Goal: Task Accomplishment & Management: Manage account settings

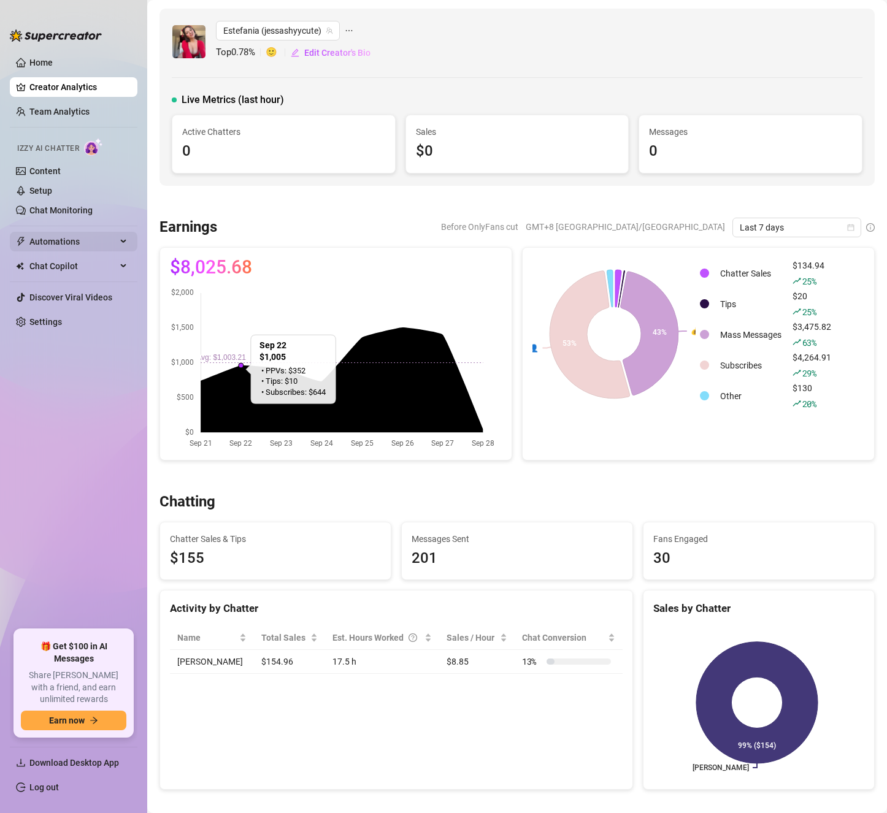
click at [74, 237] on span "Automations" at bounding box center [72, 242] width 87 height 20
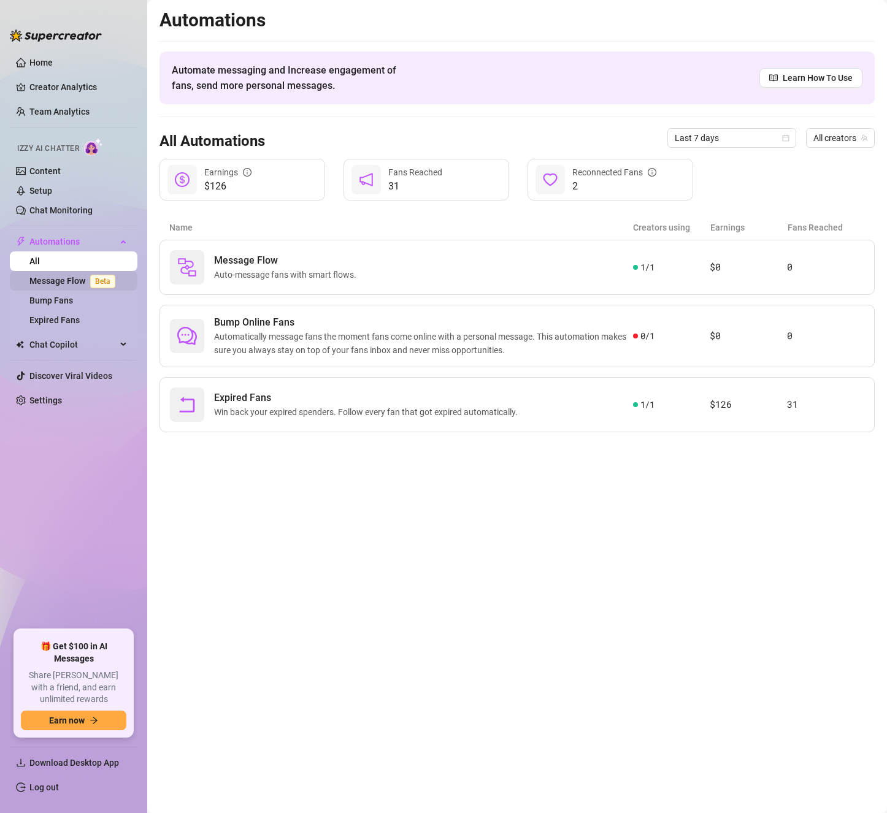
click at [58, 278] on link "Message Flow Beta" at bounding box center [74, 281] width 91 height 10
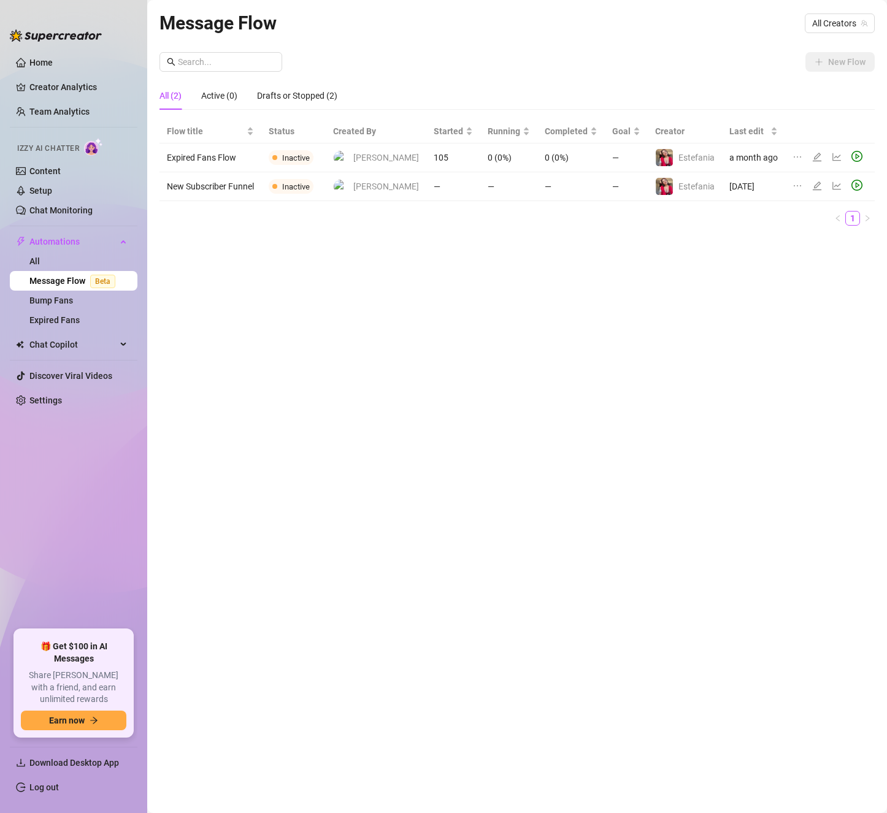
click at [622, 67] on div "New Flow" at bounding box center [516, 62] width 715 height 20
click at [672, 47] on div "Message Flow All Creators New Flow All (2) Active (0) Drafts or Stopped (2) Flo…" at bounding box center [516, 393] width 715 height 768
click at [849, 22] on span "All Creators" at bounding box center [839, 23] width 55 height 18
click at [816, 63] on span "( jessashyycute )" at bounding box center [835, 67] width 60 height 13
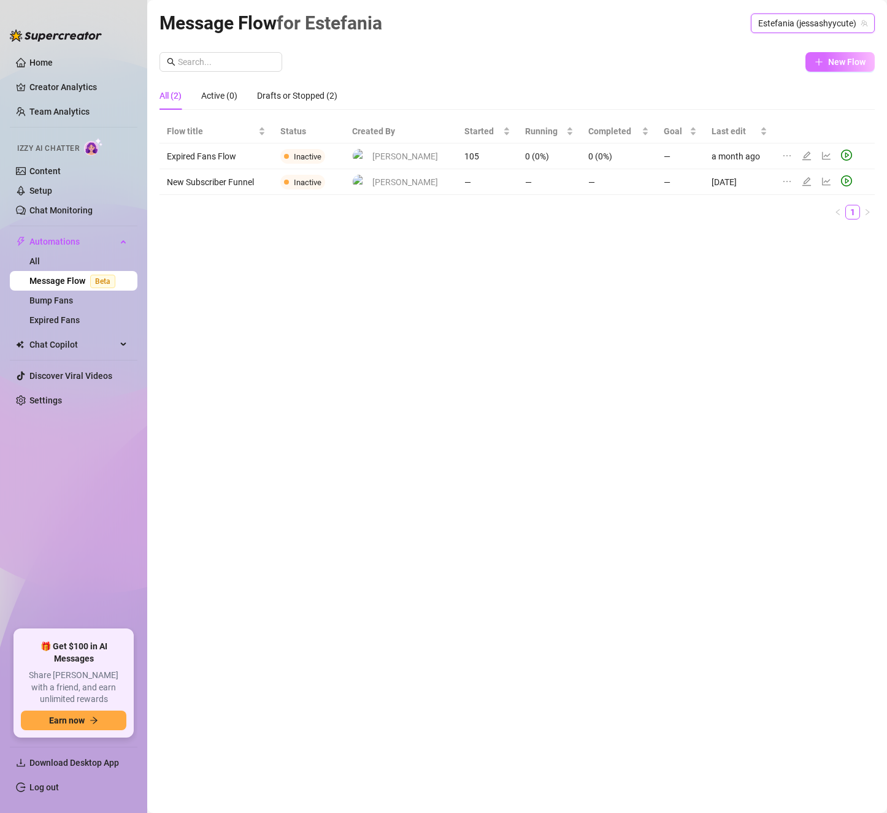
click at [840, 65] on span "New Flow" at bounding box center [846, 62] width 37 height 10
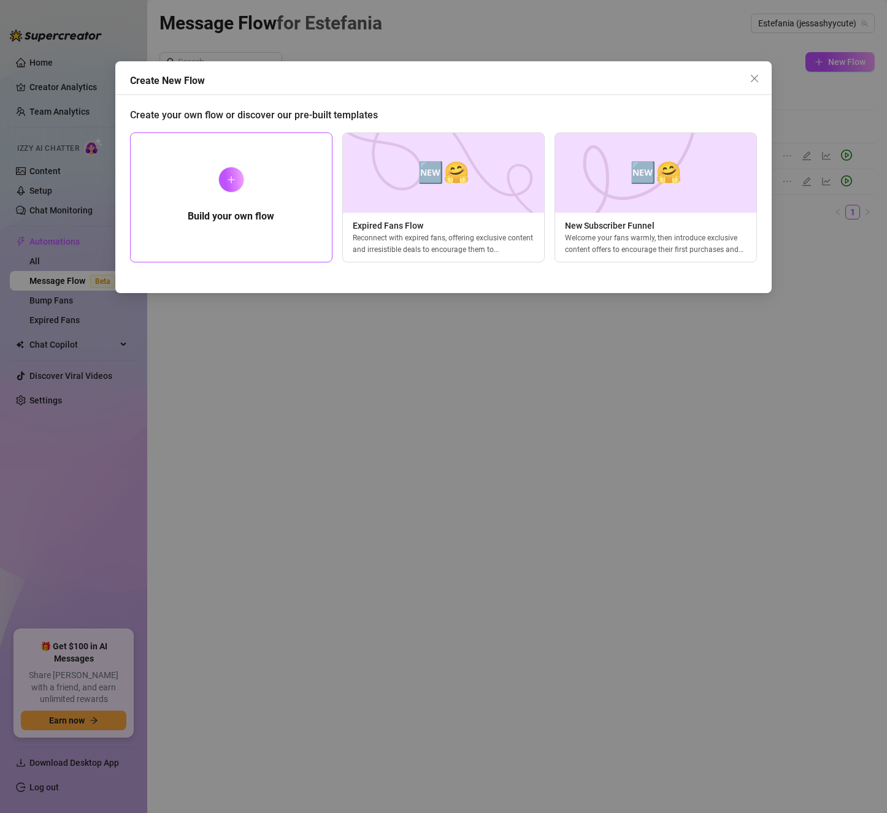
click at [294, 197] on div "Build your own flow" at bounding box center [231, 197] width 202 height 130
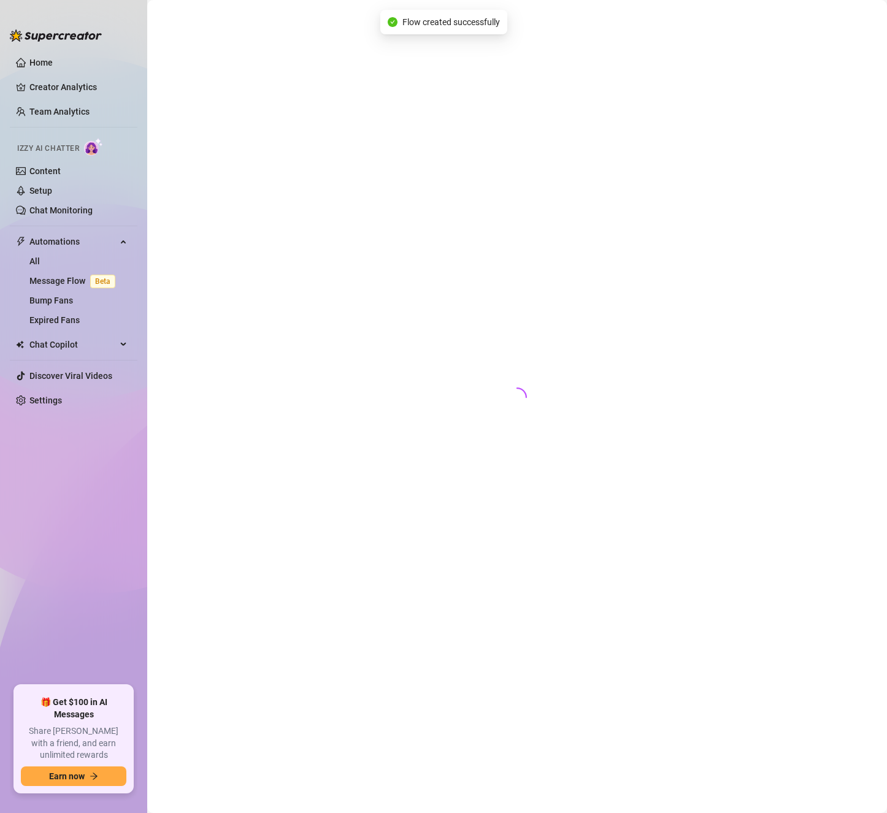
click at [235, 180] on div at bounding box center [516, 393] width 715 height 768
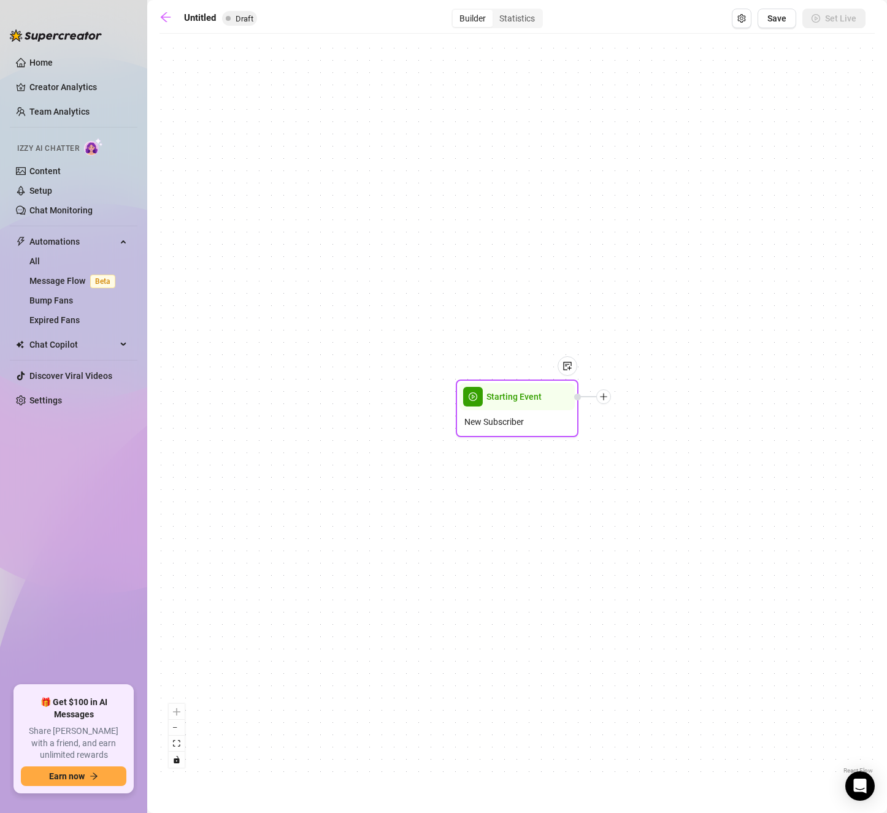
click at [534, 426] on div "New Subscriber" at bounding box center [516, 421] width 115 height 23
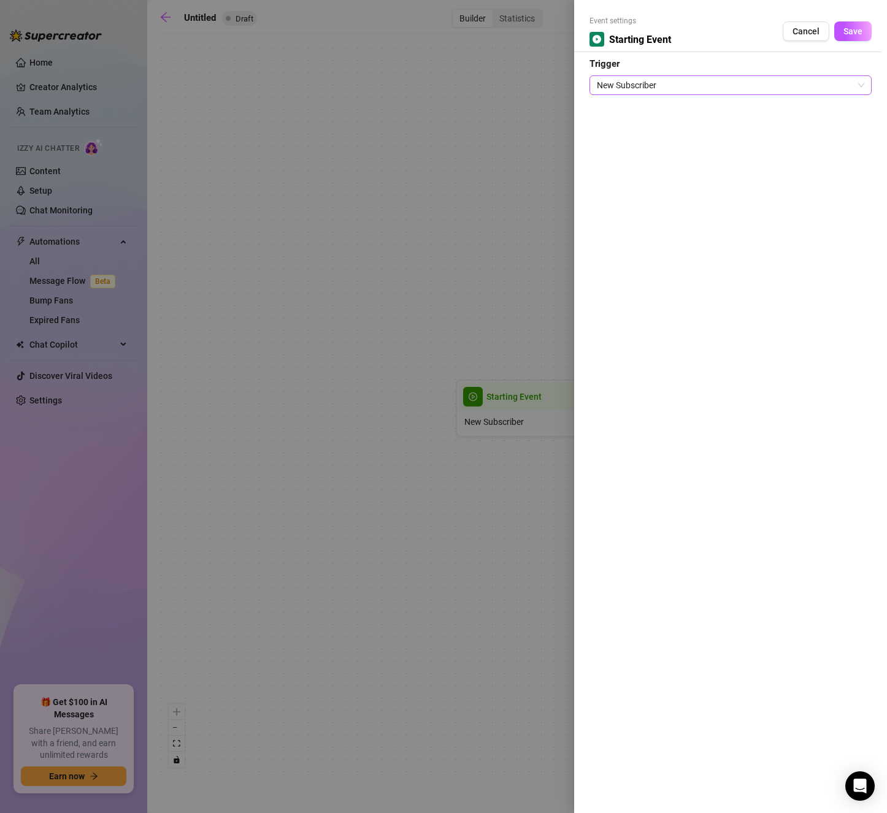
click at [855, 80] on span "New Subscriber" at bounding box center [730, 85] width 267 height 18
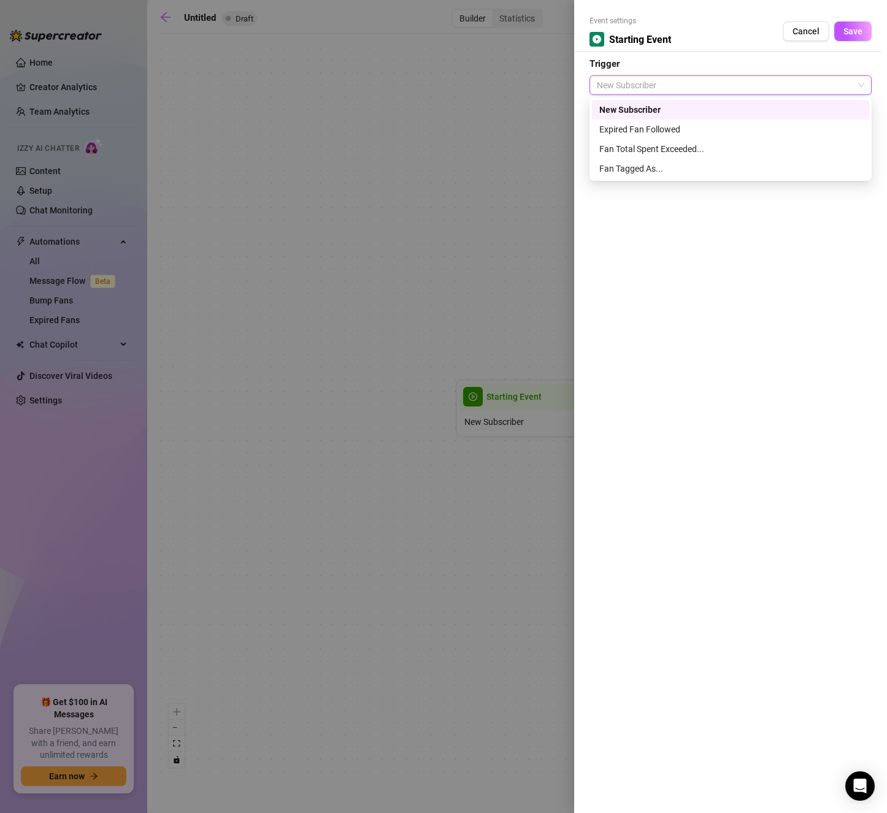
click at [804, 103] on div "New Subscriber" at bounding box center [730, 109] width 262 height 13
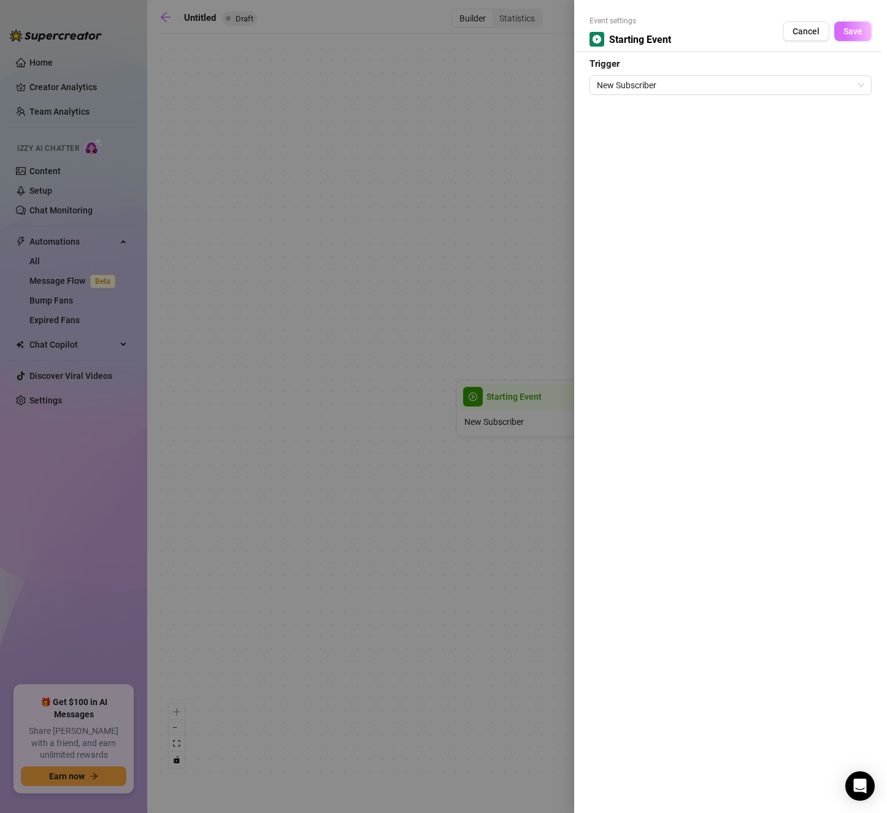
click at [854, 31] on span "Save" at bounding box center [852, 31] width 19 height 10
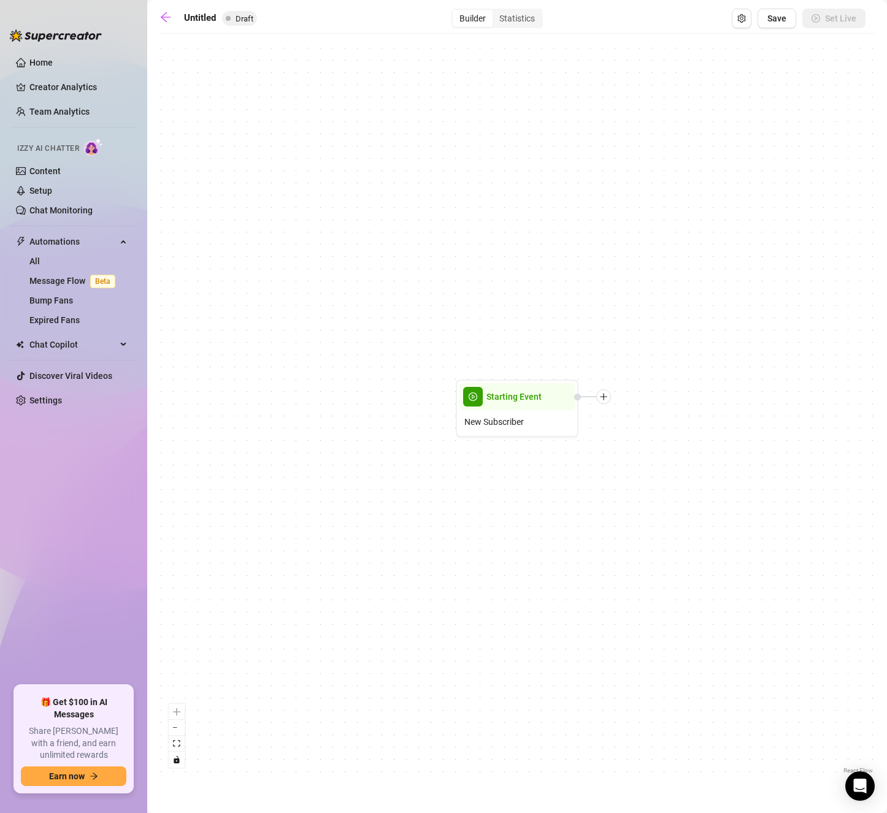
click at [610, 405] on div "Starting Event New Subscriber" at bounding box center [516, 408] width 715 height 737
click at [603, 396] on icon "plus" at bounding box center [603, 397] width 9 height 9
click at [648, 399] on div "Time Delay" at bounding box center [664, 398] width 90 height 21
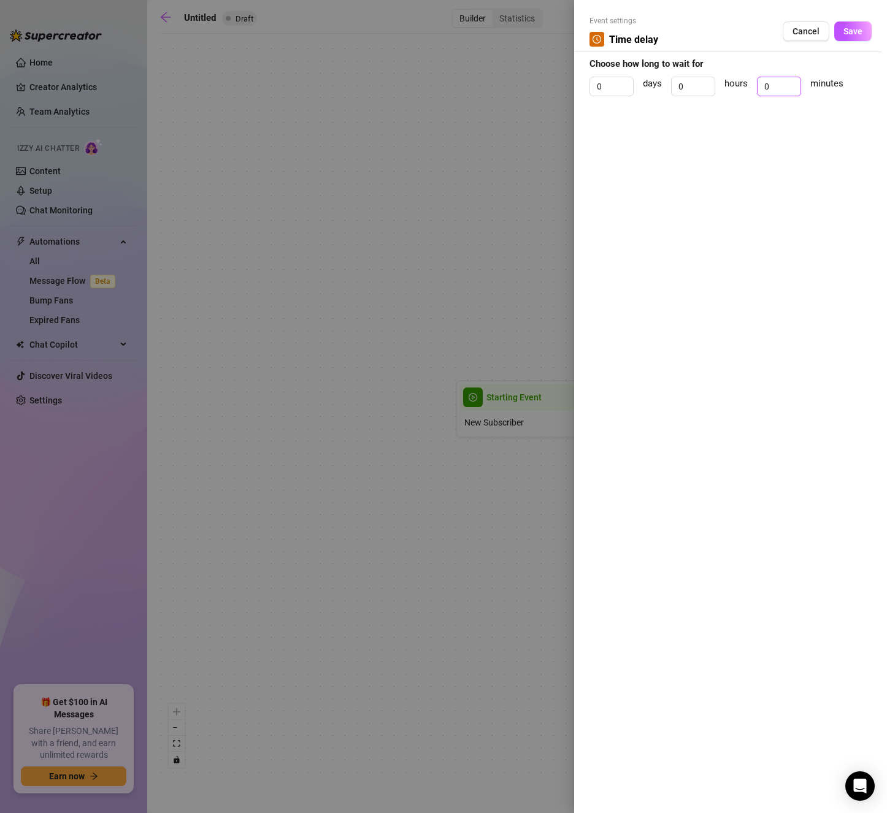
drag, startPoint x: 784, startPoint y: 84, endPoint x: 751, endPoint y: 83, distance: 33.1
click at [751, 83] on div "0 days 0 hours 0 minutes" at bounding box center [730, 92] width 282 height 31
type input "5"
click at [862, 34] on button "Save" at bounding box center [852, 31] width 37 height 20
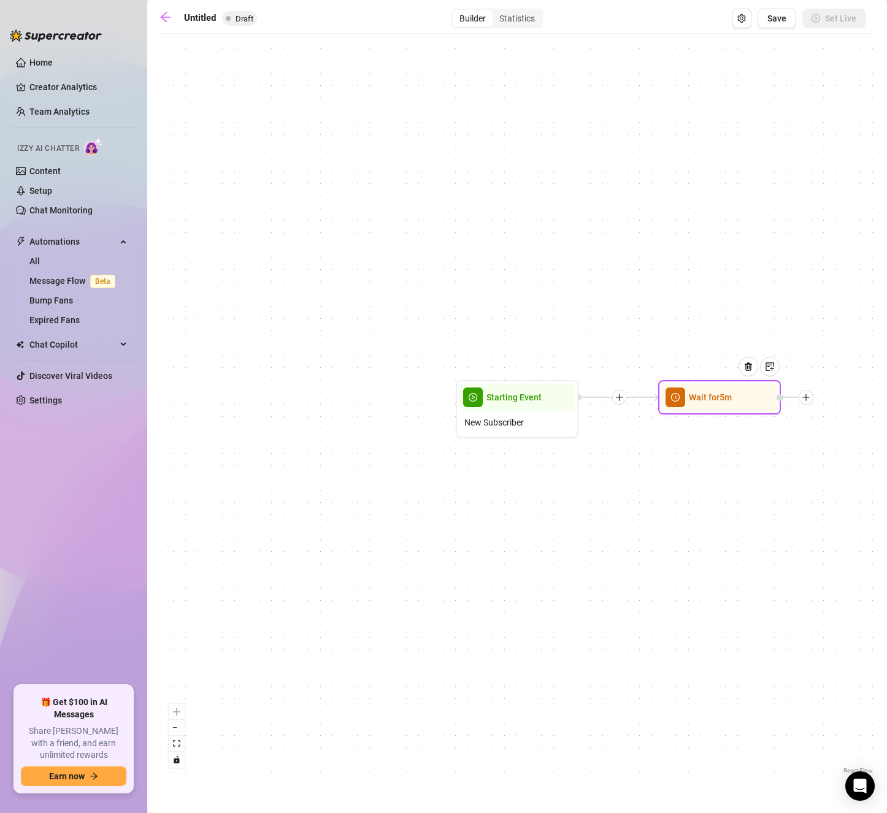
click at [806, 399] on icon "plus" at bounding box center [806, 397] width 9 height 9
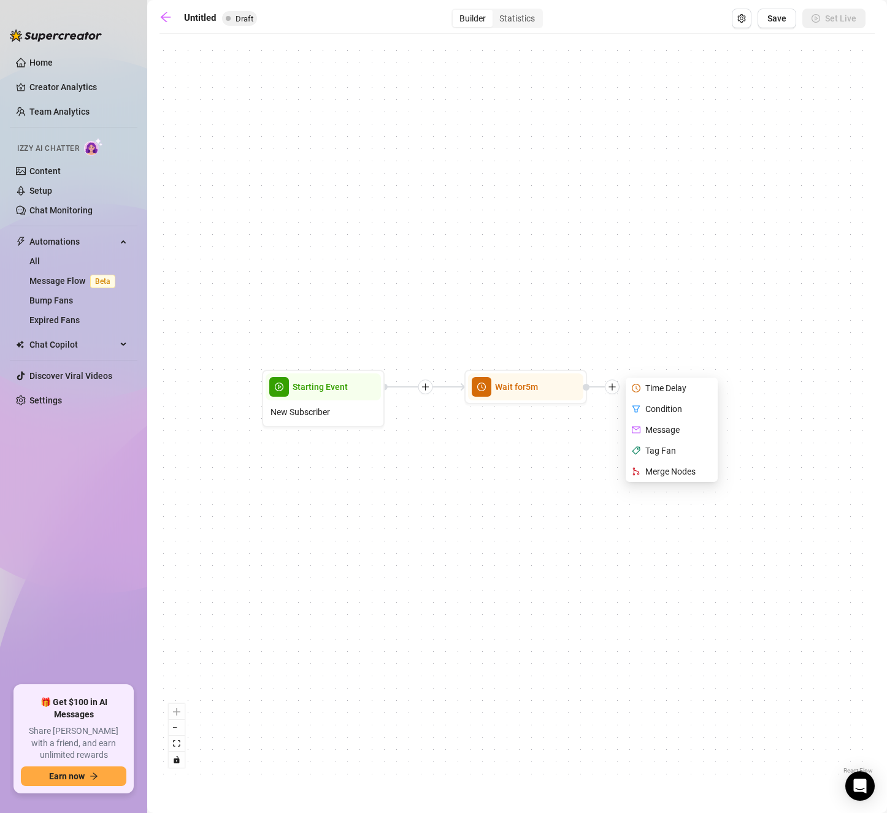
drag, startPoint x: 570, startPoint y: 573, endPoint x: 481, endPoint y: 569, distance: 88.4
click at [481, 569] on div "Wait for 5m Time Delay Condition Message Tag Fan Merge Nodes Starting Event New…" at bounding box center [516, 408] width 715 height 737
click at [661, 431] on div "Message" at bounding box center [673, 429] width 90 height 21
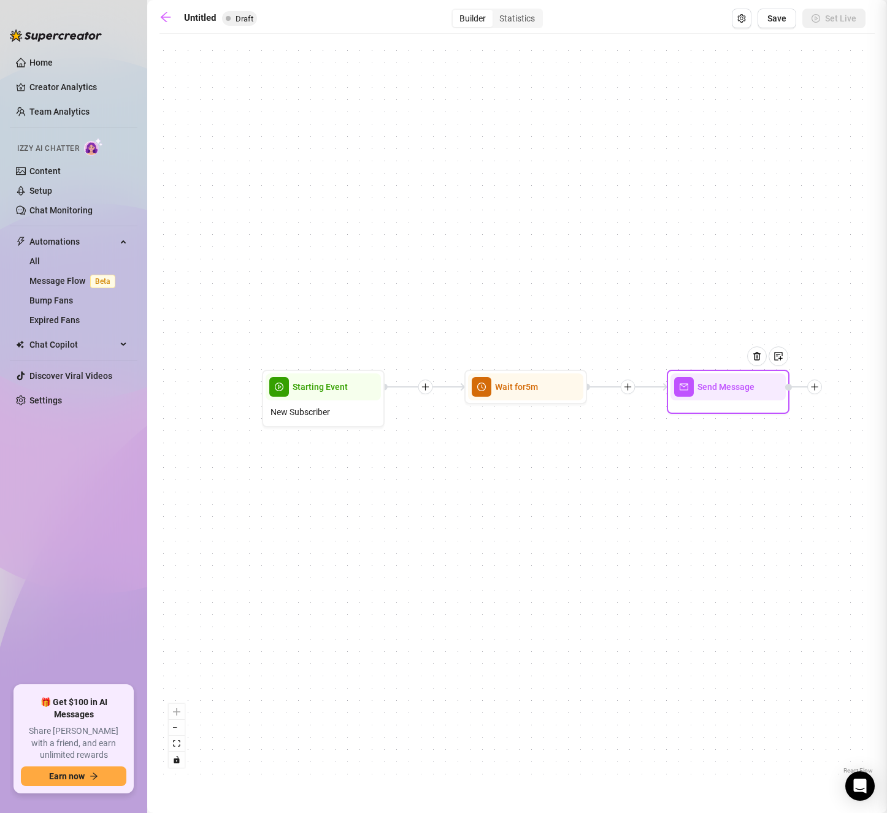
type textarea "Write your message here"
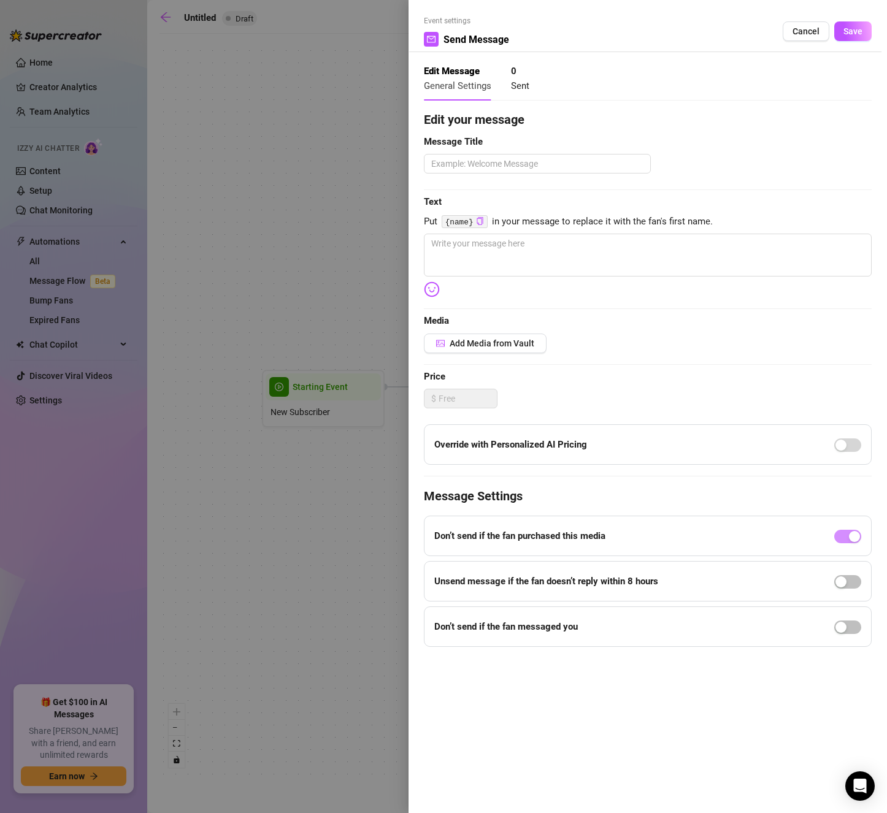
click at [348, 228] on div at bounding box center [443, 406] width 887 height 813
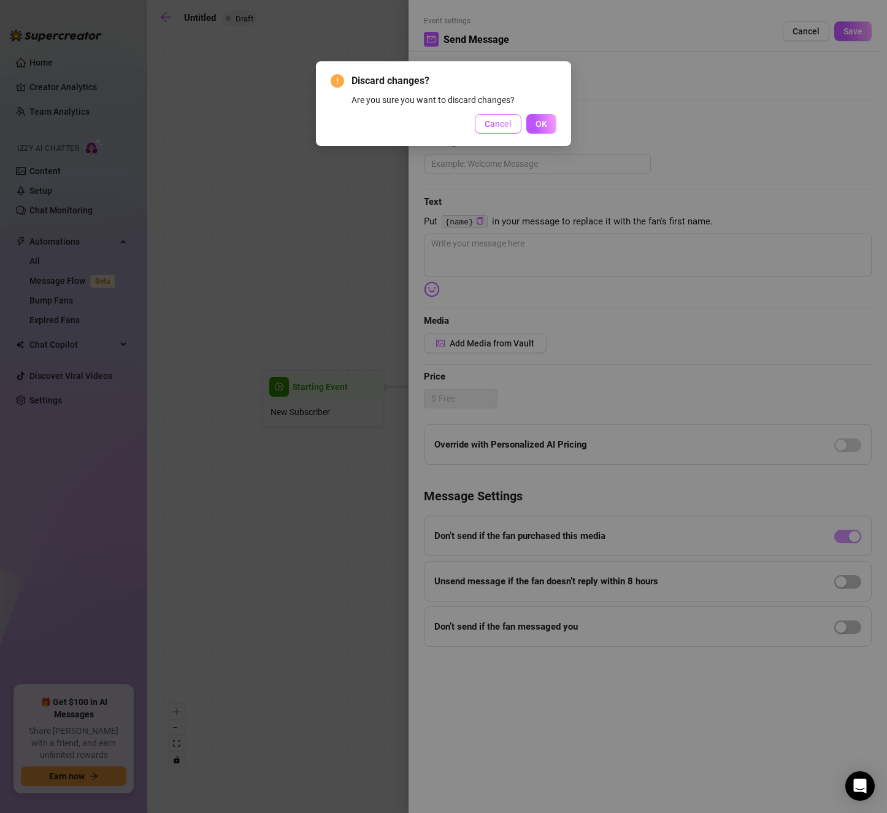
click at [502, 124] on span "Cancel" at bounding box center [497, 124] width 27 height 10
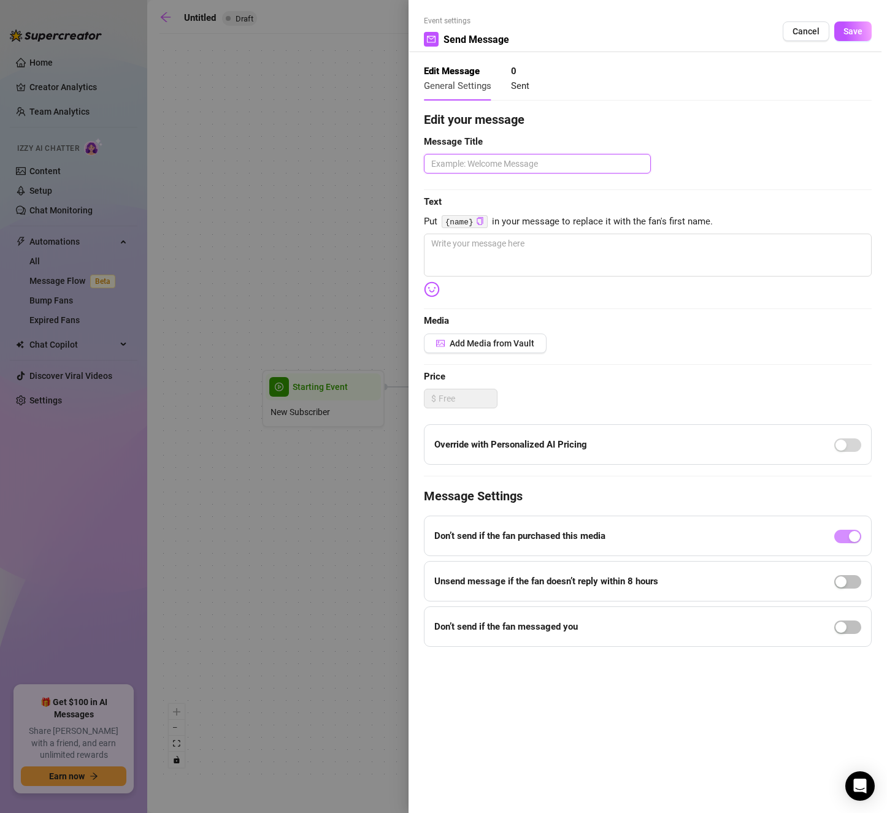
click at [504, 163] on textarea at bounding box center [537, 164] width 227 height 20
click at [510, 245] on textarea at bounding box center [648, 255] width 448 height 43
type textarea "h"
type textarea "hi"
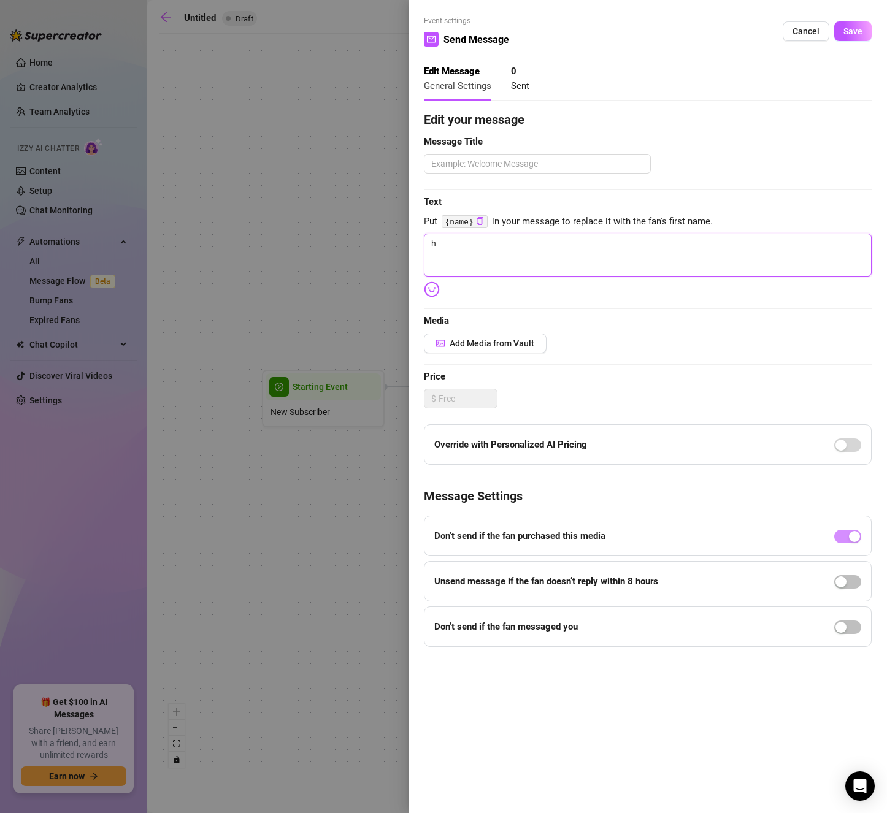
type textarea "hi"
type textarea "hi b"
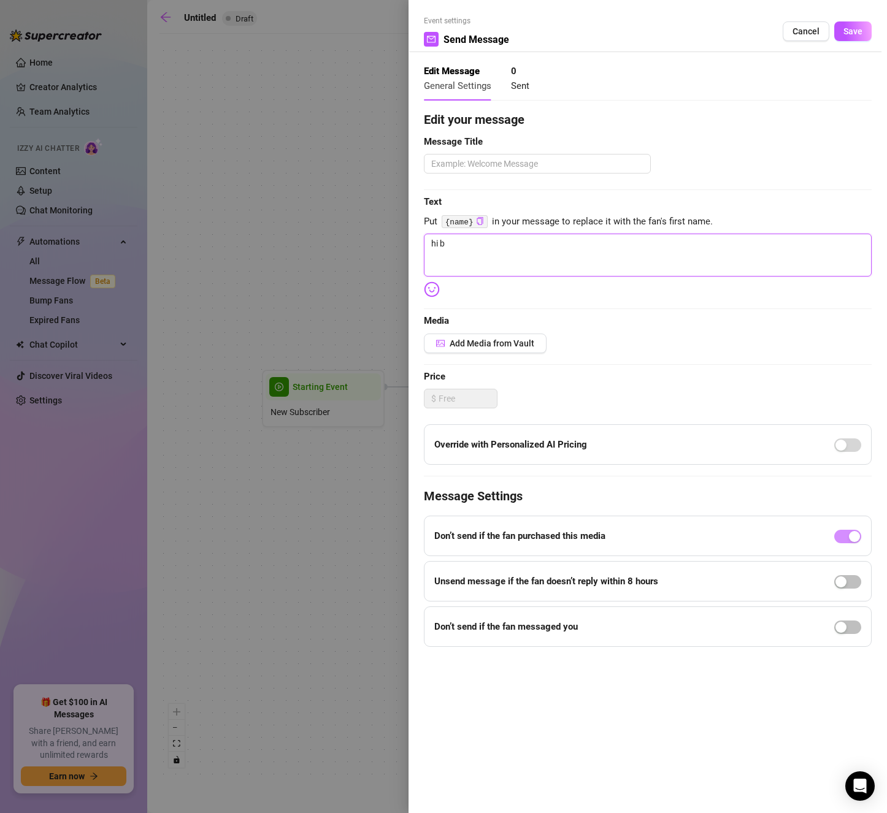
type textarea "hi ba"
type textarea "hi bab"
type textarea "hi [PERSON_NAME]"
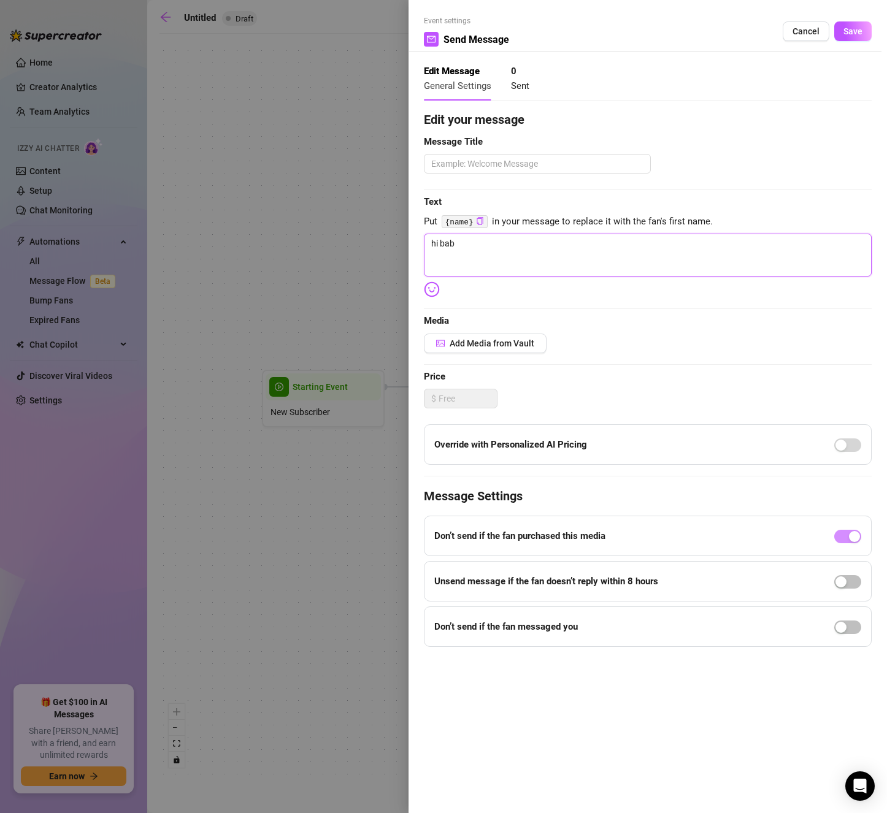
type textarea "hi [PERSON_NAME]"
type textarea "hi babe,"
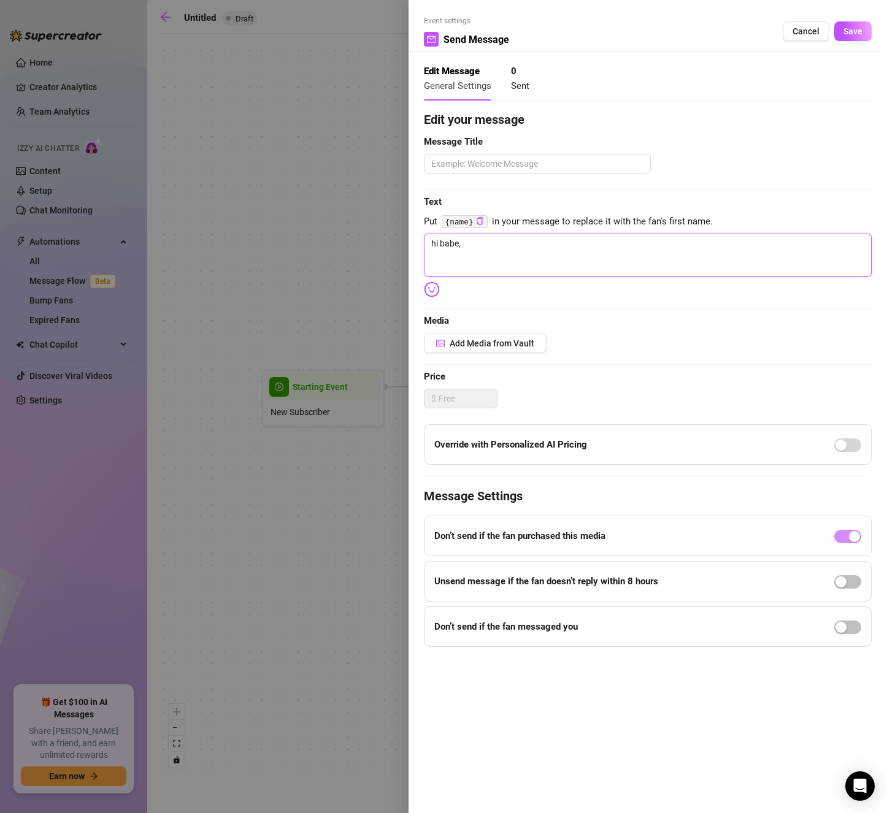
type textarea "hi babe, w"
type textarea "hi babe, wh"
type textarea "hi babe, wha"
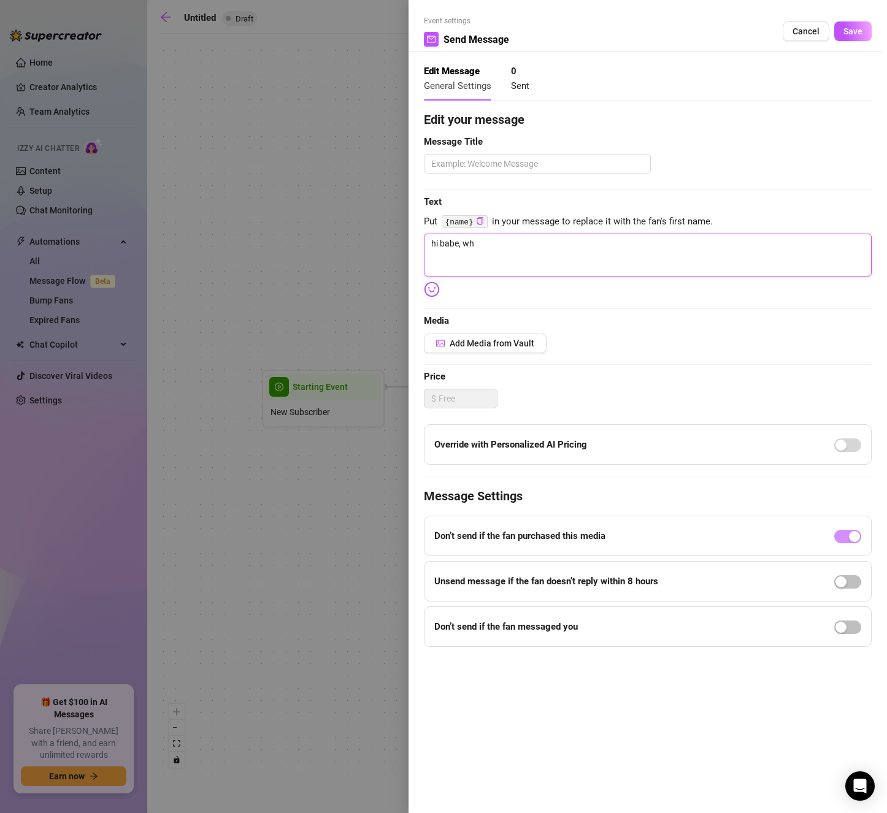
type textarea "hi babe, wha"
type textarea "hi babe, what"
type textarea "hi babe, what'"
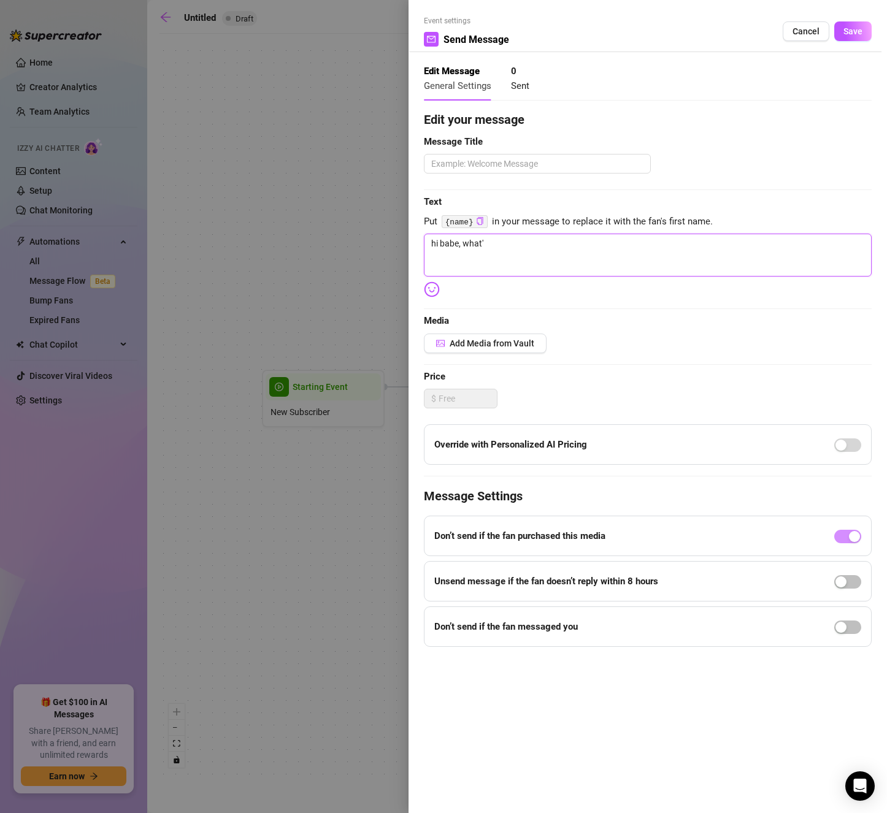
type textarea "hi [PERSON_NAME], what's"
type textarea "hi [PERSON_NAME], what's y"
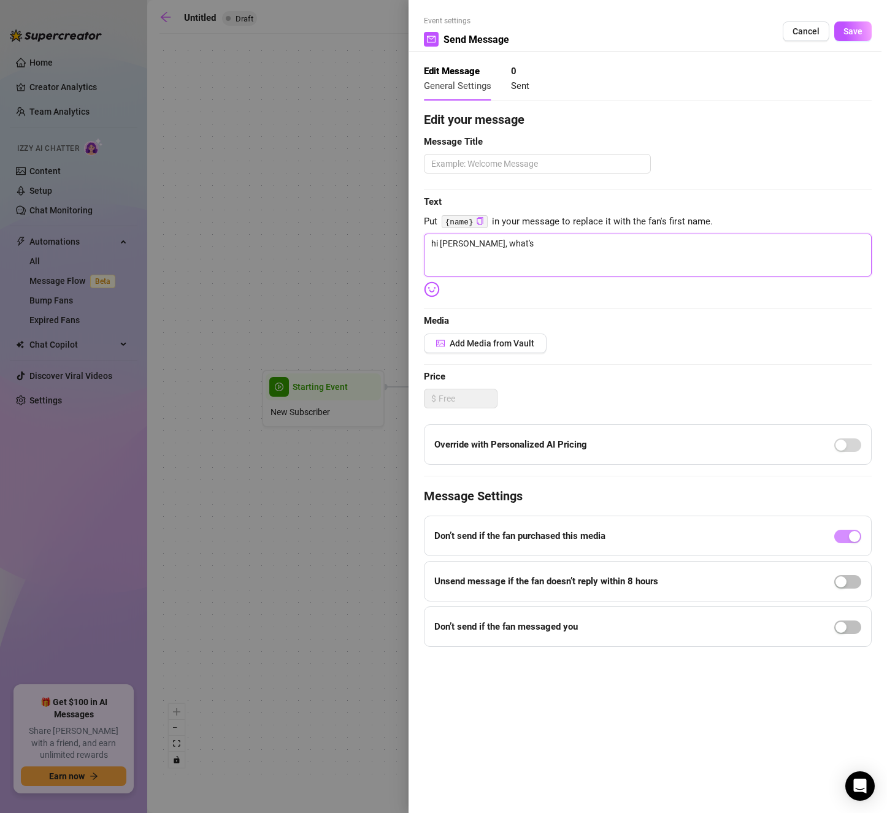
type textarea "hi [PERSON_NAME], what's y"
type textarea "hi [PERSON_NAME], what's yo"
type textarea "hi [PERSON_NAME], what's you"
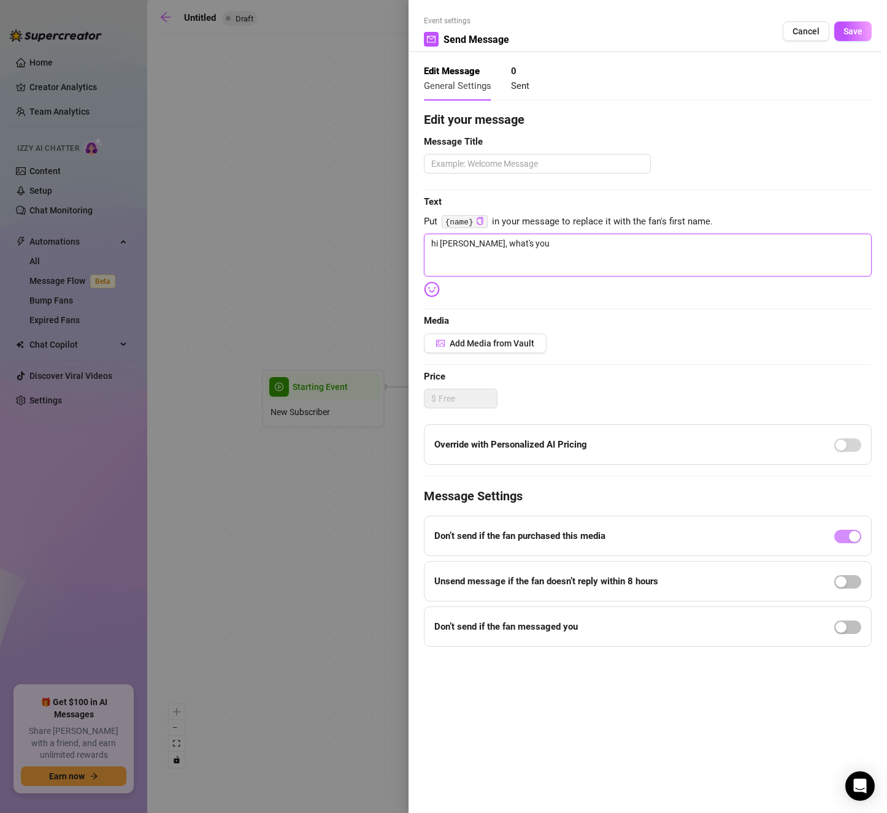
type textarea "hi [PERSON_NAME], what's your"
type textarea "hi [PERSON_NAME], what's your n"
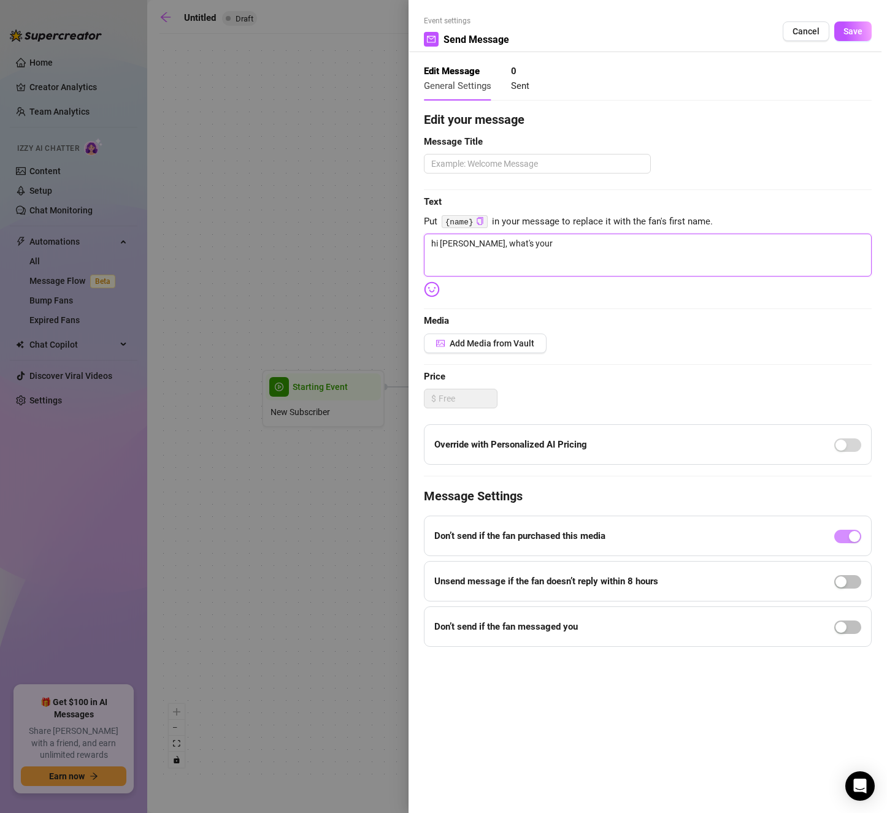
type textarea "hi [PERSON_NAME], what's your n"
type textarea "hi babe, what's your na"
type textarea "hi babe, what's your nam"
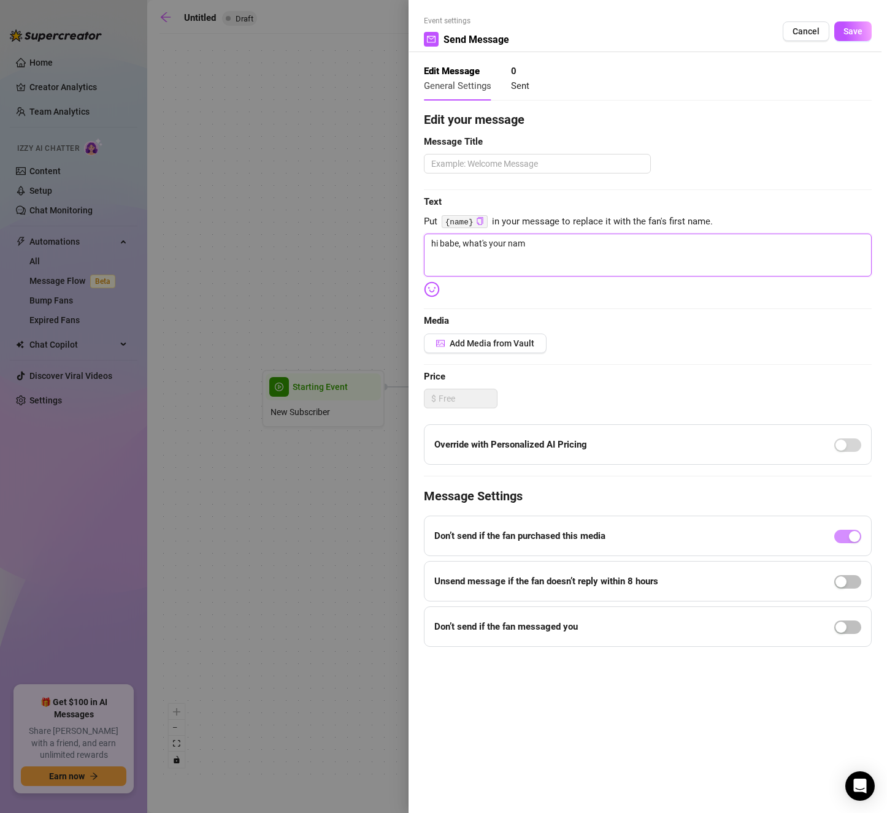
type textarea "hi [PERSON_NAME], what's your name"
type textarea "hi [PERSON_NAME], what's your name?"
click at [851, 627] on span "button" at bounding box center [847, 627] width 27 height 13
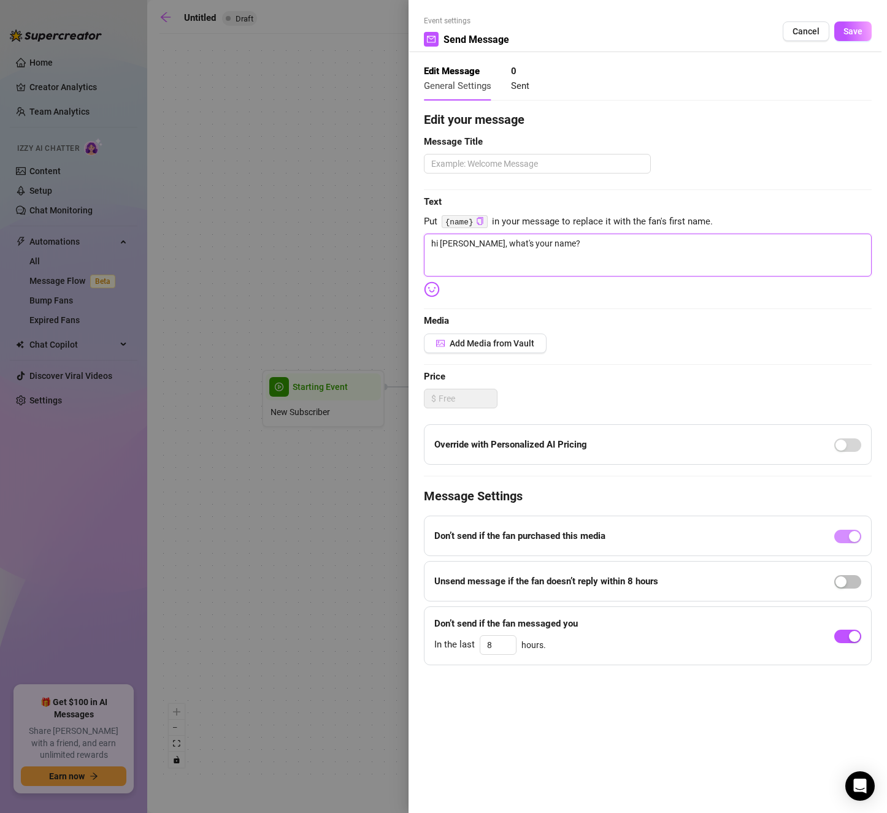
click at [643, 252] on textarea "hi [PERSON_NAME], what's your name?" at bounding box center [648, 255] width 448 height 43
type textarea "hi [PERSON_NAME], what's your name?"
type textarea "hi [PERSON_NAME], what's your name? d"
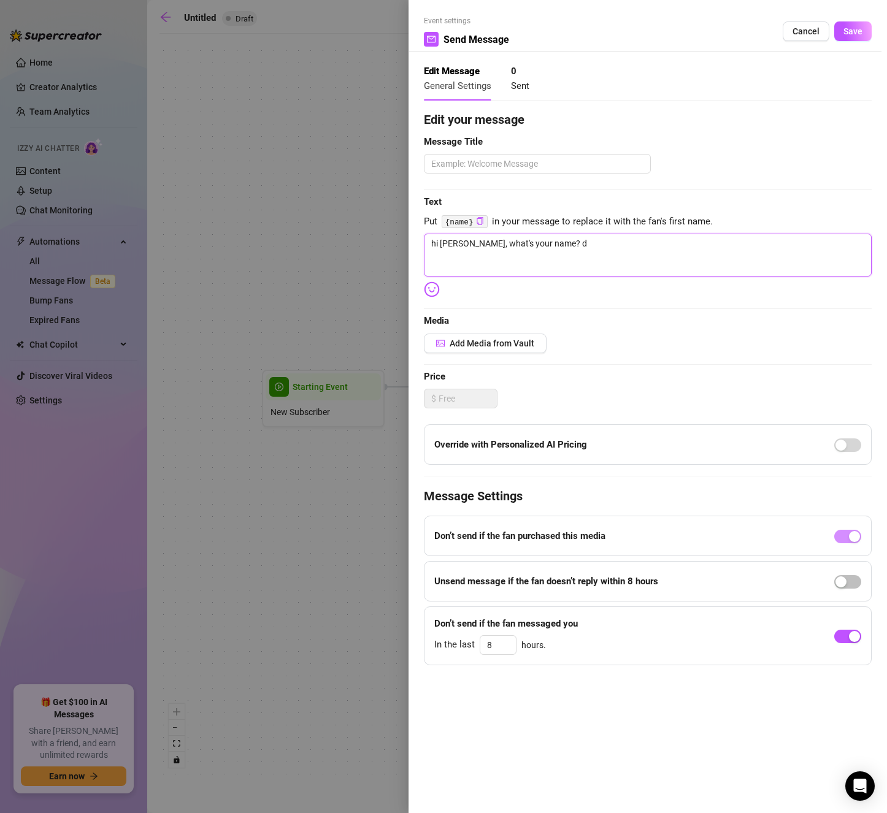
type textarea "hi [PERSON_NAME], what's your name? di"
type textarea "hi [PERSON_NAME], what's your name? did"
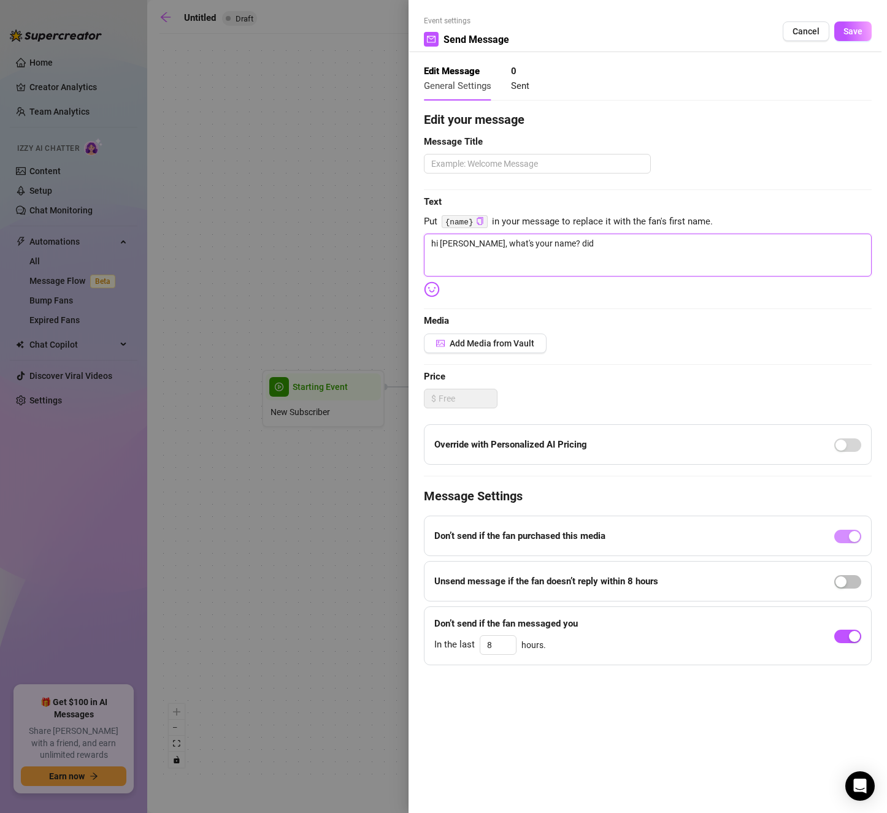
type textarea "hi [PERSON_NAME], what's your name? did"
type textarea "hi [PERSON_NAME], what's your name? did y"
type textarea "hi [PERSON_NAME], what's your name? did yo"
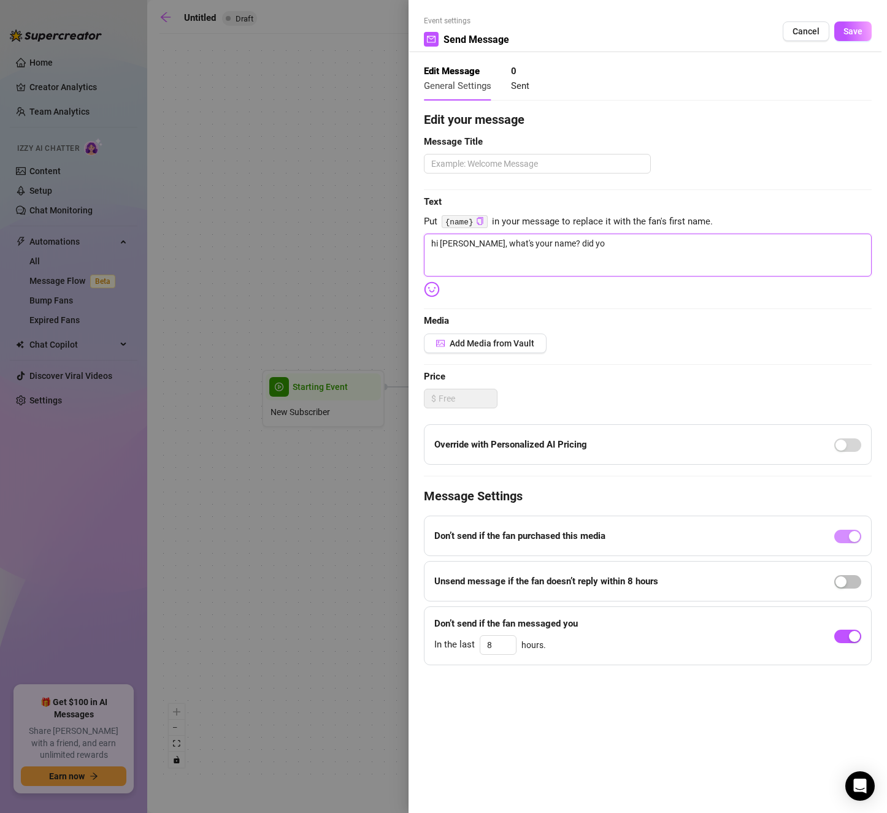
type textarea "hi [PERSON_NAME], what's your name? did you"
type textarea "hi [PERSON_NAME], what's your name? did you l"
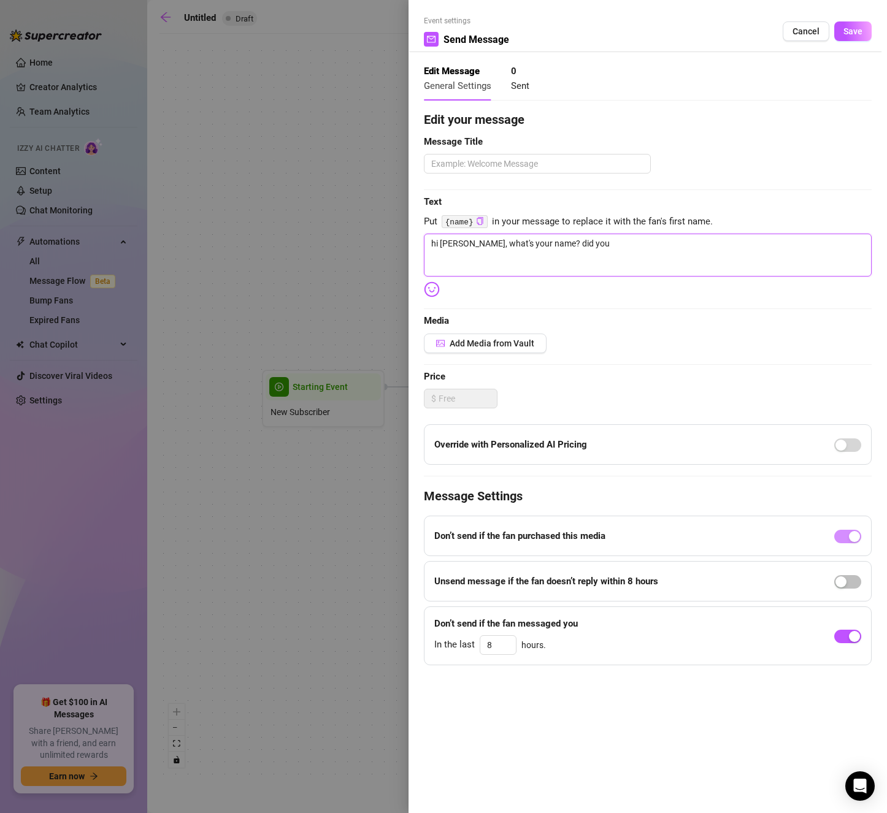
type textarea "hi [PERSON_NAME], what's your name? did you l"
type textarea "hi [PERSON_NAME], what's your name? did you li"
type textarea "hi [PERSON_NAME], what's your name? did you lik"
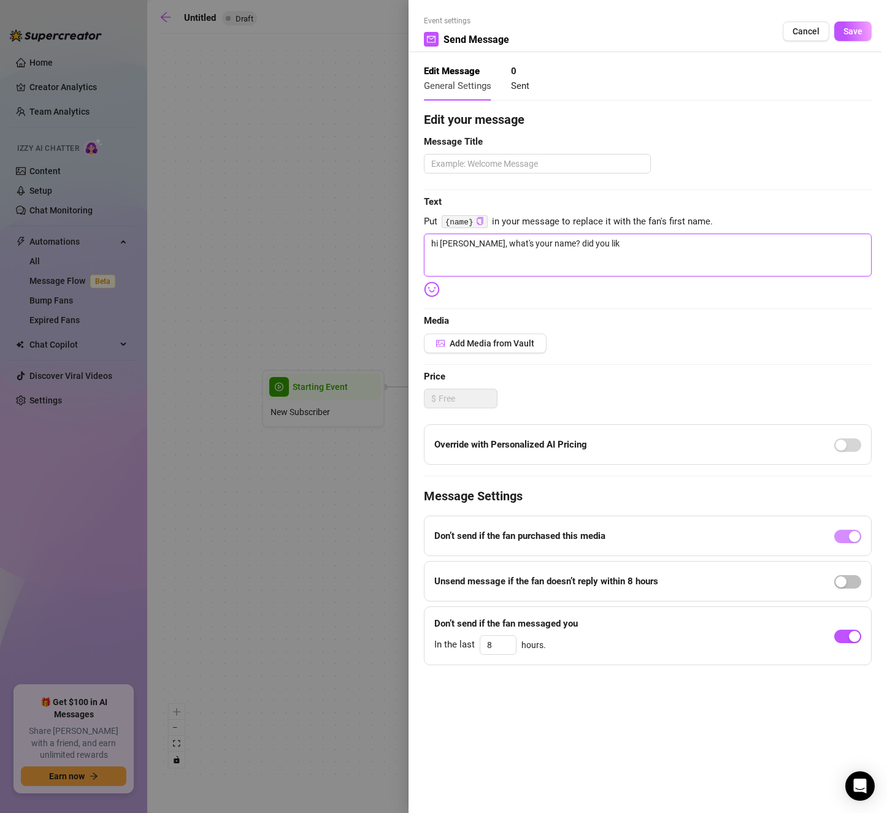
type textarea "hi [PERSON_NAME], what's your name? did you like"
type textarea "hi [PERSON_NAME], what's your name? did you like t"
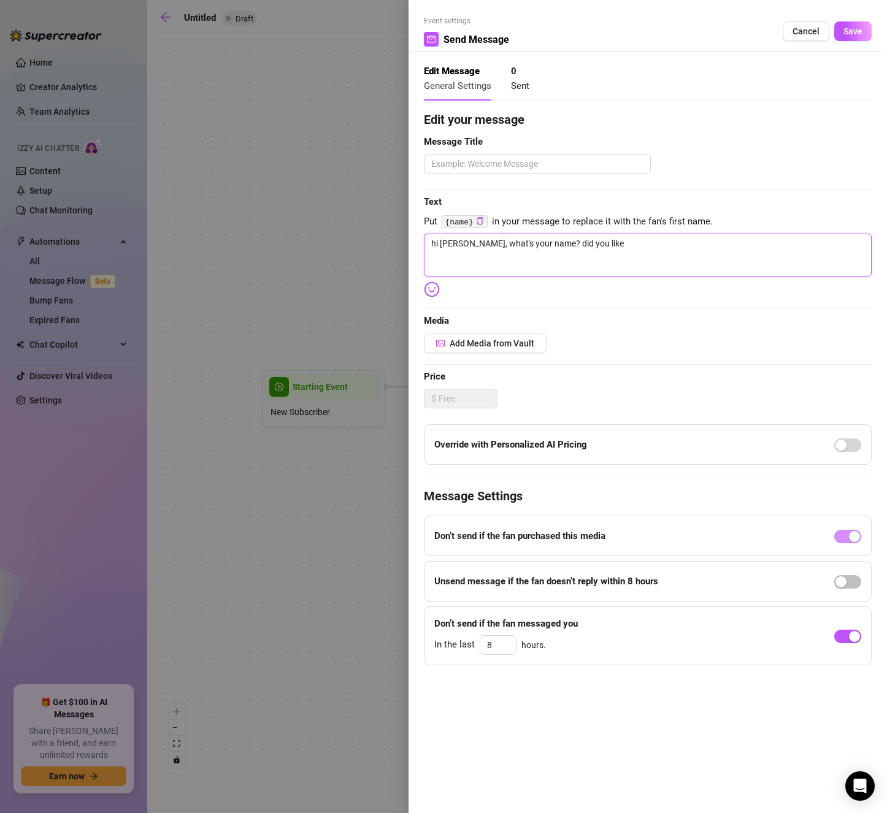
type textarea "hi [PERSON_NAME], what's your name? did you like t"
type textarea "hi [PERSON_NAME], what's your name? did you like th"
type textarea "hi [PERSON_NAME], what's your name? did you like the"
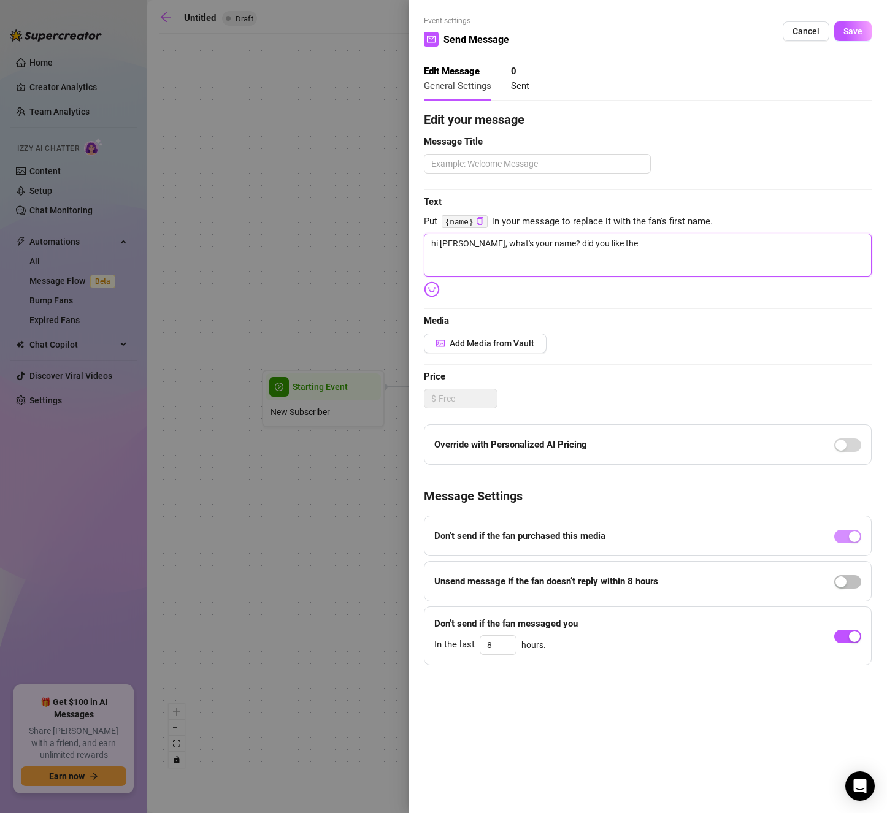
type textarea "hi [PERSON_NAME], what's your name? did you like the"
type textarea "hi [PERSON_NAME], what's your name? did you like the p"
type textarea "hi [PERSON_NAME], what's your name? did you like the pi"
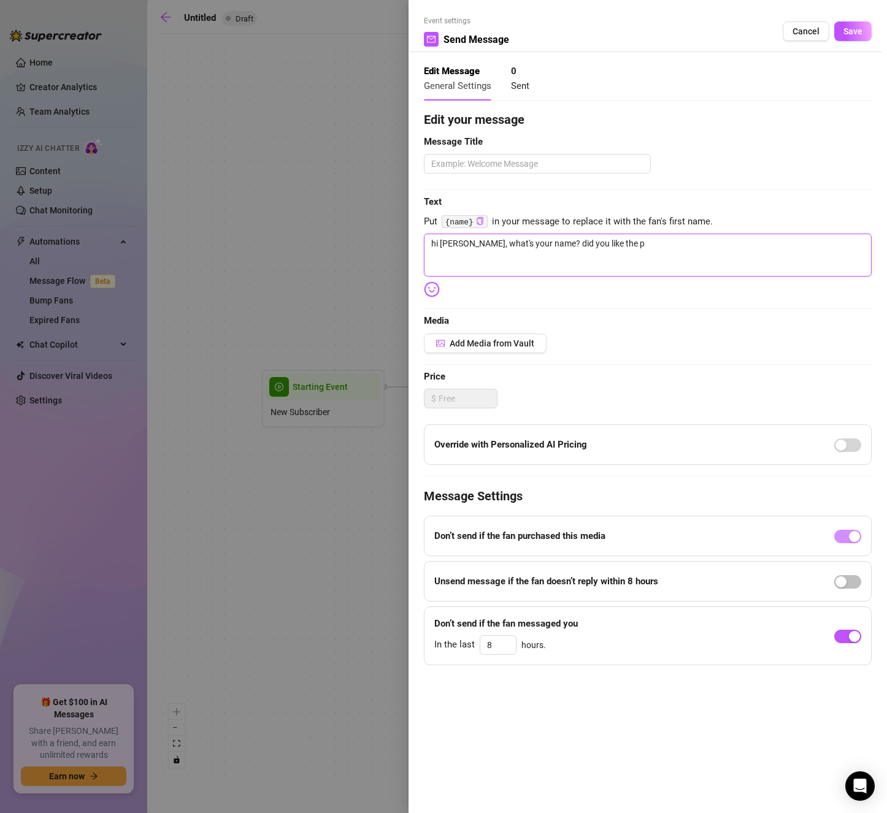
type textarea "hi [PERSON_NAME], what's your name? did you like the pi"
type textarea "hi [PERSON_NAME], what's your name? did you like the pic"
type textarea "hi [PERSON_NAME], what's your name? did you like the pics"
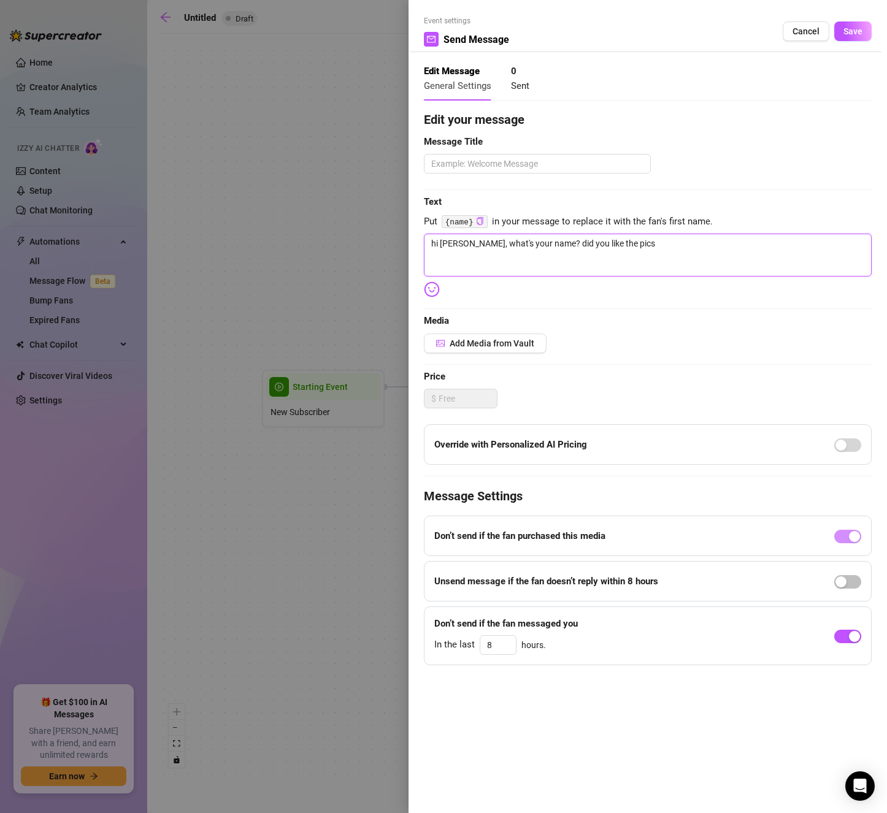
type textarea "hi [PERSON_NAME], what's your name? did you like the pics?"
click at [851, 29] on span "Save" at bounding box center [852, 31] width 19 height 10
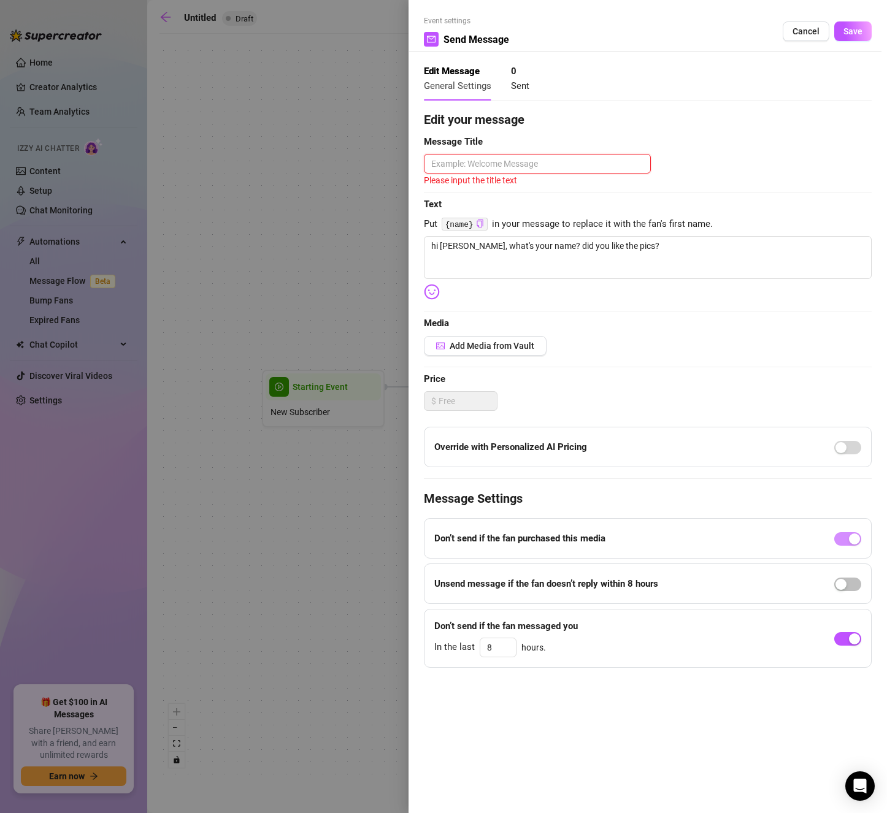
click at [561, 158] on textarea at bounding box center [537, 164] width 227 height 20
type textarea "1"
type textarea "1s"
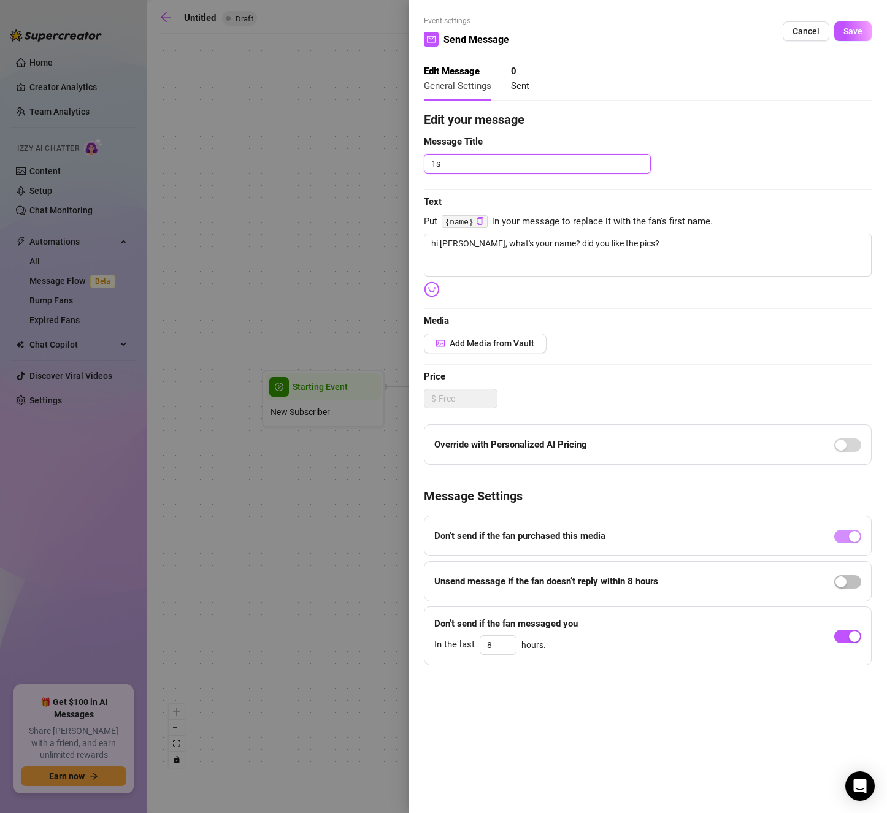
type textarea "1st"
type textarea "1st M"
type textarea "1st Me"
type textarea "1st Mes"
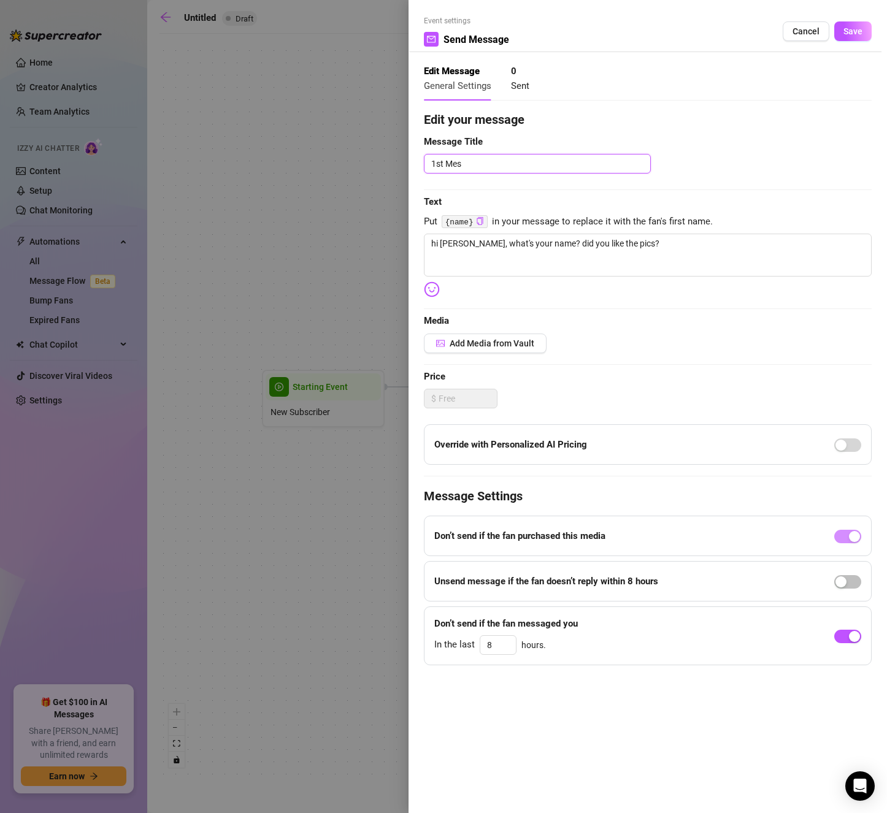
type textarea "1st Mess"
type textarea "1st Messa"
type textarea "1st Messag"
type textarea "1st Message"
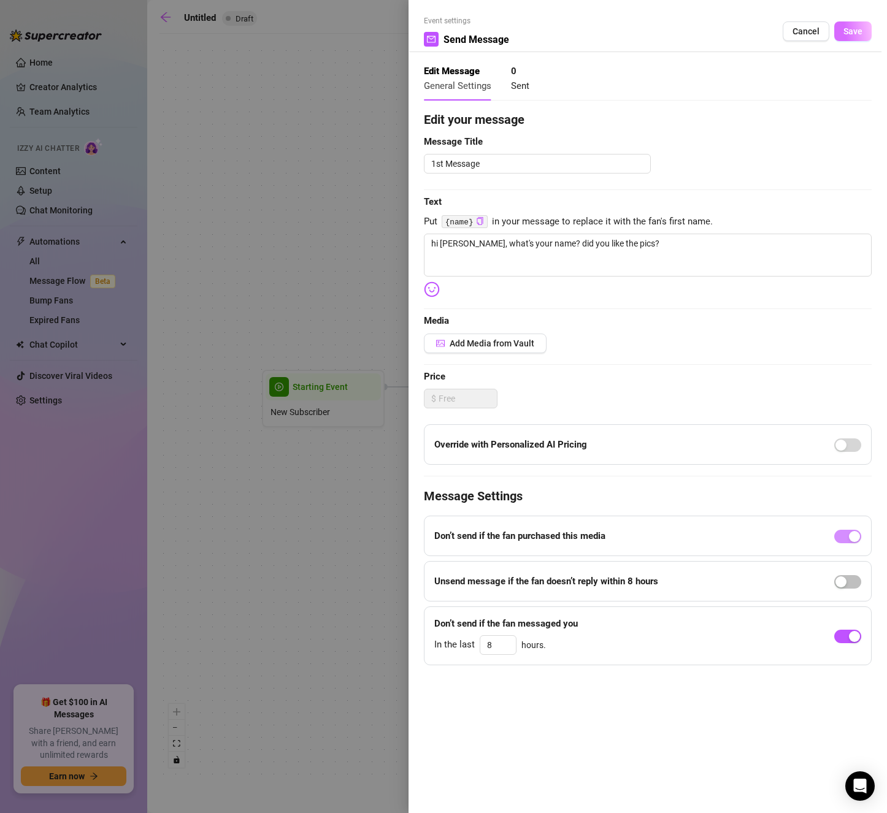
click at [859, 29] on span "Save" at bounding box center [852, 31] width 19 height 10
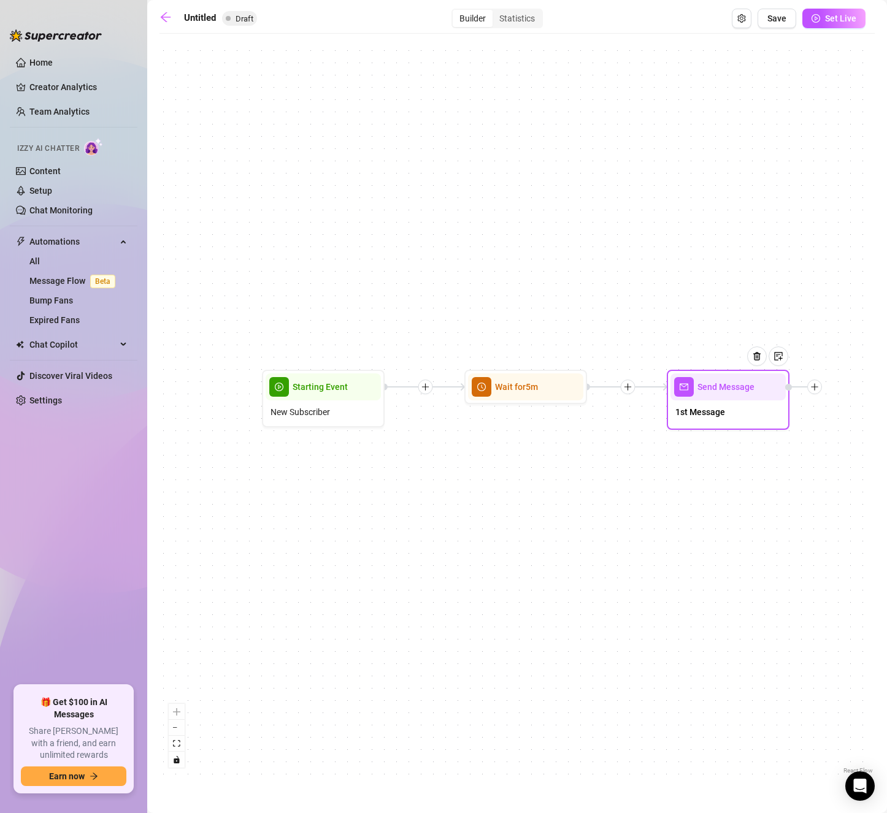
click at [732, 416] on div "1st Message" at bounding box center [727, 413] width 115 height 26
type textarea "hi [PERSON_NAME], what's your name? did you like the pics?"
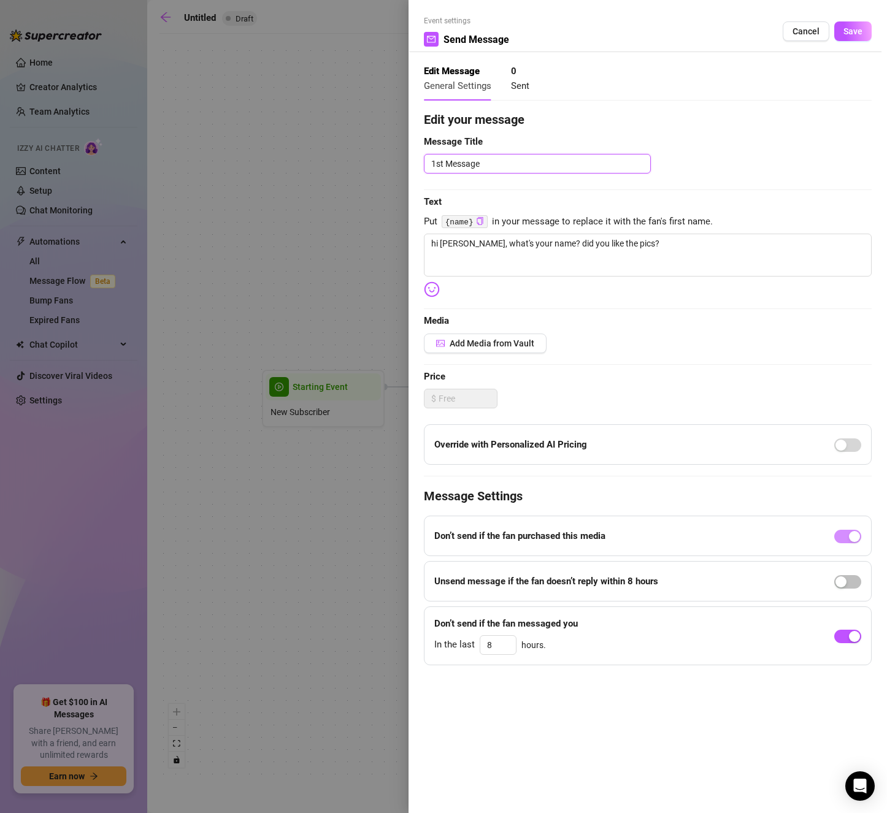
drag, startPoint x: 515, startPoint y: 166, endPoint x: 334, endPoint y: 139, distance: 182.8
click at [334, 139] on div "Event settings Send Message Cancel Save Edit Message General Settings 0 Sent Ed…" at bounding box center [443, 406] width 887 height 813
type textarea "I"
type textarea "In"
type textarea "Int"
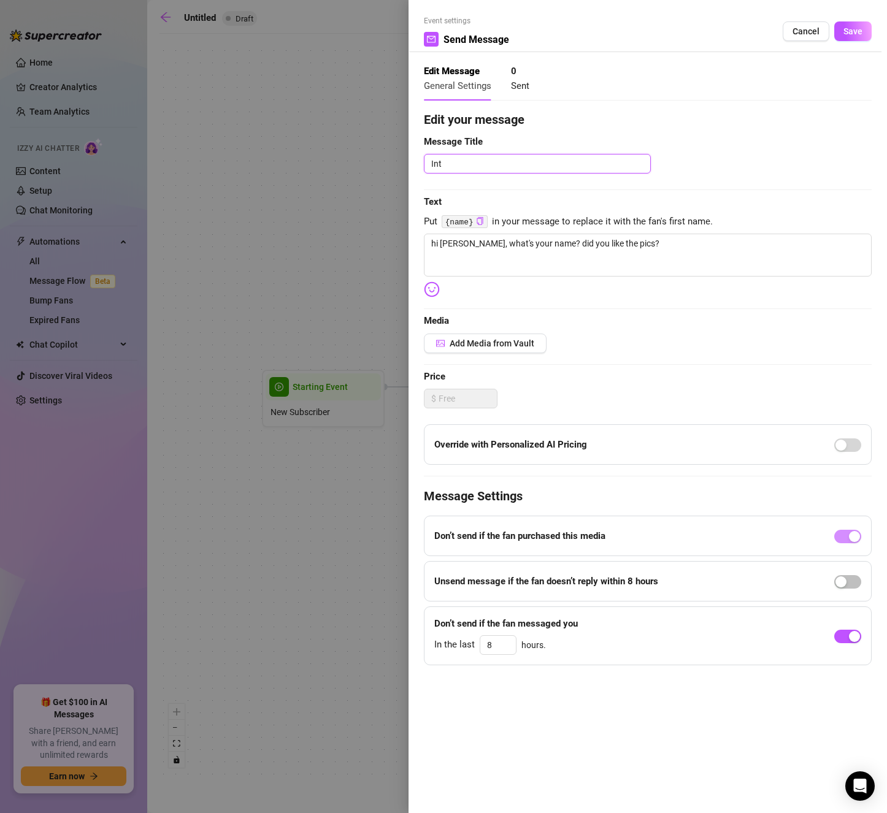
type textarea "Intr"
type textarea "Intro"
click at [849, 28] on span "Save" at bounding box center [852, 31] width 19 height 10
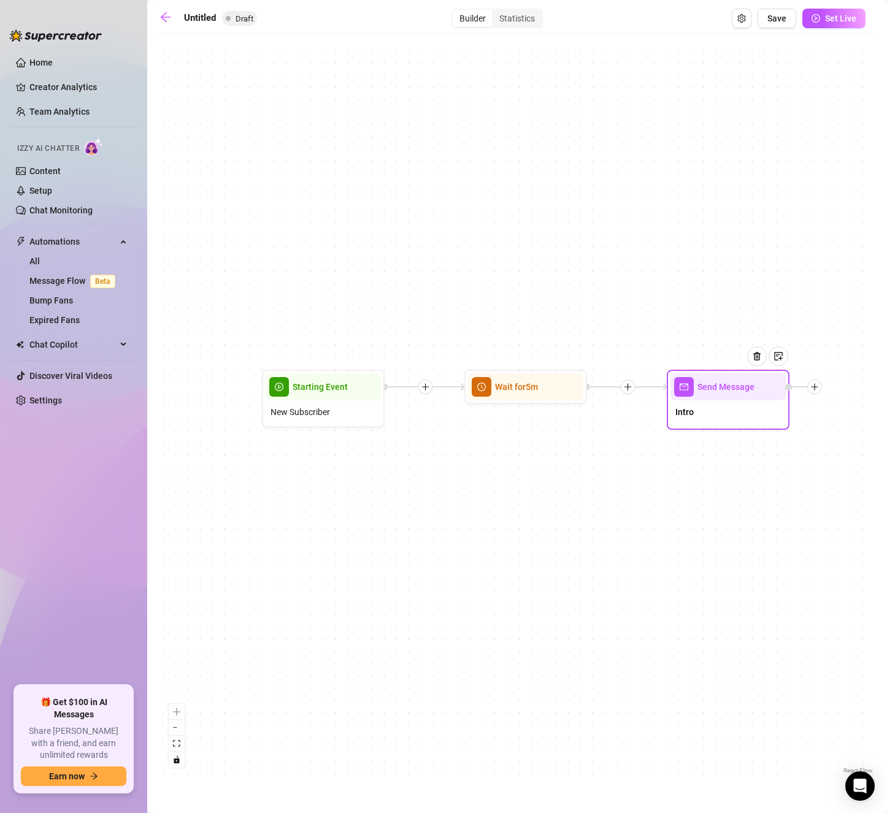
click at [727, 415] on div "Intro" at bounding box center [727, 413] width 115 height 26
type textarea "hi [PERSON_NAME], what's your name? did you like the pics?"
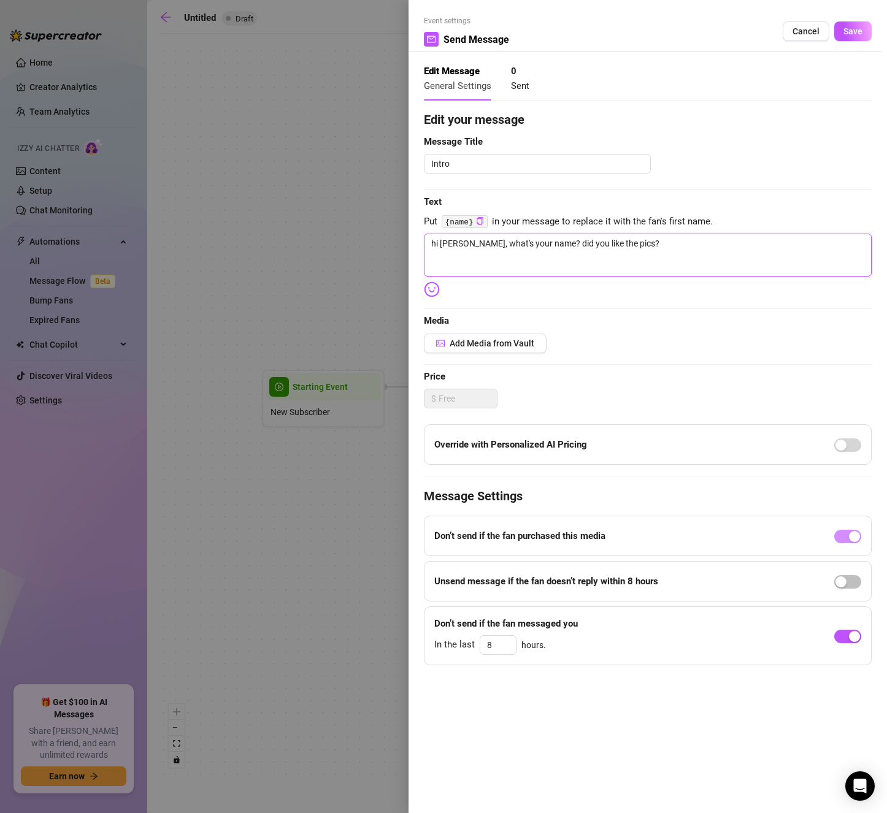
drag, startPoint x: 530, startPoint y: 242, endPoint x: 480, endPoint y: 237, distance: 51.1
click at [480, 237] on textarea "hi [PERSON_NAME], what's your name? did you like the pics?" at bounding box center [648, 255] width 448 height 43
type textarea "hi babe, what? did you like the pics?"
type textarea "hi babe, what ? did you like the pics?"
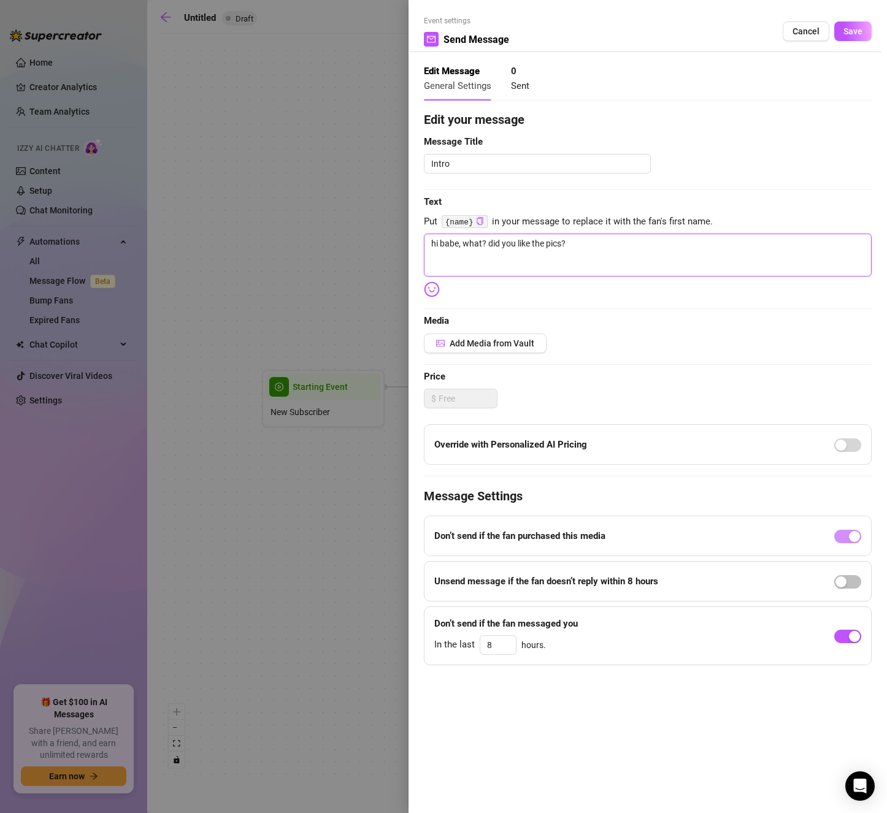
type textarea "hi babe, what ? did you like the pics?"
type textarea "hi babe, what d? did you like the pics?"
type textarea "hi babe, what do? did you like the pics?"
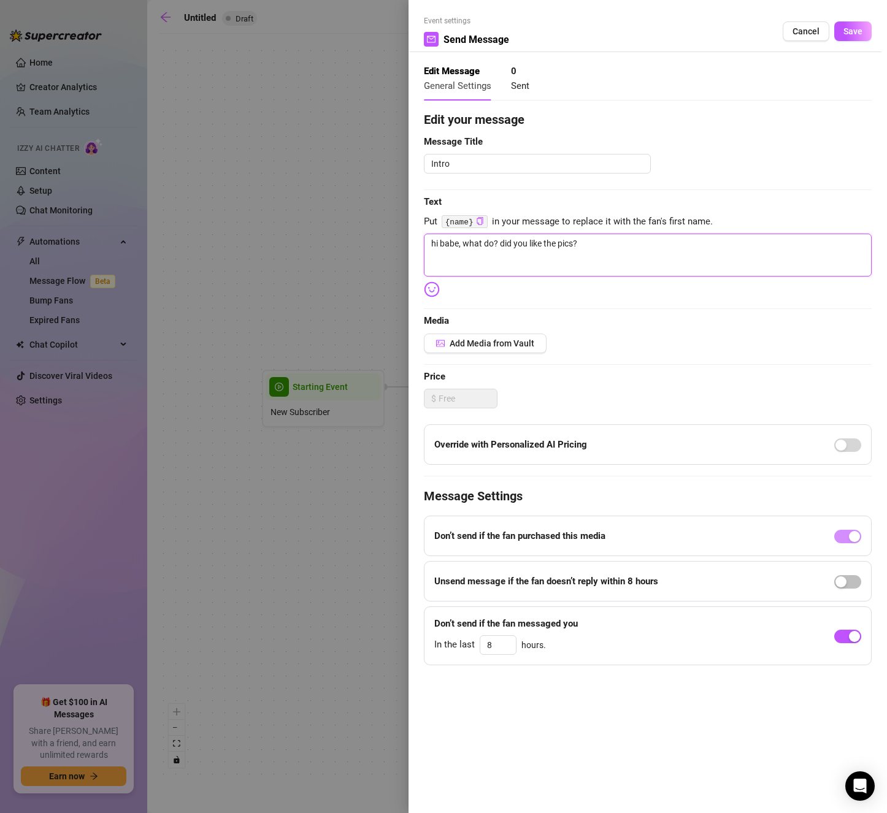
type textarea "hi babe, what do ? did you like the pics?"
type textarea "hi babe, what do y? did you like the pics?"
type textarea "hi babe, what do yo? did you like the pics?"
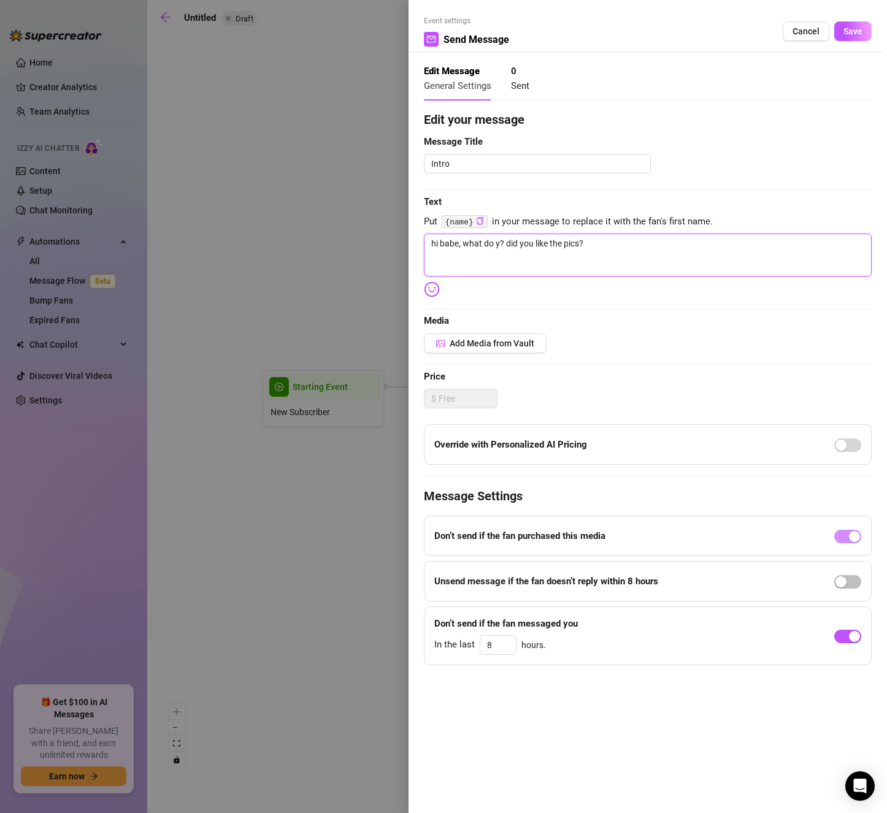
type textarea "hi babe, what do yo? did you like the pics?"
type textarea "hi babe, what do you? did you like the pics?"
type textarea "hi babe, what do you ? did you like the pics?"
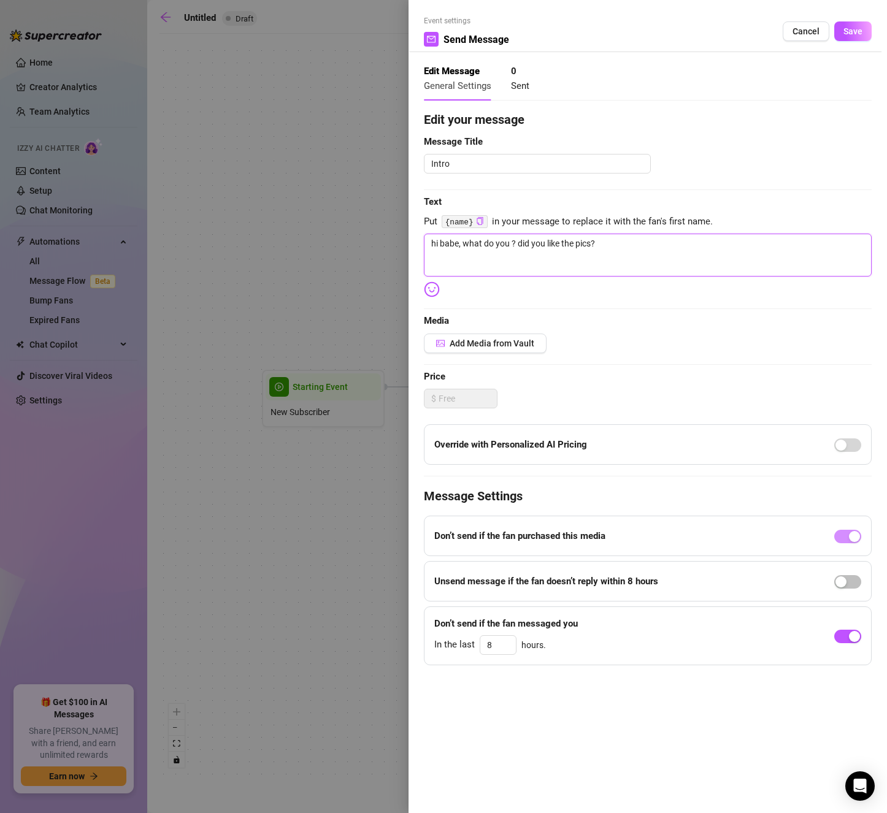
type textarea "hi babe, what do you w? did you like the pics?"
type textarea "hi babe, what do you wa? did you like the pics?"
type textarea "hi babe, what do you wan? did you like the pics?"
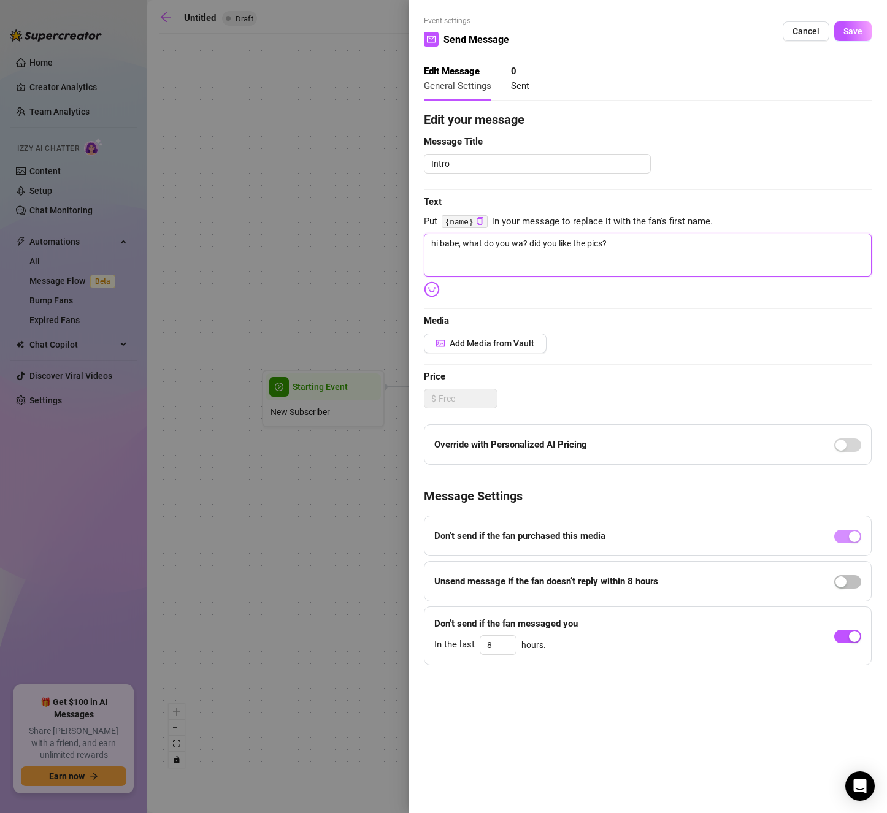
type textarea "hi babe, what do you wan? did you like the pics?"
type textarea "hi babe, what do you want? did you like the pics?"
type textarea "hi babe, what do you want ? did you like the pics?"
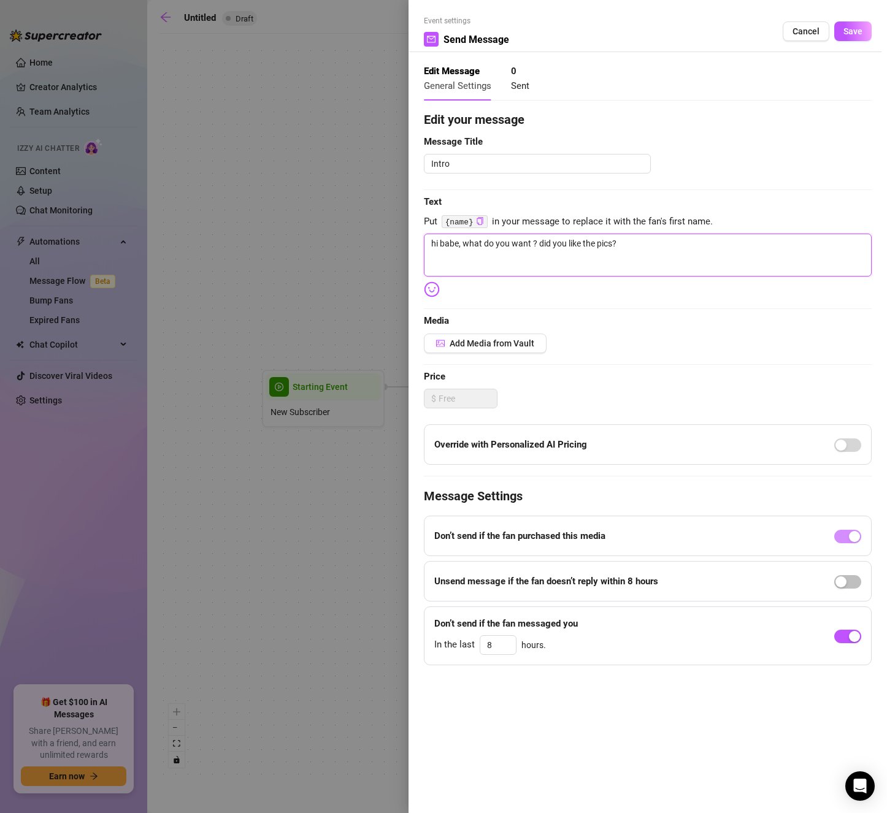
type textarea "hi babe, what do you want m? did you like the pics?"
type textarea "hi babe, what do you want me? did you like the pics?"
type textarea "hi babe, what do you want me ? did you like the pics?"
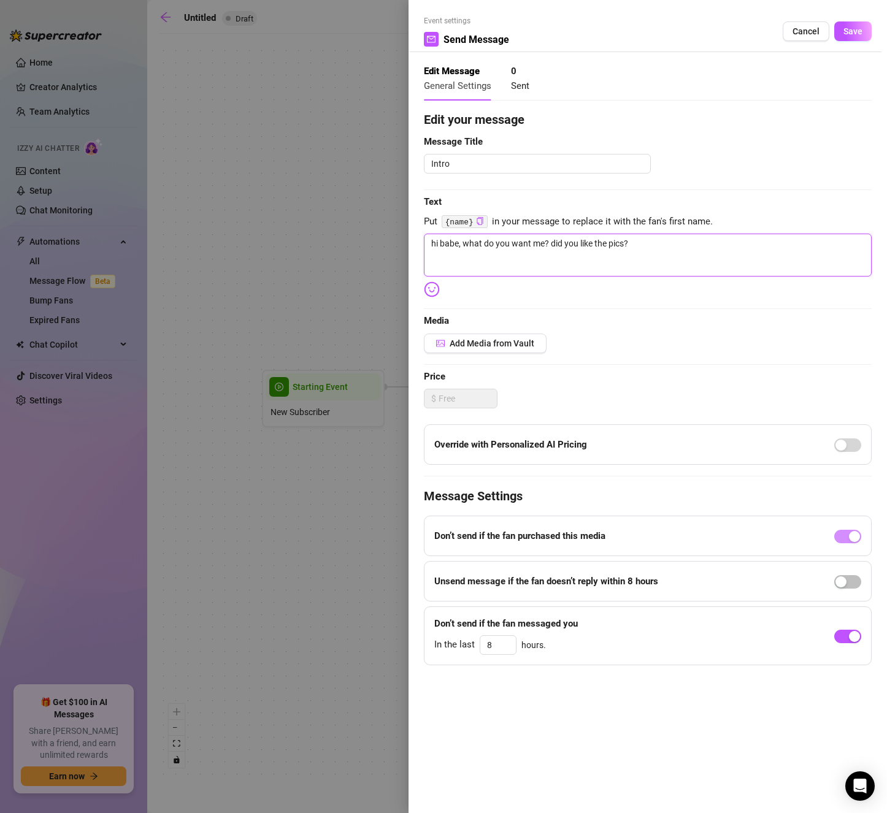
type textarea "hi babe, what do you want me ? did you like the pics?"
type textarea "hi babe, what do you want me t? did you like the pics?"
type textarea "hi babe, what do you want me to? did you like the pics?"
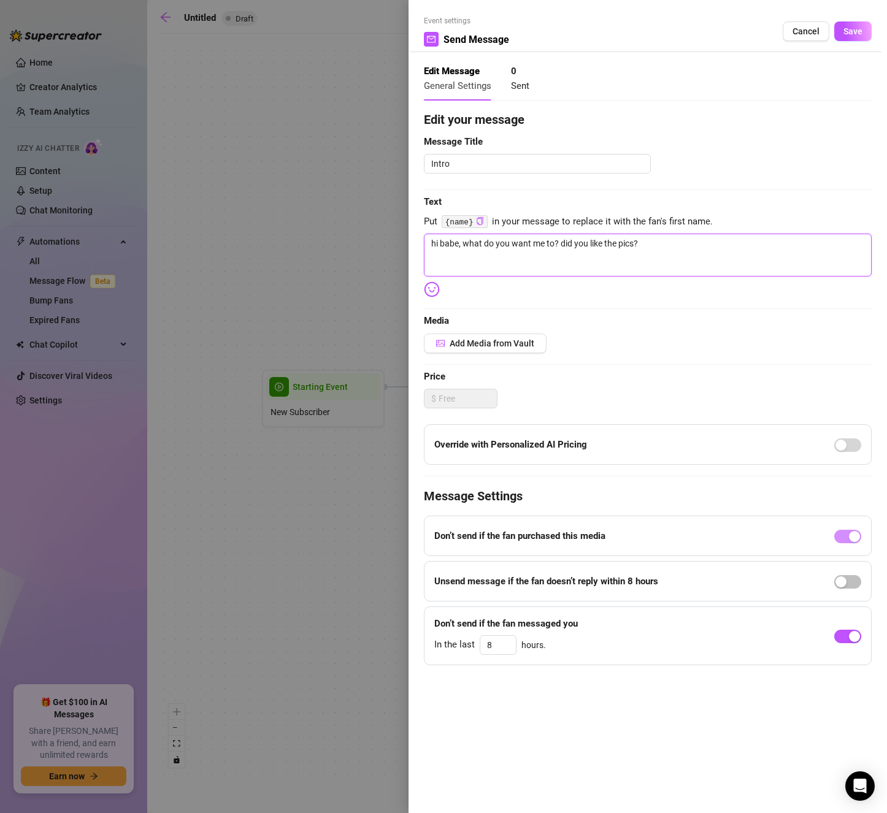
type textarea "hi babe, what do you want me to ? did you like the pics?"
type textarea "hi babe, what do you want me to c? did you like the pics?"
type textarea "hi babe, what do you want me to ca? did you like the pics?"
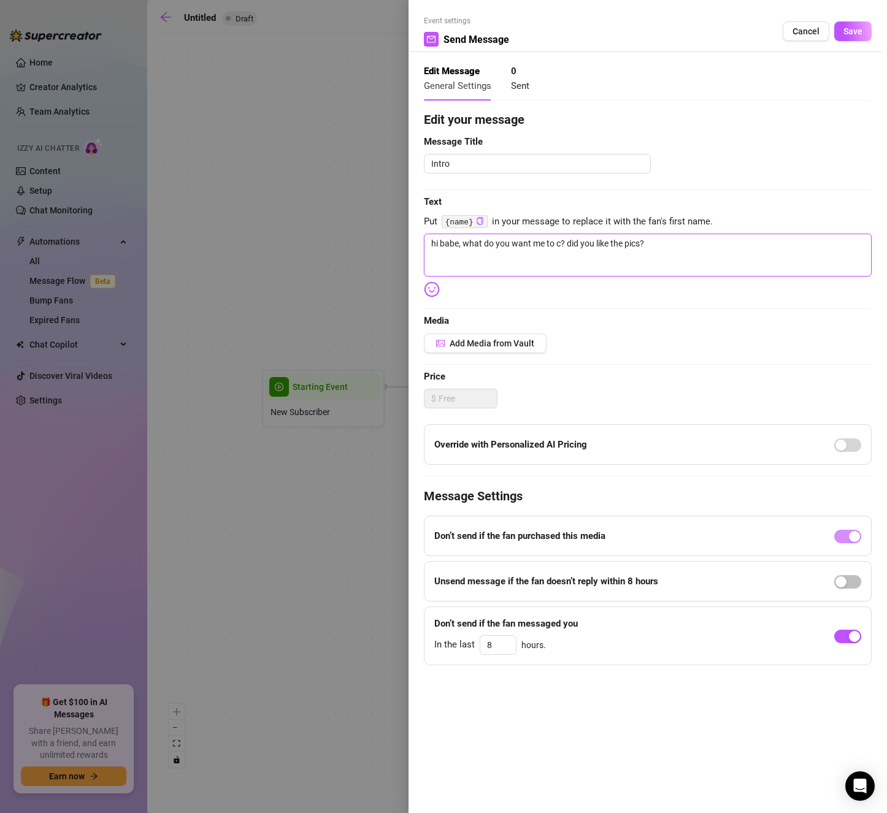
type textarea "hi babe, what do you want me to ca? did you like the pics?"
type textarea "hi babe, what do you want me to cal? did you like the pics?"
type textarea "hi babe, what do you want me to call? did you like the pics?"
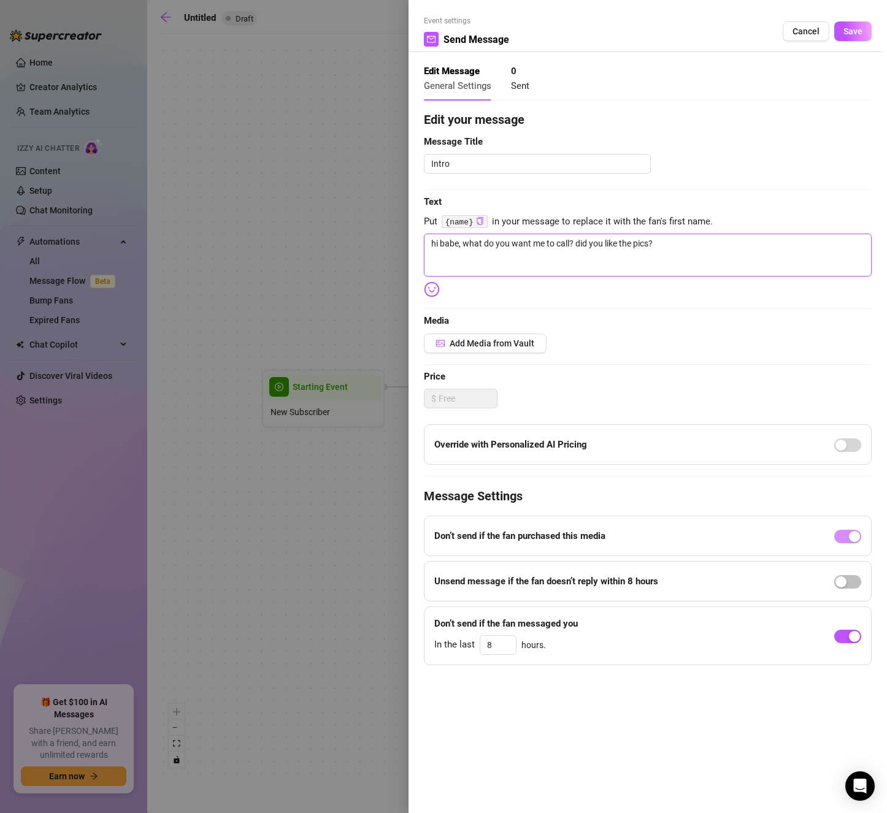
type textarea "hi babe, what do you want me to call ? did you like the pics?"
type textarea "hi babe, what do you want me to call y? did you like the pics?"
type textarea "hi babe, what do you want me to call yo? did you like the pics?"
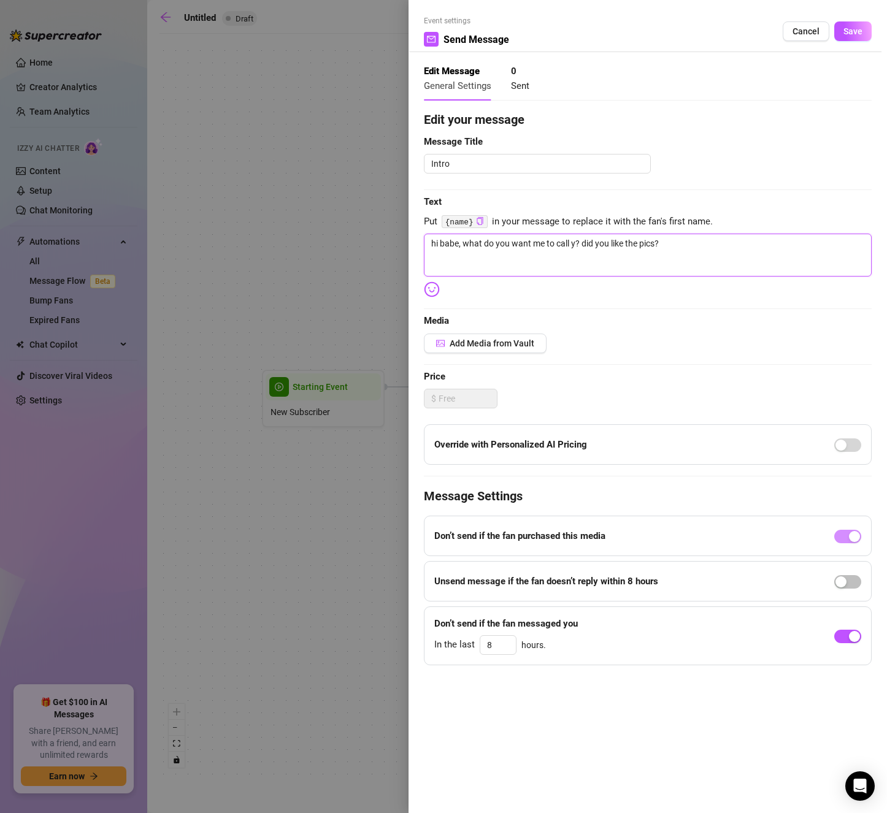
type textarea "hi babe, what do you want me to call yo? did you like the pics?"
type textarea "hi babe, what do you want me to call you? did you like the pics?"
click at [857, 30] on span "Save" at bounding box center [852, 31] width 19 height 10
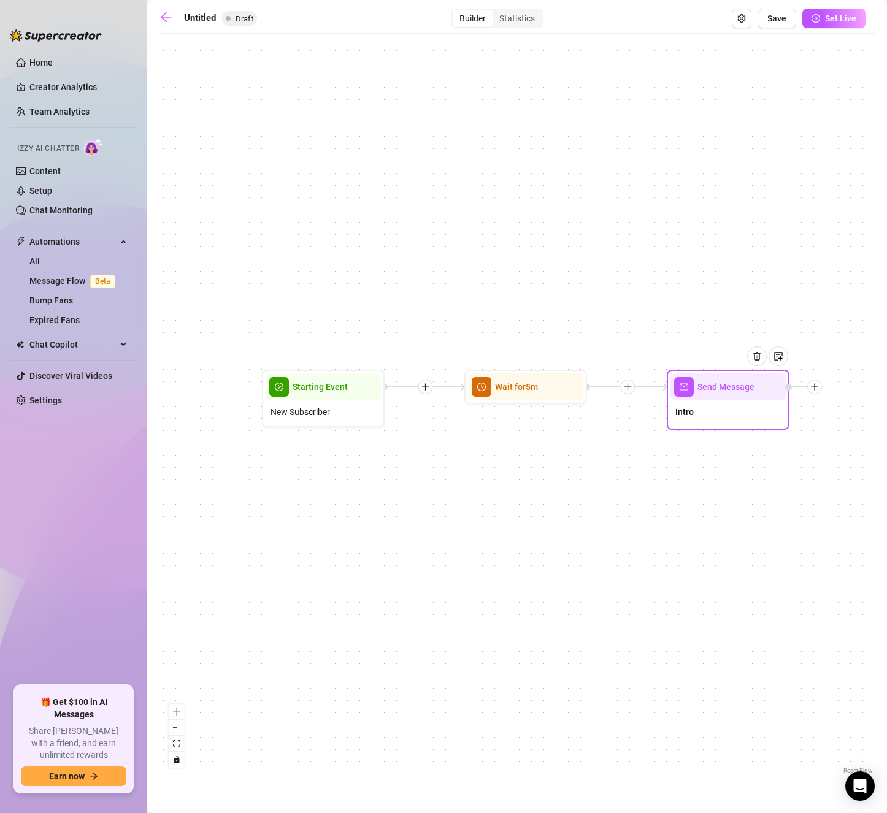
click at [724, 414] on div "Intro" at bounding box center [727, 413] width 115 height 26
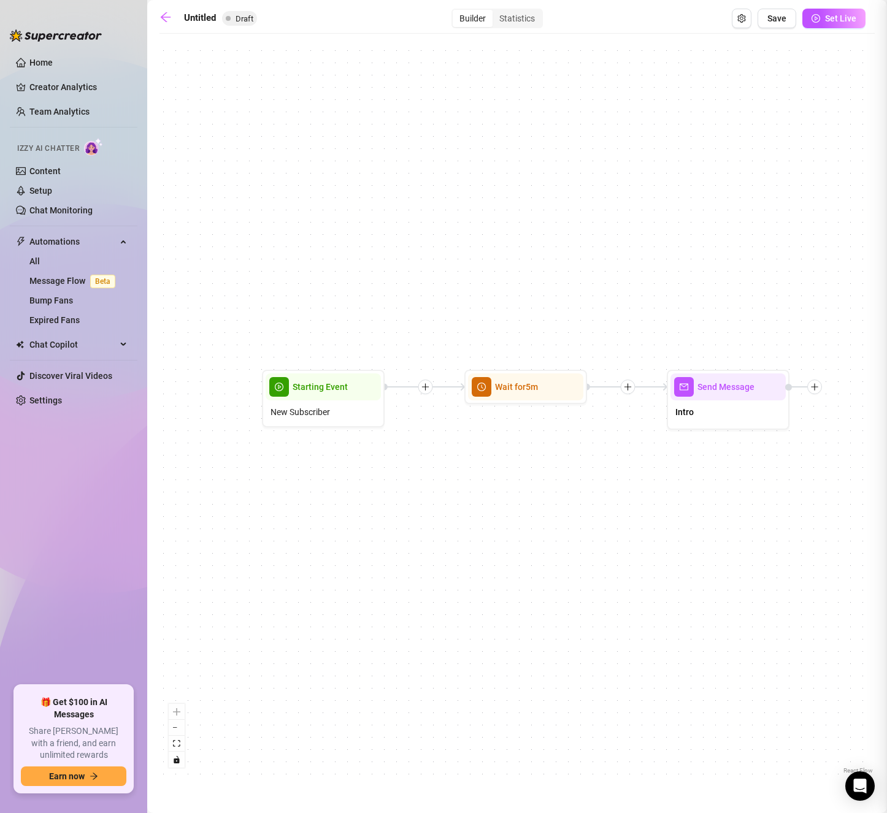
type textarea "hi babe, what do you want me to call you? did you like the pics?"
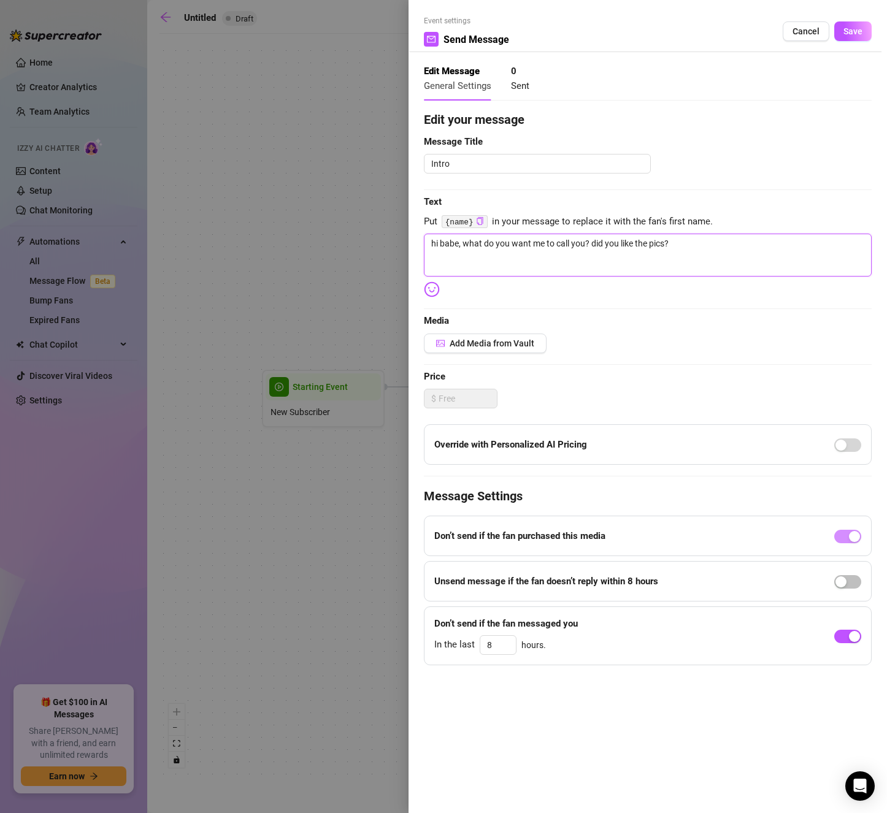
drag, startPoint x: 458, startPoint y: 241, endPoint x: 439, endPoint y: 241, distance: 19.0
click at [439, 241] on textarea "hi babe, what do you want me to call you? did you like the pics?" at bounding box center [648, 255] width 448 height 43
type textarea "hi t, what do you want me to call you? did you like the pics?"
type textarea "hi th, what do you want me to call you? did you like the pics?"
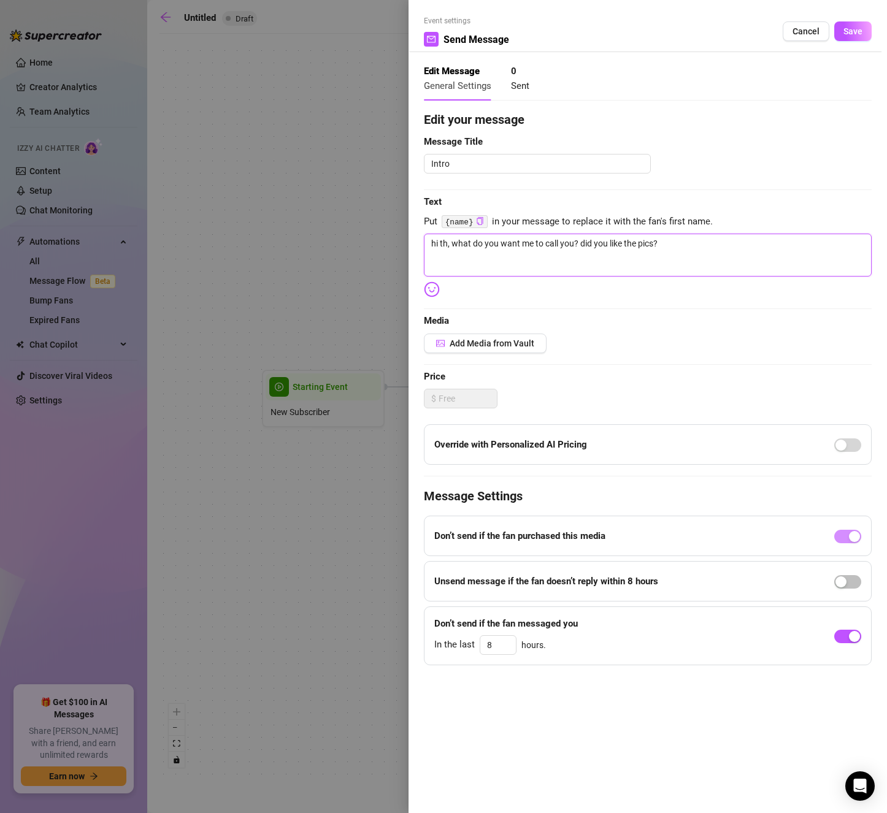
type textarea "hi the, what do you want me to call you? did you like the pics?"
type textarea "hi ther, what do you want me to call you? did you like the pics?"
click at [857, 31] on span "Save" at bounding box center [852, 31] width 19 height 10
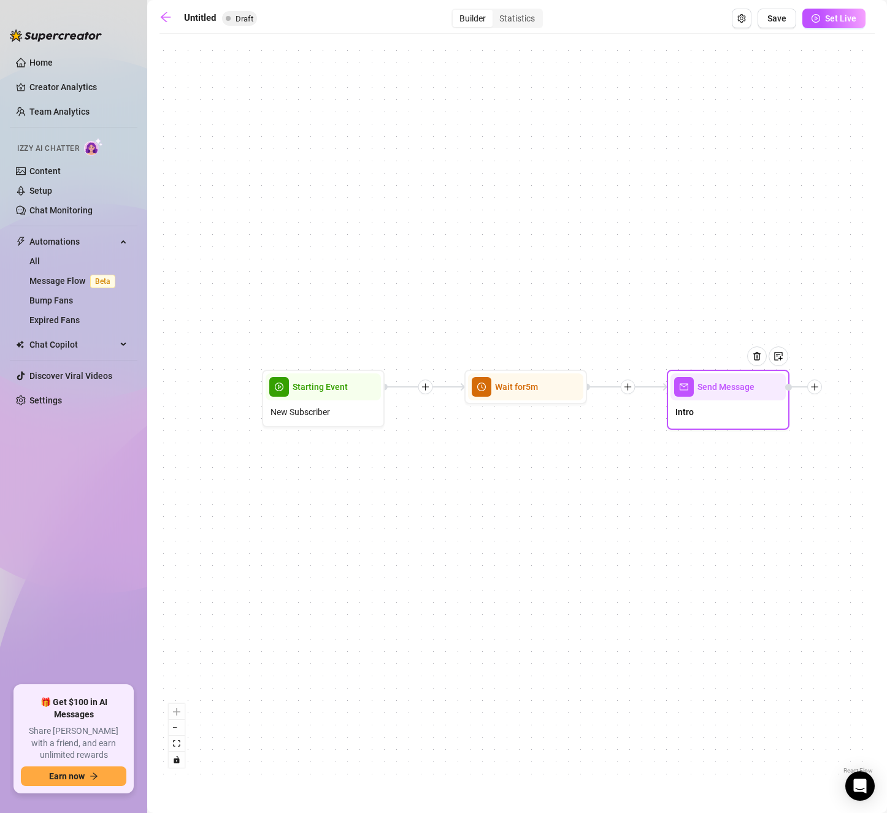
click at [707, 412] on div "Intro" at bounding box center [727, 413] width 115 height 26
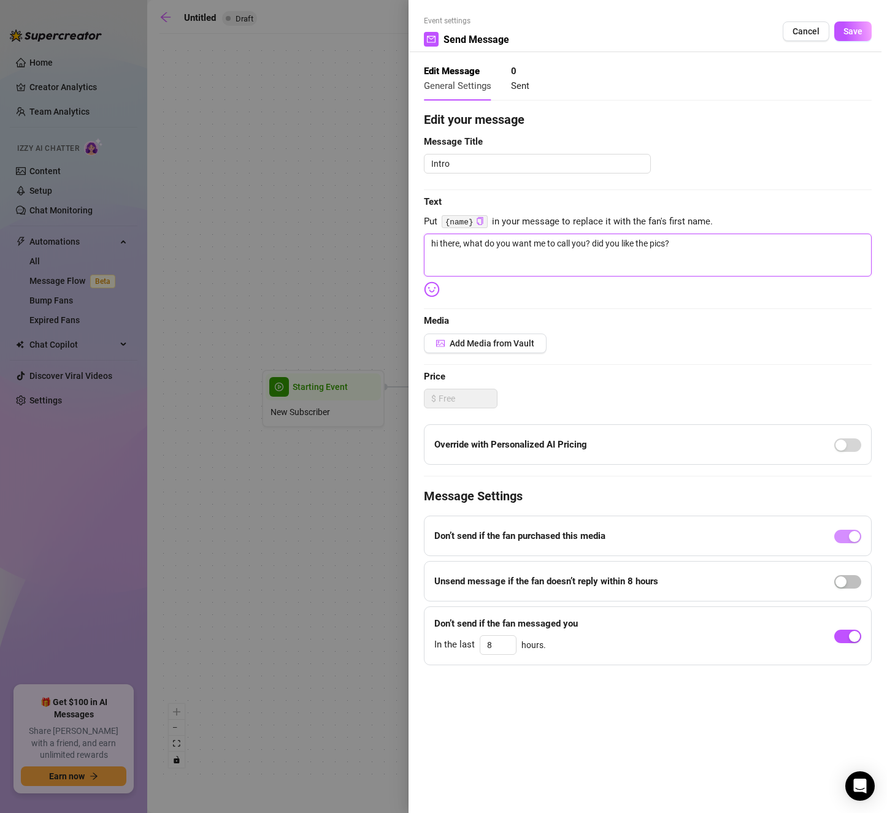
click at [692, 245] on textarea "hi there, what do you want me to call you? did you like the pics?" at bounding box center [648, 255] width 448 height 43
click at [705, 240] on textarea "hi there, what do you want me to call you? did you like the pics?" at bounding box center [648, 255] width 448 height 43
paste textarea "☺️"
click at [867, 35] on button "Save" at bounding box center [852, 31] width 37 height 20
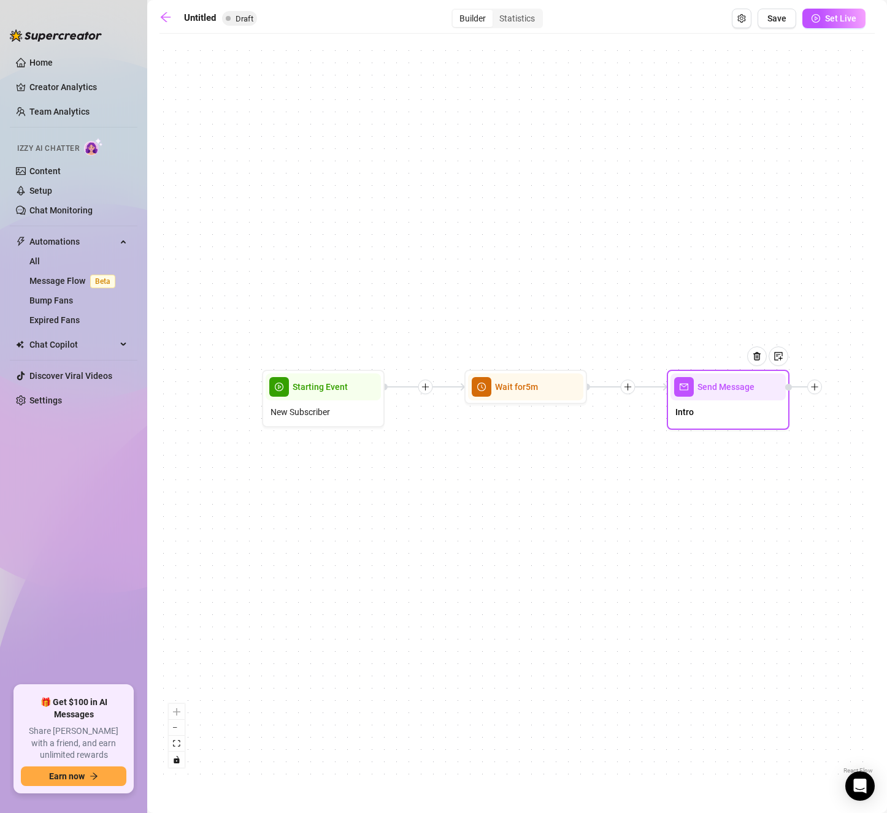
click at [753, 414] on div "Intro" at bounding box center [727, 413] width 115 height 26
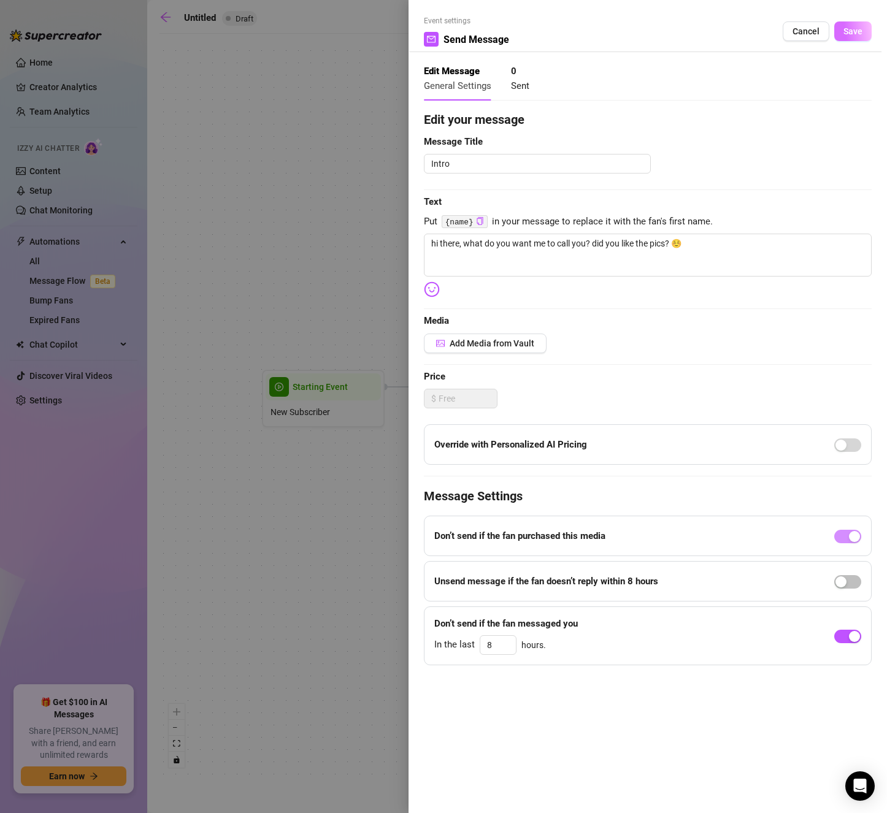
click at [852, 33] on span "Save" at bounding box center [852, 31] width 19 height 10
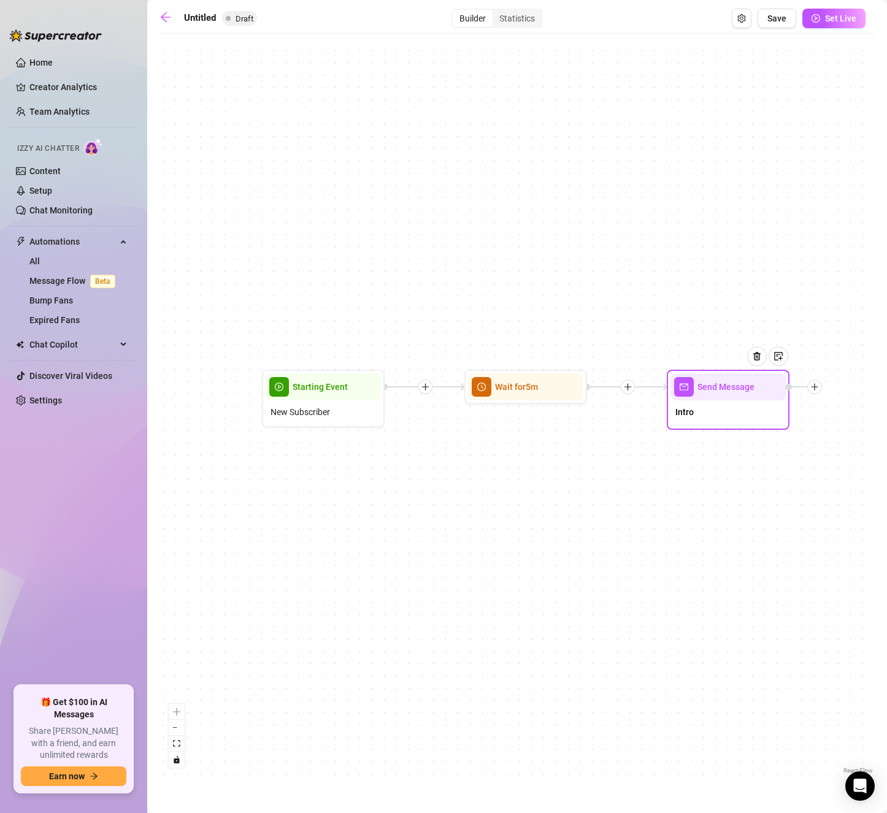
click at [813, 389] on icon "plus" at bounding box center [814, 387] width 9 height 9
click at [856, 411] on div "Condition" at bounding box center [875, 409] width 90 height 21
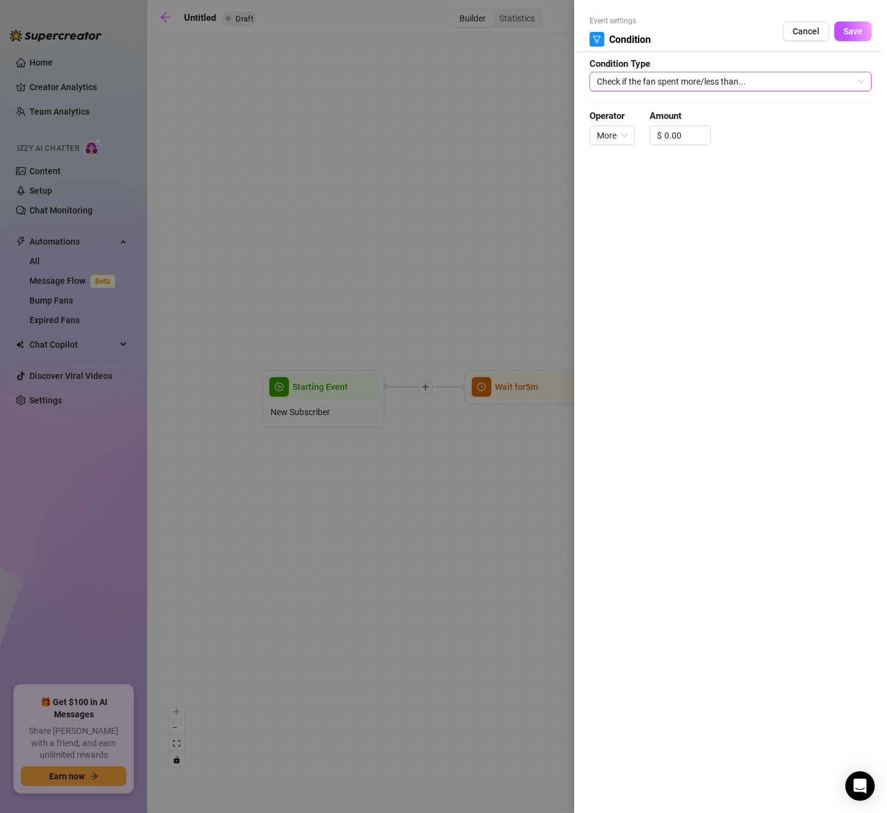
click at [798, 73] on span "Check if the fan spent more/less than..." at bounding box center [730, 81] width 267 height 18
click at [781, 237] on div "Event settings Condition Cancel Save Condition Type Check if the fan spent more…" at bounding box center [730, 406] width 313 height 813
click at [813, 34] on span "Cancel" at bounding box center [805, 31] width 27 height 10
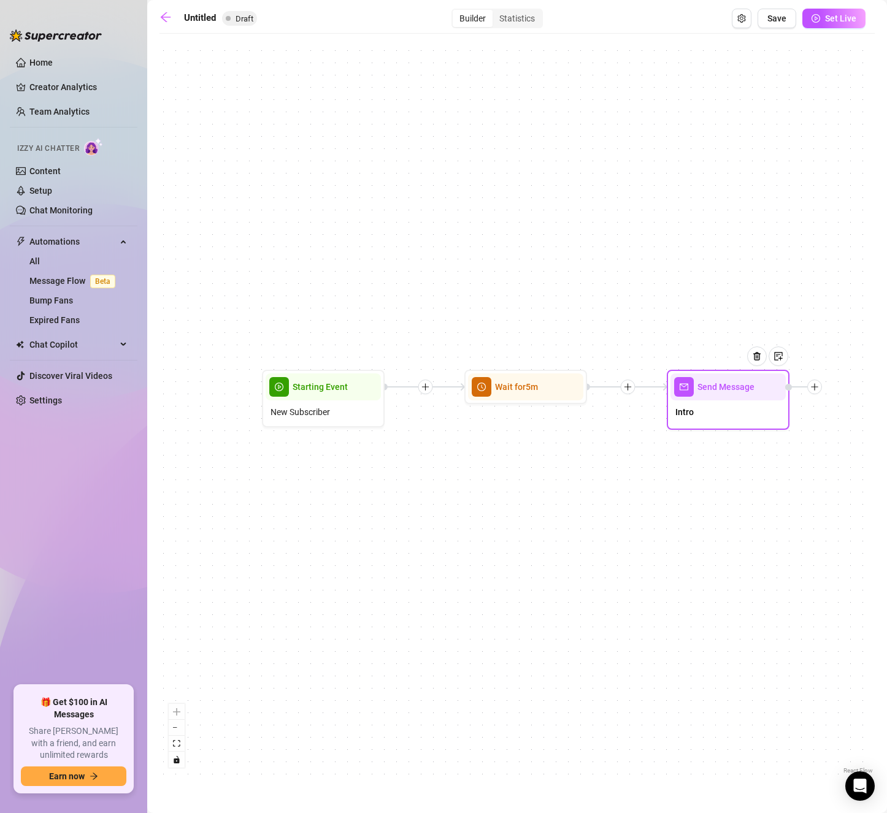
click at [820, 388] on div at bounding box center [814, 387] width 15 height 15
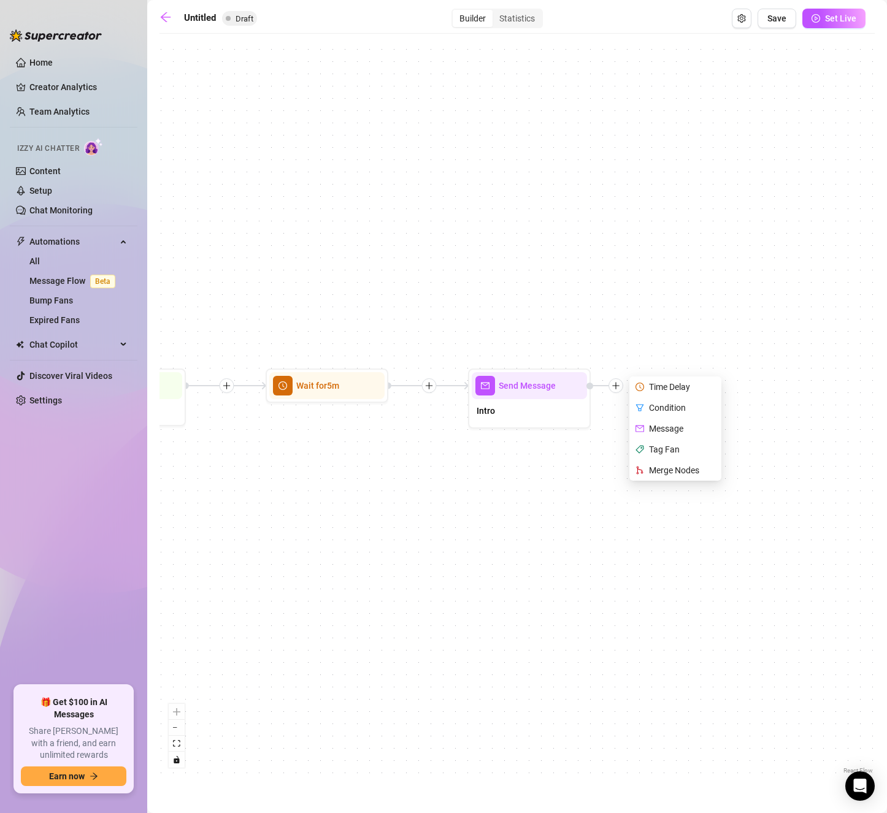
drag, startPoint x: 756, startPoint y: 496, endPoint x: 556, endPoint y: 495, distance: 199.3
click at [556, 495] on div "Send Message Intro Time Delay Condition Message Tag Fan Merge Nodes Wait for 5m…" at bounding box center [516, 408] width 715 height 737
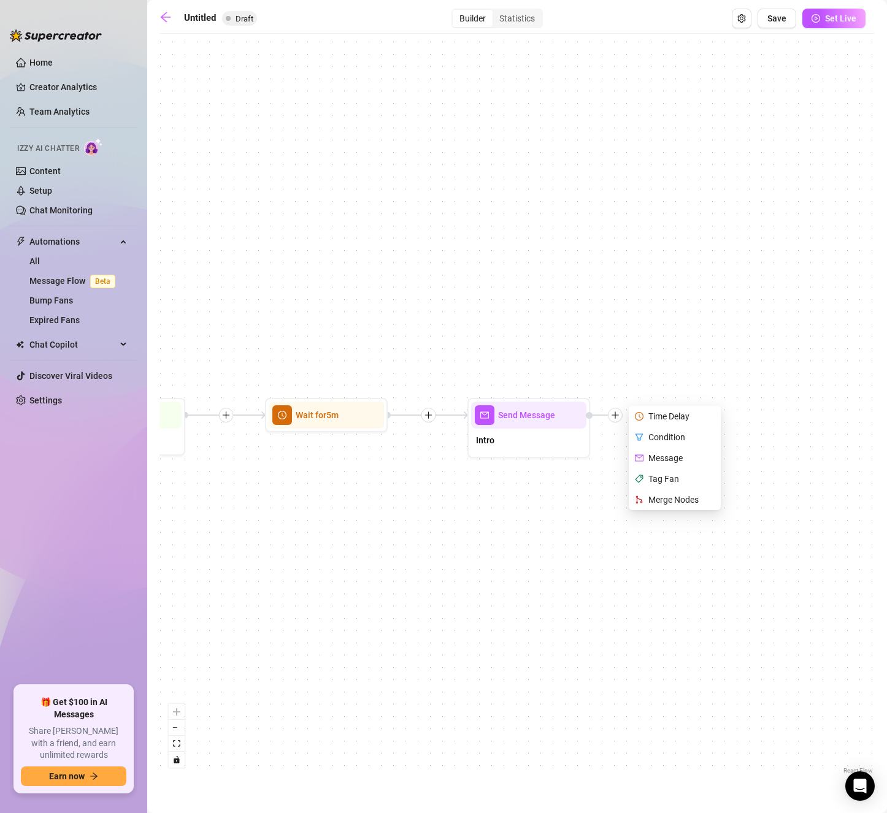
drag, startPoint x: 556, startPoint y: 498, endPoint x: 556, endPoint y: 527, distance: 29.4
click at [556, 527] on div "Send Message Intro Time Delay Condition Message Tag Fan Merge Nodes Wait for 5m…" at bounding box center [516, 408] width 715 height 737
click at [664, 416] on div "Time Delay" at bounding box center [676, 416] width 90 height 21
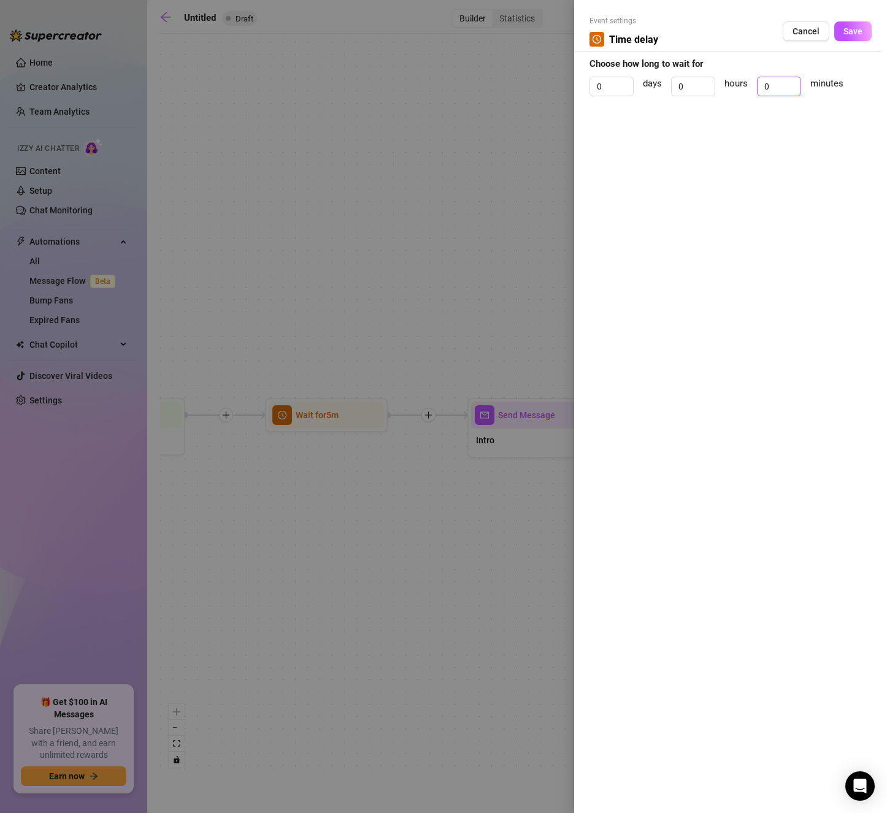
drag, startPoint x: 774, startPoint y: 83, endPoint x: 756, endPoint y: 84, distance: 17.8
click at [756, 84] on div "0 days 0 hours 0 minutes" at bounding box center [730, 92] width 282 height 31
click at [852, 31] on span "Save" at bounding box center [852, 31] width 19 height 10
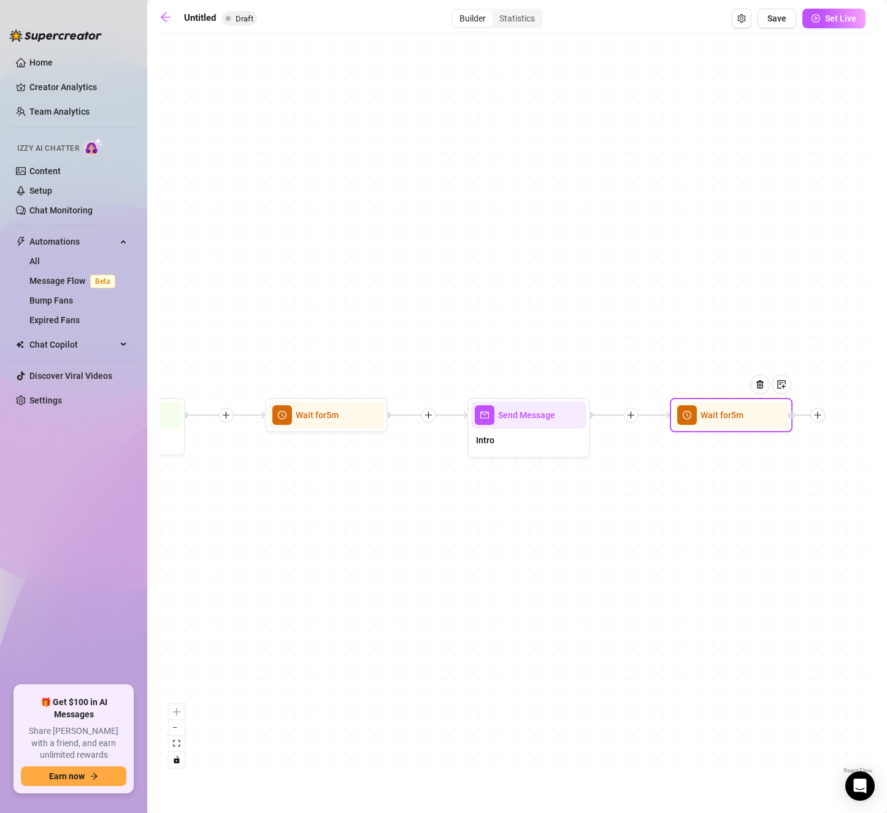
click at [820, 411] on icon "plus" at bounding box center [817, 415] width 9 height 9
click at [851, 453] on div "Message" at bounding box center [878, 458] width 90 height 21
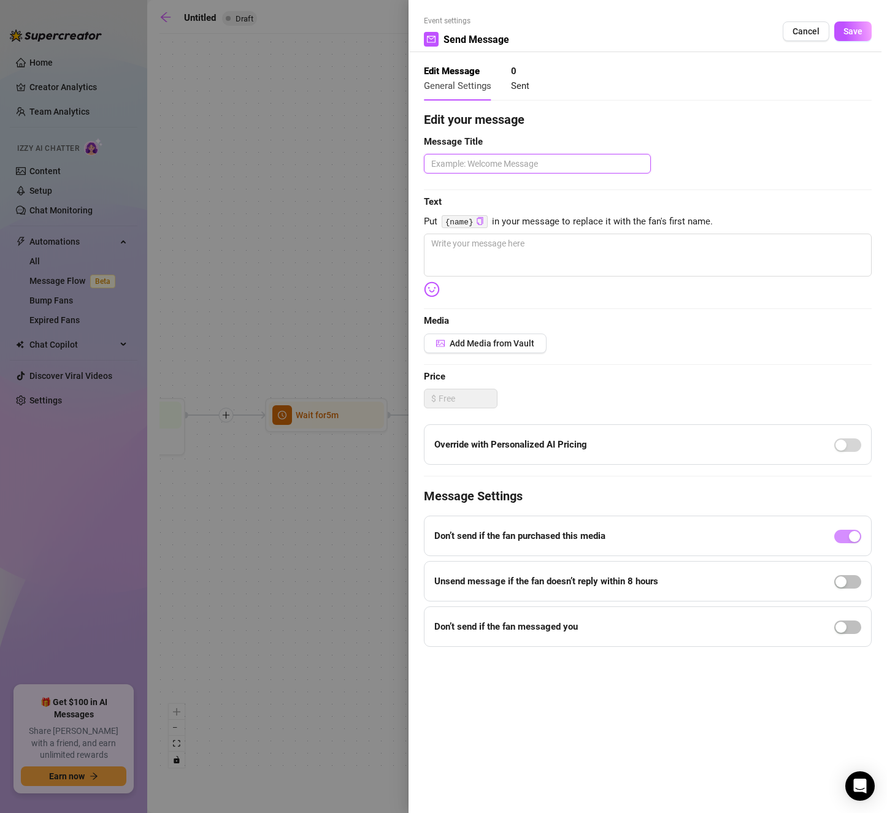
click at [537, 164] on textarea at bounding box center [537, 164] width 227 height 20
click at [512, 247] on textarea at bounding box center [648, 255] width 448 height 43
drag, startPoint x: 859, startPoint y: 28, endPoint x: 741, endPoint y: 208, distance: 215.3
click at [813, 112] on form "Event settings Send Message Cancel Save Edit Message General Settings 0 Sent Ed…" at bounding box center [648, 331] width 448 height 632
click at [721, 248] on textarea "how'd you find me here?" at bounding box center [648, 255] width 448 height 43
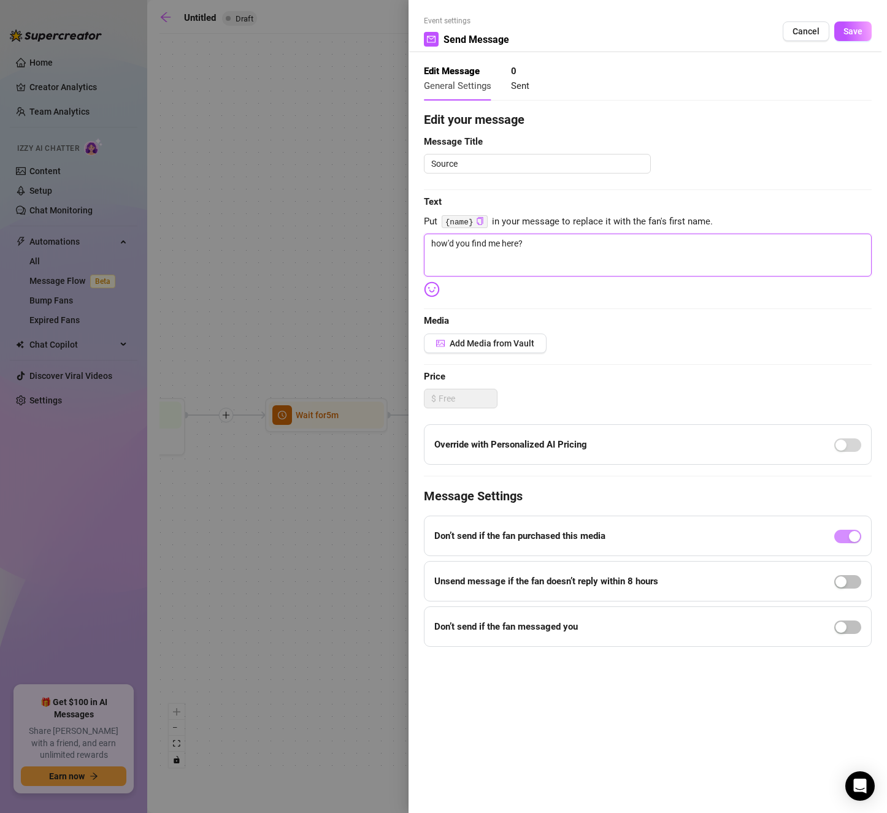
click at [697, 239] on textarea "how'd you find me here?" at bounding box center [648, 255] width 448 height 43
paste textarea "😙"
click at [843, 23] on button "Save" at bounding box center [852, 31] width 37 height 20
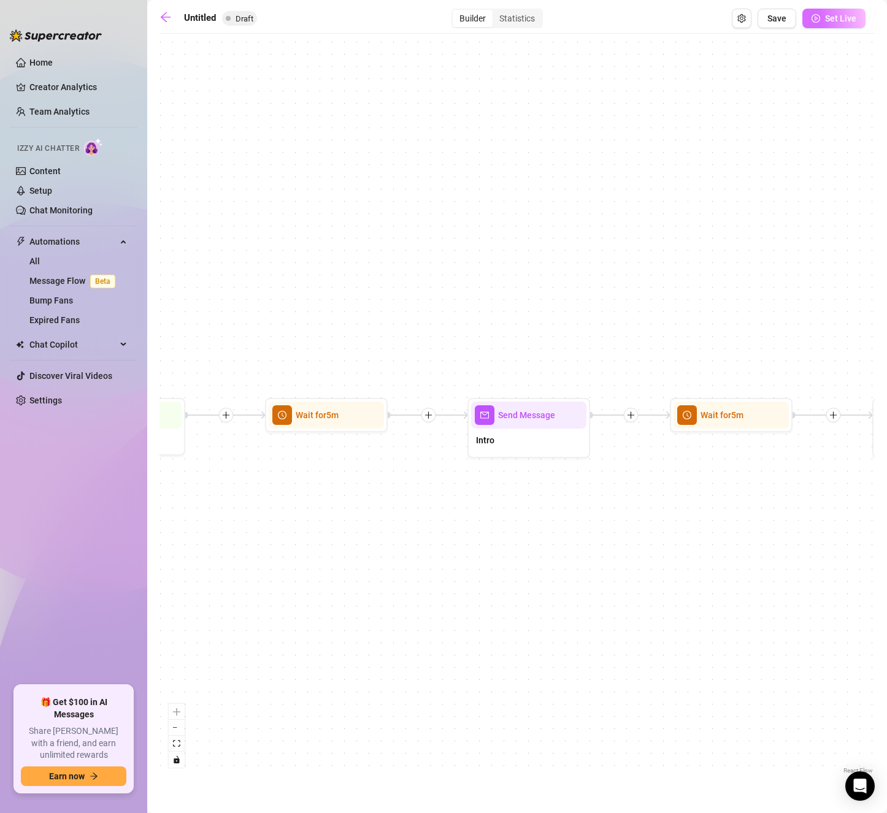
click at [820, 18] on icon "play-circle" at bounding box center [815, 18] width 9 height 9
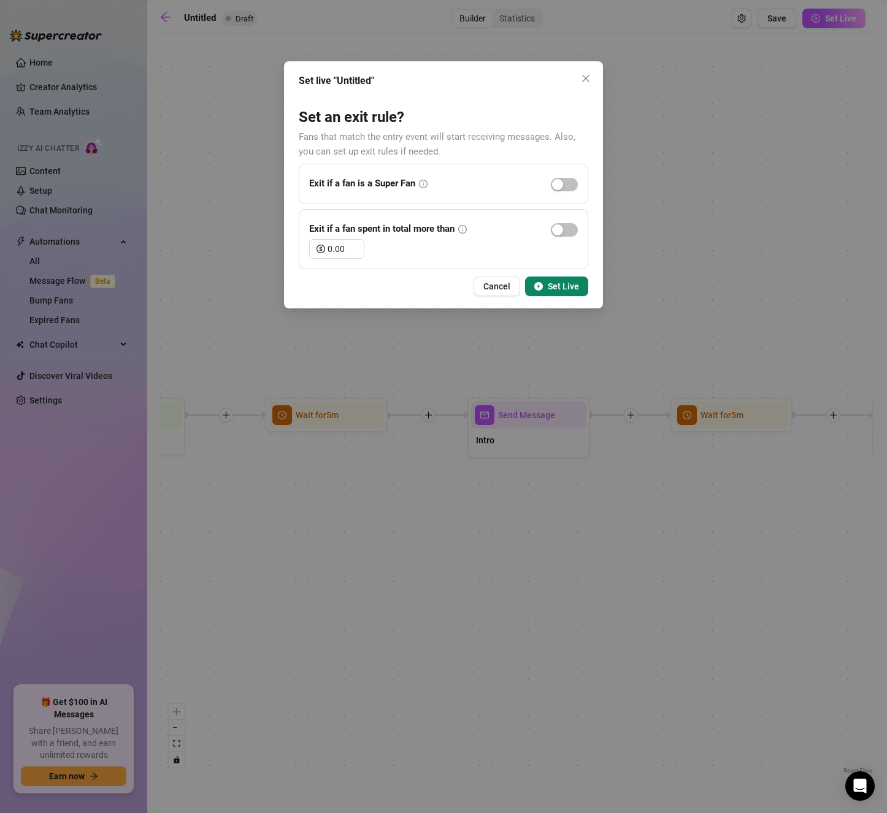
click at [554, 288] on span "Set Live" at bounding box center [563, 286] width 31 height 10
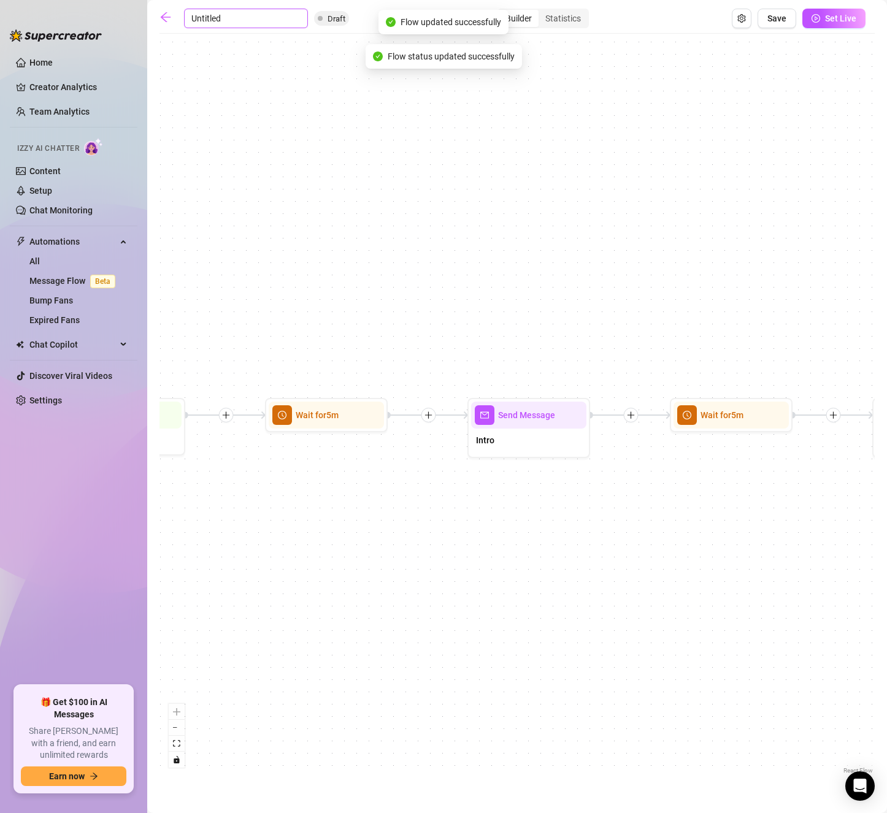
click at [258, 21] on input "Untitled" at bounding box center [246, 19] width 124 height 20
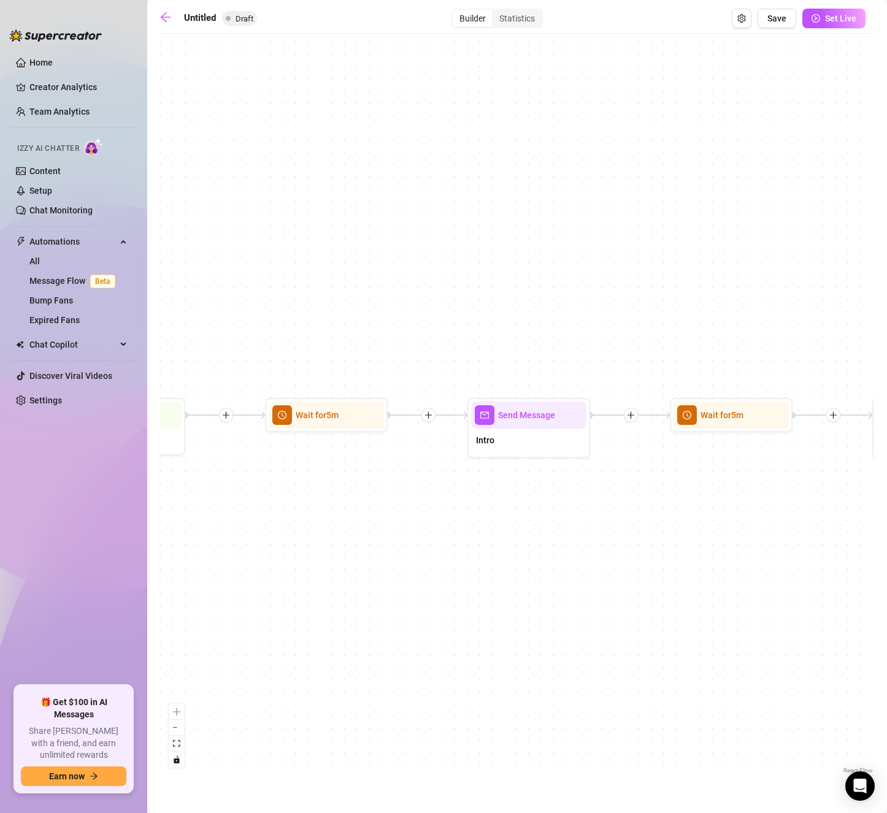
drag, startPoint x: 258, startPoint y: 17, endPoint x: 141, endPoint y: -1, distance: 117.9
click at [203, 13] on input "Untitled" at bounding box center [246, 19] width 124 height 20
click at [230, 17] on input "Untitled" at bounding box center [246, 19] width 124 height 20
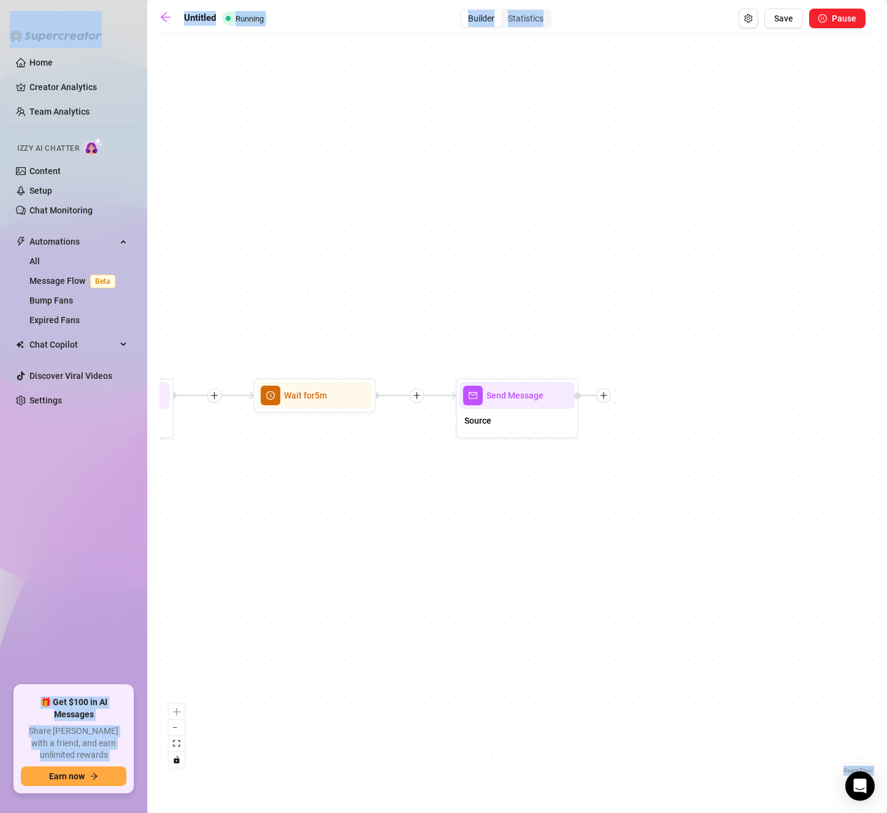
click at [231, 66] on div "Send Message Source Wait for 5m Send Message Intro Wait for 5m Starting Event N…" at bounding box center [516, 408] width 715 height 737
click at [208, 11] on input "Untitled" at bounding box center [246, 19] width 124 height 20
click at [205, 20] on input "Untitled" at bounding box center [246, 19] width 124 height 20
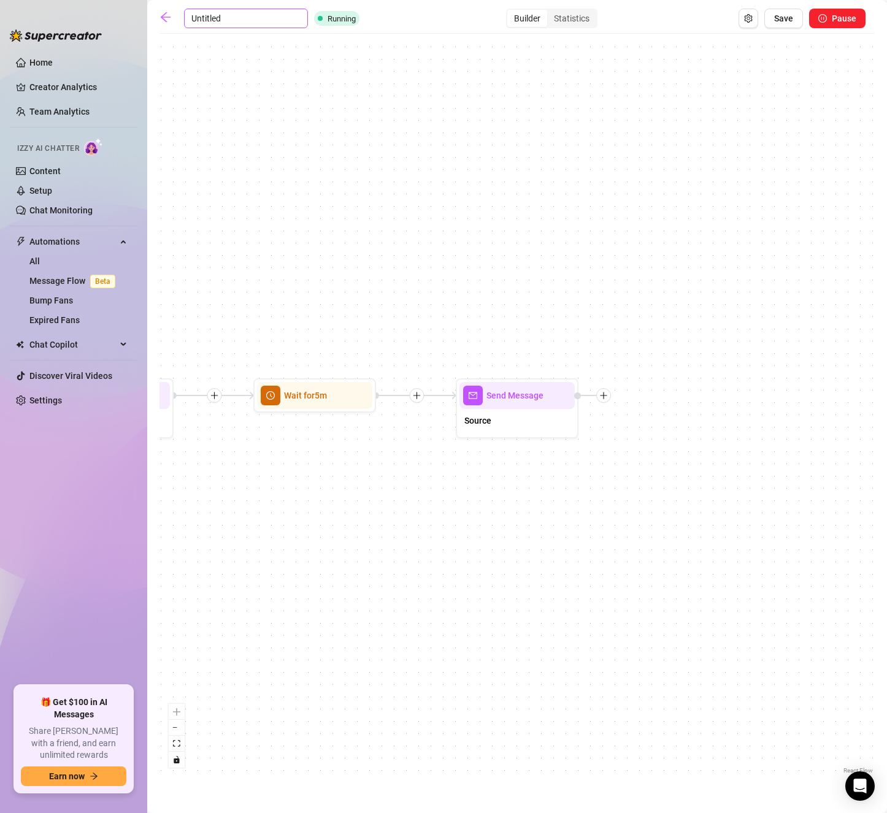
click at [230, 19] on input "Untitled" at bounding box center [246, 19] width 124 height 20
click at [787, 20] on span "Save" at bounding box center [783, 18] width 19 height 10
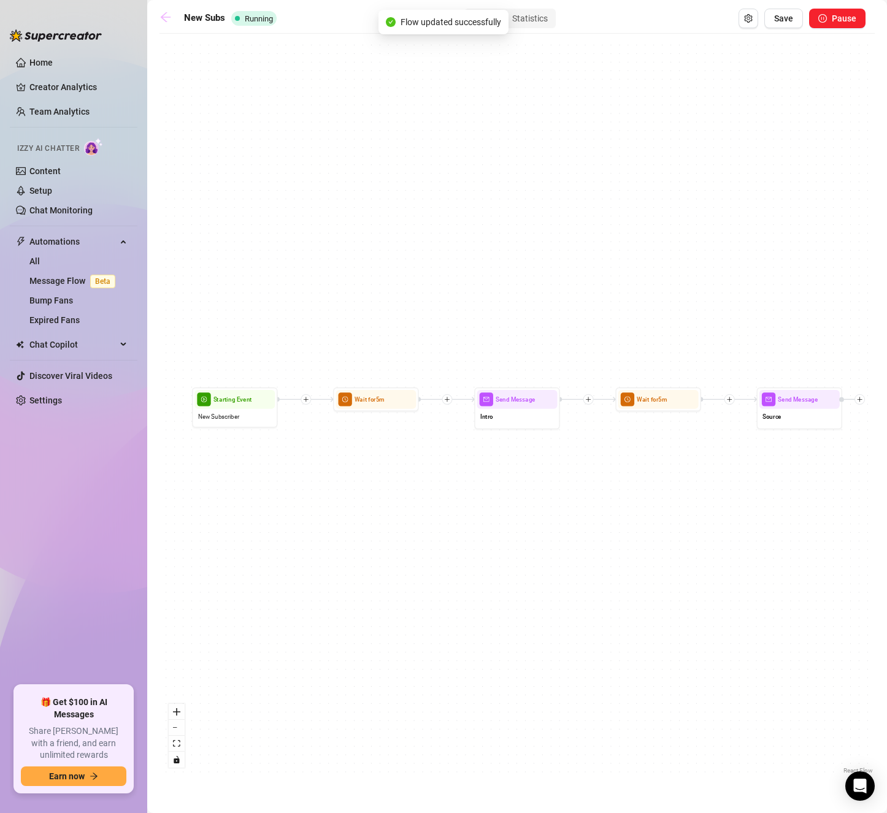
click at [164, 14] on icon "arrow-left" at bounding box center [166, 17] width 10 height 10
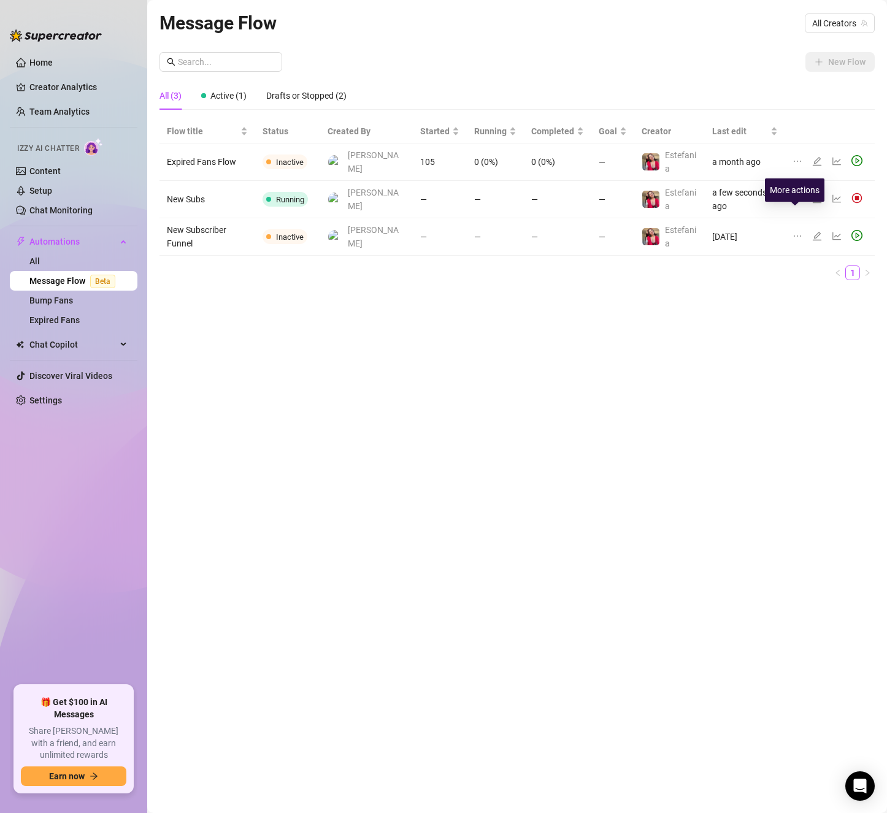
click at [798, 231] on icon "ellipsis" at bounding box center [797, 236] width 10 height 10
click at [738, 270] on span "Delete" at bounding box center [743, 272] width 93 height 13
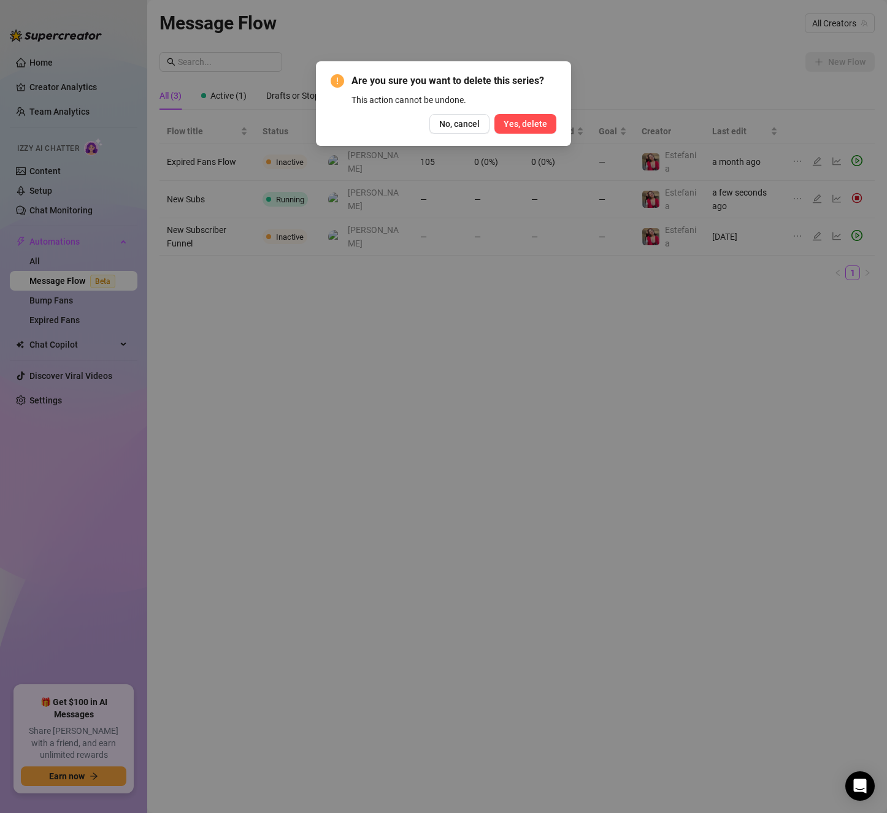
click at [542, 118] on button "Yes, delete" at bounding box center [525, 124] width 62 height 20
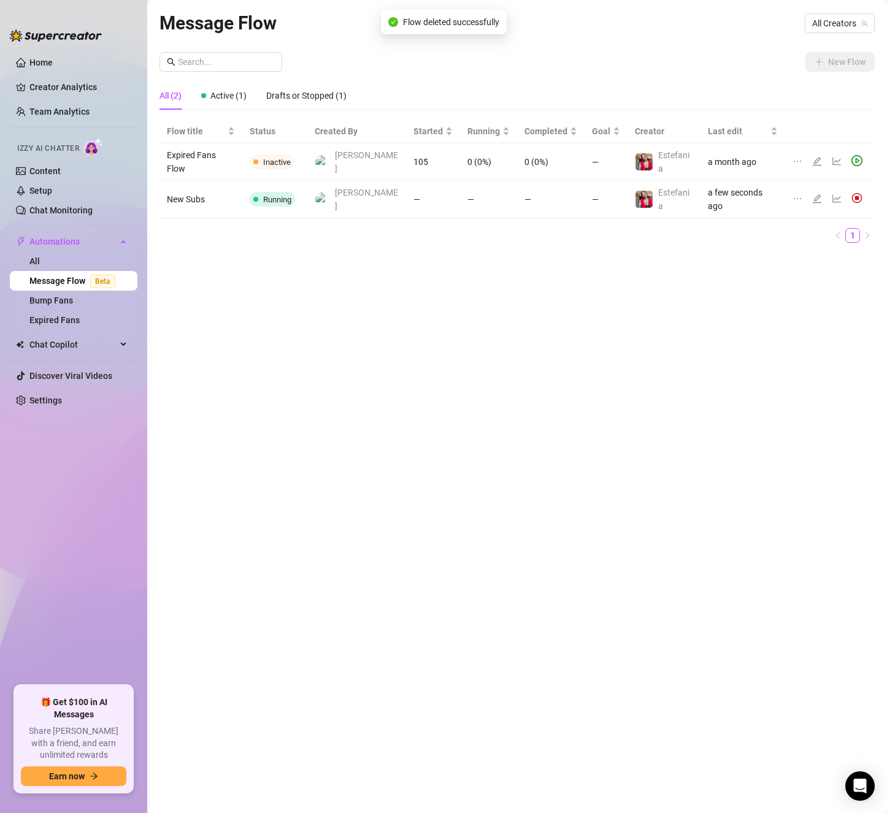
click at [221, 154] on td "Expired Fans Flow" at bounding box center [200, 162] width 83 height 37
click at [812, 156] on icon "edit" at bounding box center [817, 161] width 10 height 10
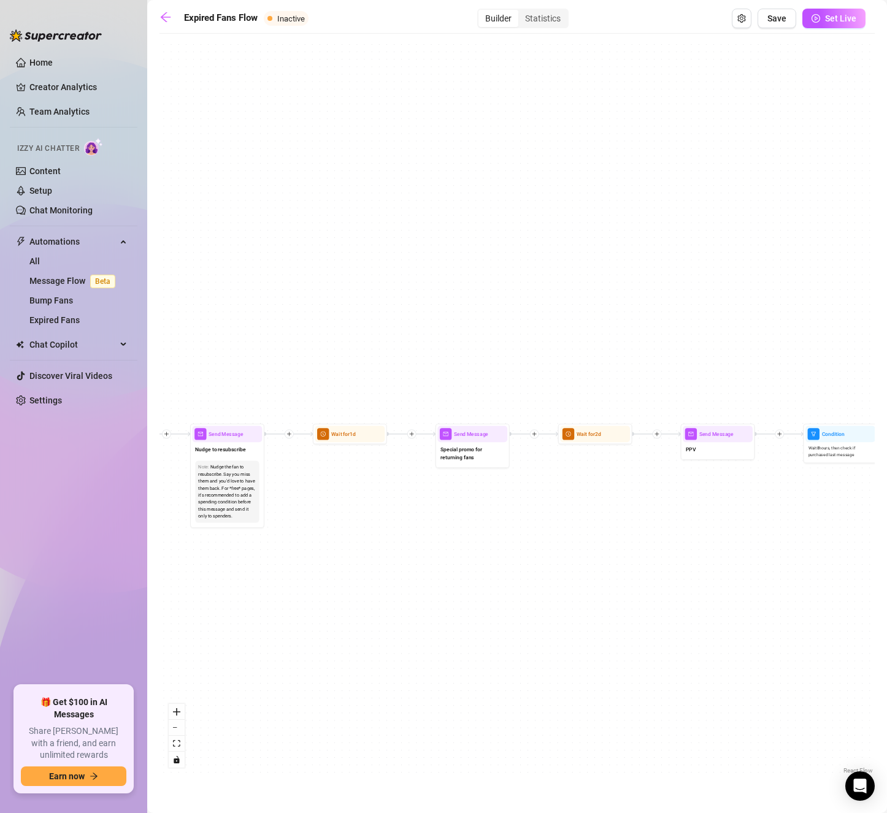
drag, startPoint x: 370, startPoint y: 402, endPoint x: 658, endPoint y: 548, distance: 322.5
click at [658, 548] on div "If True If False Send Message Send Message Wait for 2d Merge Send Message Follo…" at bounding box center [516, 408] width 715 height 737
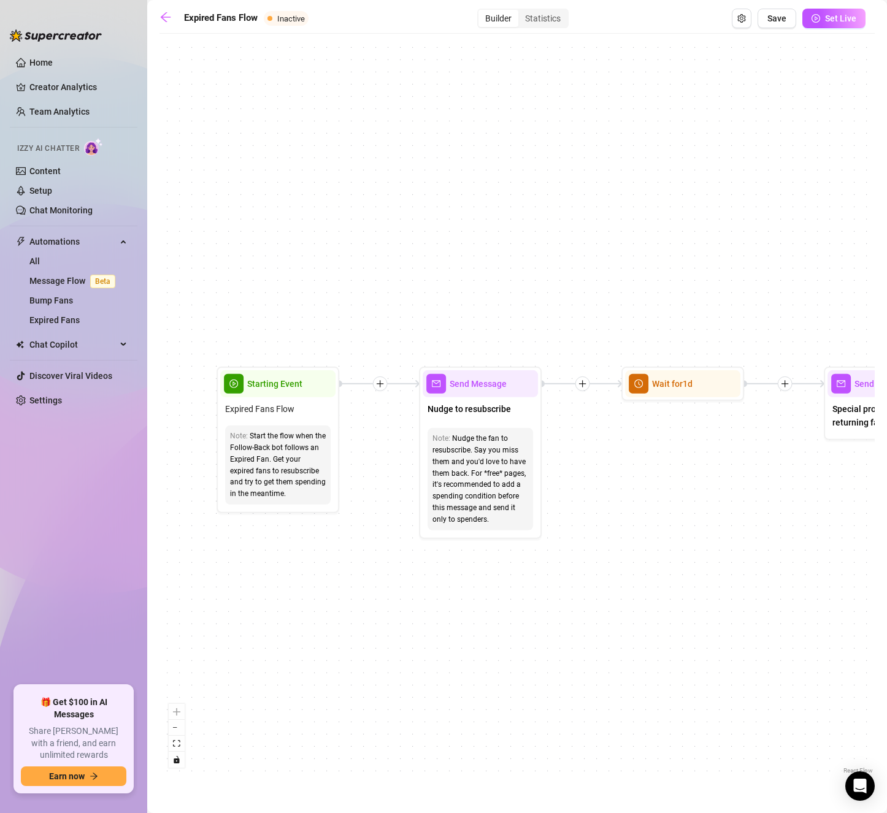
drag, startPoint x: 366, startPoint y: 469, endPoint x: 839, endPoint y: 488, distance: 473.8
click at [839, 488] on div "If True If False Send Message Send Message Wait for 2d Merge Send Message Follo…" at bounding box center [516, 408] width 715 height 737
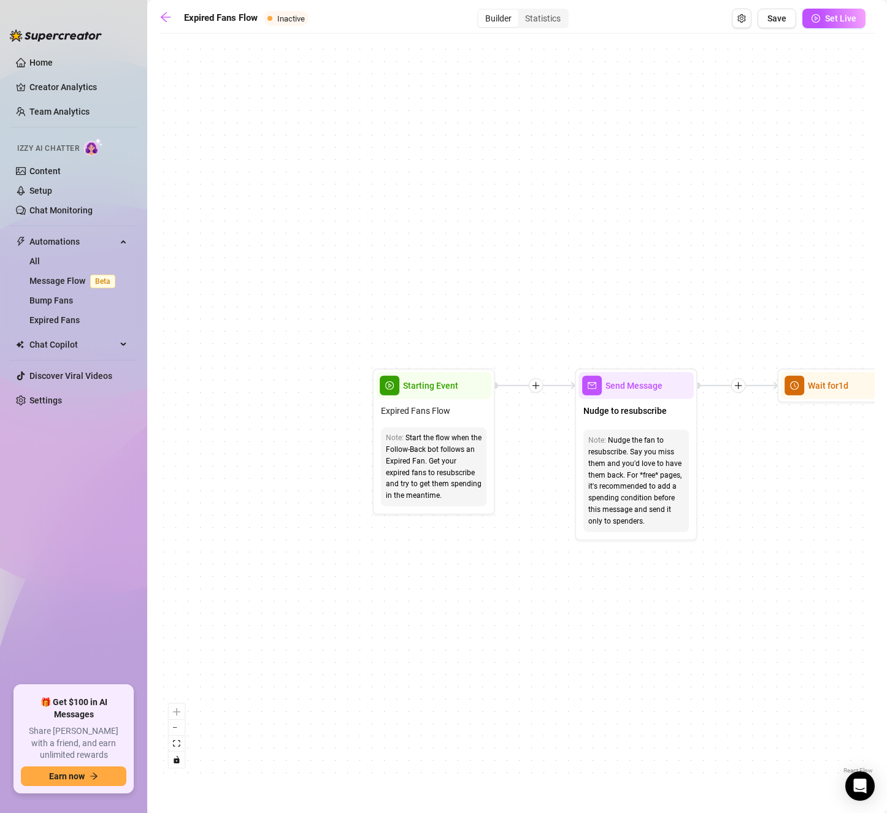
drag, startPoint x: 653, startPoint y: 475, endPoint x: 809, endPoint y: 477, distance: 155.8
click at [809, 477] on div "If True If False Send Message Send Message Wait for 2d Merge Send Message Follo…" at bounding box center [516, 408] width 715 height 737
click at [427, 428] on div "Note: Start the flow when the Follow-Back bot follows an Expired Fan. Get your …" at bounding box center [433, 466] width 105 height 79
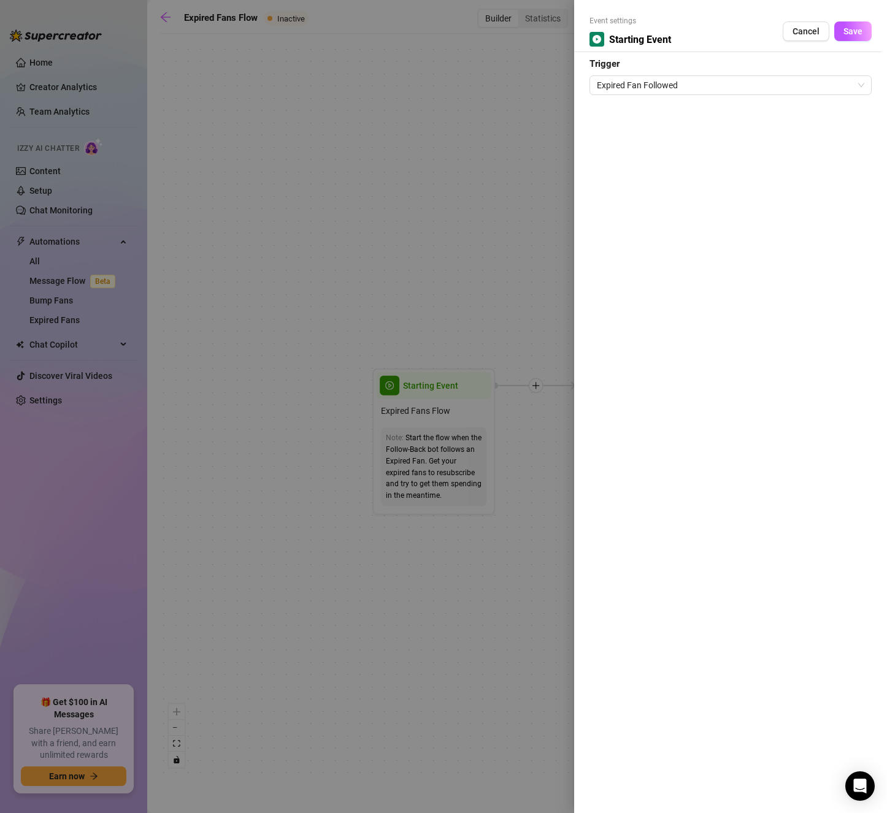
click at [440, 561] on div at bounding box center [443, 406] width 887 height 813
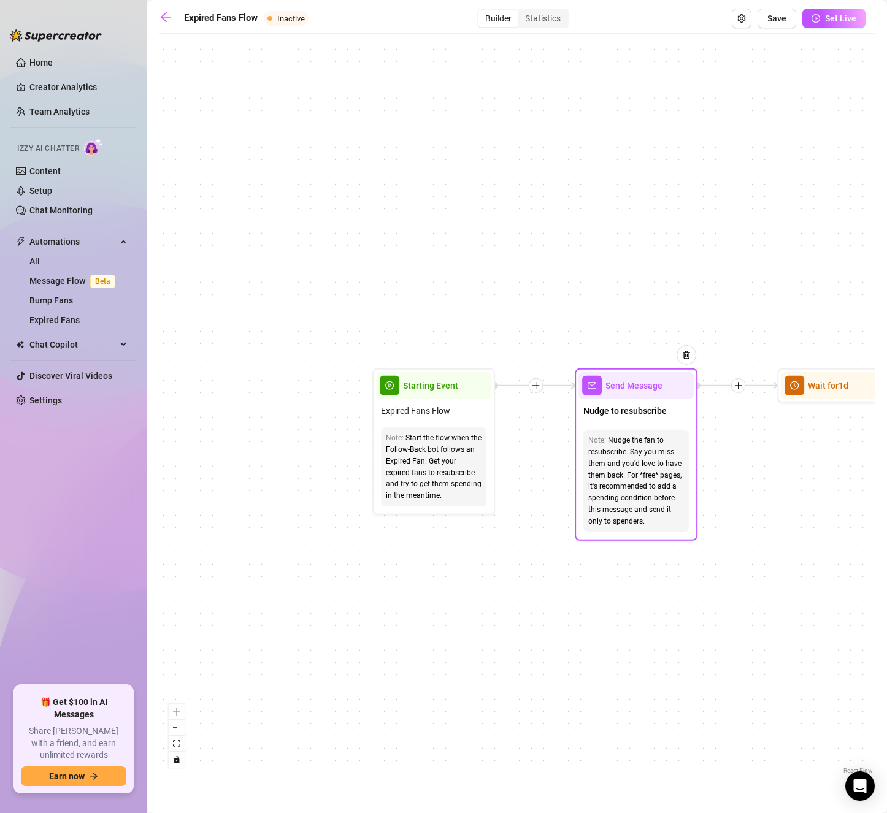
click at [622, 469] on div "Nudge the fan to resubscribe. Say you miss them and you'd love to have them bac…" at bounding box center [636, 481] width 96 height 93
click at [616, 398] on div "Send Message" at bounding box center [635, 385] width 115 height 27
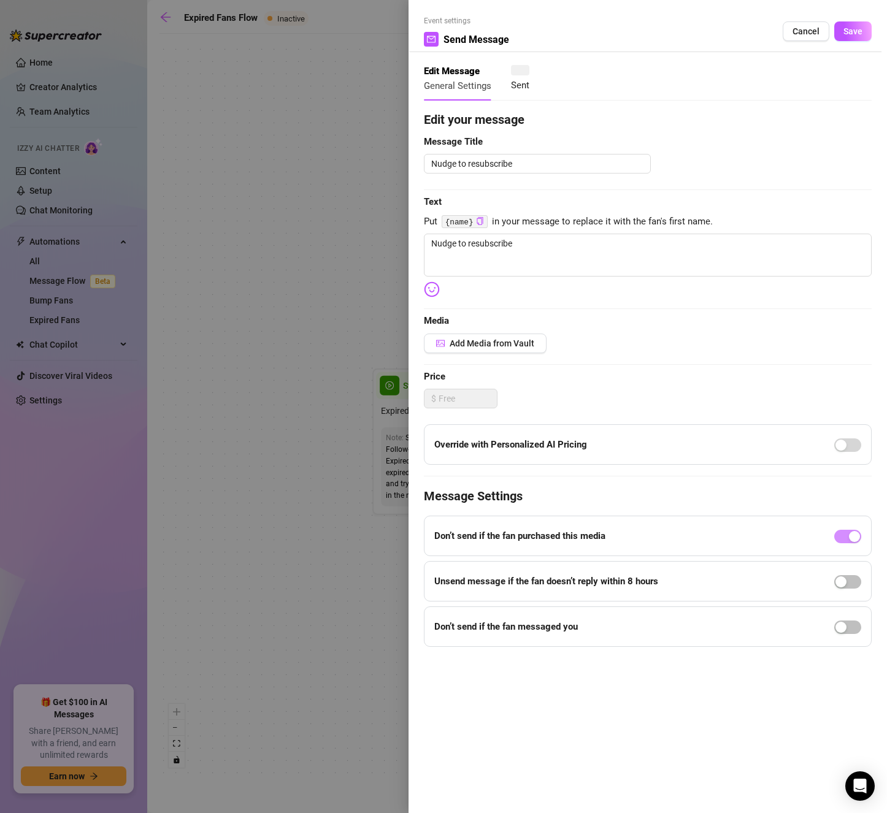
click at [618, 415] on div "Edit your message Message Title Nudge to resubscribe Text Put {name} in your me…" at bounding box center [648, 378] width 448 height 537
click at [463, 233] on div "Edit your message Message Title Nudge to resubscribe Text Put {name} in your me…" at bounding box center [648, 378] width 448 height 537
click at [458, 237] on textarea "Nudge to resubscribe" at bounding box center [648, 255] width 448 height 43
click at [664, 243] on textarea "hi [PERSON_NAME], are you going to resub soon?" at bounding box center [648, 255] width 448 height 43
paste textarea "😘"
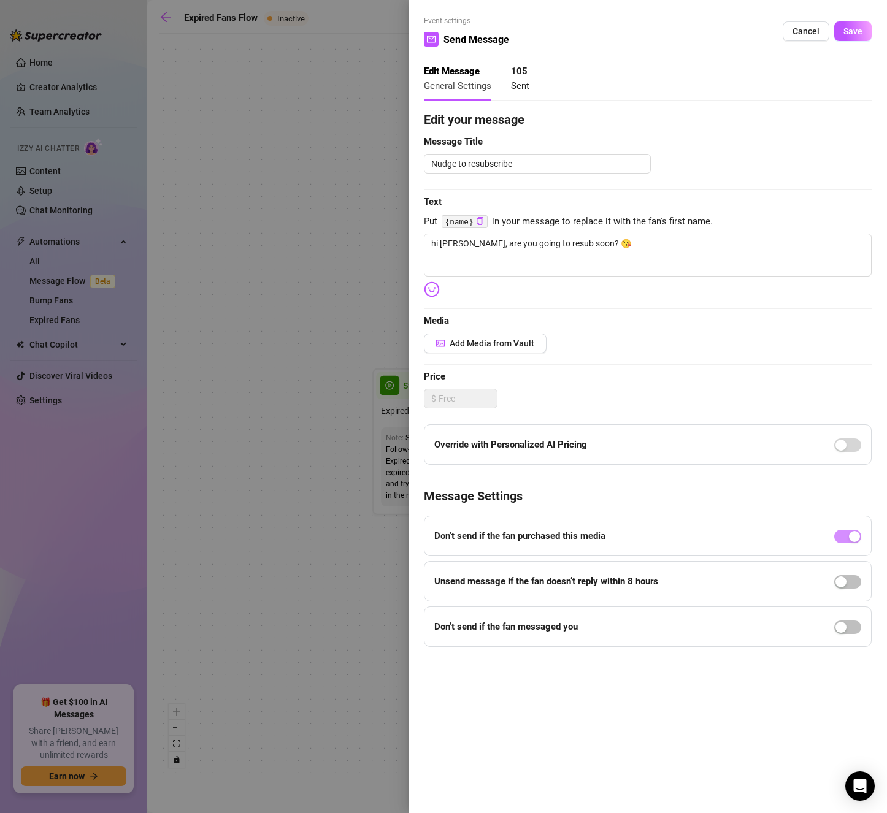
click at [862, 35] on button "Save" at bounding box center [852, 31] width 37 height 20
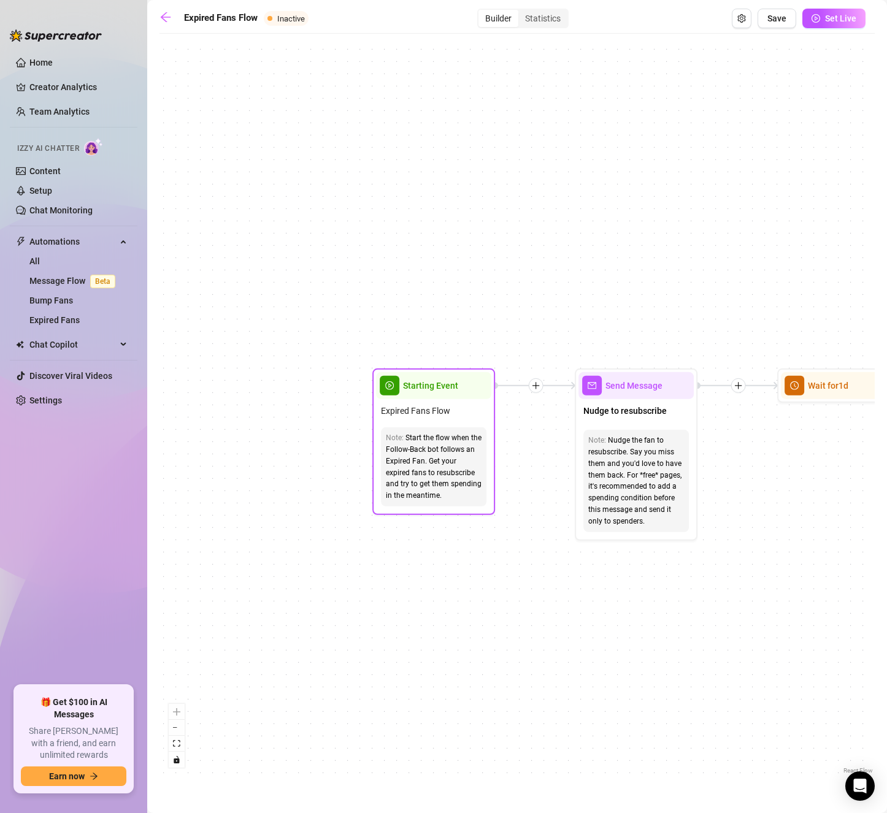
click at [471, 426] on div "Note: Start the flow when the Follow-Back bot follows an Expired Fan. Get your …" at bounding box center [433, 467] width 115 height 89
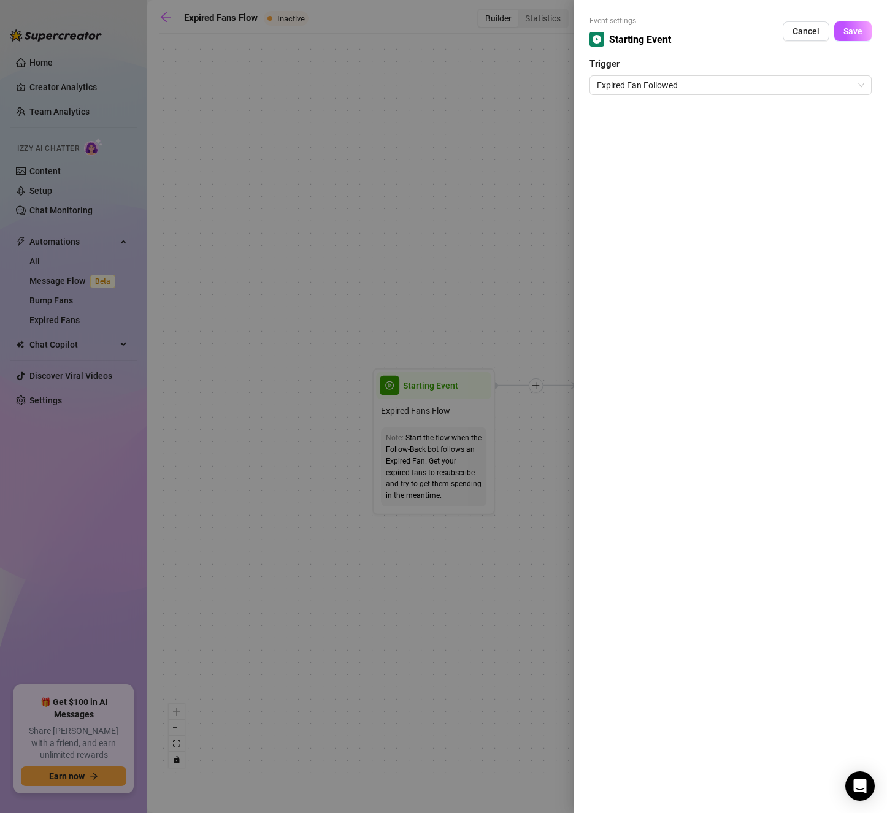
click at [542, 224] on div at bounding box center [443, 406] width 887 height 813
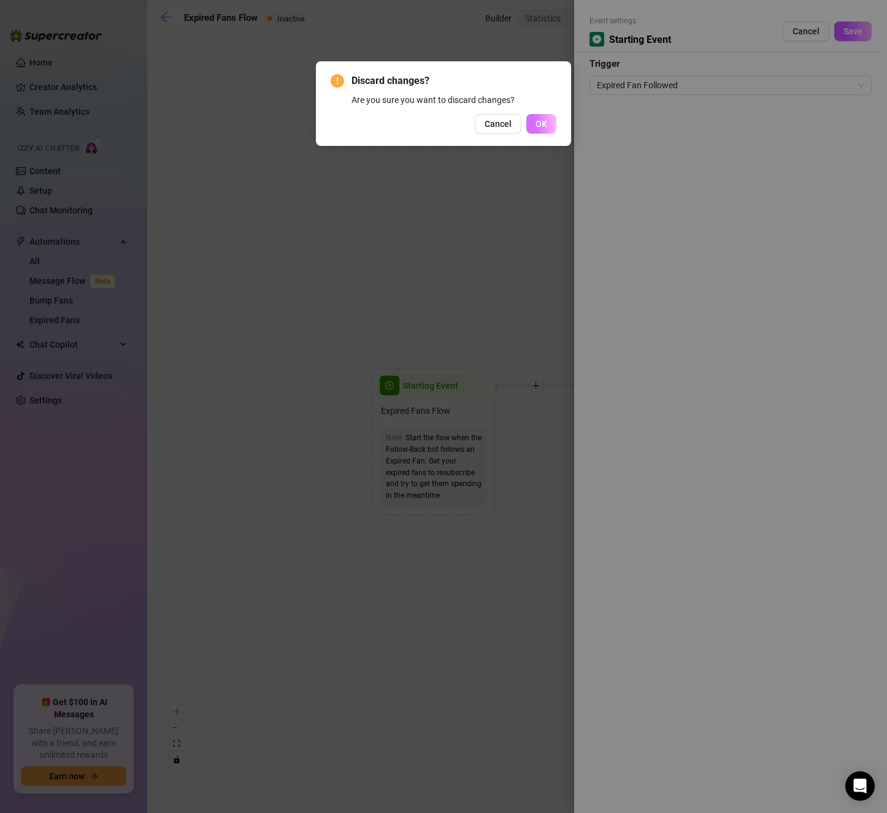
click at [544, 121] on span "OK" at bounding box center [541, 124] width 12 height 10
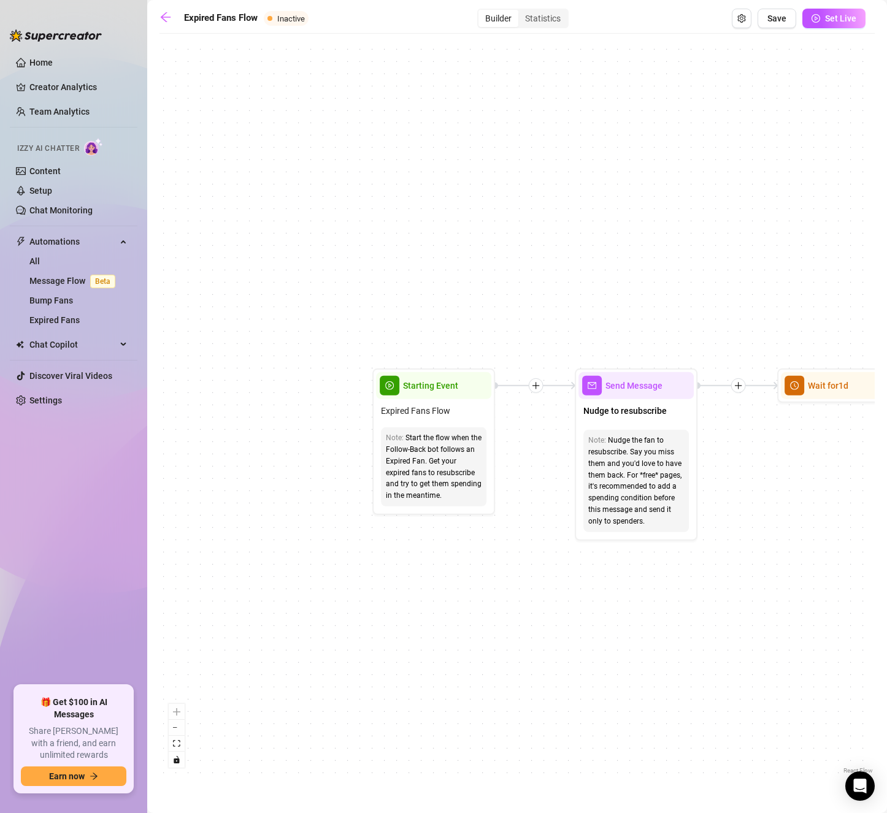
click at [536, 388] on icon "plus" at bounding box center [535, 385] width 1 height 7
click at [583, 392] on div "Time Delay" at bounding box center [596, 387] width 90 height 21
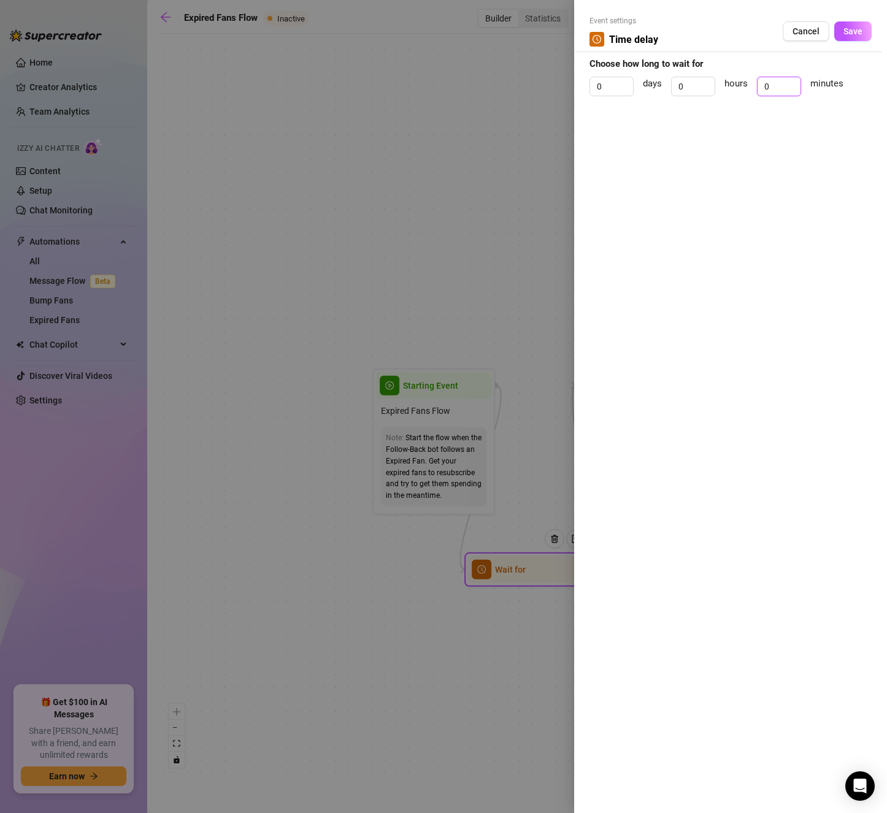
drag, startPoint x: 776, startPoint y: 81, endPoint x: 754, endPoint y: 80, distance: 22.1
click at [754, 80] on div "0 days 0 hours 0 minutes" at bounding box center [730, 92] width 282 height 31
click at [863, 28] on button "Save" at bounding box center [852, 31] width 37 height 20
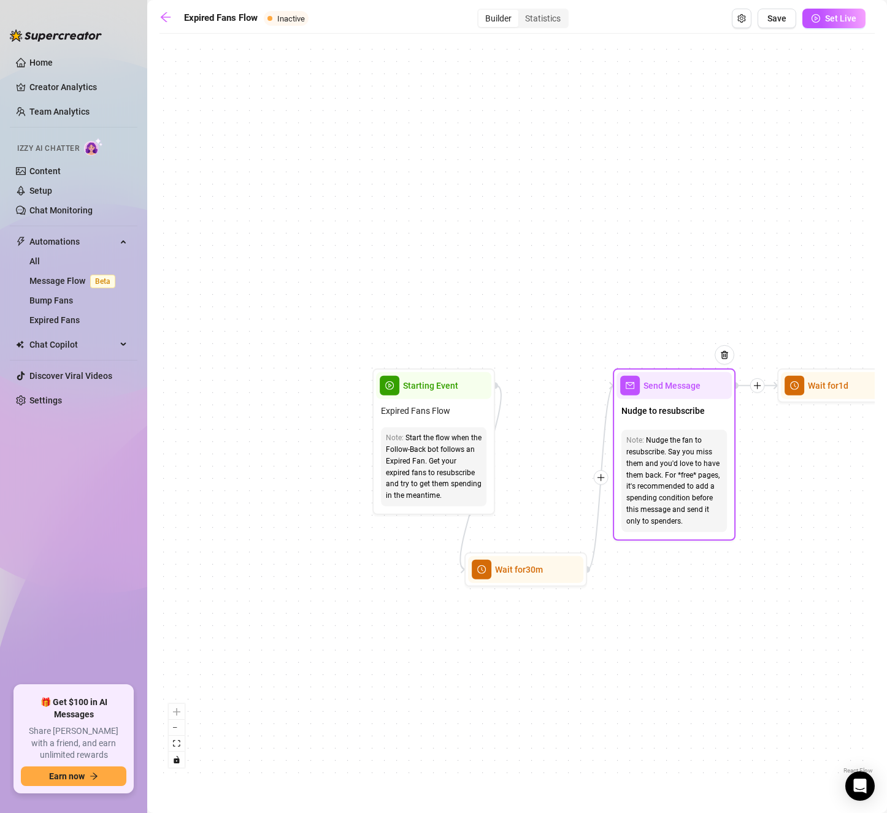
drag, startPoint x: 686, startPoint y: 418, endPoint x: 726, endPoint y: 418, distance: 39.9
click at [726, 418] on div "Nudge to resubscribe" at bounding box center [673, 412] width 115 height 26
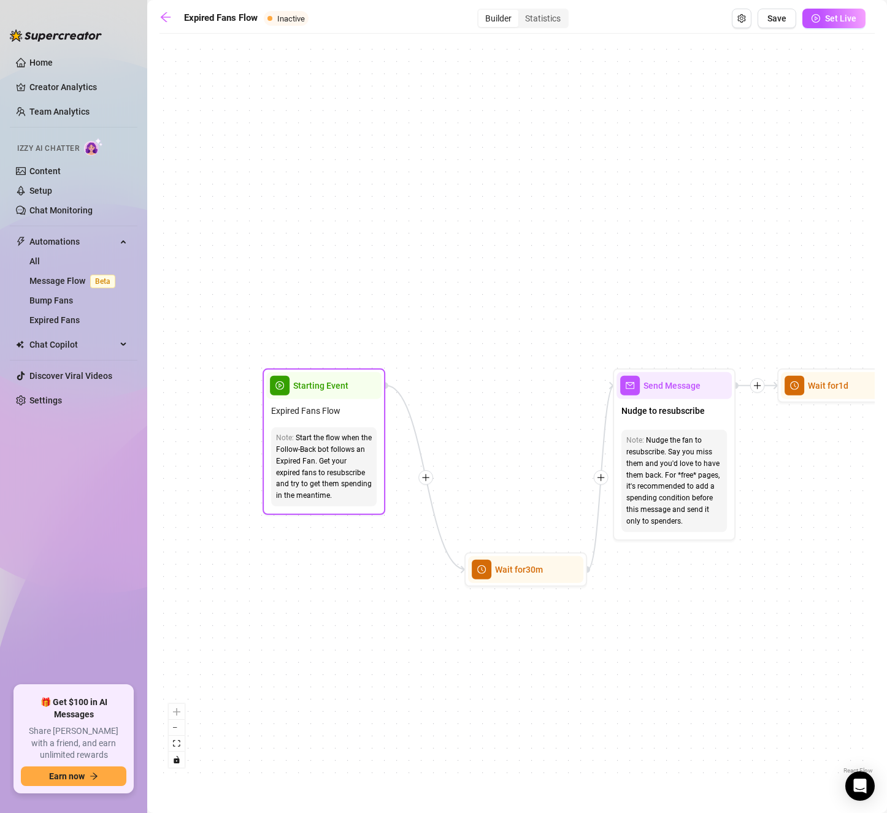
drag, startPoint x: 445, startPoint y: 421, endPoint x: 334, endPoint y: 421, distance: 111.0
click at [334, 421] on div "Expired Fans Flow" at bounding box center [323, 410] width 115 height 23
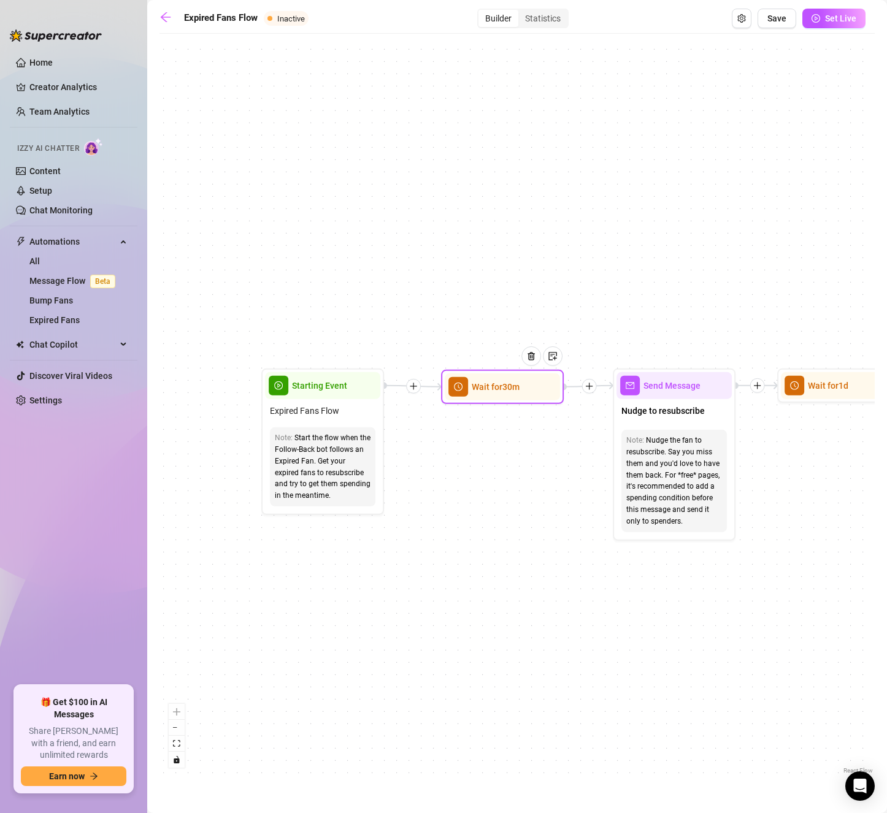
drag, startPoint x: 491, startPoint y: 567, endPoint x: 467, endPoint y: 379, distance: 189.2
click at [467, 379] on span "clock-circle" at bounding box center [458, 387] width 20 height 20
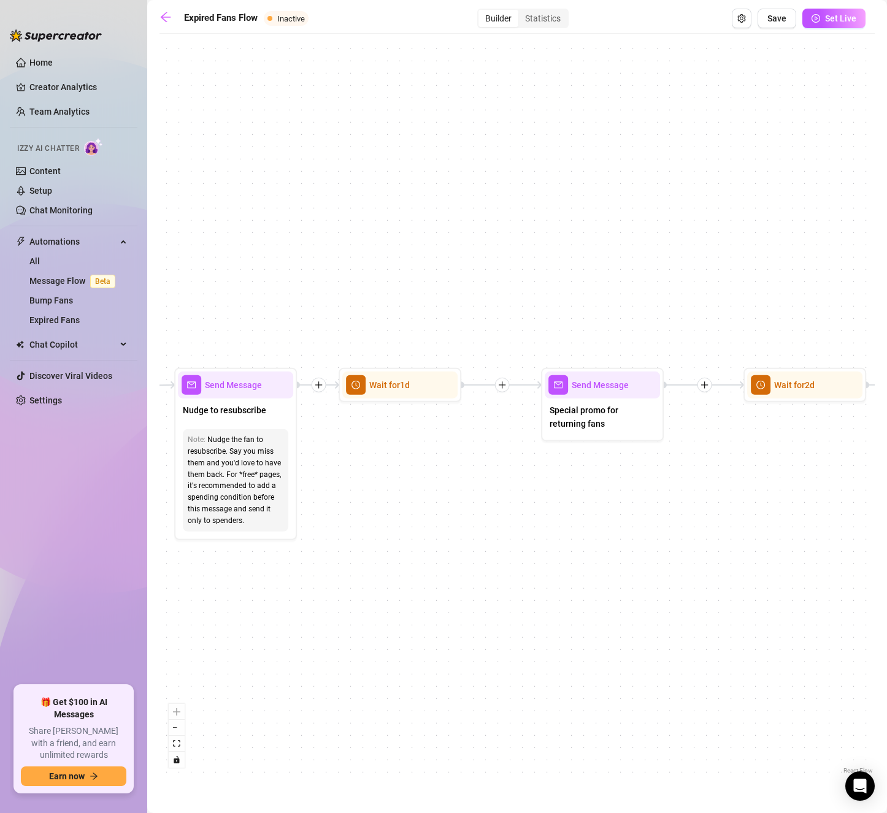
drag, startPoint x: 761, startPoint y: 580, endPoint x: 323, endPoint y: 580, distance: 438.5
click at [323, 580] on div "If True If False Wait for 30m Send Message Send Message Wait for 2d Merge Send …" at bounding box center [516, 408] width 715 height 737
click at [591, 427] on span "Special promo for returning fans" at bounding box center [601, 417] width 105 height 27
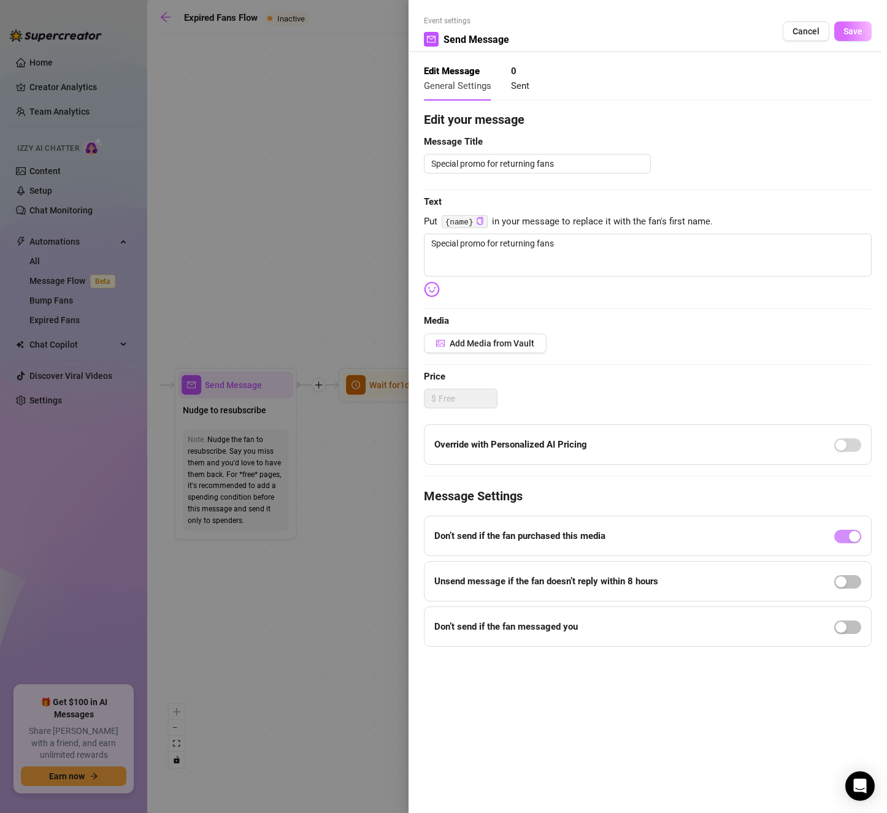
click at [849, 34] on span "Save" at bounding box center [852, 31] width 19 height 10
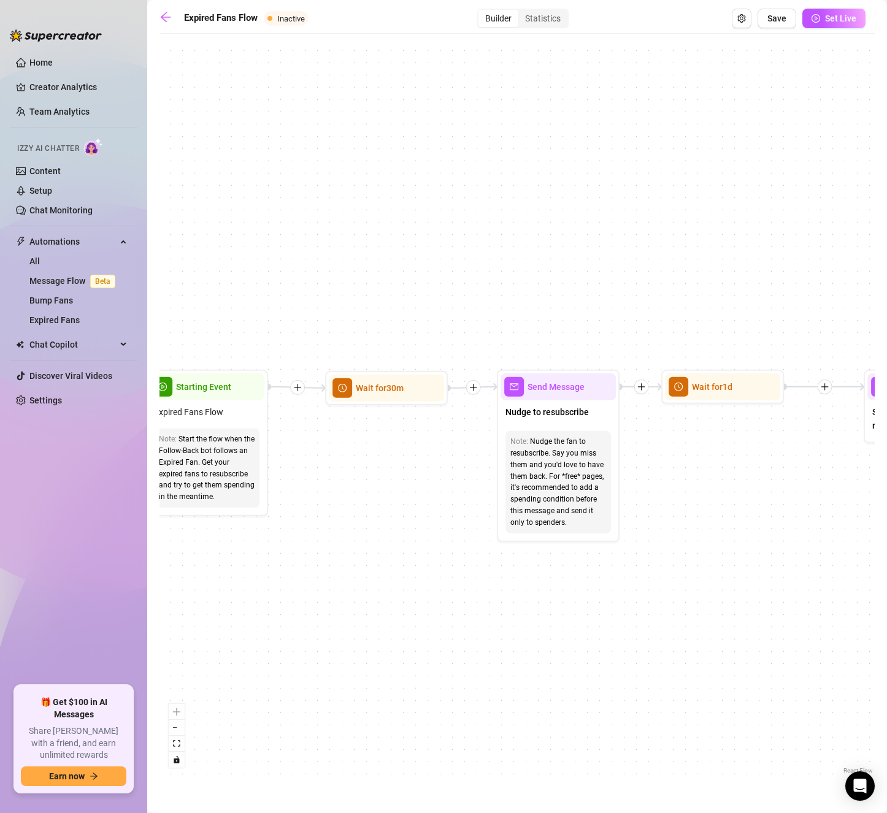
drag, startPoint x: 381, startPoint y: 478, endPoint x: 708, endPoint y: 480, distance: 327.5
click at [708, 480] on div "If True If False Wait for 30m Send Message Send Message Wait for 2d Merge Send …" at bounding box center [516, 408] width 715 height 737
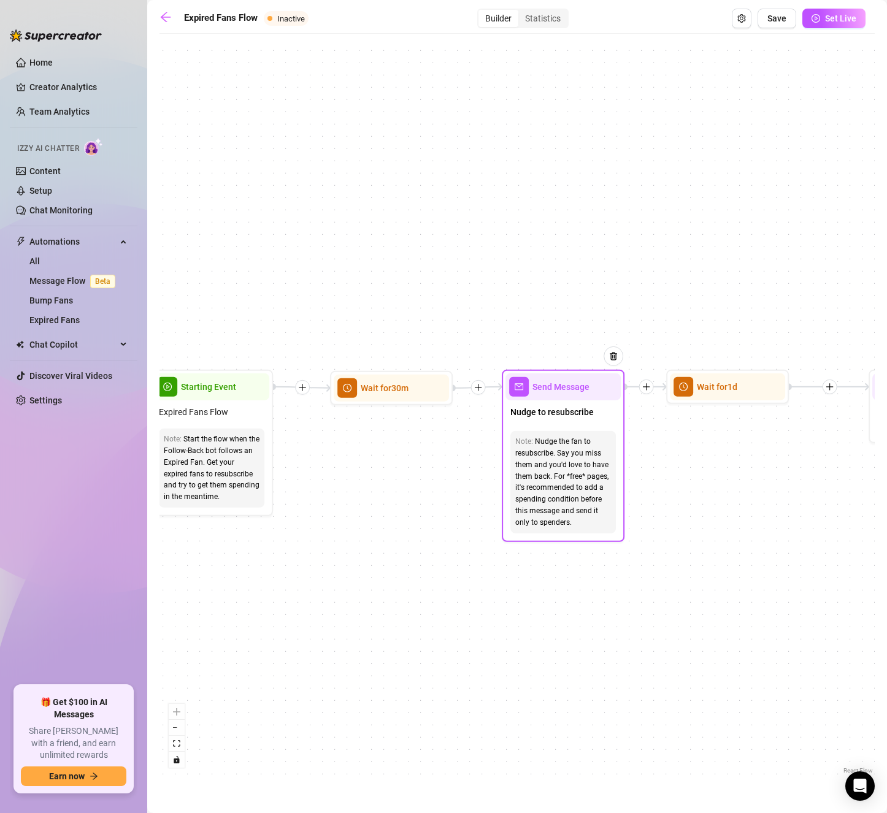
click at [537, 415] on span "Nudge to resubscribe" at bounding box center [551, 411] width 83 height 13
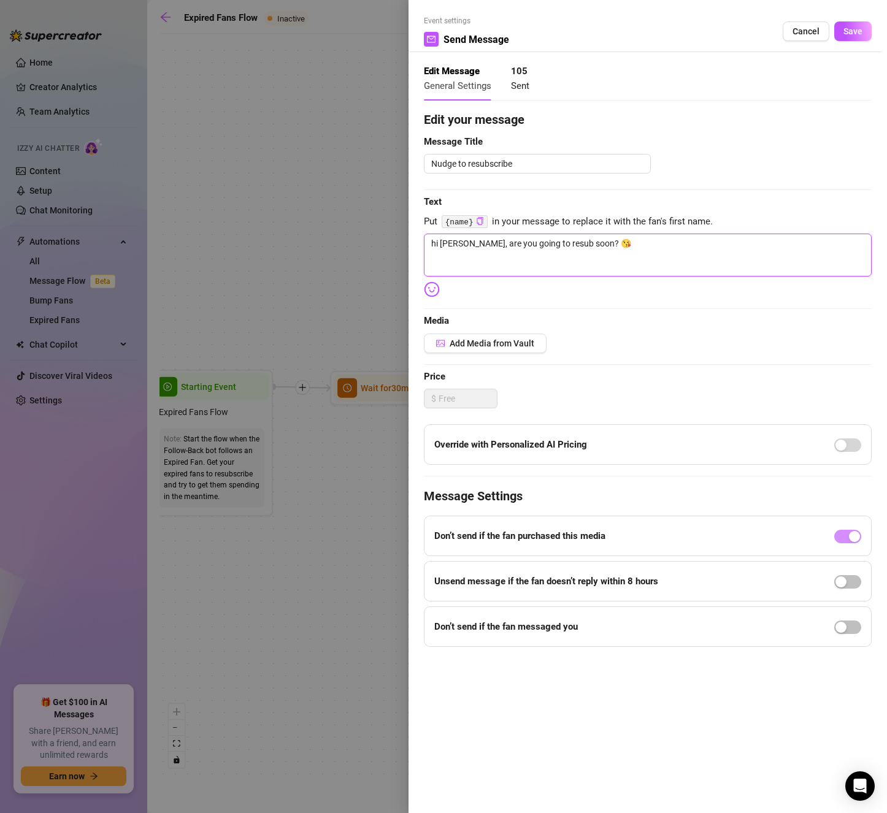
drag, startPoint x: 601, startPoint y: 243, endPoint x: 378, endPoint y: 234, distance: 223.4
click at [378, 234] on div "Event settings Send Message Cancel Save Edit Message General Settings 105 Sent …" at bounding box center [443, 406] width 887 height 813
paste textarea "Hey love, noticed your sub ended but I still have lots of new things I want to …"
drag, startPoint x: 445, startPoint y: 242, endPoint x: 419, endPoint y: 241, distance: 25.8
click at [419, 241] on div "Event settings Send Message Cancel Save Edit Message General Settings 105 Sent …" at bounding box center [647, 406] width 478 height 813
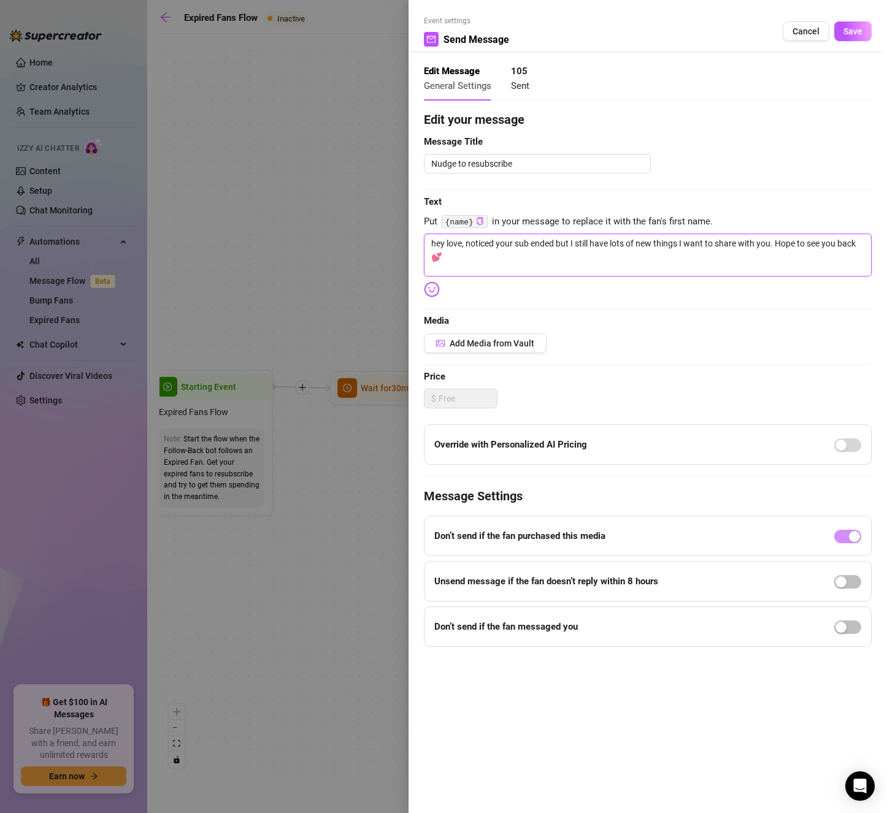
click at [633, 251] on textarea "hey love, noticed your sub ended but I still have lots of new things I want to …" at bounding box center [648, 255] width 448 height 43
click at [779, 239] on textarea "hey love, noticed your sub ended but I still have lots of new things I want to …" at bounding box center [648, 255] width 448 height 43
click at [855, 627] on span "button" at bounding box center [847, 627] width 27 height 13
click at [855, 34] on span "Save" at bounding box center [852, 31] width 19 height 10
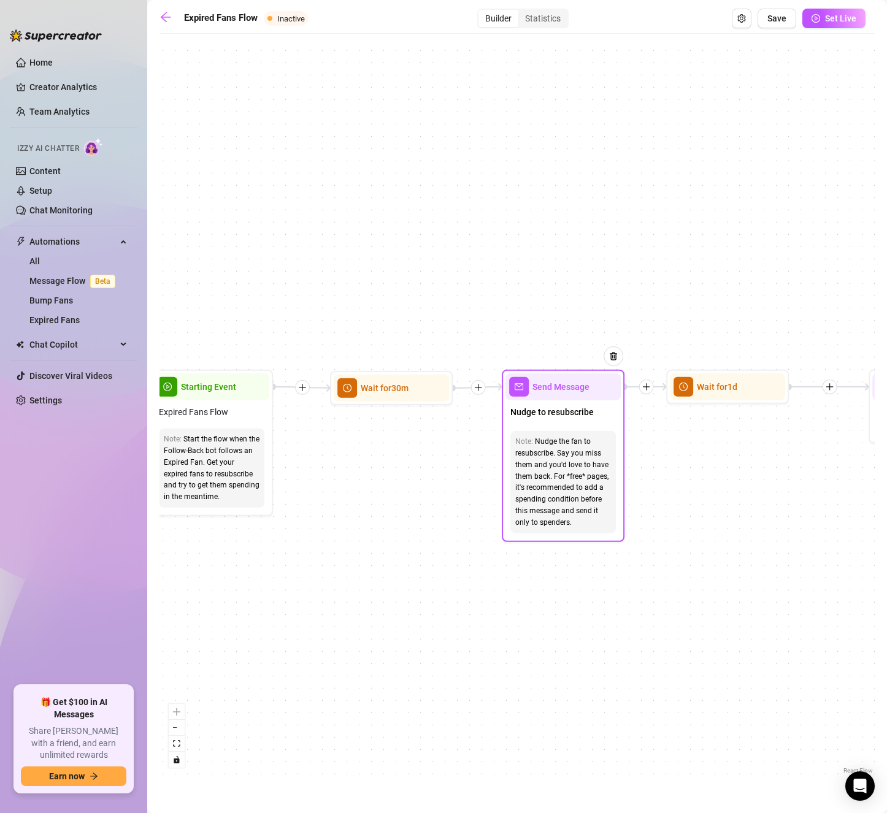
click at [556, 418] on span "Nudge to resubscribe" at bounding box center [551, 411] width 83 height 13
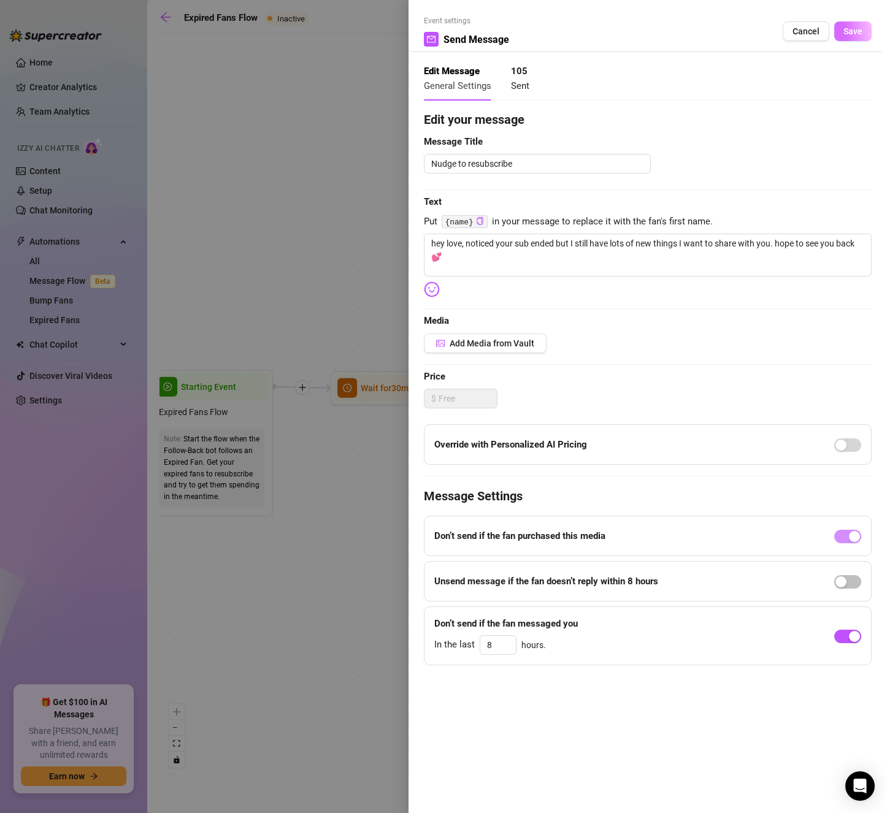
click at [870, 37] on button "Save" at bounding box center [852, 31] width 37 height 20
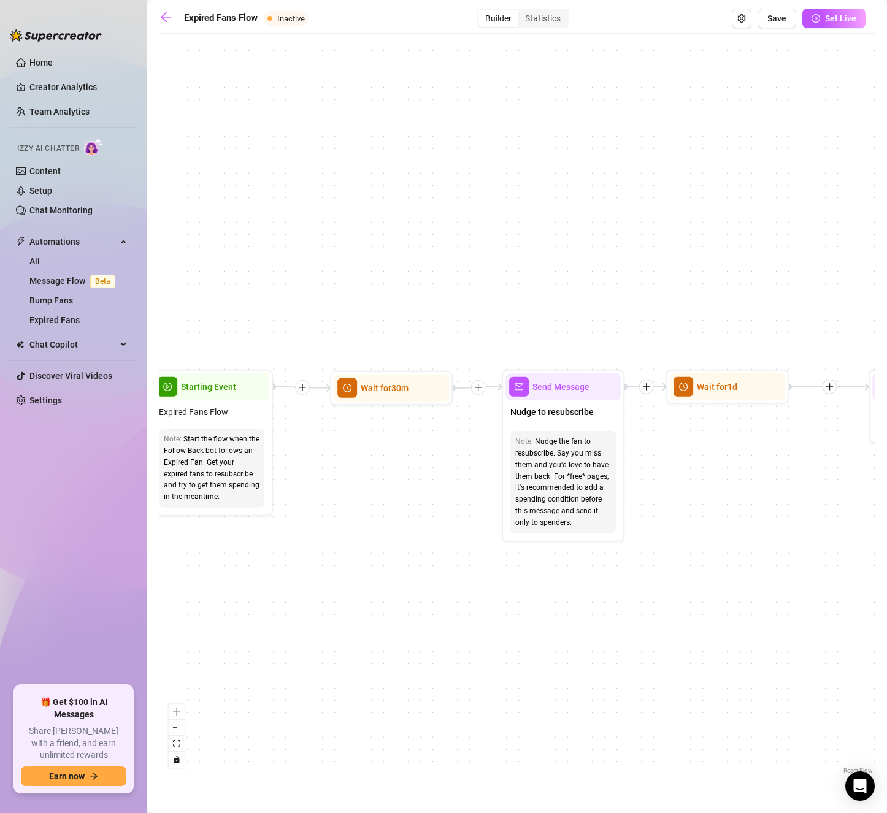
click at [417, 549] on div "If True If False Wait for 30m Send Message Send Message Wait for 2d Merge Send …" at bounding box center [516, 408] width 715 height 737
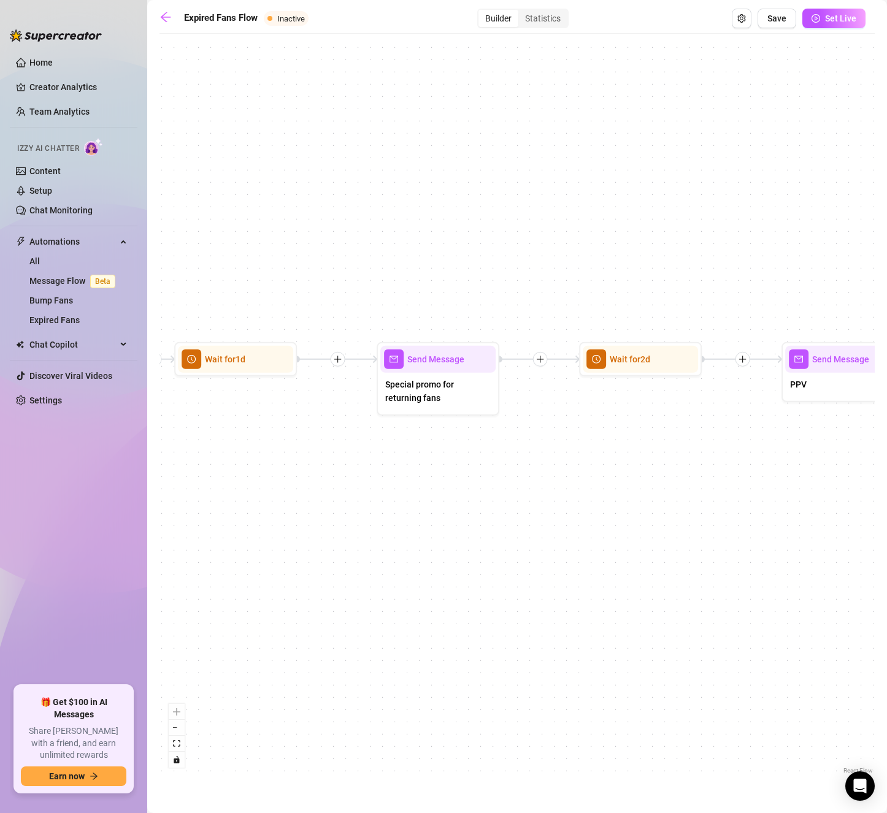
drag, startPoint x: 696, startPoint y: 521, endPoint x: 182, endPoint y: 490, distance: 514.9
click at [182, 490] on div "If True If False Wait for 30m Send Message Send Message Wait for 2d Merge Send …" at bounding box center [516, 408] width 715 height 737
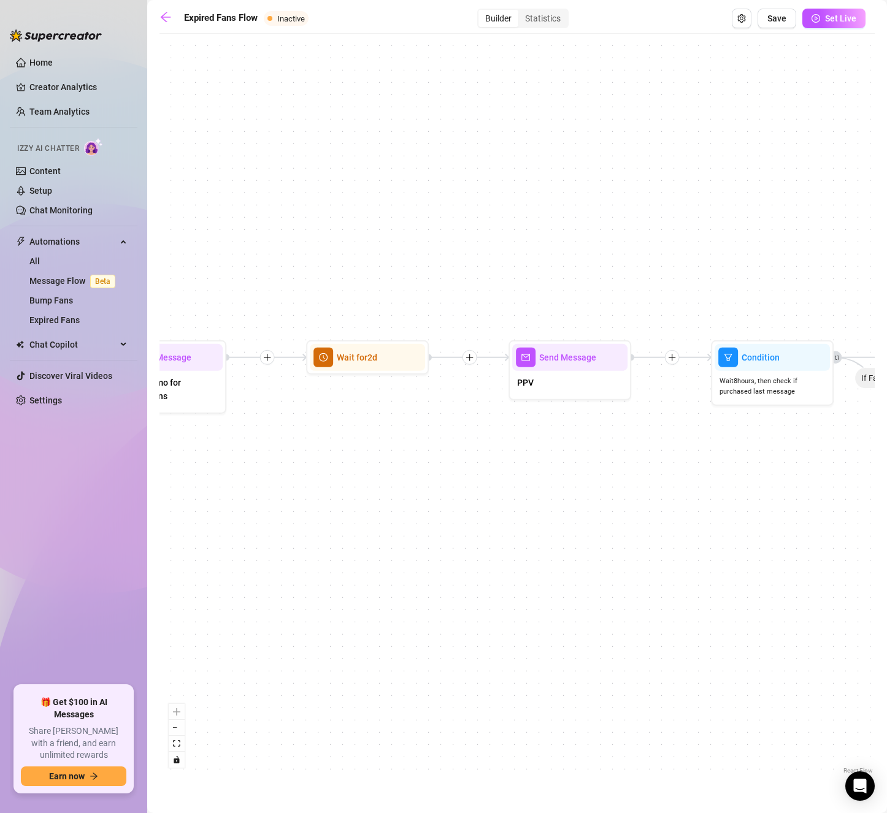
drag, startPoint x: 463, startPoint y: 495, endPoint x: 251, endPoint y: 496, distance: 211.6
click at [251, 496] on div "If True If False Wait for 30m Send Message Send Message Wait for 2d Merge Send …" at bounding box center [516, 408] width 715 height 737
click at [586, 380] on div "PPV" at bounding box center [569, 384] width 115 height 26
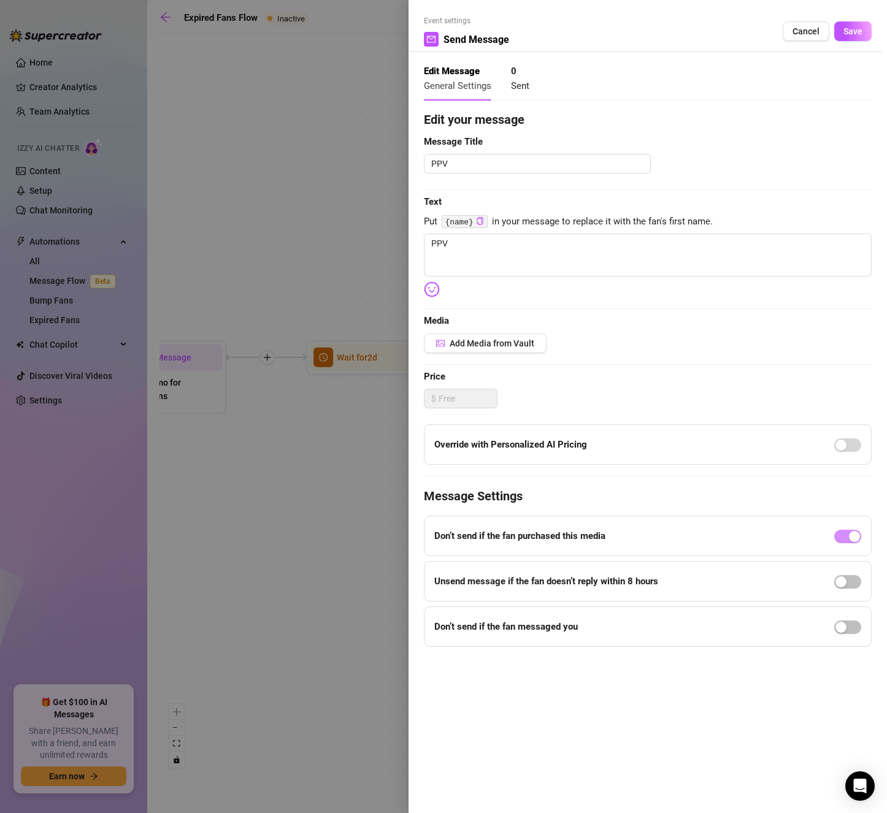
click at [353, 519] on div at bounding box center [443, 406] width 887 height 813
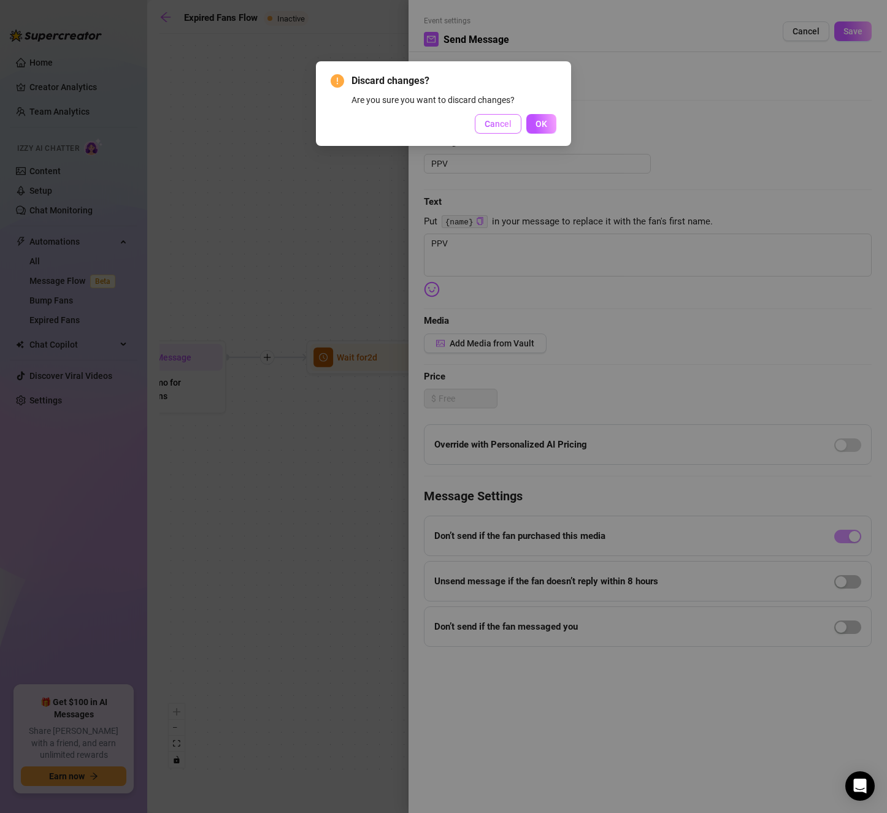
click at [501, 124] on span "Cancel" at bounding box center [497, 124] width 27 height 10
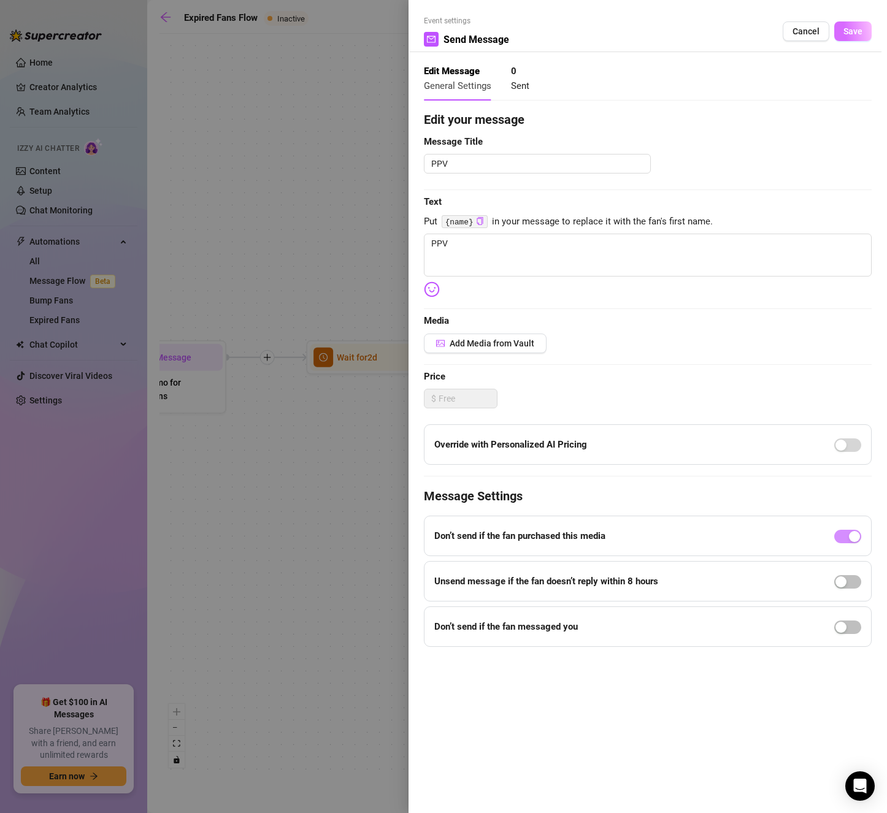
click at [866, 31] on button "Save" at bounding box center [852, 31] width 37 height 20
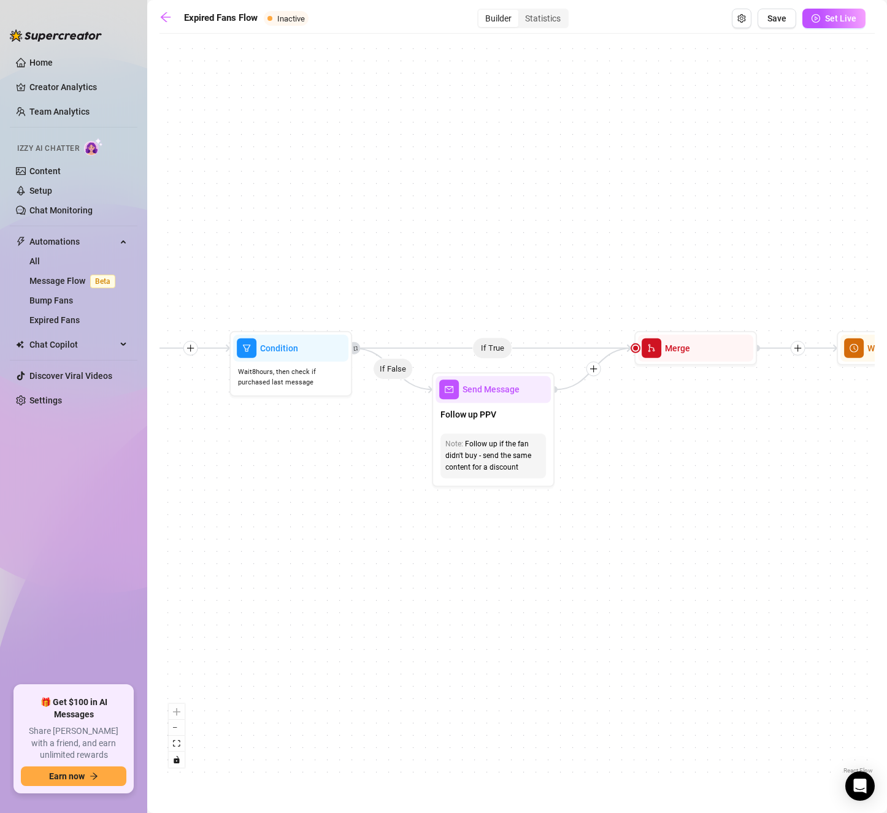
drag, startPoint x: 708, startPoint y: 492, endPoint x: 225, endPoint y: 483, distance: 483.3
click at [225, 483] on div "If True If False Wait for 30m Send Message Send Message Wait for 2d Merge Send …" at bounding box center [516, 408] width 715 height 737
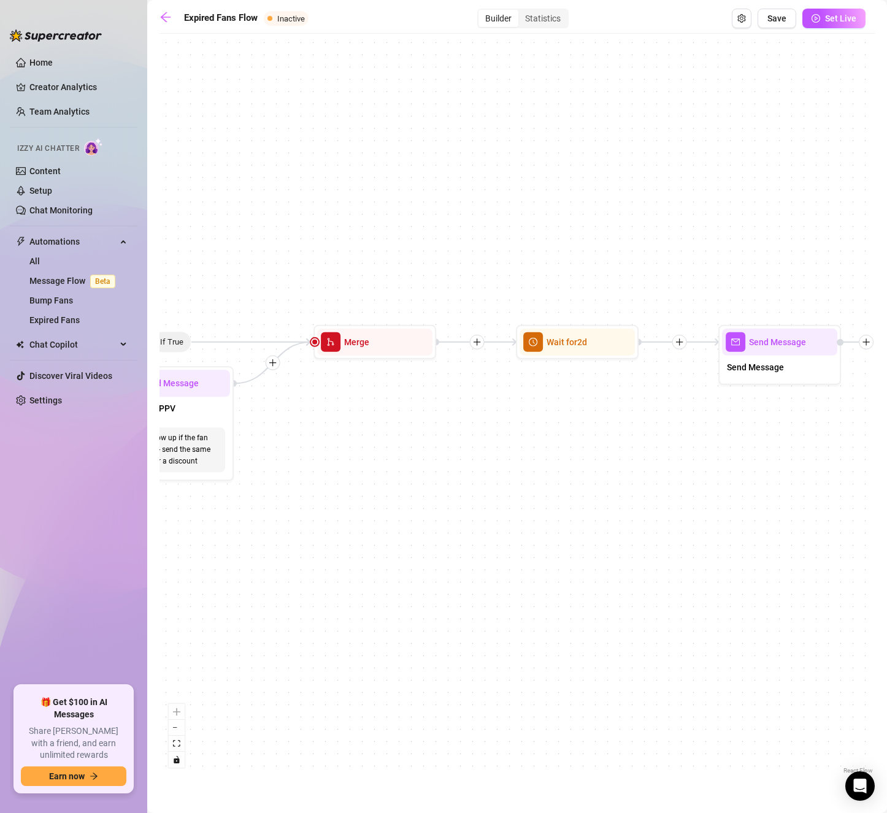
drag, startPoint x: 704, startPoint y: 539, endPoint x: 385, endPoint y: 533, distance: 319.0
click at [385, 533] on div "If True If False Wait for 30m Send Message Send Message Wait for 2d Merge Send …" at bounding box center [516, 408] width 715 height 737
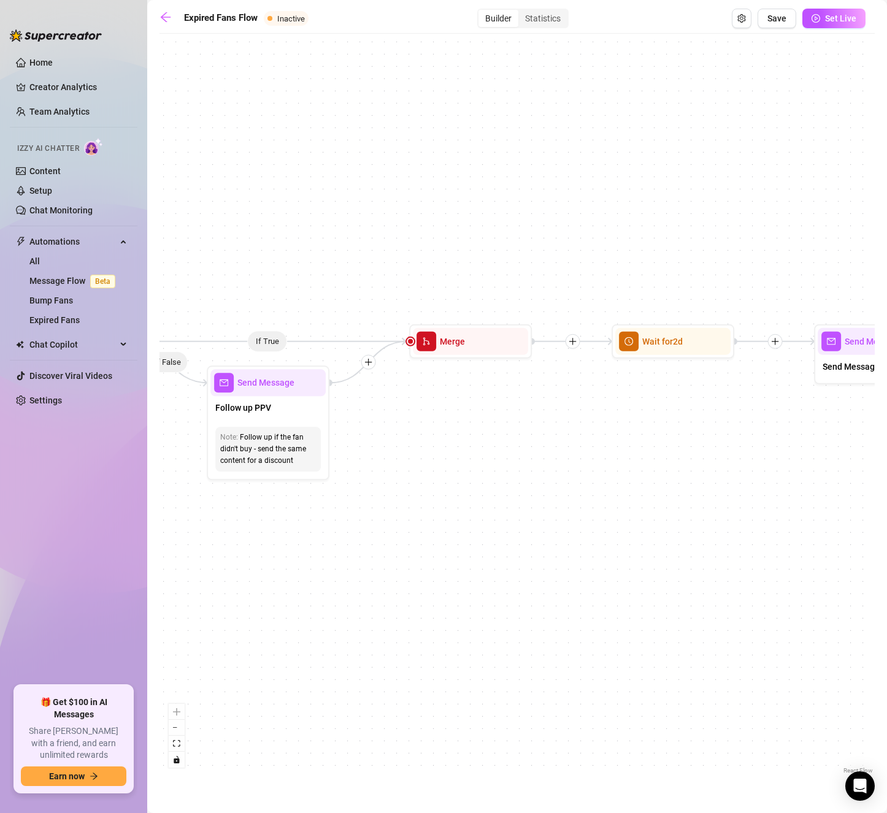
drag, startPoint x: 694, startPoint y: 518, endPoint x: 811, endPoint y: 518, distance: 117.7
click at [811, 518] on div "If True If False Wait for 30m Send Message Send Message Wait for 2d Merge Send …" at bounding box center [516, 408] width 715 height 737
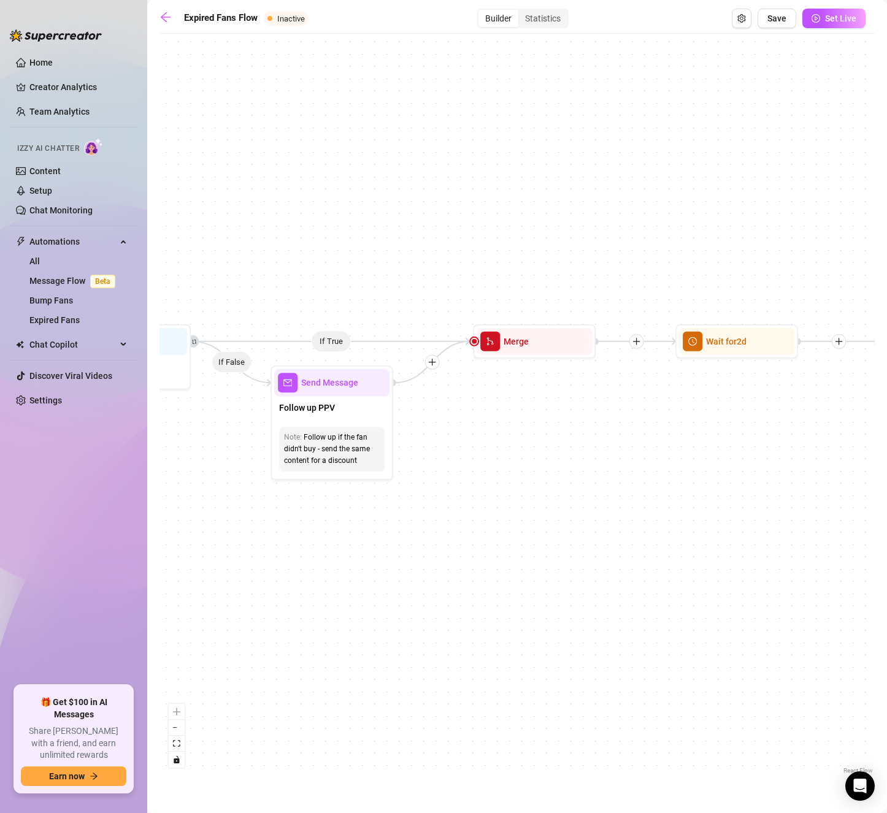
drag, startPoint x: 560, startPoint y: 522, endPoint x: 832, endPoint y: 522, distance: 271.7
click at [832, 522] on div "If True If False Wait for 30m Send Message Send Message Wait for 2d Merge Send …" at bounding box center [516, 408] width 715 height 737
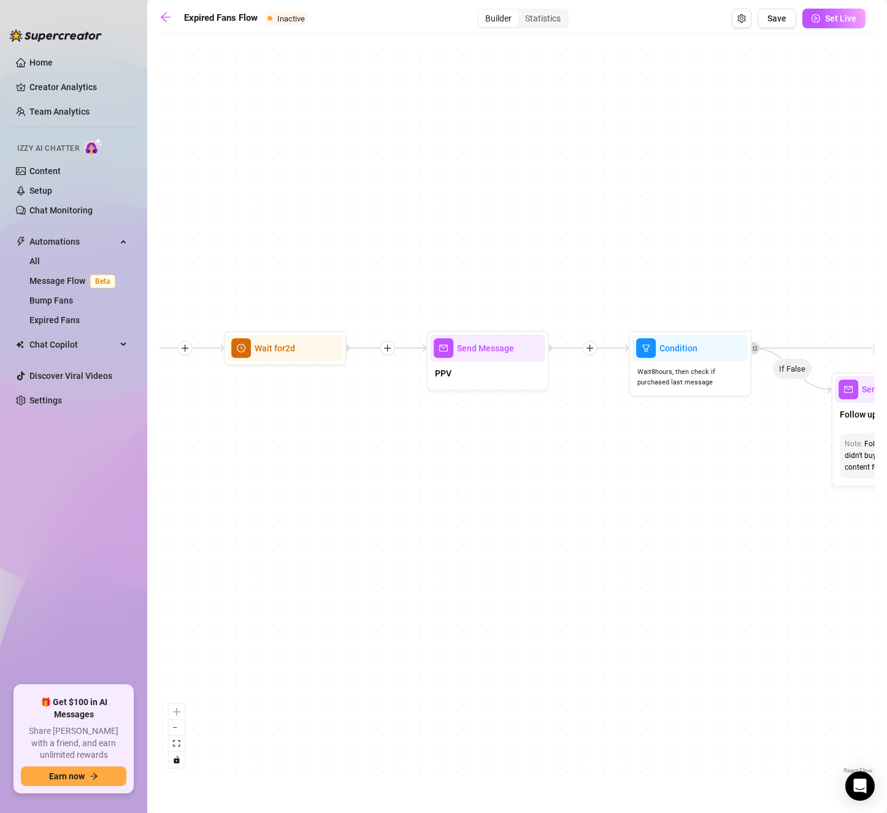
drag, startPoint x: 605, startPoint y: 553, endPoint x: 795, endPoint y: 559, distance: 190.8
click at [795, 559] on div "If True If False Wait for 30m Send Message Send Message Wait for 2d Merge Send …" at bounding box center [516, 408] width 715 height 737
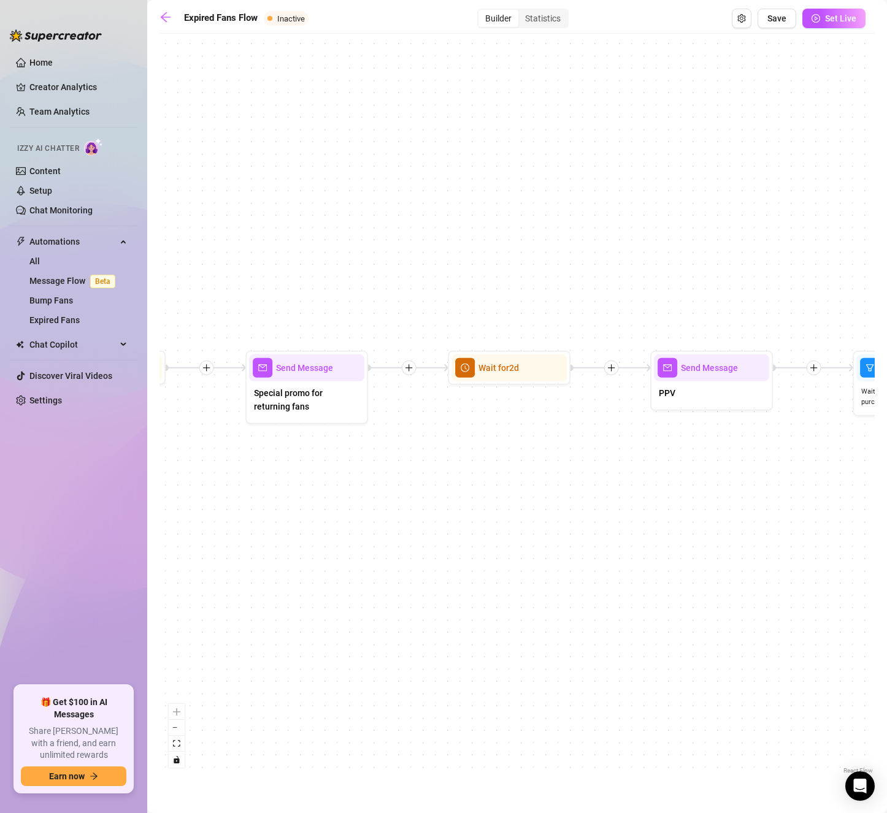
drag, startPoint x: 521, startPoint y: 529, endPoint x: 594, endPoint y: 535, distance: 73.3
click at [733, 553] on div "If True If False Wait for 30m Send Message Send Message Wait for 2d Merge Send …" at bounding box center [516, 408] width 715 height 737
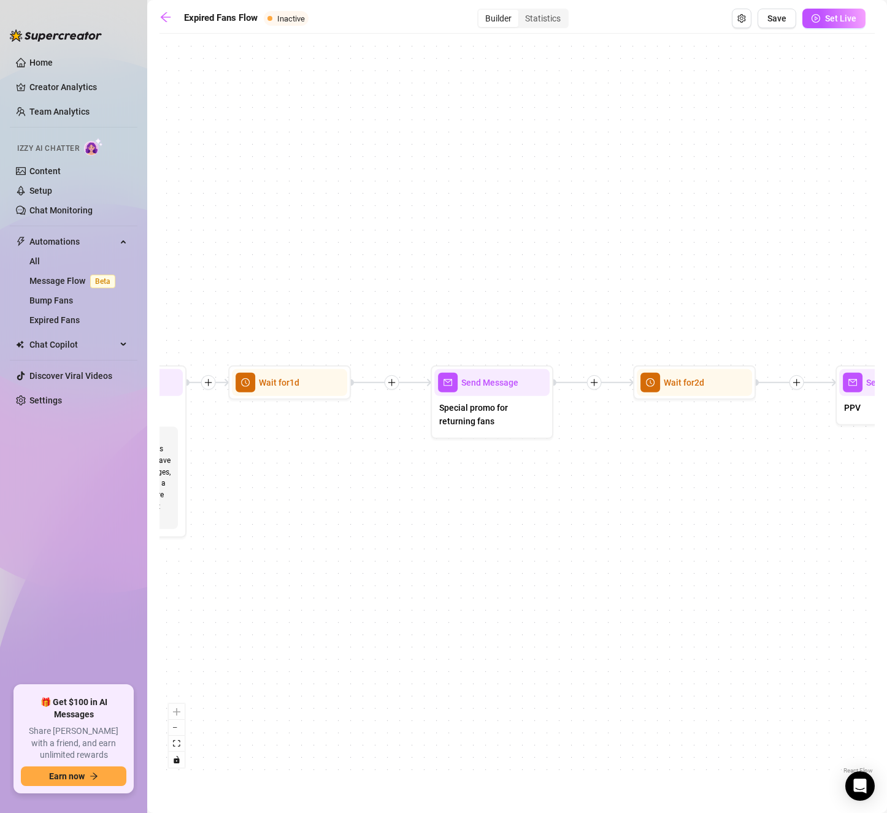
drag, startPoint x: 493, startPoint y: 521, endPoint x: 685, endPoint y: 532, distance: 192.3
click at [685, 532] on div "If True If False Wait for 30m Send Message Send Message Wait for 2d Merge Send …" at bounding box center [516, 408] width 715 height 737
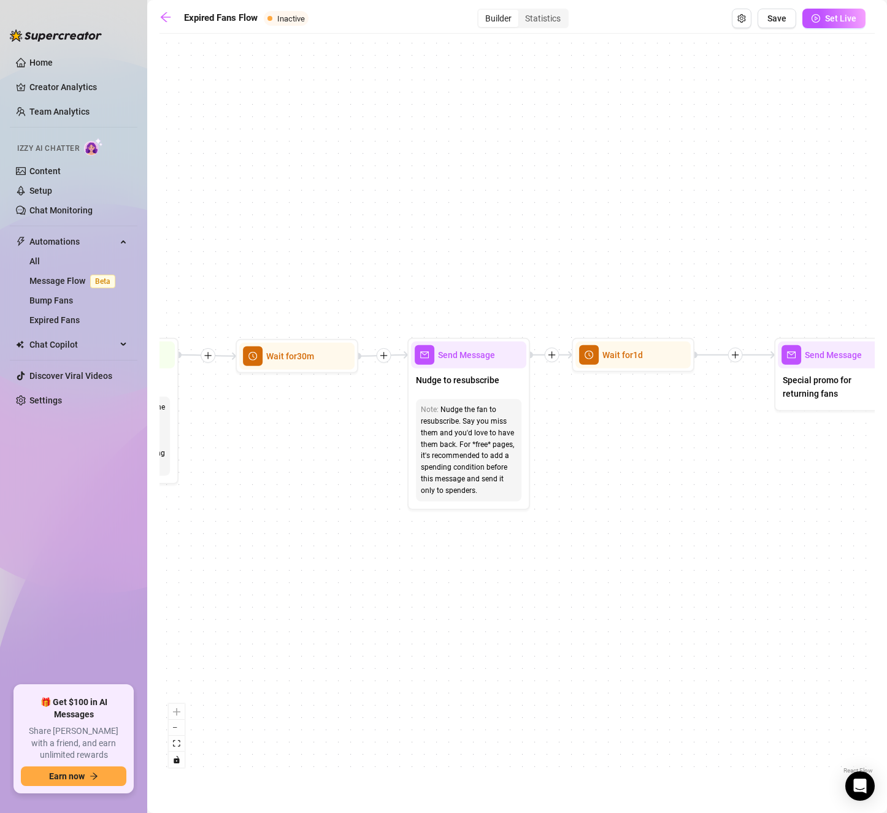
drag, startPoint x: 396, startPoint y: 561, endPoint x: 640, endPoint y: 549, distance: 244.4
click at [676, 534] on div "If True If False Wait for 30m Send Message Send Message Wait for 2d Merge Send …" at bounding box center [516, 408] width 715 height 737
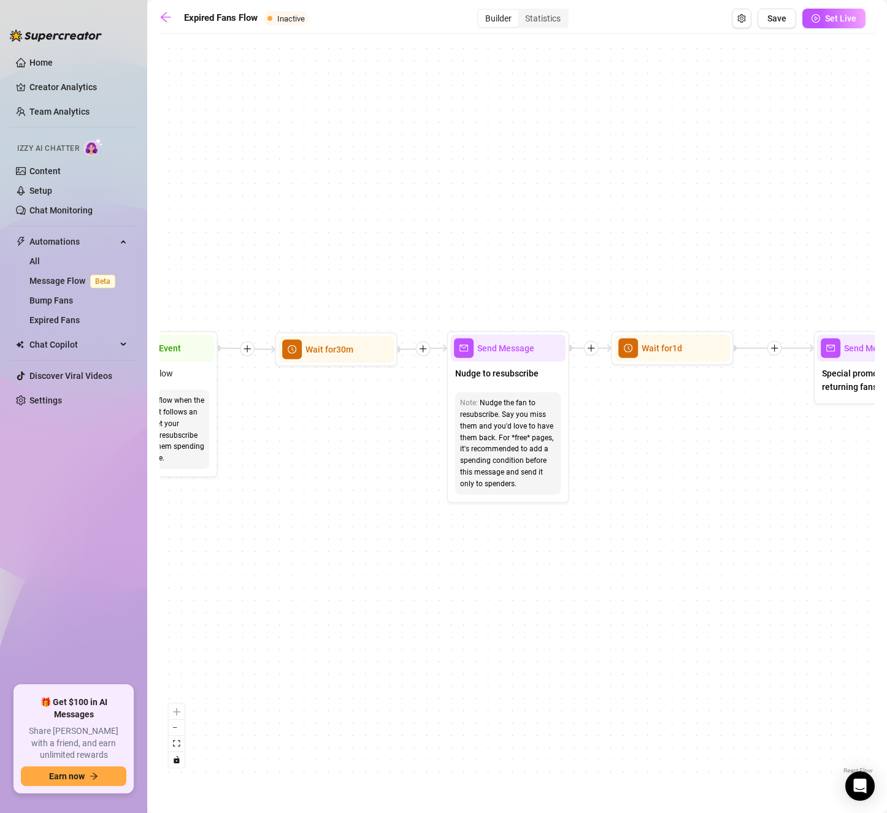
drag, startPoint x: 394, startPoint y: 551, endPoint x: 373, endPoint y: 539, distance: 24.2
click at [373, 539] on div "If True If False Wait for 30m Send Message Send Message Wait for 2d Merge Send …" at bounding box center [516, 408] width 715 height 737
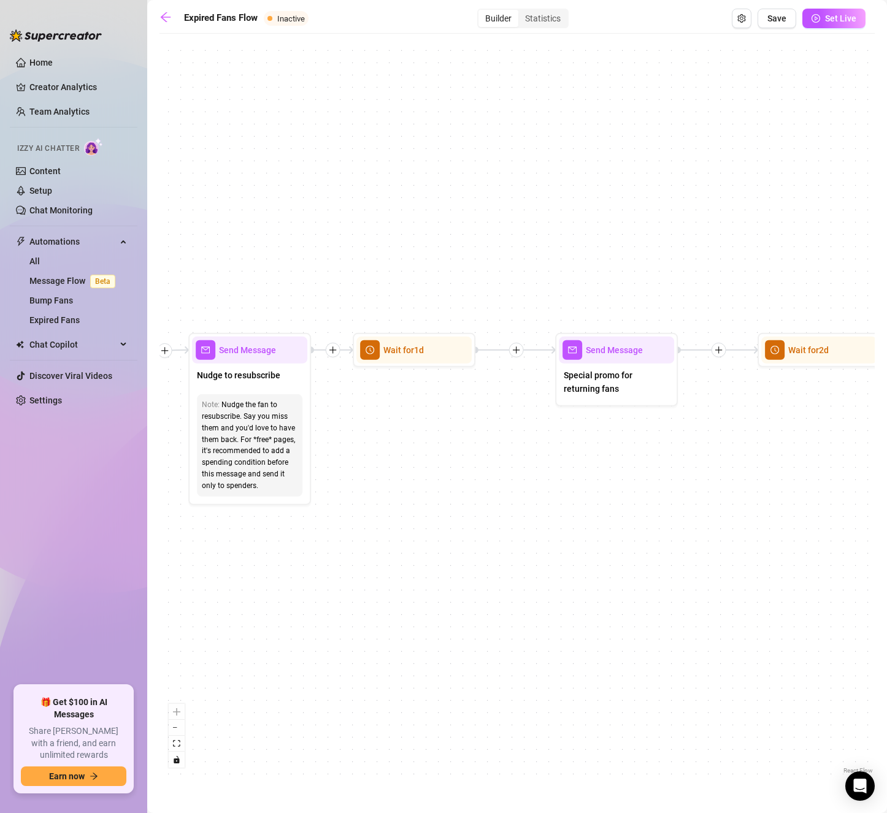
drag, startPoint x: 676, startPoint y: 512, endPoint x: 450, endPoint y: 519, distance: 227.0
click at [450, 519] on div "If True If False Wait for 30m Send Message Send Message Wait for 2d Merge Send …" at bounding box center [516, 408] width 715 height 737
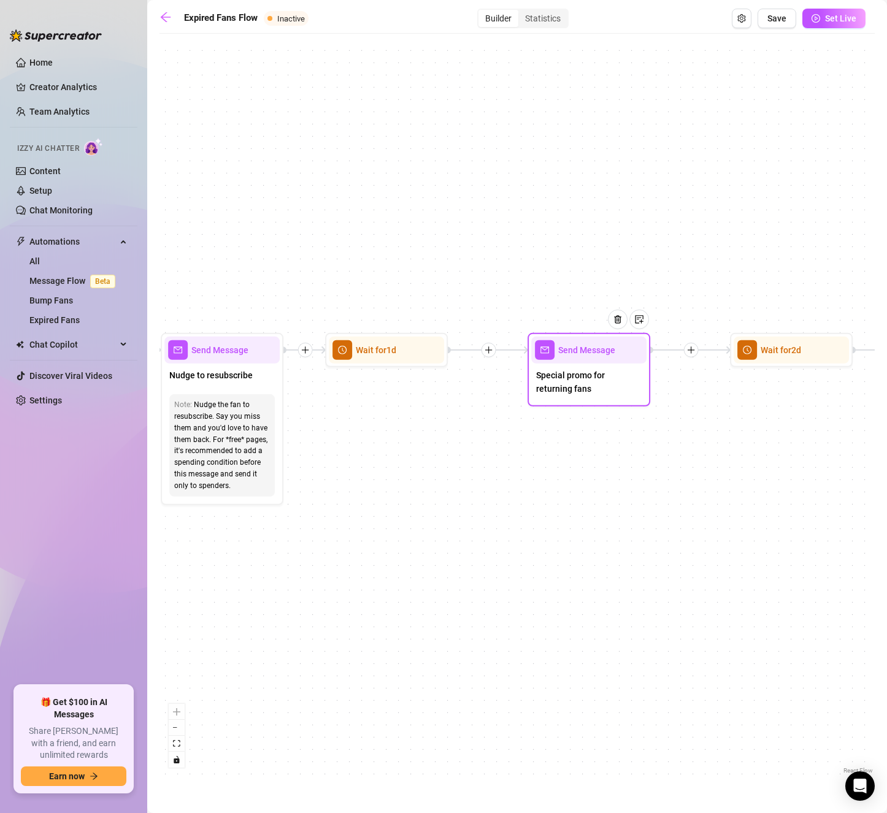
click at [556, 394] on span "Special promo for returning fans" at bounding box center [588, 382] width 105 height 27
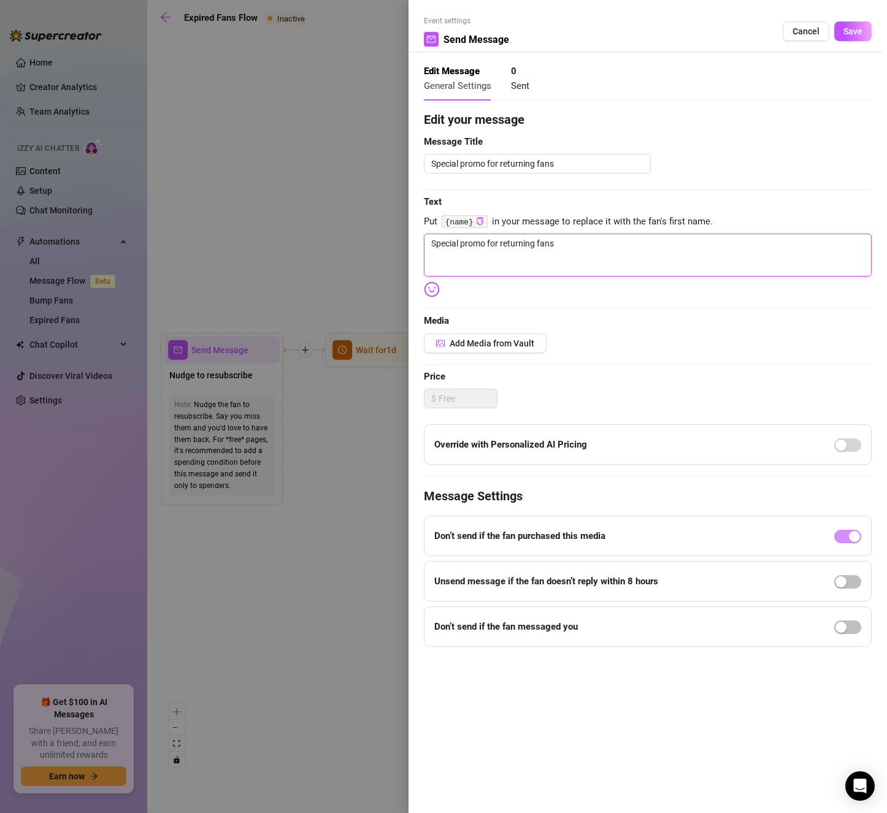
drag, startPoint x: 570, startPoint y: 242, endPoint x: 314, endPoint y: 212, distance: 257.6
click at [314, 212] on div "Event settings Send Message Cancel Save Edit Message General Settings 0 Sent Ed…" at bounding box center [443, 406] width 887 height 813
paste textarea "ChatGPT said: if you resub now i’ll give you a discount babe"
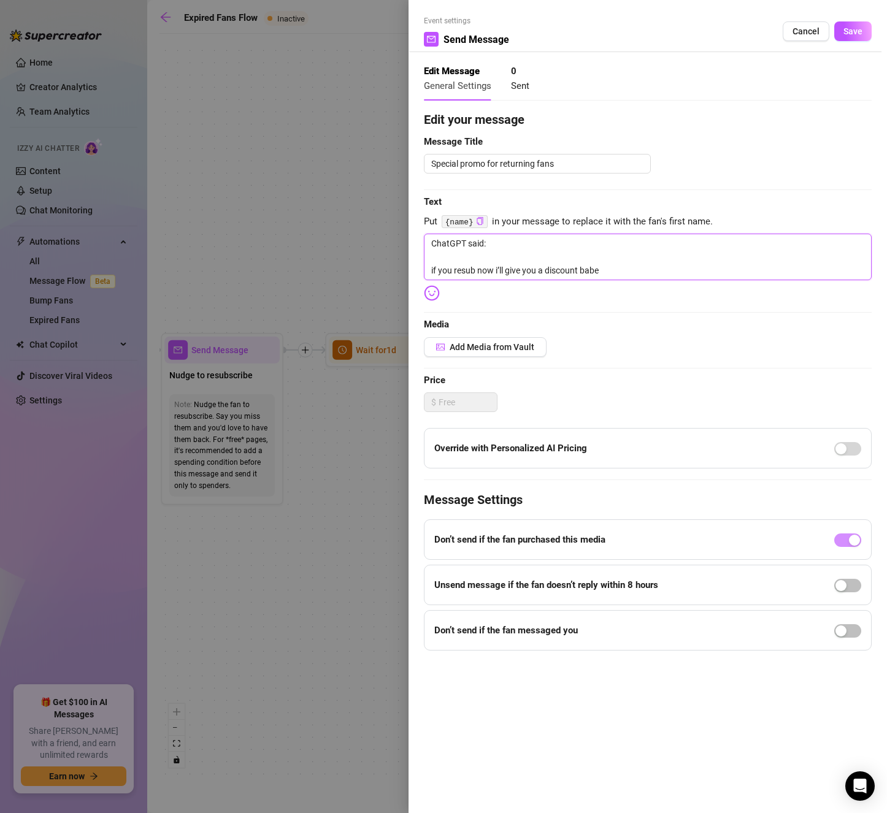
drag, startPoint x: 428, startPoint y: 270, endPoint x: 385, endPoint y: 220, distance: 66.1
click at [385, 220] on div "Event settings Send Message Cancel Save Edit Message General Settings 0 Sent Ed…" at bounding box center [443, 406] width 887 height 813
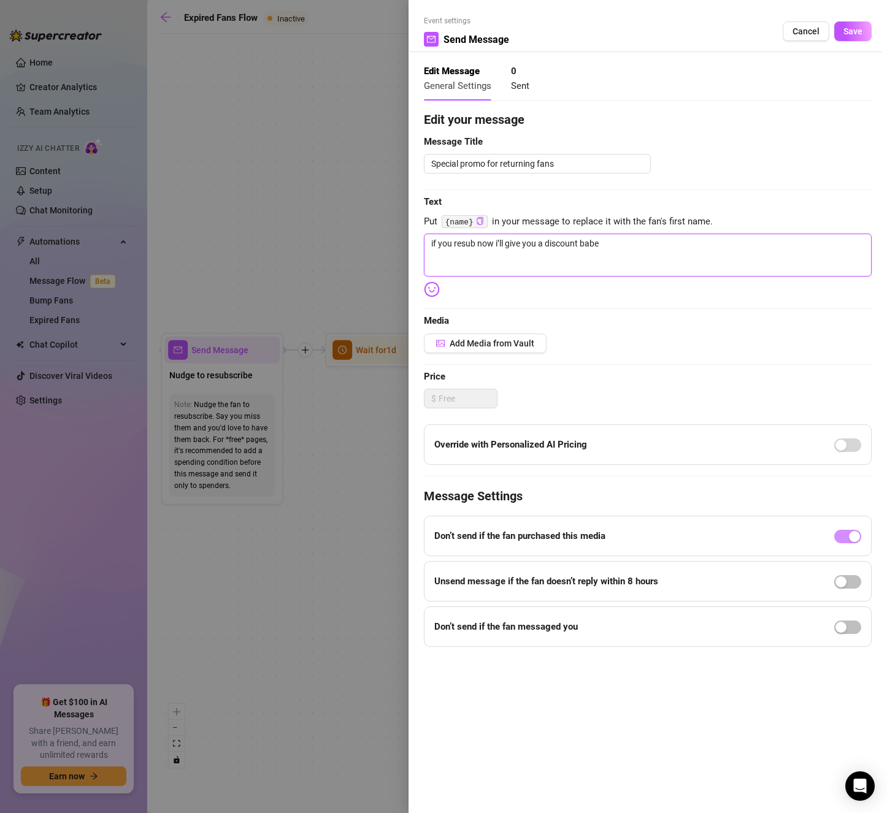
click at [655, 251] on textarea "if you resub now i’ll give you a discount babe" at bounding box center [648, 255] width 448 height 43
click at [700, 245] on textarea "if you resub now i’ll give you a discount babe" at bounding box center [648, 255] width 448 height 43
paste textarea "😉"
click at [846, 29] on span "Save" at bounding box center [852, 31] width 19 height 10
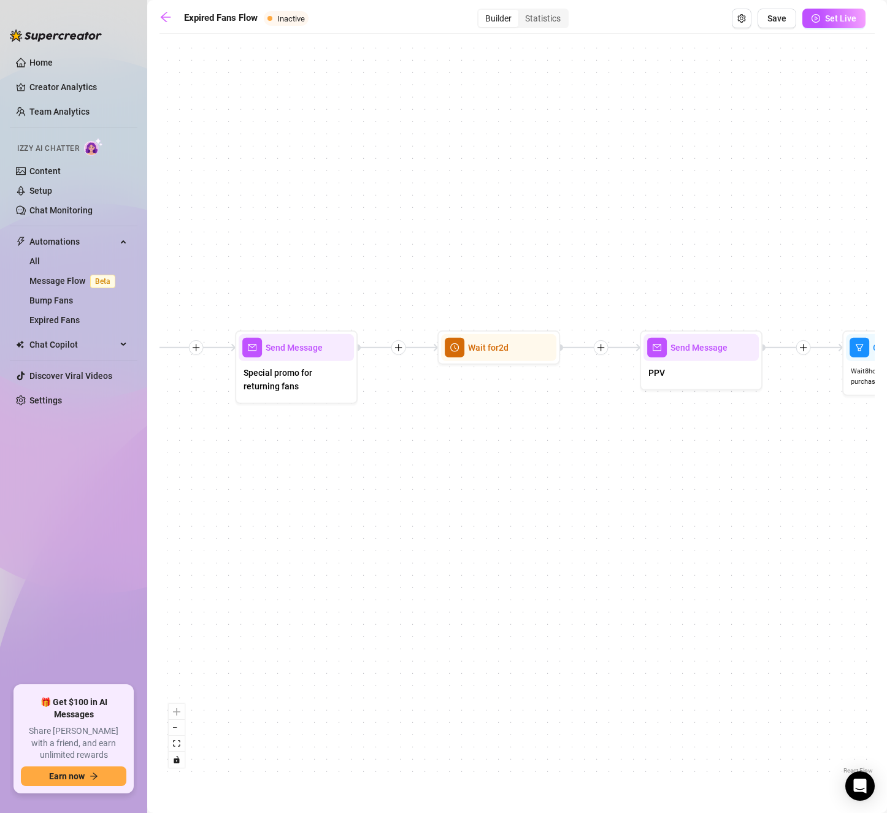
drag, startPoint x: 734, startPoint y: 491, endPoint x: 442, endPoint y: 489, distance: 292.5
click at [442, 489] on div "If True If False Wait for 30m Send Message Send Message Wait for 2d Merge Send …" at bounding box center [516, 408] width 715 height 737
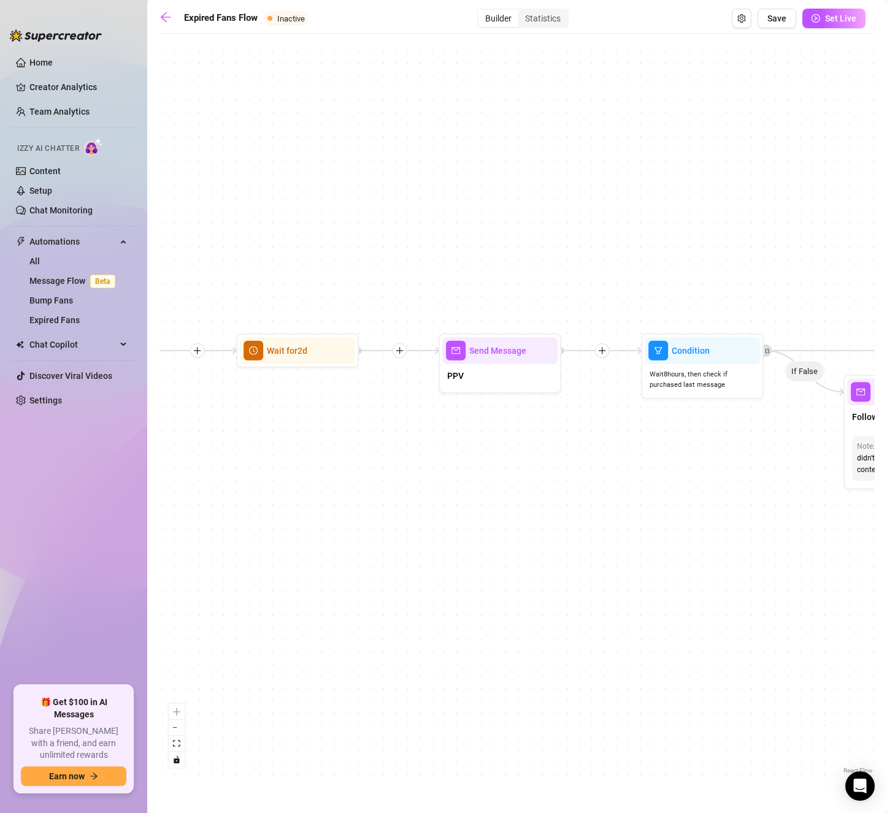
drag, startPoint x: 651, startPoint y: 477, endPoint x: 450, endPoint y: 480, distance: 201.2
click at [450, 480] on div "If True If False Wait for 30m Send Message Send Message Wait for 2d Merge Send …" at bounding box center [516, 408] width 715 height 737
click at [487, 373] on div "PPV" at bounding box center [499, 377] width 115 height 26
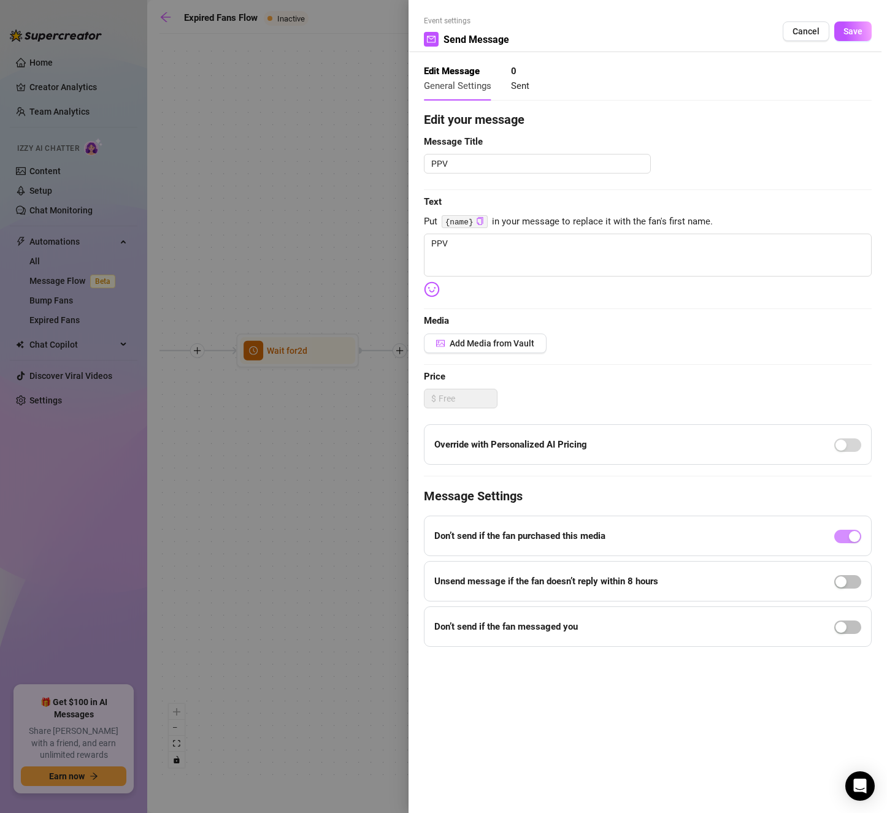
click at [302, 167] on div at bounding box center [443, 406] width 887 height 813
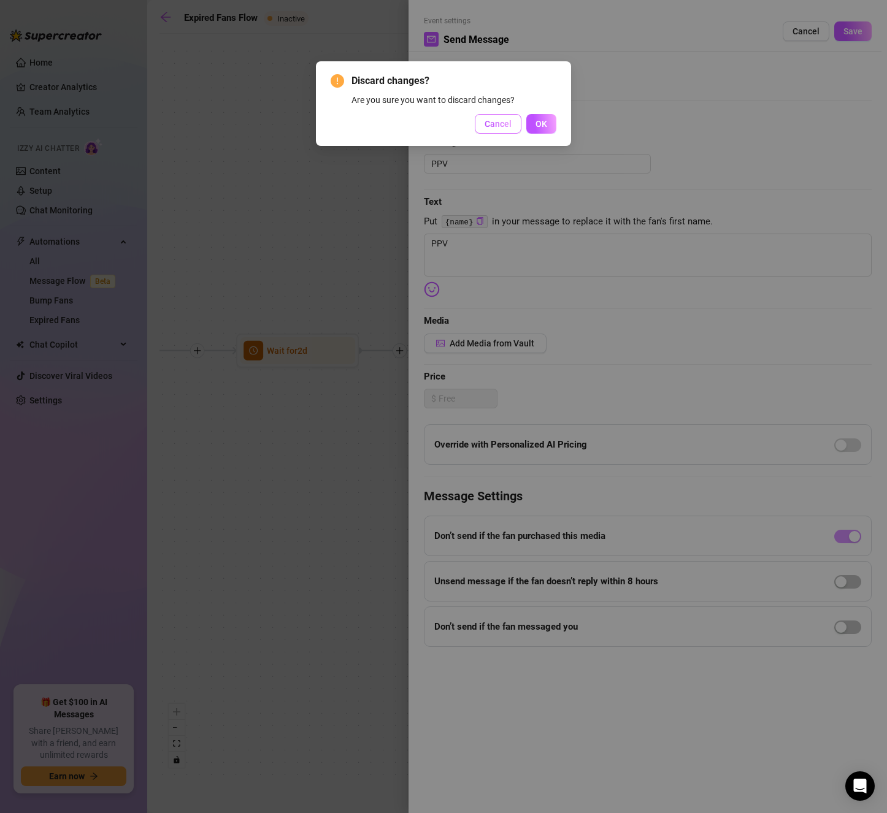
click at [503, 119] on span "Cancel" at bounding box center [497, 124] width 27 height 10
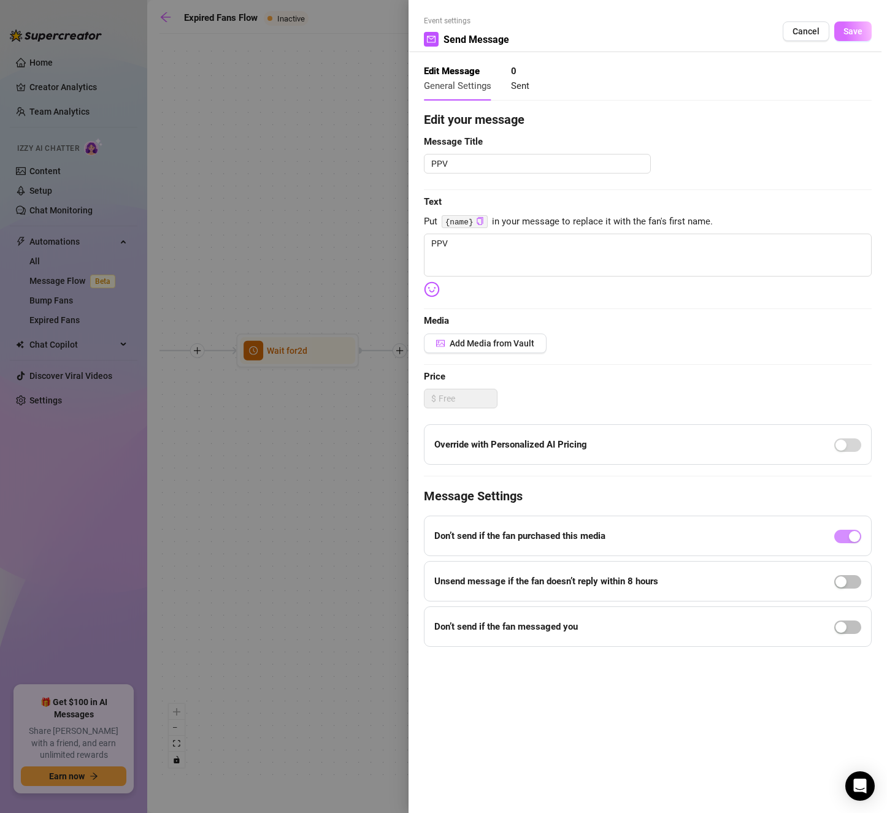
click at [857, 25] on button "Save" at bounding box center [852, 31] width 37 height 20
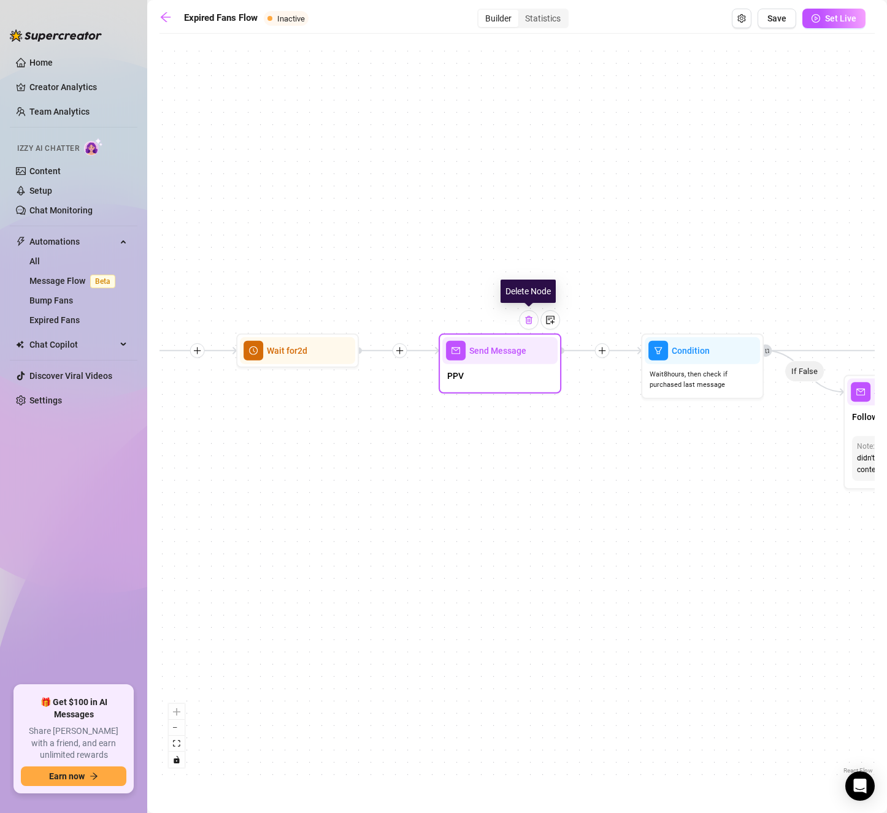
click at [532, 323] on img at bounding box center [529, 320] width 10 height 10
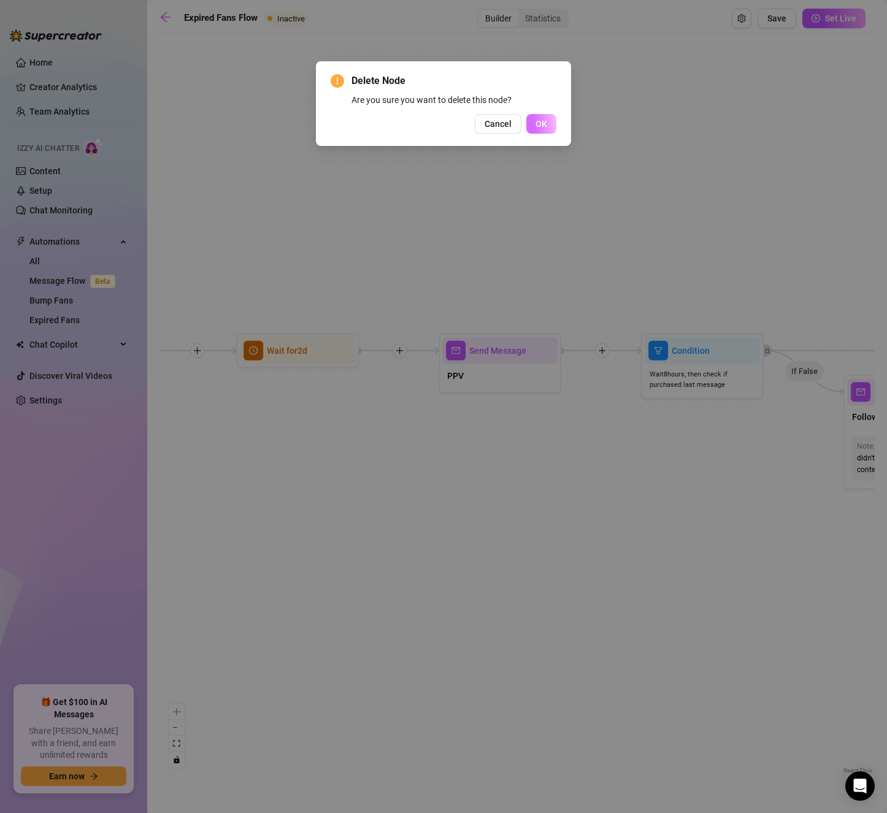
click at [544, 127] on span "OK" at bounding box center [541, 124] width 12 height 10
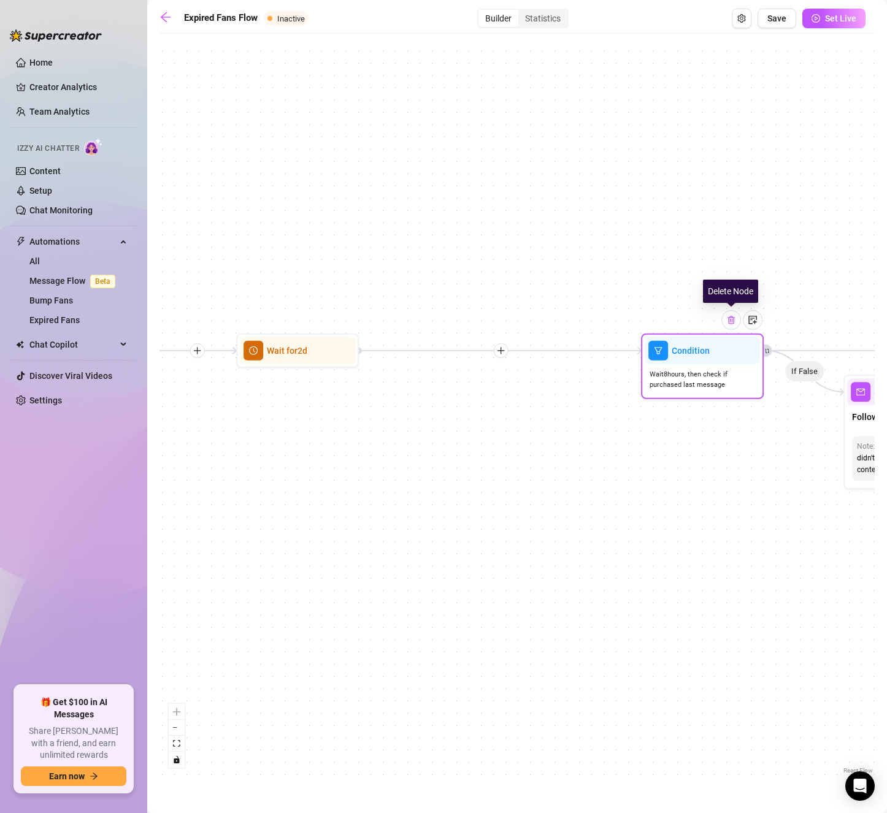
click at [734, 326] on div at bounding box center [731, 320] width 20 height 20
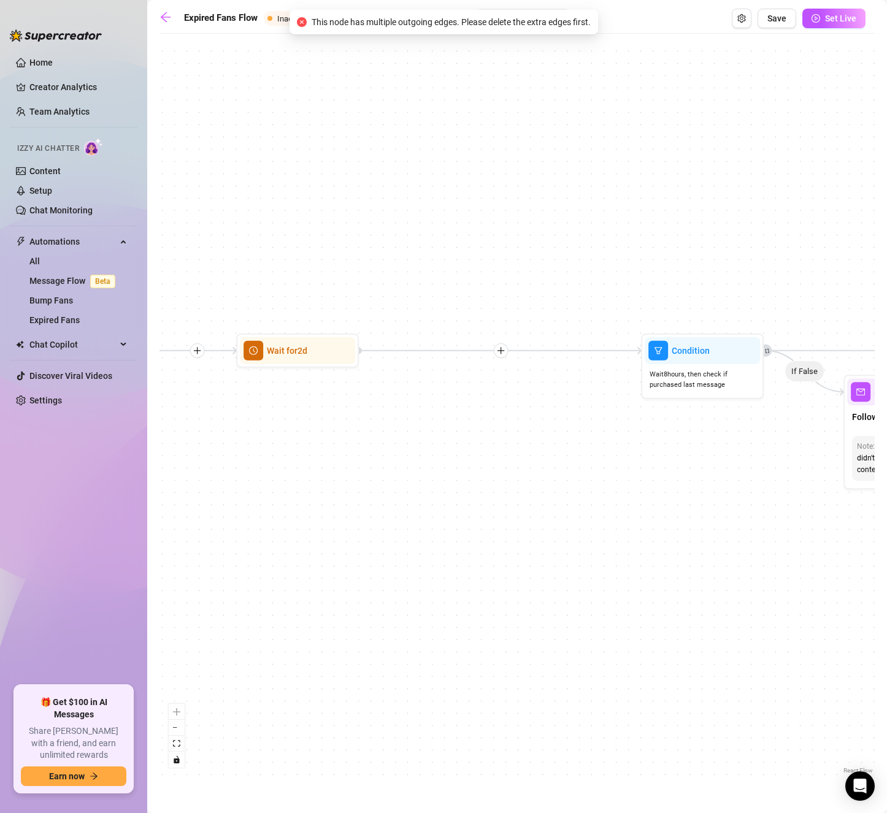
click at [643, 470] on div "If True If False Wait for 30m Send Message Send Message Wait for 2d Merge Send …" at bounding box center [516, 408] width 715 height 737
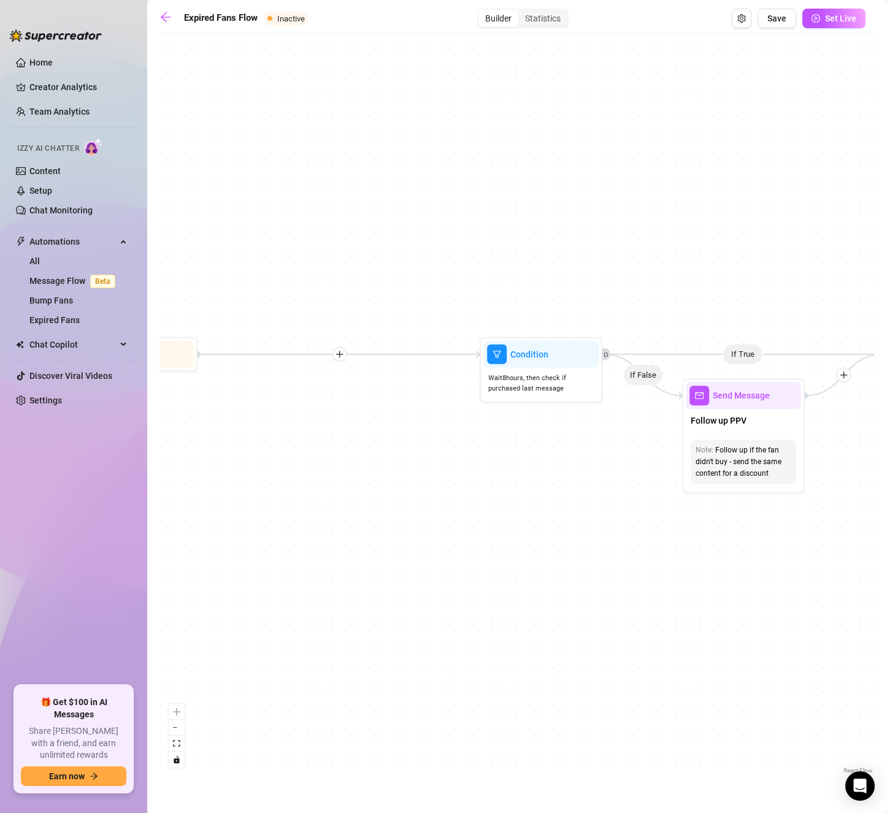
drag, startPoint x: 683, startPoint y: 449, endPoint x: 526, endPoint y: 453, distance: 157.7
click at [526, 453] on div "If True If False Wait for 30m Send Message Send Message Wait for 2d Merge Send …" at bounding box center [516, 408] width 715 height 737
click at [573, 324] on img at bounding box center [570, 324] width 10 height 10
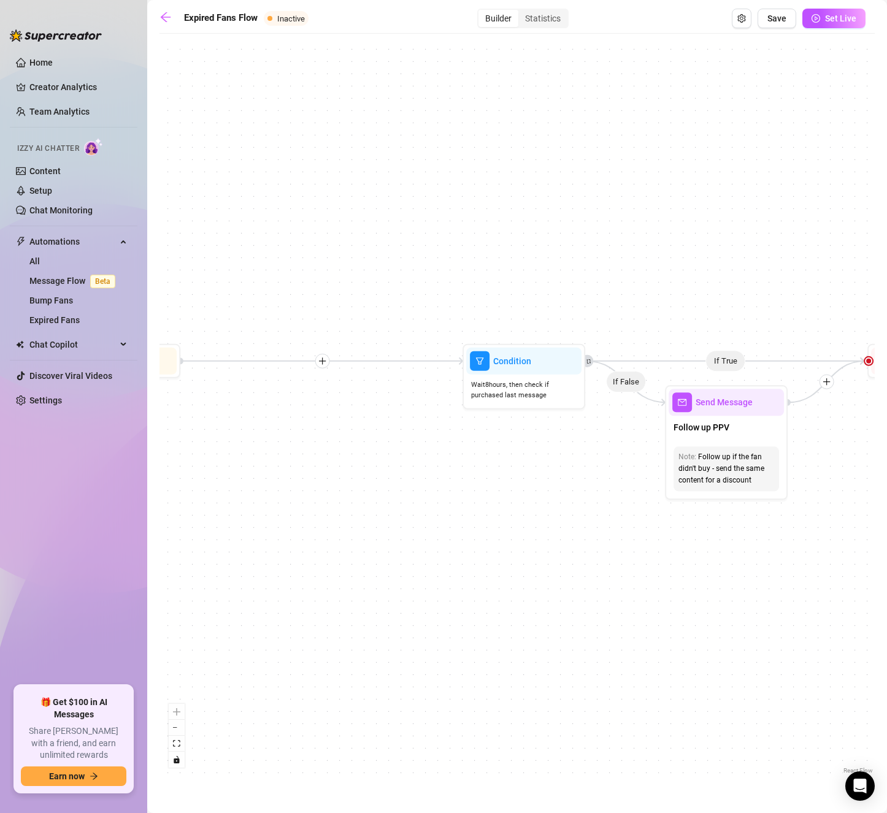
drag, startPoint x: 540, startPoint y: 498, endPoint x: 516, endPoint y: 503, distance: 23.8
click at [516, 503] on div "If True If False Wait for 30m Send Message Send Message Wait for 2d Merge Send …" at bounding box center [516, 408] width 715 height 737
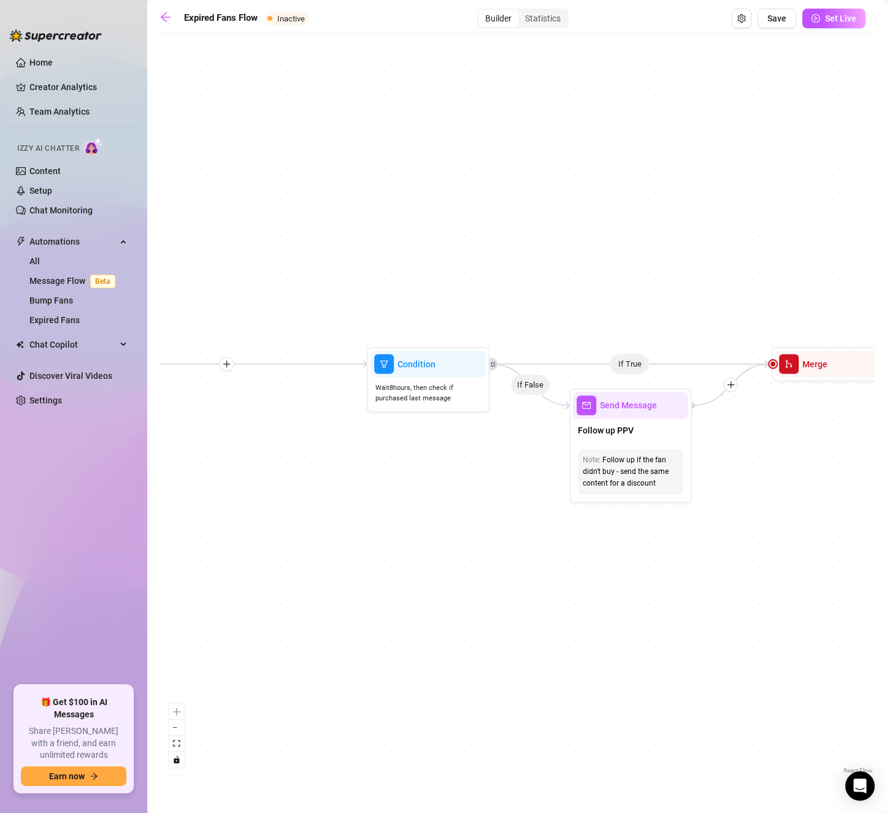
drag, startPoint x: 533, startPoint y: 518, endPoint x: 437, endPoint y: 521, distance: 95.7
click at [437, 521] on div "If True If False Wait for 30m Send Message Send Message Wait for 2d Merge Send …" at bounding box center [516, 408] width 715 height 737
click at [685, 378] on img at bounding box center [681, 375] width 10 height 10
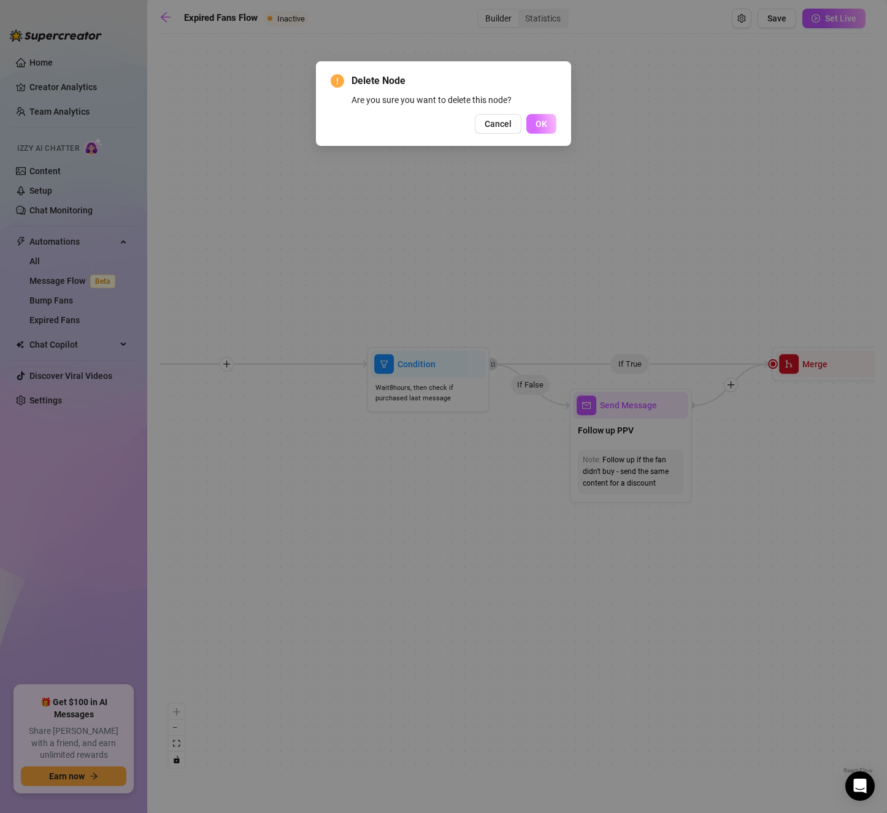
click at [540, 124] on span "OK" at bounding box center [541, 124] width 12 height 10
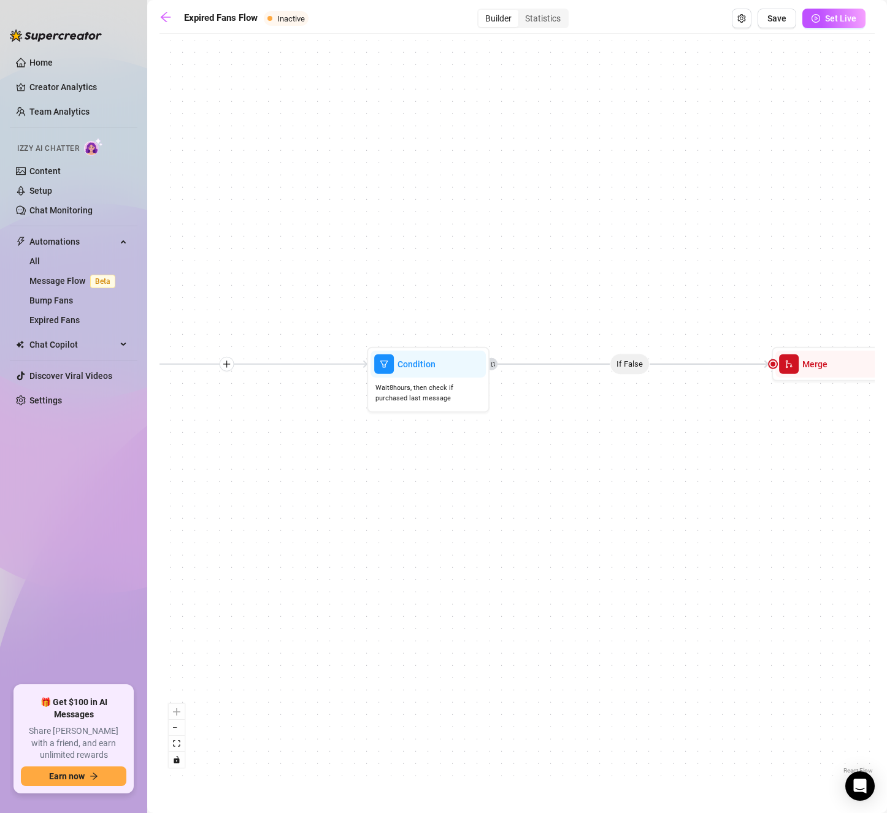
click at [625, 364] on icon "Edge from bc6c99b4-75f2-454a-afb8-050cba0ac846 to 1dc52e13-3d27-4b84-8833-c6332…" at bounding box center [629, 364] width 279 height 0
click at [864, 339] on div at bounding box center [862, 334] width 20 height 20
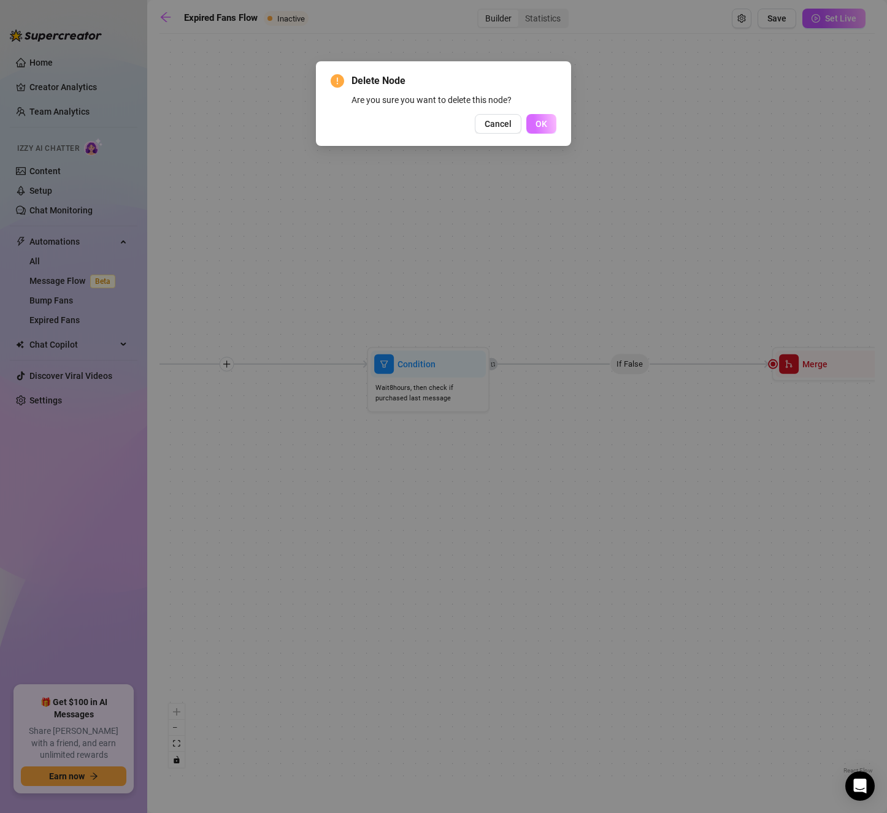
click at [543, 129] on span "OK" at bounding box center [541, 124] width 12 height 10
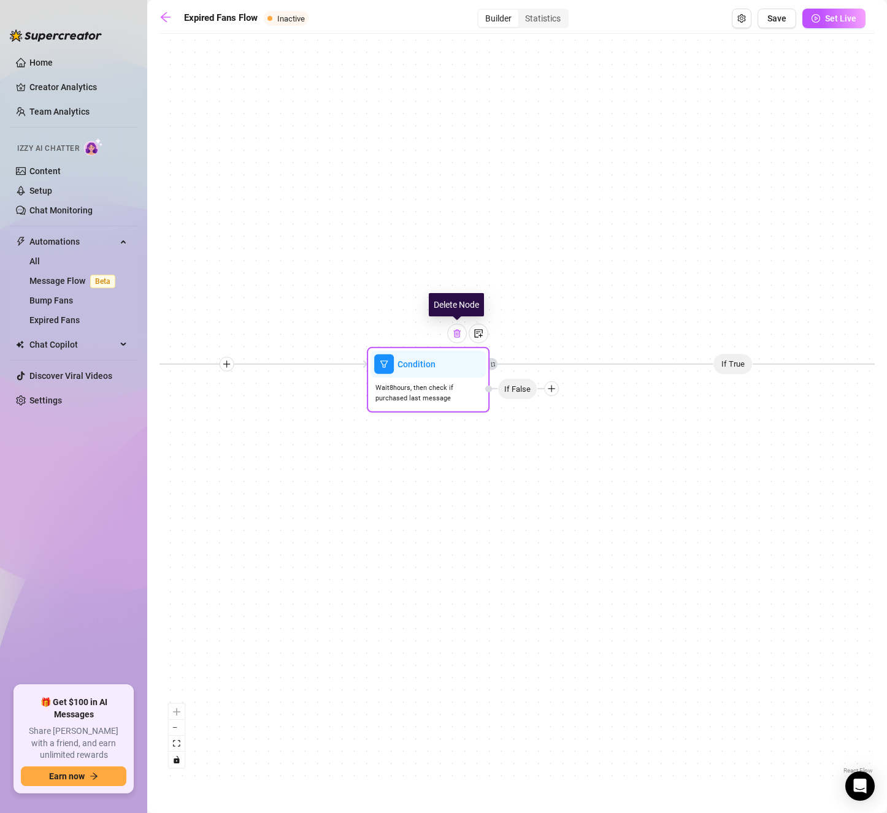
click at [454, 331] on img at bounding box center [457, 334] width 10 height 10
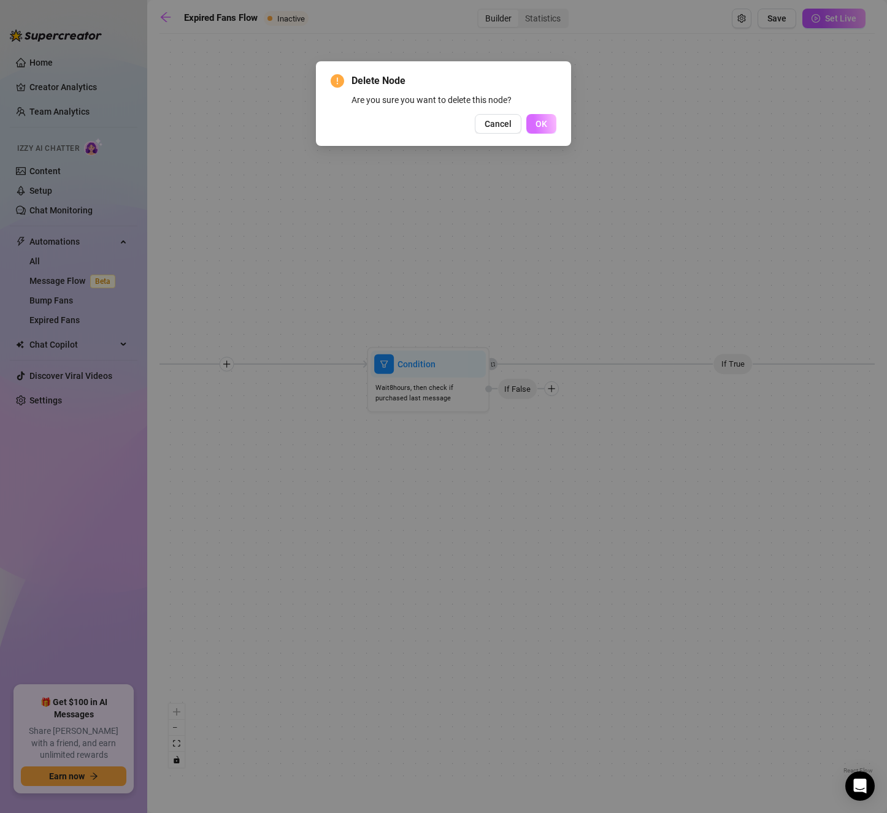
click at [552, 122] on button "OK" at bounding box center [541, 124] width 30 height 20
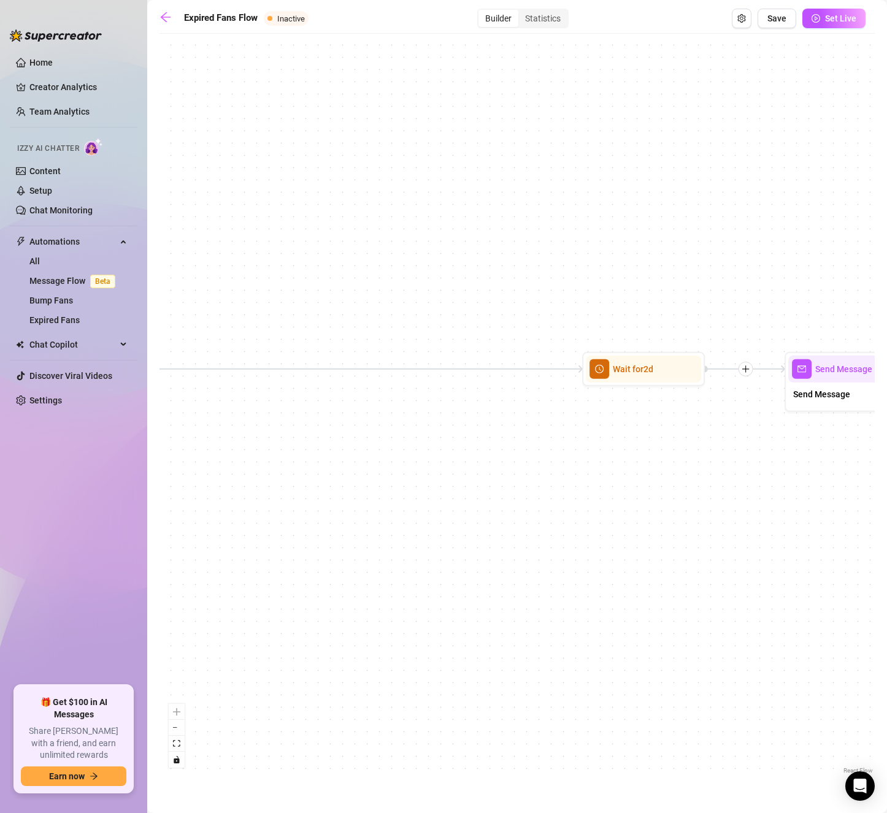
drag, startPoint x: 595, startPoint y: 462, endPoint x: 214, endPoint y: 467, distance: 381.5
click at [214, 467] on div "Wait for 30m Send Message Send Message Wait for 2d Wait for 2d Starting Event E…" at bounding box center [516, 408] width 715 height 737
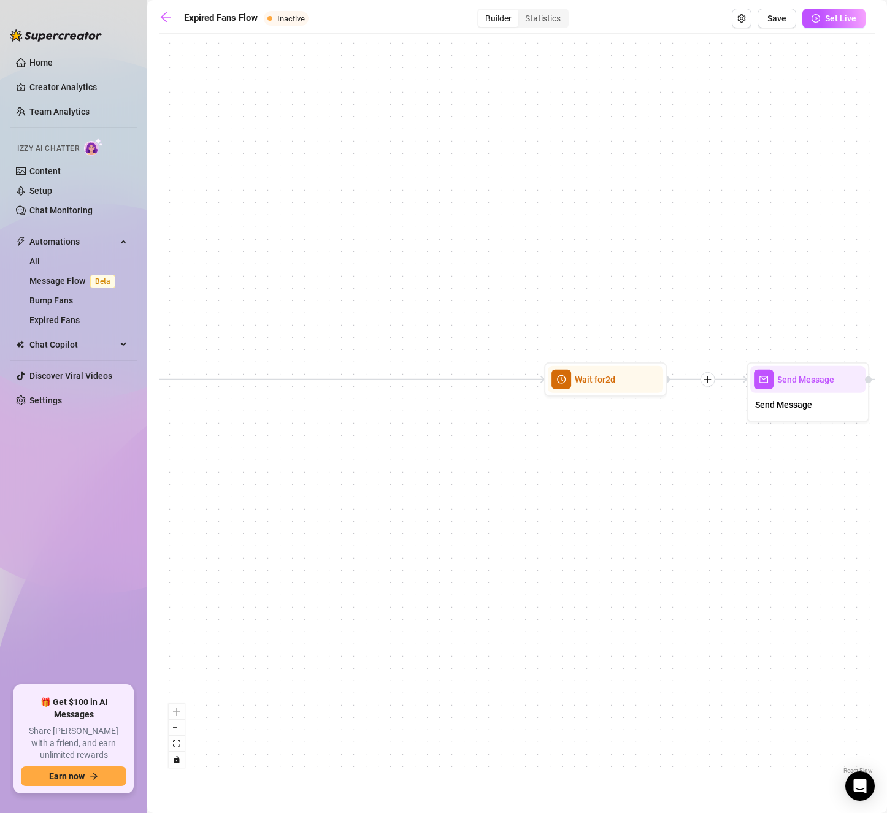
drag, startPoint x: 527, startPoint y: 465, endPoint x: 490, endPoint y: 475, distance: 38.8
click at [490, 475] on div "Wait for 30m Send Message Send Message Wait for 2d Wait for 2d Starting Event E…" at bounding box center [516, 408] width 715 height 737
click at [640, 346] on img at bounding box center [635, 349] width 10 height 10
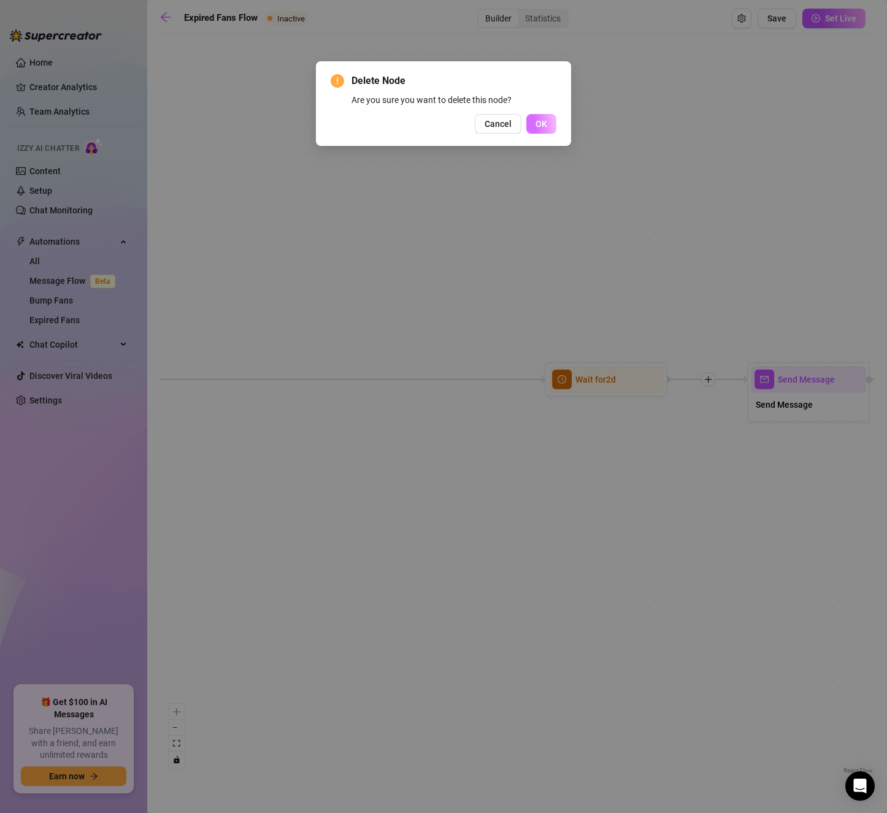
click at [548, 123] on button "OK" at bounding box center [541, 124] width 30 height 20
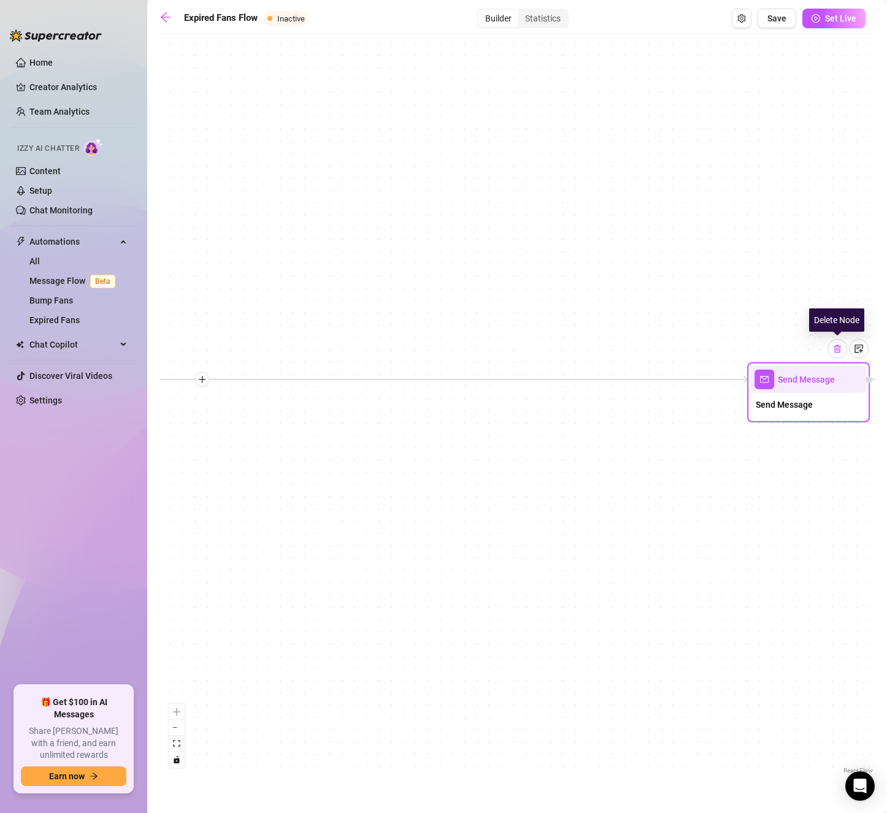
click at [843, 351] on div at bounding box center [837, 349] width 20 height 20
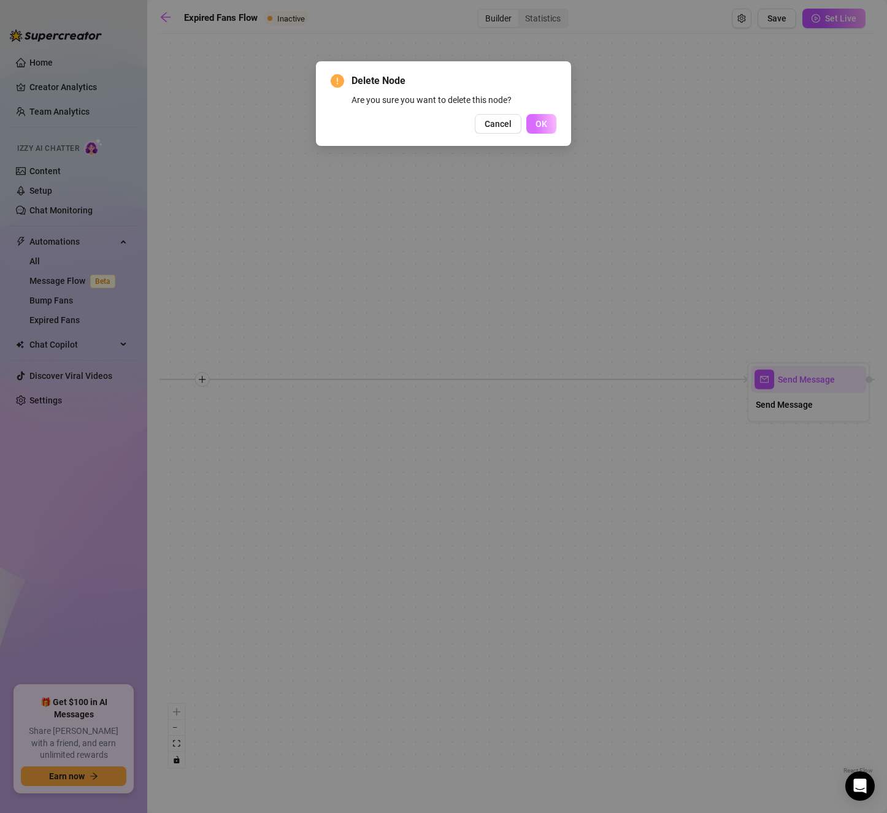
click at [537, 114] on button "OK" at bounding box center [541, 124] width 30 height 20
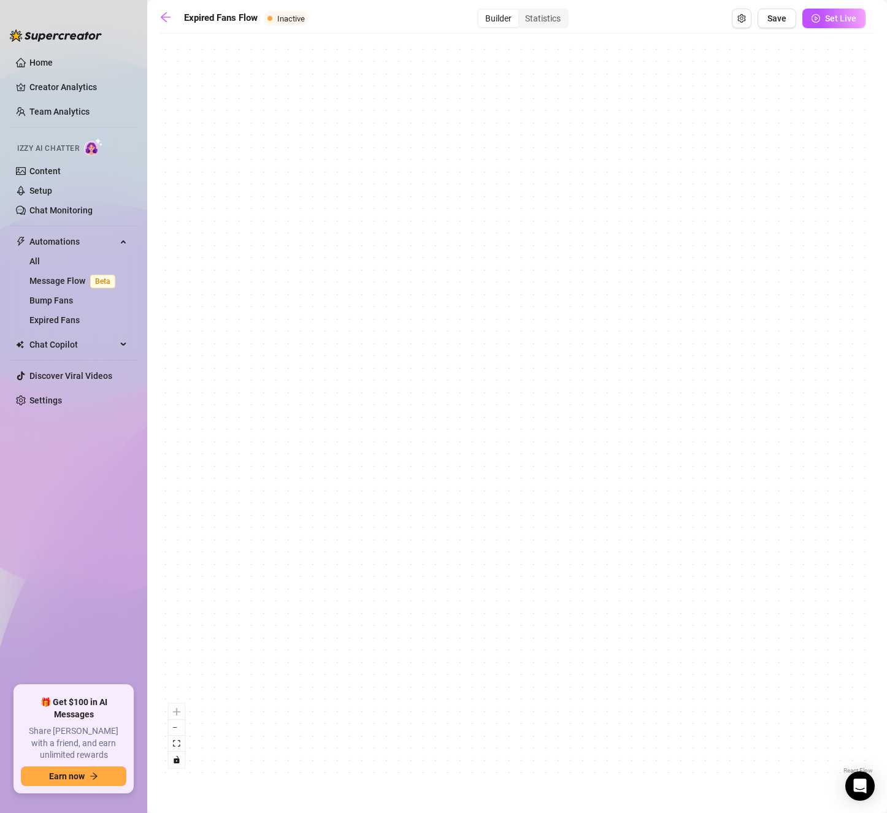
drag, startPoint x: 472, startPoint y: 431, endPoint x: 800, endPoint y: 454, distance: 329.0
click at [800, 454] on div "Wait for 30m Wait for 2d Starting Event Expired Fans Flow Note: Start the flow …" at bounding box center [516, 408] width 715 height 737
drag, startPoint x: 450, startPoint y: 475, endPoint x: 710, endPoint y: 524, distance: 264.1
click at [781, 513] on div "Wait for 30m Wait for 2d Starting Event Expired Fans Flow Note: Start the flow …" at bounding box center [516, 408] width 715 height 737
drag, startPoint x: 477, startPoint y: 538, endPoint x: 754, endPoint y: 509, distance: 278.7
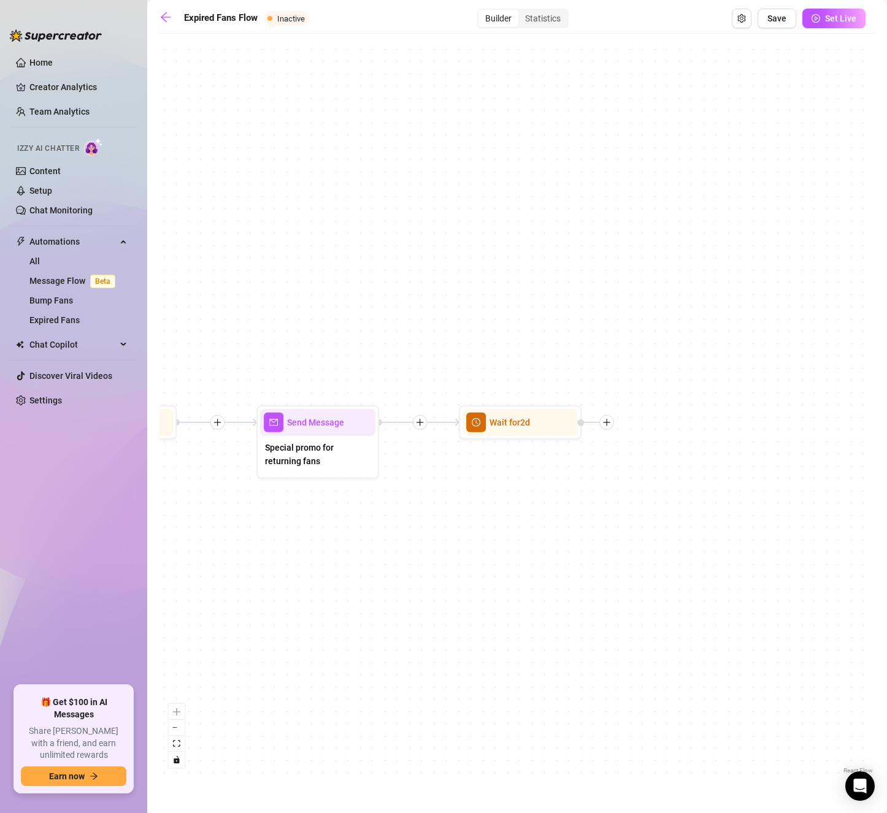
click at [754, 509] on div "Wait for 30m Wait for 2d Starting Event Expired Fans Flow Note: Start the flow …" at bounding box center [516, 408] width 715 height 737
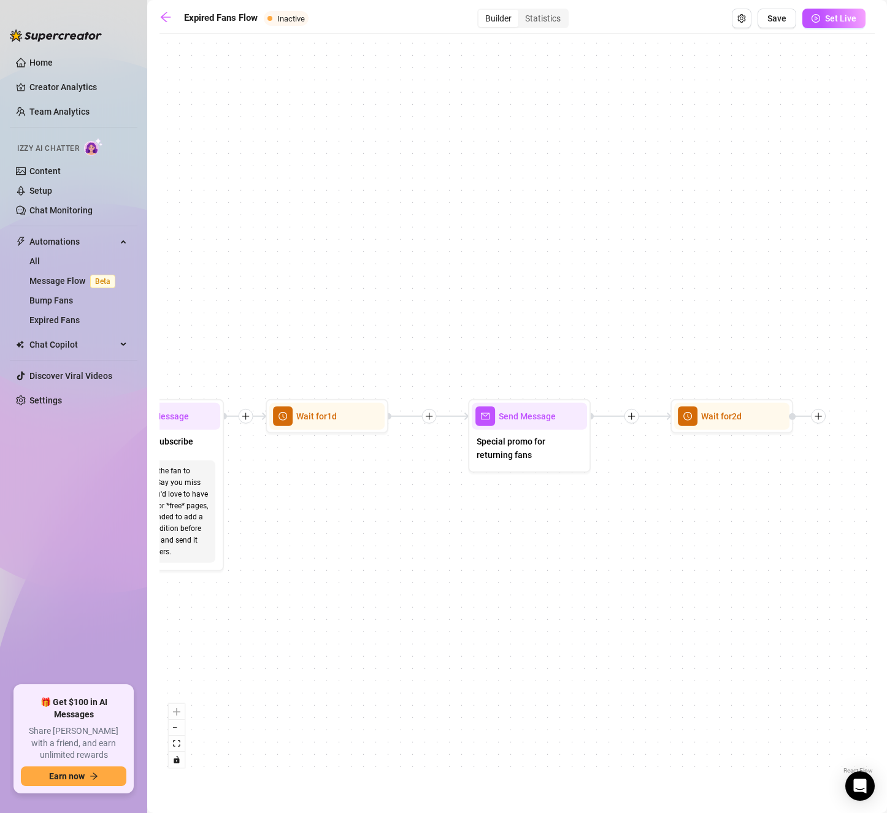
drag, startPoint x: 538, startPoint y: 540, endPoint x: 665, endPoint y: 540, distance: 126.9
click at [665, 540] on div "Wait for 30m Wait for 2d Starting Event Expired Fans Flow Note: Start the flow …" at bounding box center [516, 408] width 715 height 737
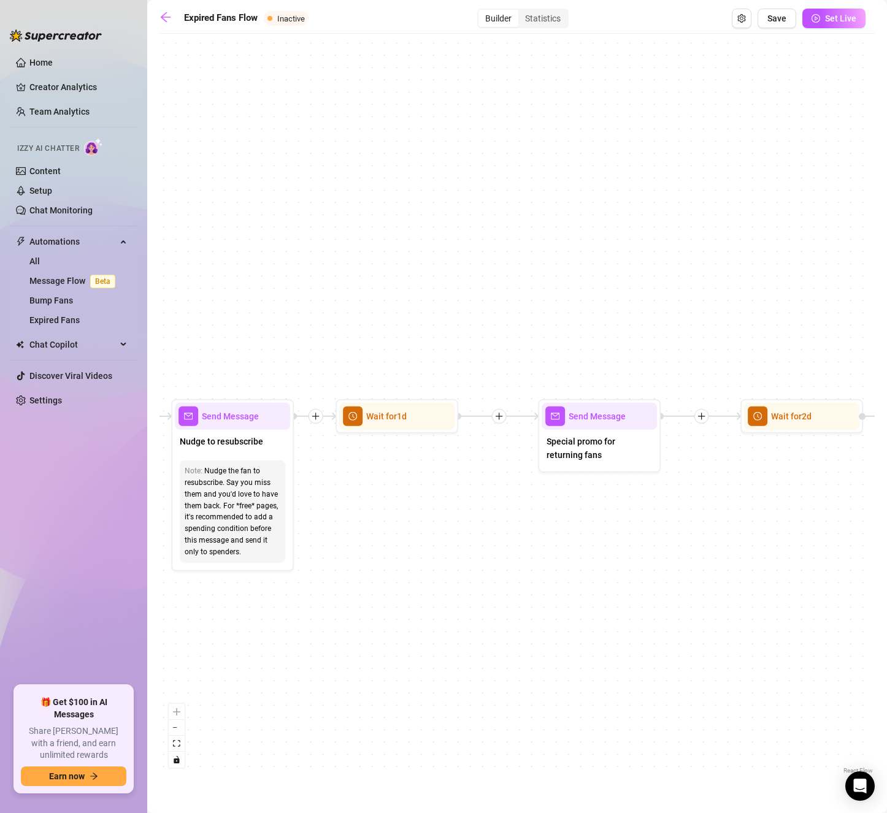
drag, startPoint x: 634, startPoint y: 548, endPoint x: 701, endPoint y: 548, distance: 67.5
click at [701, 548] on div "Wait for 30m Wait for 2d Starting Event Expired Fans Flow Note: Start the flow …" at bounding box center [516, 408] width 715 height 737
click at [832, 392] on div at bounding box center [831, 386] width 20 height 20
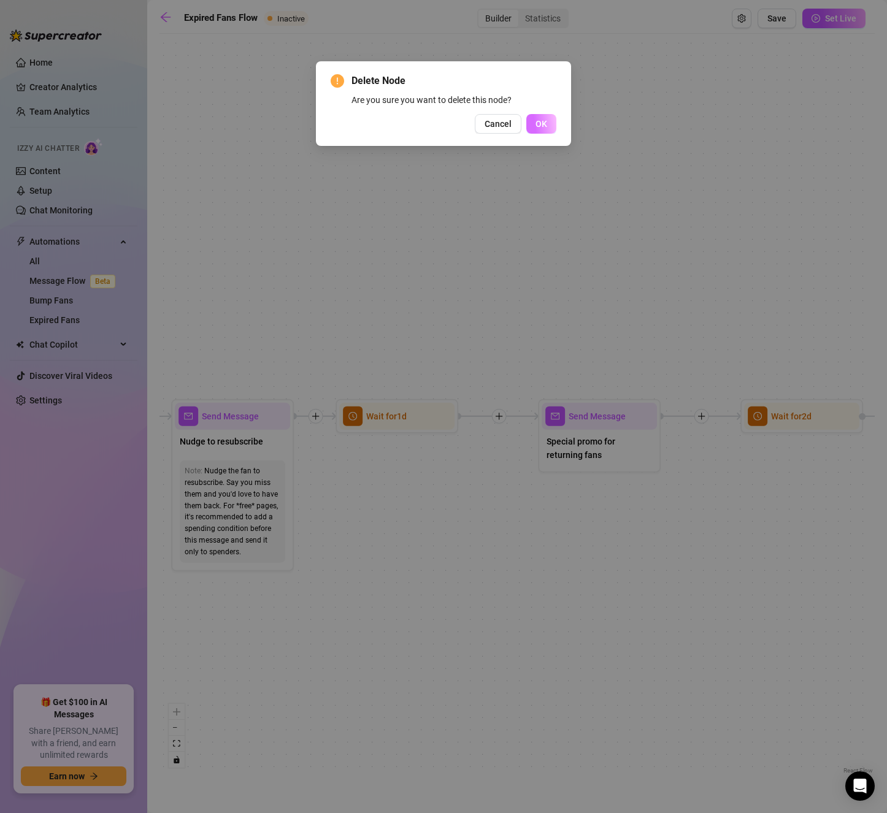
click at [542, 123] on span "OK" at bounding box center [541, 124] width 12 height 10
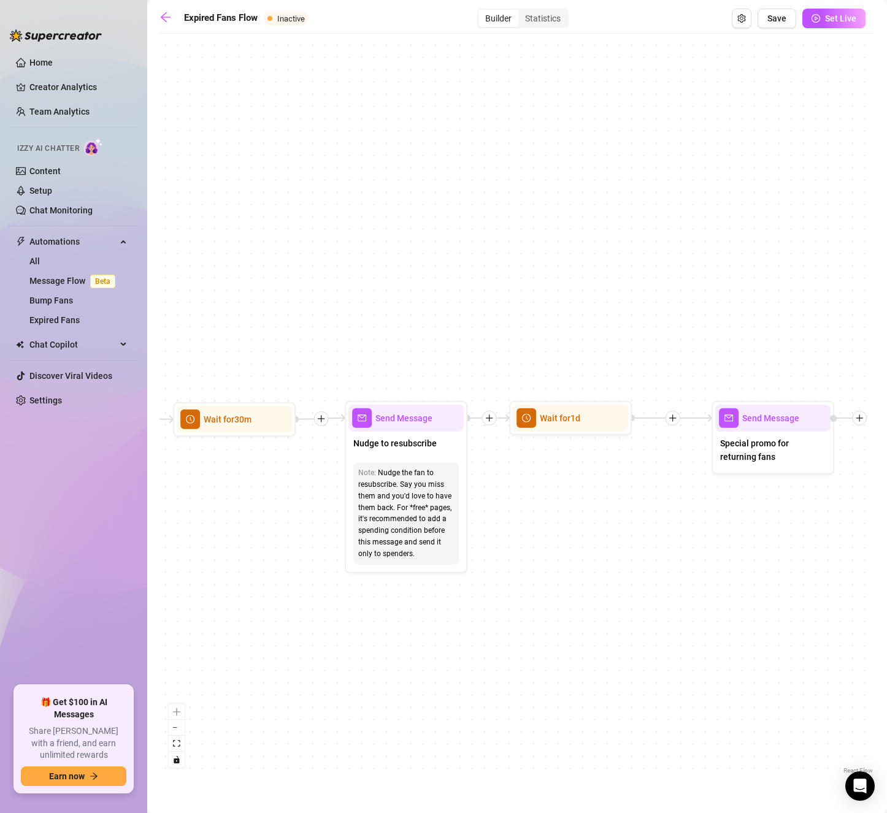
drag, startPoint x: 521, startPoint y: 538, endPoint x: 695, endPoint y: 540, distance: 173.6
click at [695, 540] on div "Wait for 30m Starting Event Expired Fans Flow Note: Start the flow when the Fol…" at bounding box center [516, 408] width 715 height 737
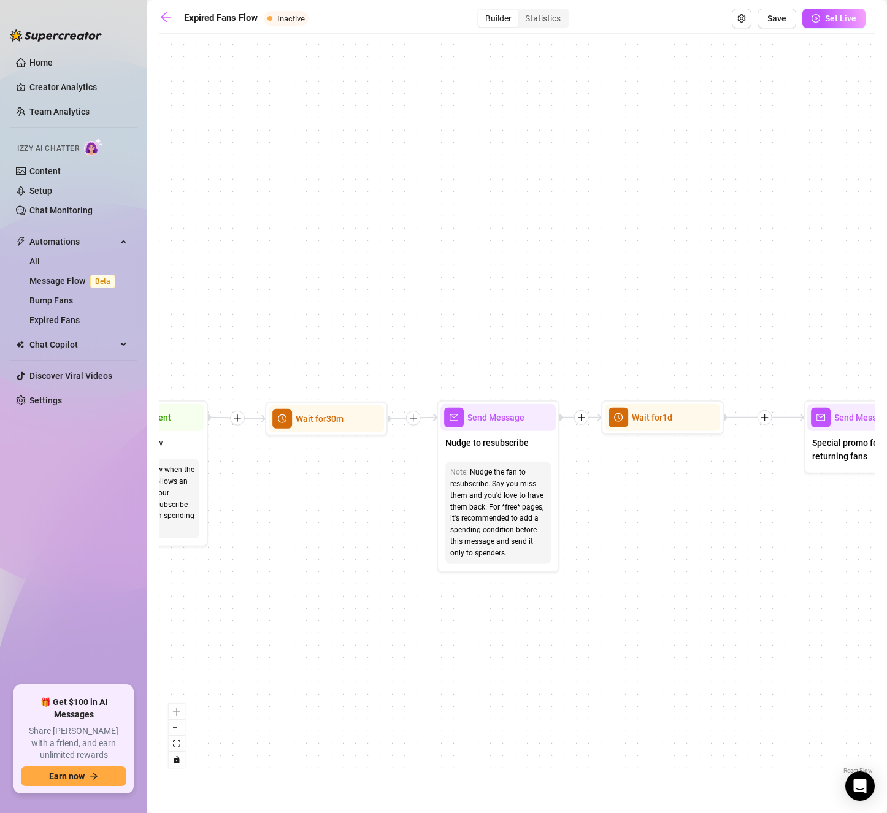
drag, startPoint x: 576, startPoint y: 592, endPoint x: 668, endPoint y: 591, distance: 92.0
click at [668, 591] on div "Wait for 30m Starting Event Expired Fans Flow Note: Start the flow when the Fol…" at bounding box center [516, 408] width 715 height 737
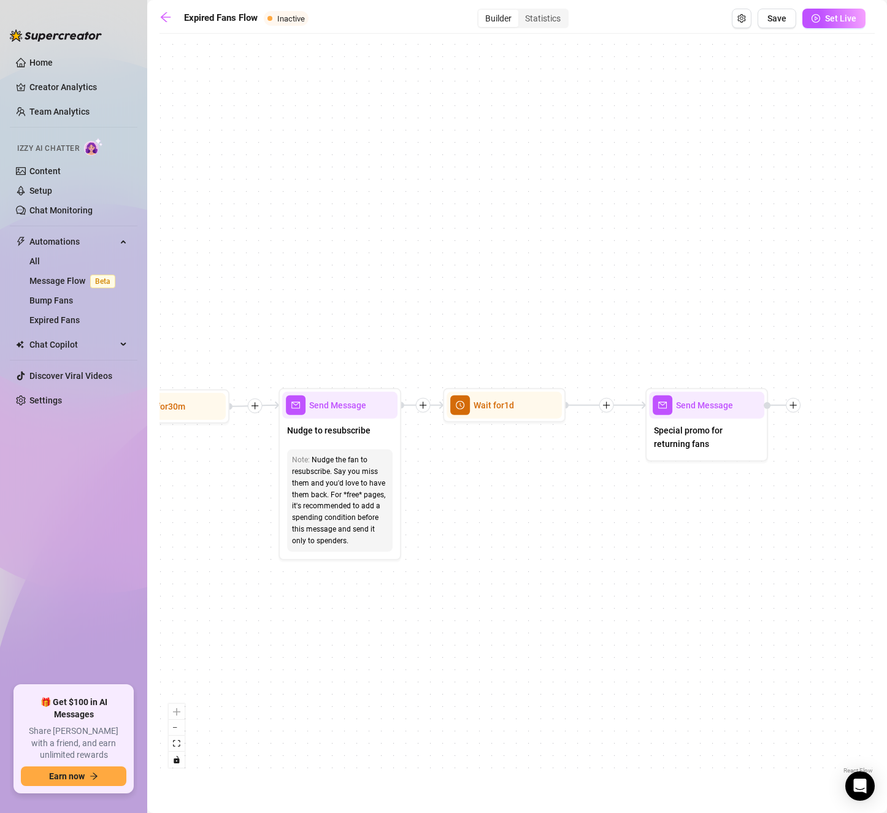
drag, startPoint x: 707, startPoint y: 523, endPoint x: 562, endPoint y: 510, distance: 145.3
click at [562, 510] on div "Wait for 30m Starting Event Expired Fans Flow Note: Start the flow when the Fol…" at bounding box center [516, 408] width 715 height 737
click at [705, 450] on span "Special promo for returning fans" at bounding box center [703, 436] width 105 height 27
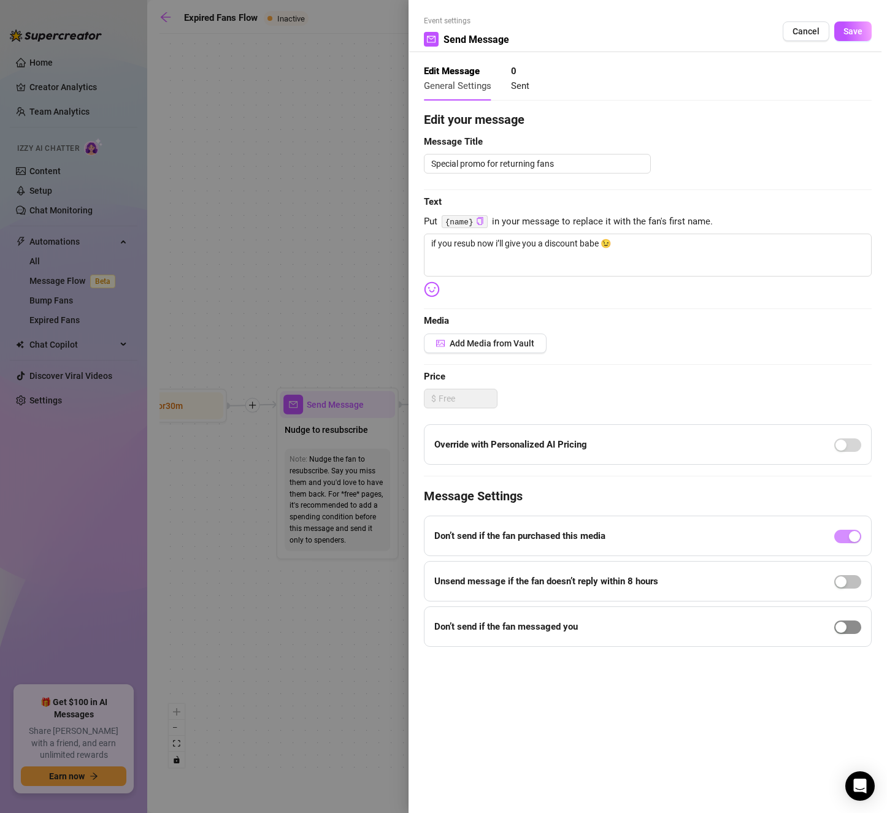
click at [858, 626] on span "button" at bounding box center [847, 627] width 27 height 13
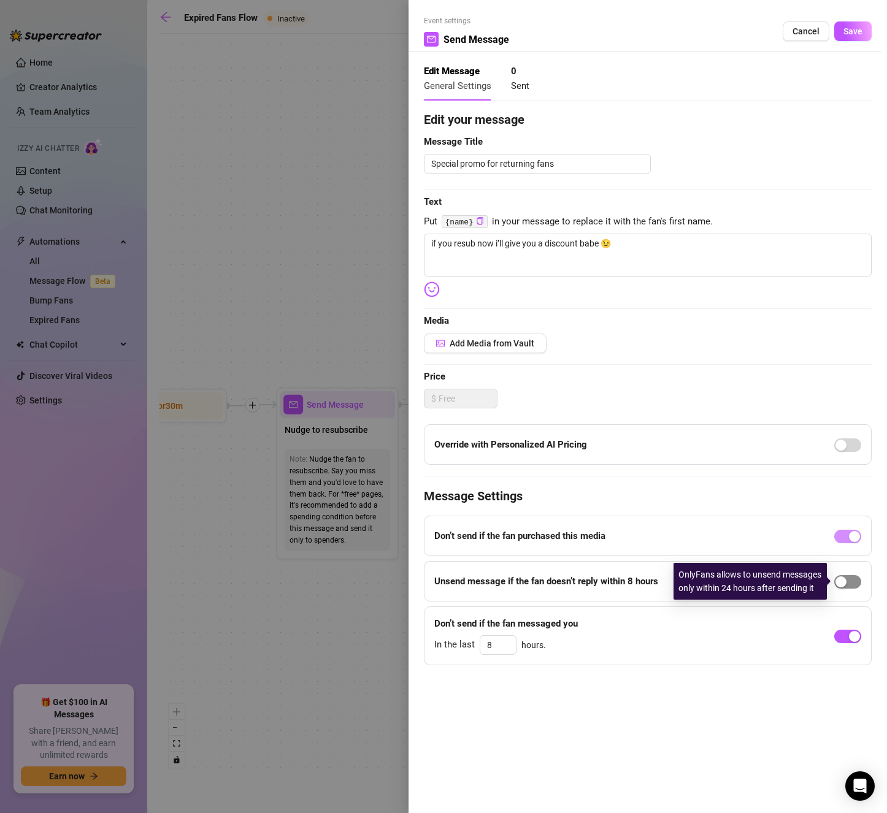
click at [856, 576] on span "button" at bounding box center [847, 581] width 27 height 13
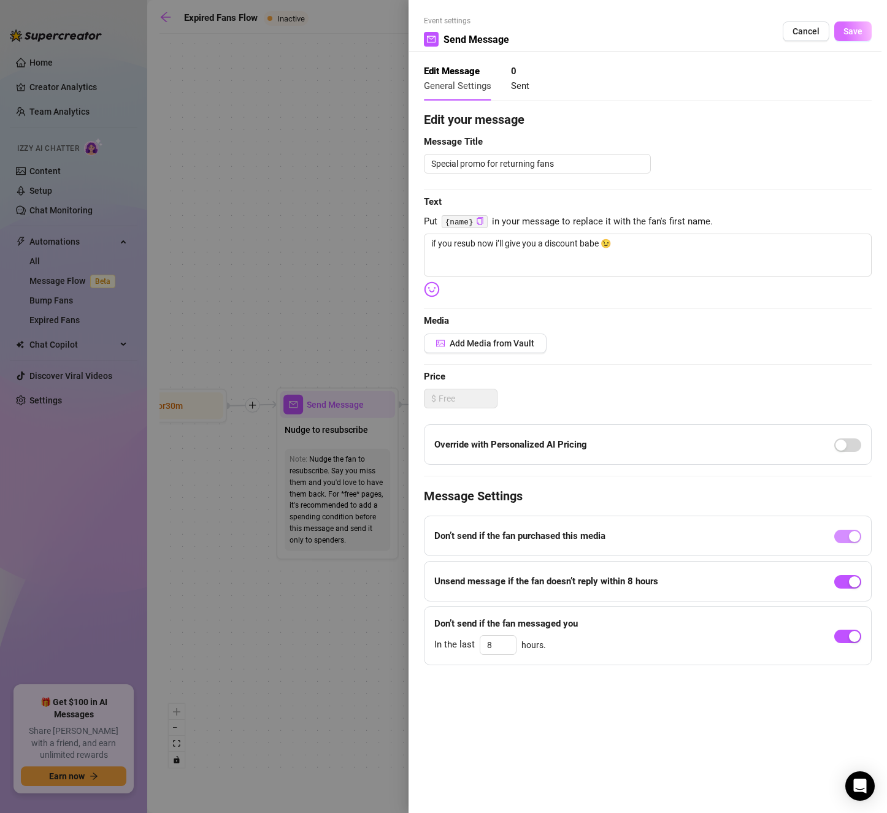
click at [848, 25] on button "Save" at bounding box center [852, 31] width 37 height 20
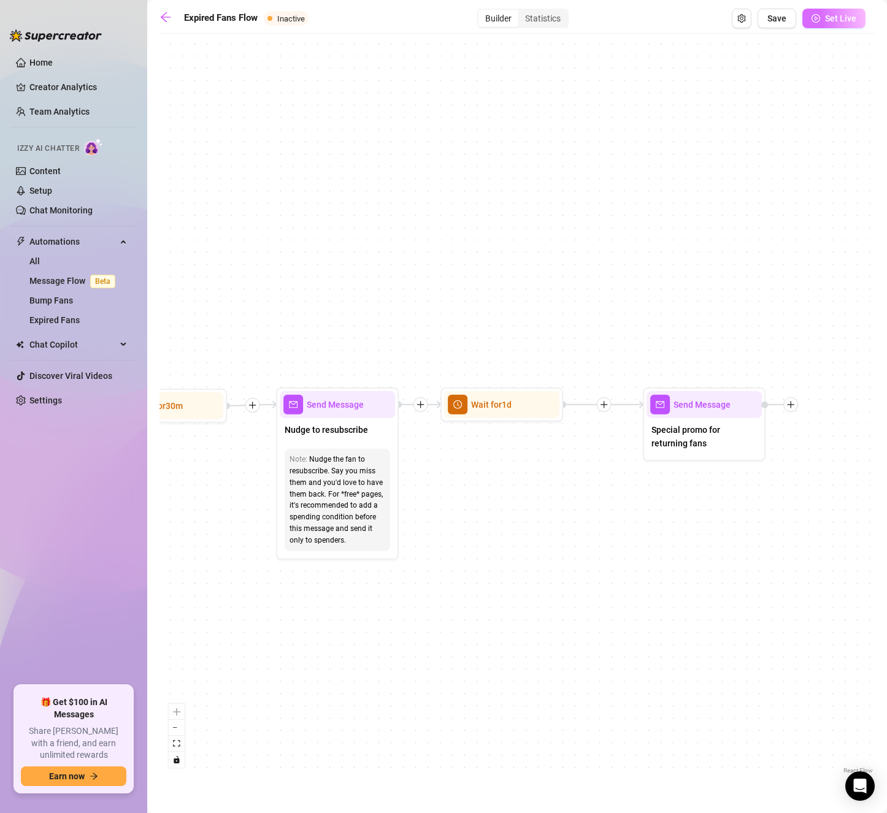
click at [836, 20] on span "Set Live" at bounding box center [840, 18] width 31 height 10
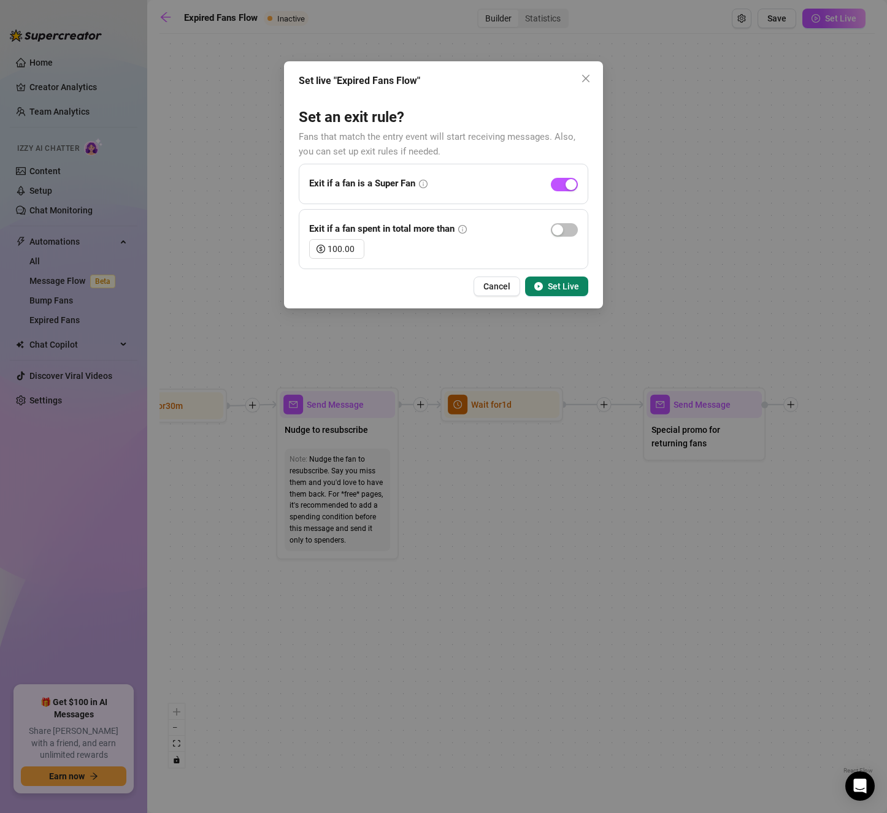
click at [562, 284] on span "Set Live" at bounding box center [563, 286] width 31 height 10
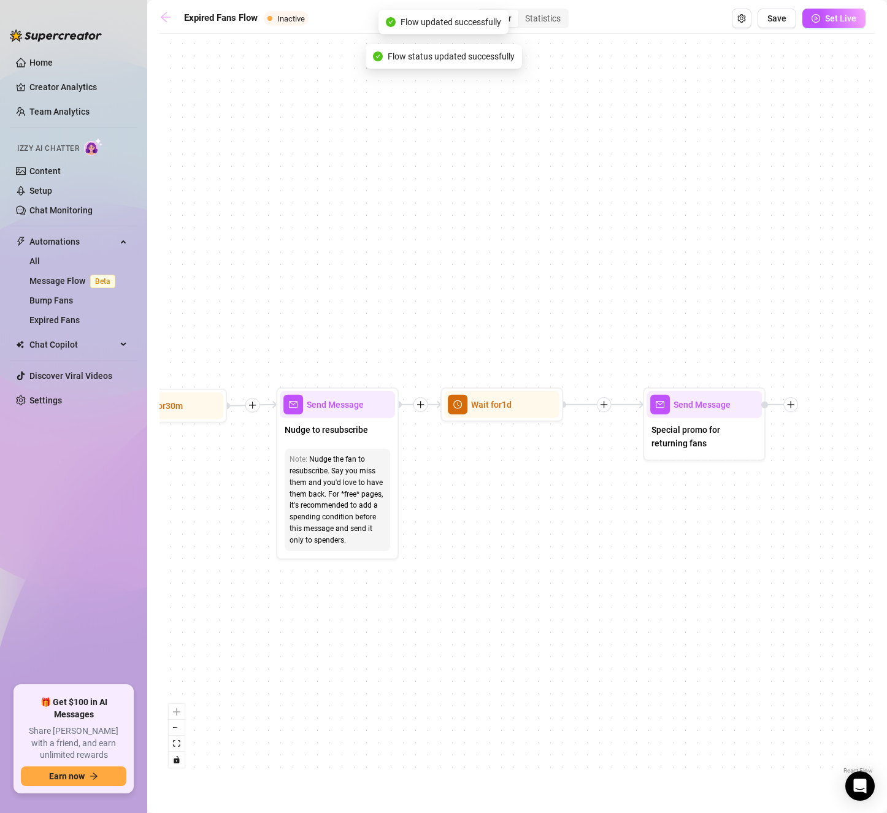
click at [166, 19] on icon "arrow-left" at bounding box center [165, 17] width 12 height 12
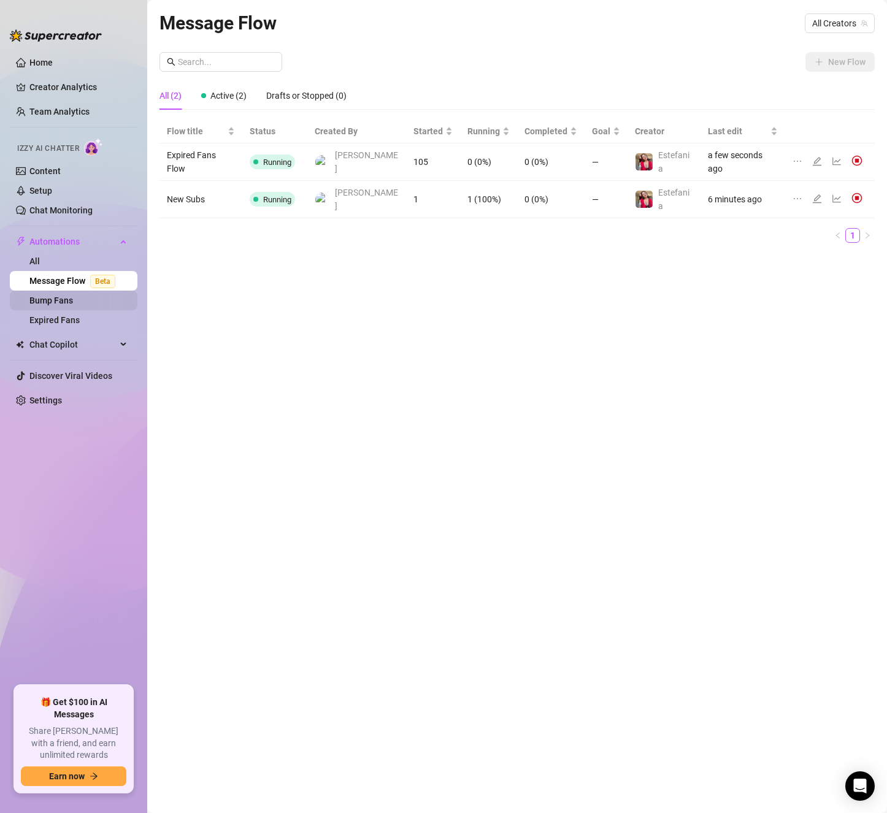
click at [67, 301] on link "Bump Fans" at bounding box center [51, 301] width 44 height 10
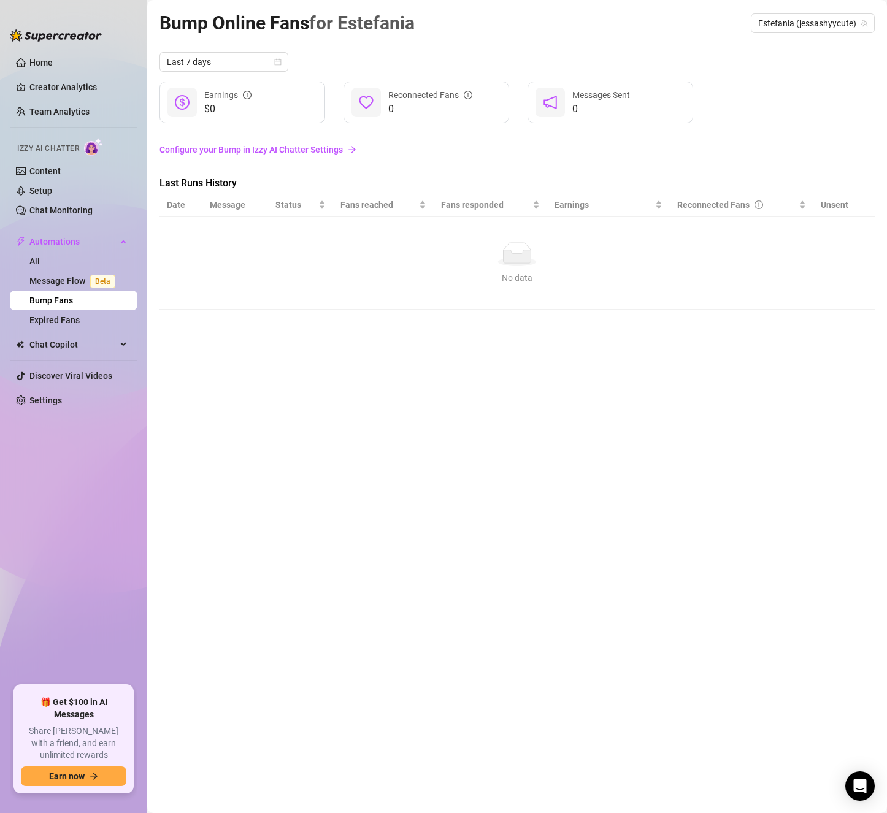
click at [475, 270] on div "No data No data" at bounding box center [517, 263] width 691 height 43
click at [475, 263] on div "No data" at bounding box center [517, 254] width 691 height 25
click at [267, 150] on link "Configure your Bump in Izzy AI Chatter Settings" at bounding box center [516, 149] width 715 height 13
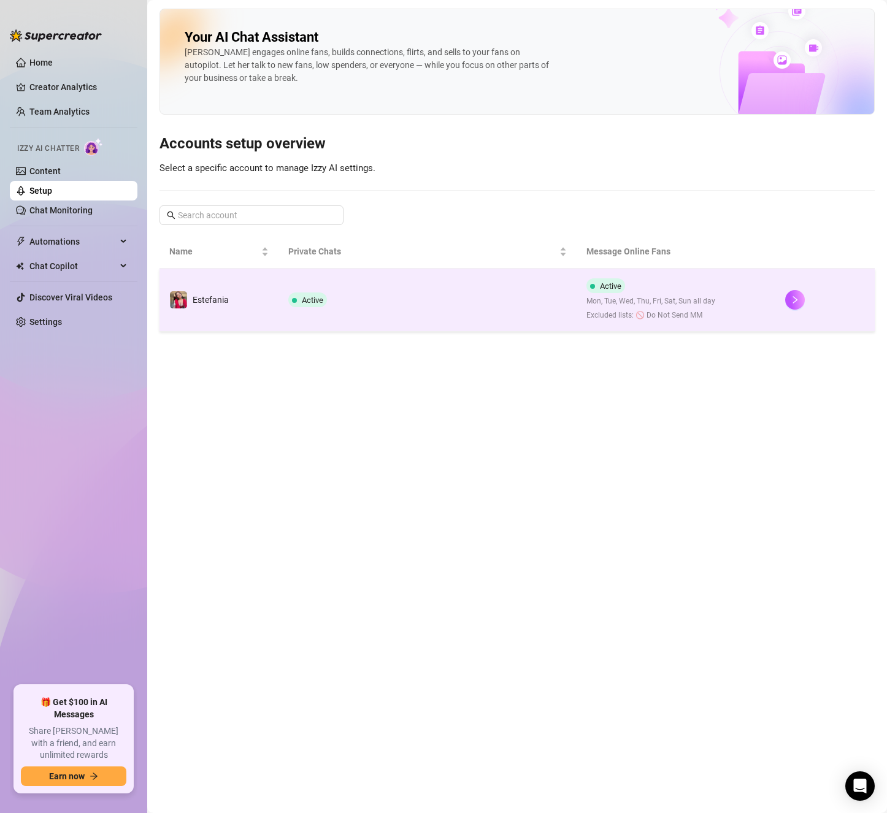
click at [423, 295] on td "Active" at bounding box center [427, 300] width 298 height 63
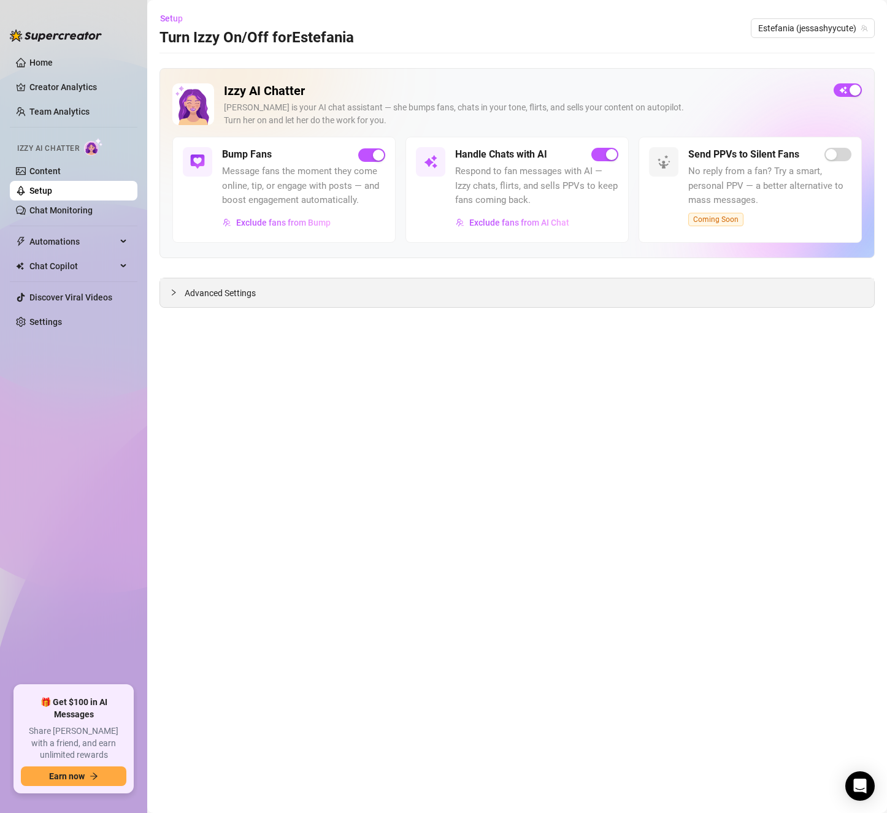
click at [251, 289] on span "Advanced Settings" at bounding box center [220, 292] width 71 height 13
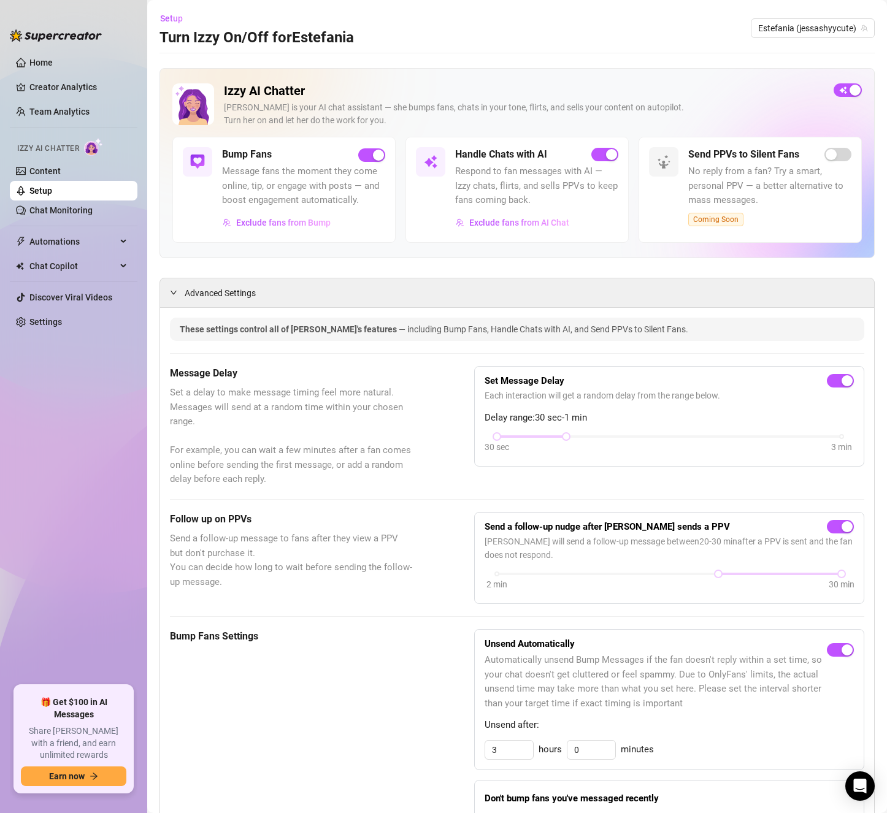
click at [52, 196] on link "Setup" at bounding box center [40, 191] width 23 height 10
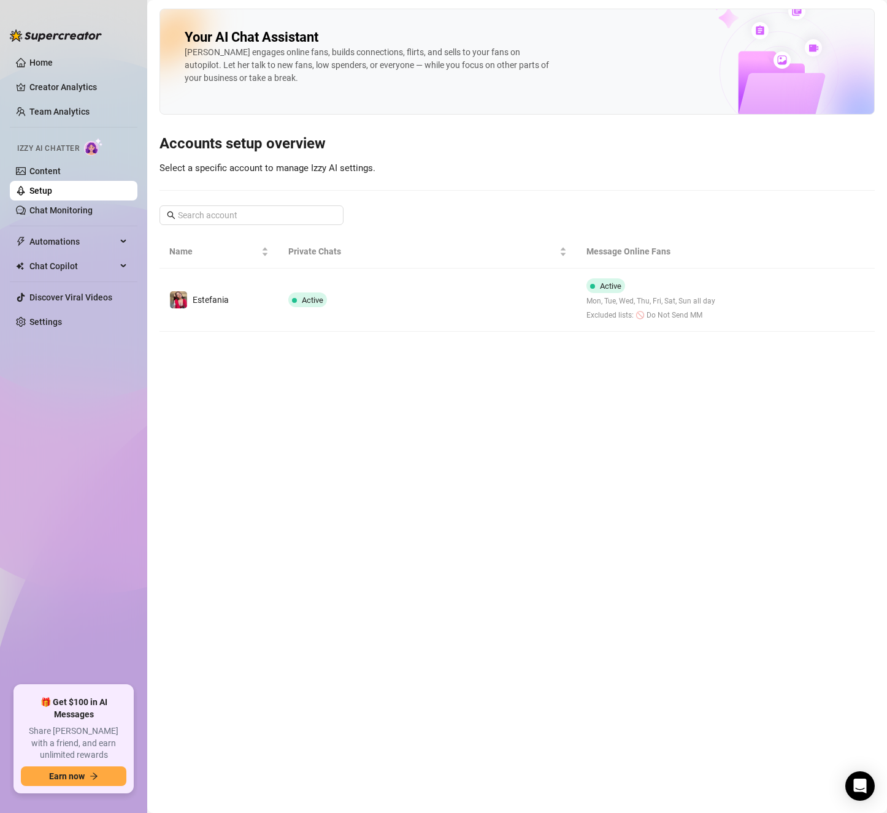
click at [52, 193] on link "Setup" at bounding box center [40, 191] width 23 height 10
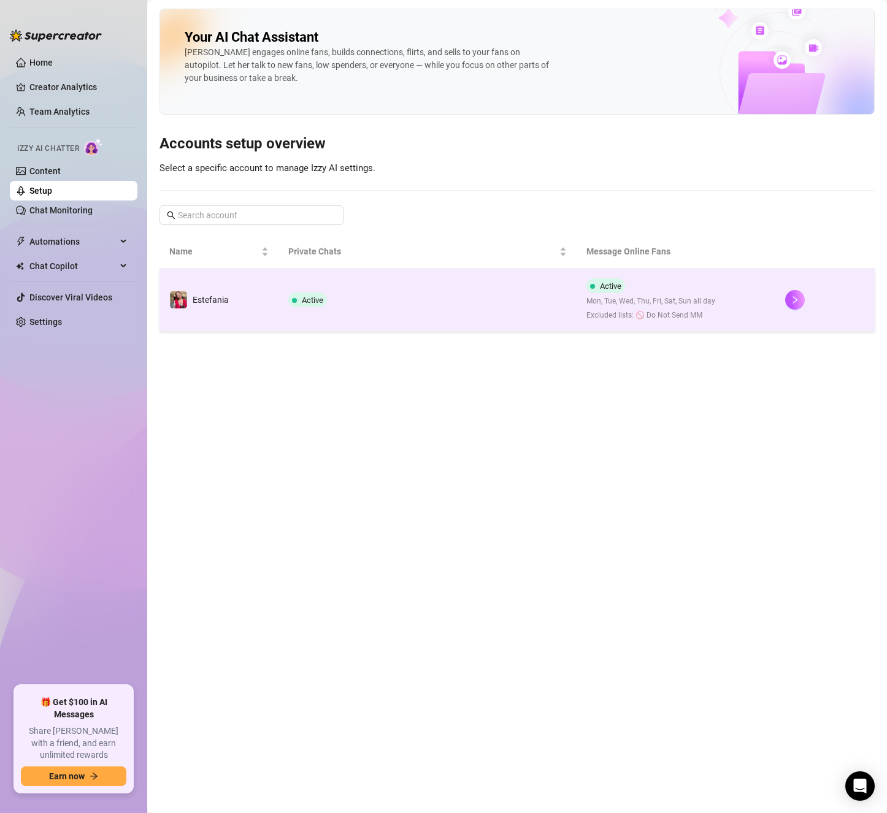
click at [324, 275] on td "Active" at bounding box center [427, 300] width 298 height 63
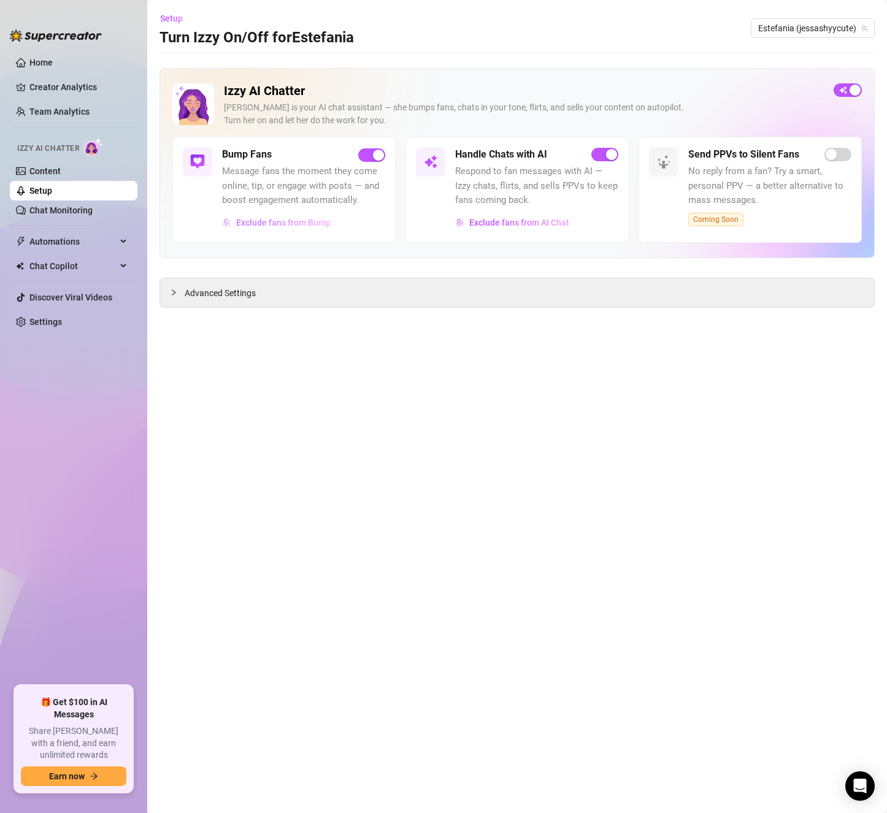
click at [315, 216] on button "Exclude fans from Bump" at bounding box center [276, 223] width 109 height 20
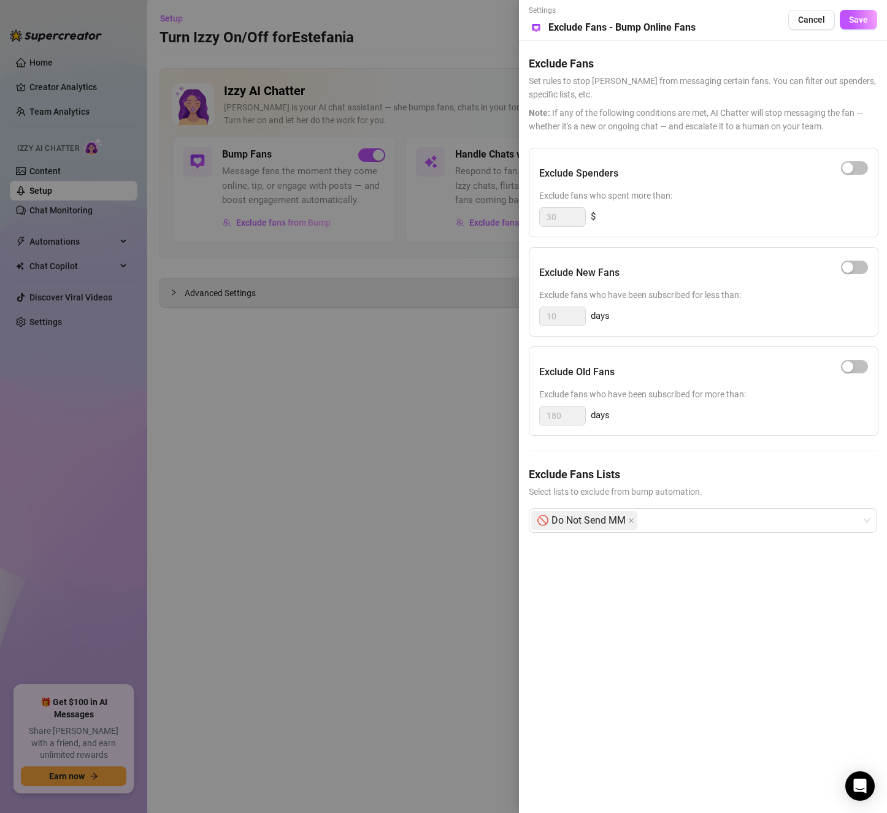
click at [427, 401] on div at bounding box center [443, 406] width 887 height 813
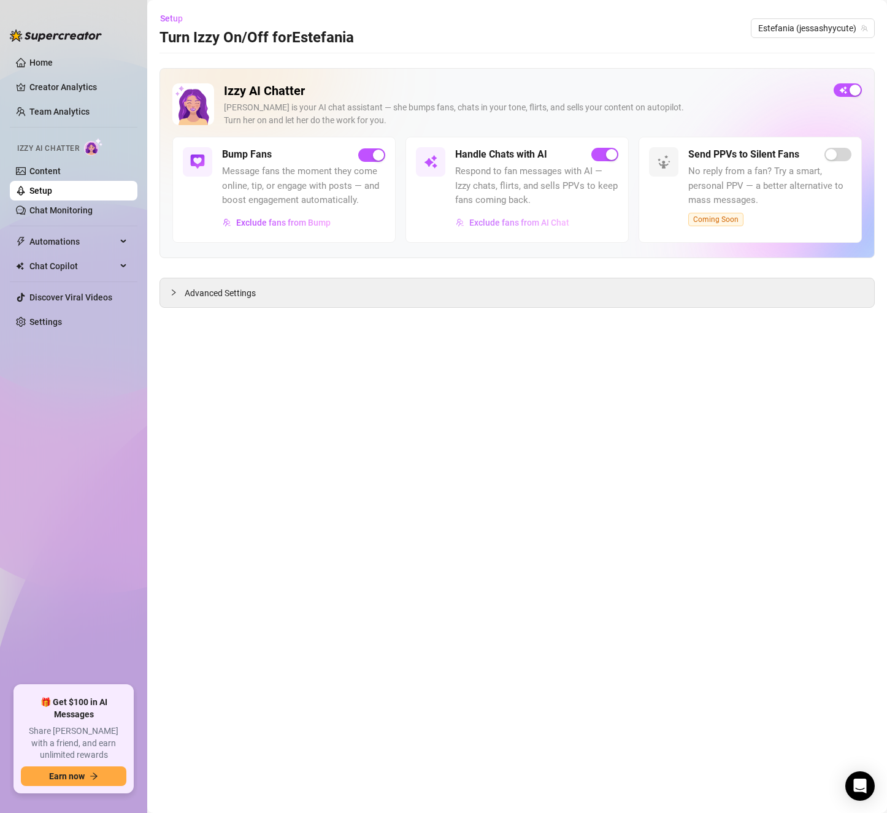
click at [485, 218] on span "Exclude fans from AI Chat" at bounding box center [519, 223] width 100 height 10
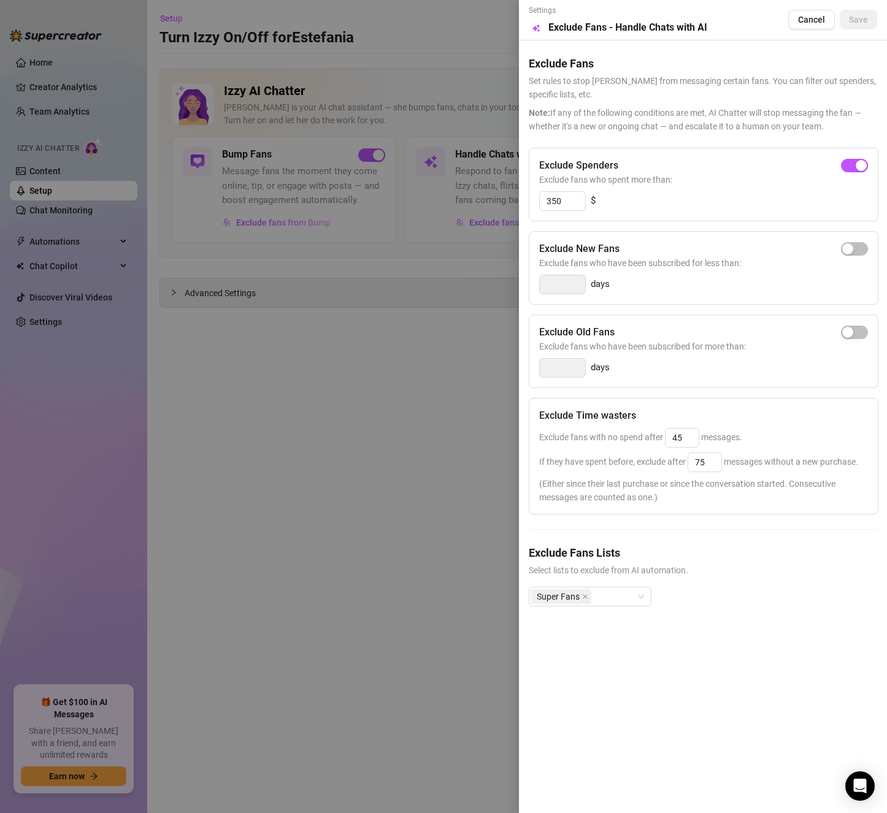
click at [464, 414] on div at bounding box center [443, 406] width 887 height 813
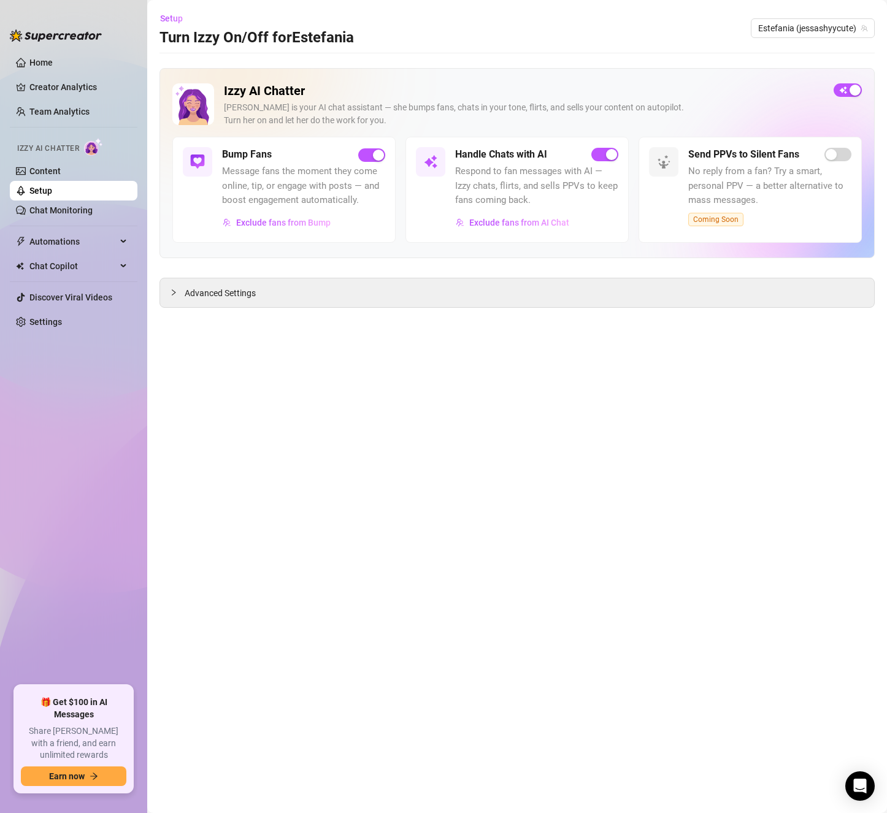
click at [42, 191] on link "Setup" at bounding box center [40, 191] width 23 height 10
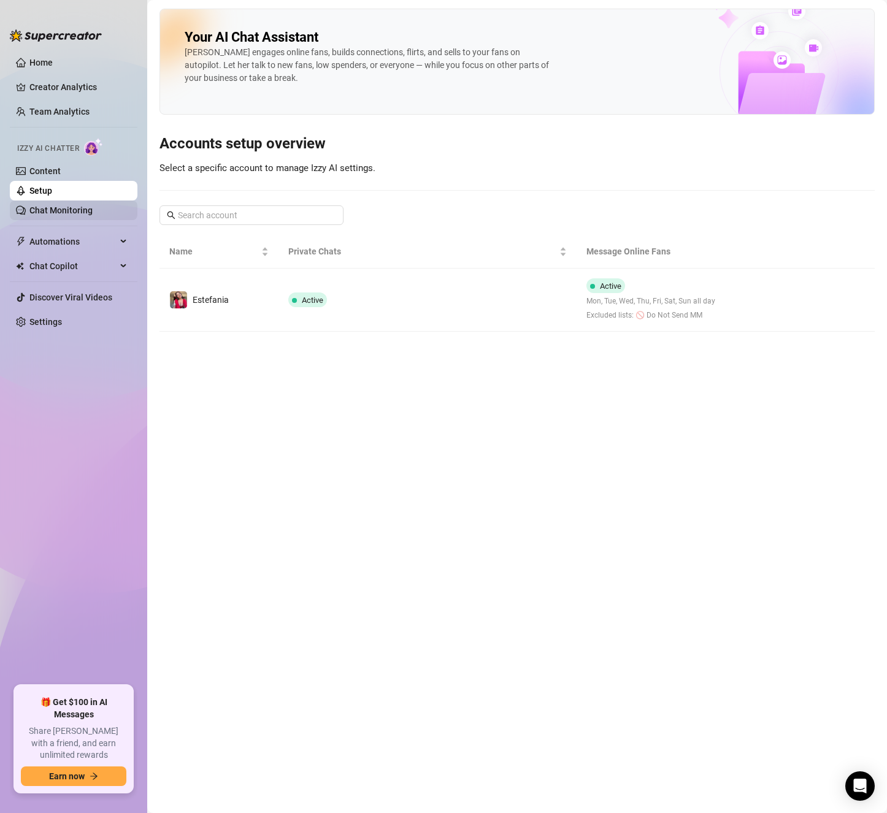
click at [52, 205] on link "Chat Monitoring" at bounding box center [60, 210] width 63 height 10
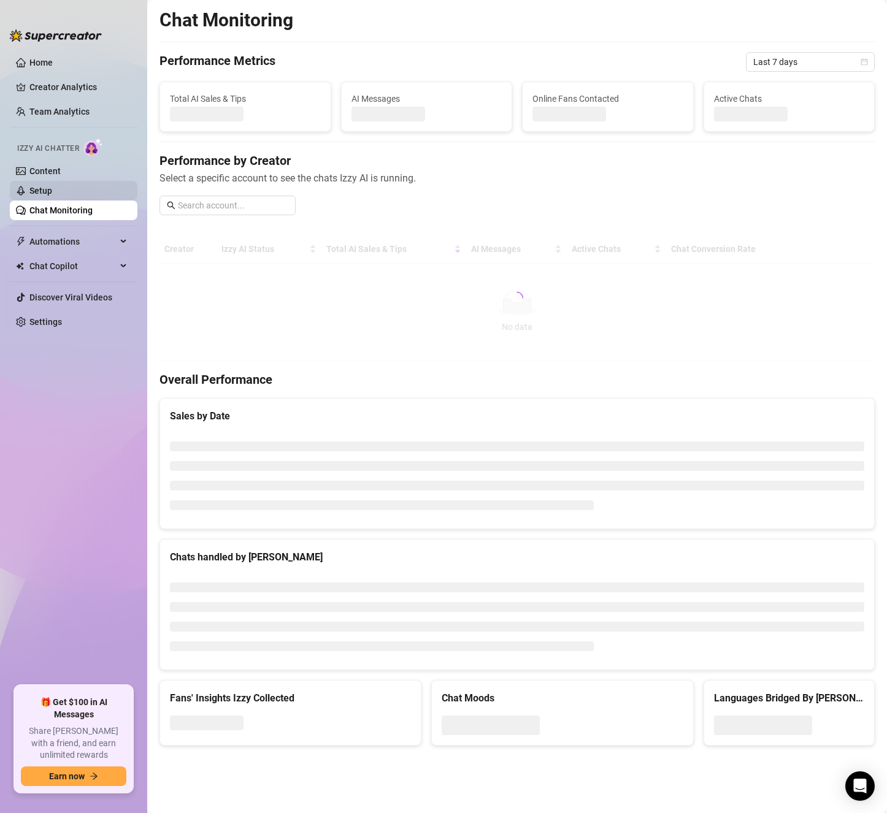
click at [45, 187] on link "Setup" at bounding box center [40, 191] width 23 height 10
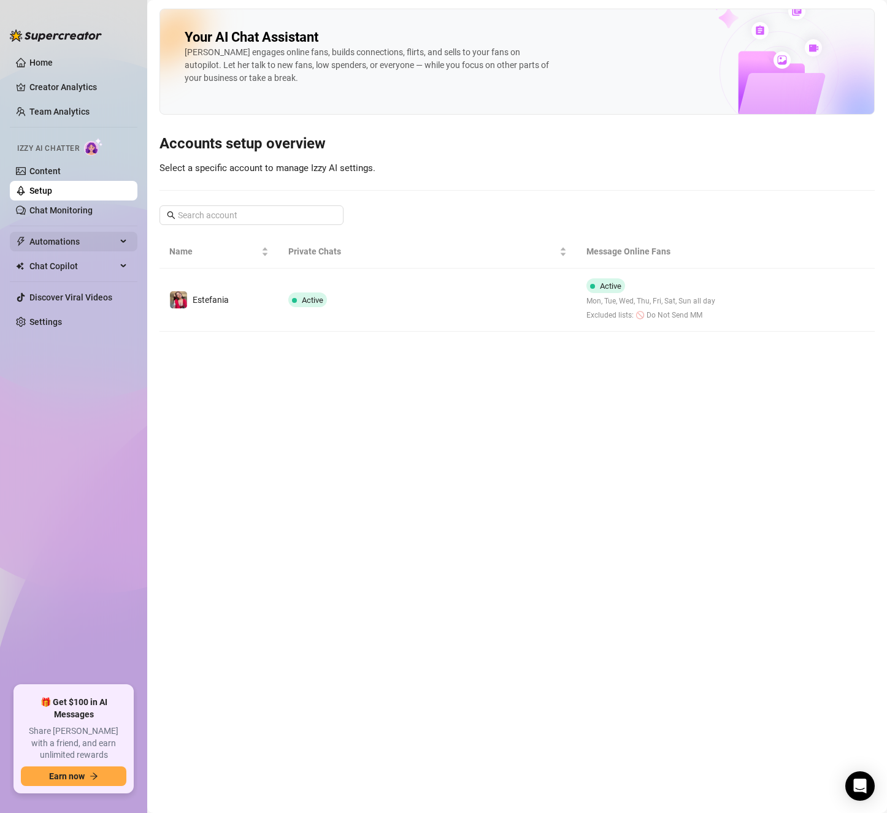
click at [68, 243] on span "Automations" at bounding box center [72, 242] width 87 height 20
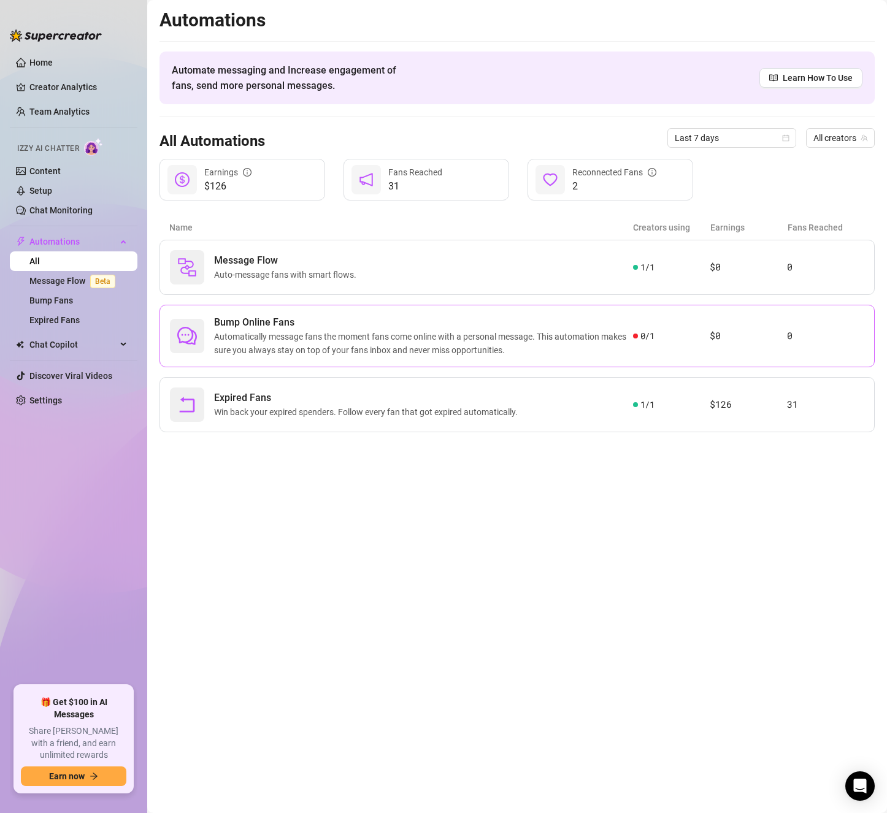
click at [381, 353] on span "Automatically message fans the moment fans come online with a personal message.…" at bounding box center [423, 343] width 419 height 27
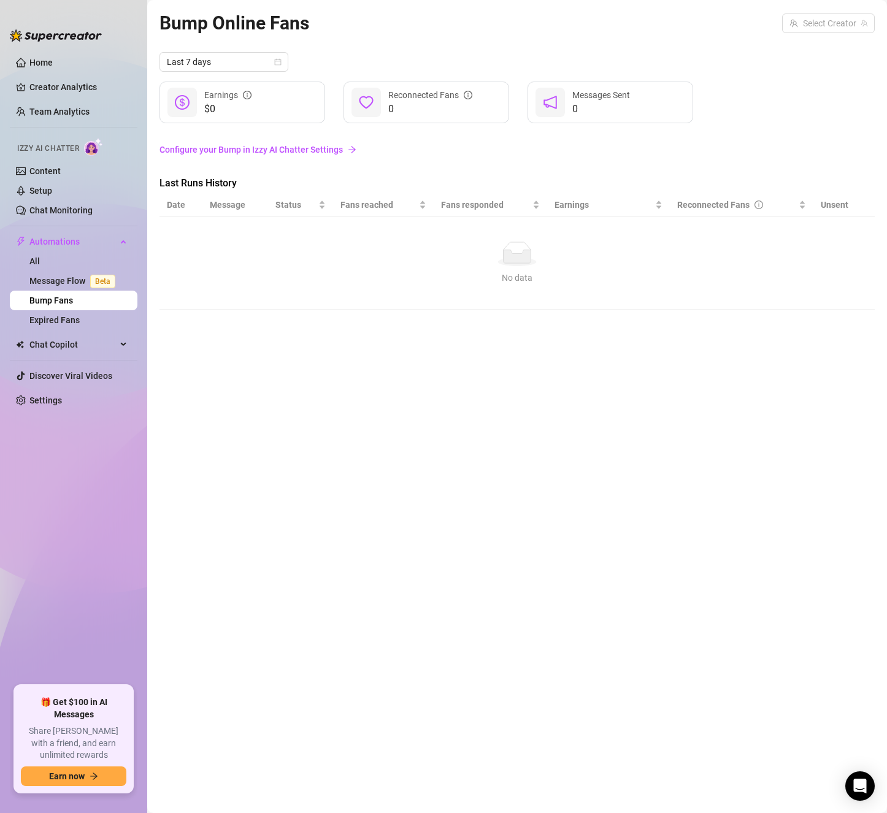
click at [361, 269] on div "No data No data" at bounding box center [517, 263] width 691 height 43
click at [363, 275] on div "No data" at bounding box center [517, 277] width 691 height 13
click at [270, 150] on link "Configure your Bump in Izzy AI Chatter Settings" at bounding box center [516, 149] width 715 height 13
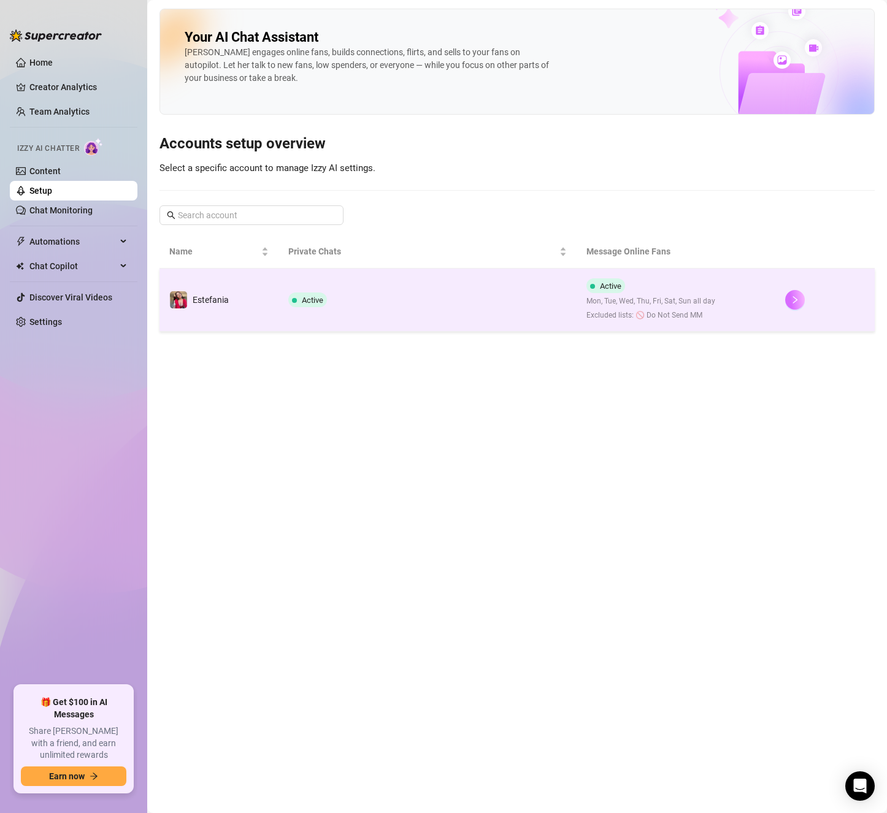
click at [796, 296] on icon "right" at bounding box center [795, 300] width 9 height 9
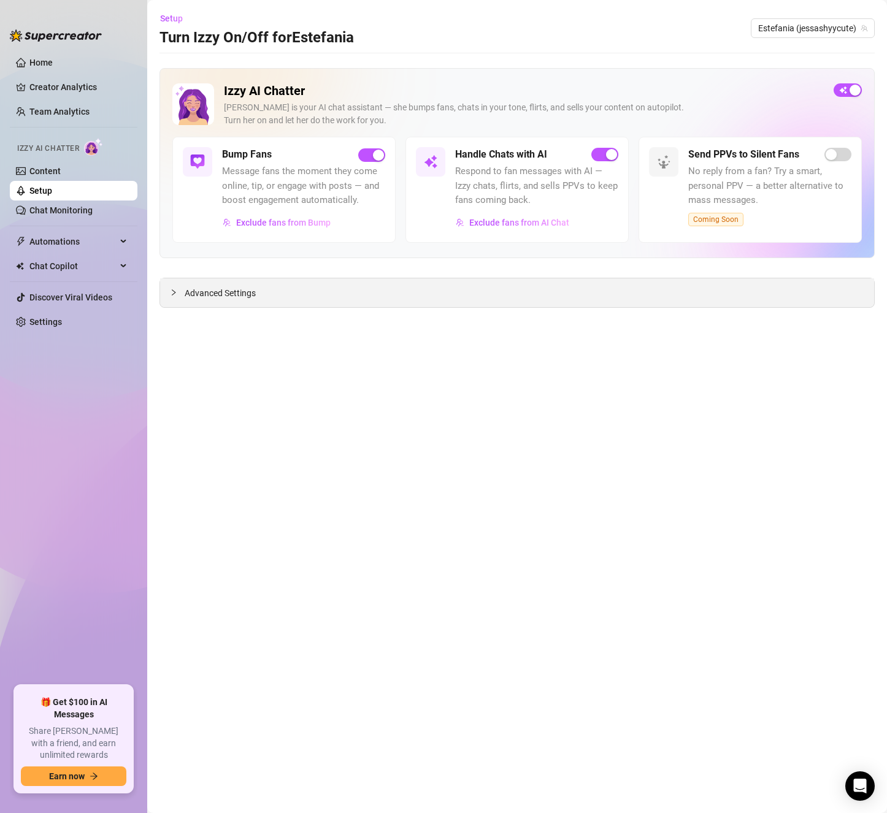
click at [269, 301] on div "Advanced Settings" at bounding box center [517, 292] width 714 height 29
click at [247, 226] on span "Exclude fans from Bump" at bounding box center [283, 223] width 94 height 10
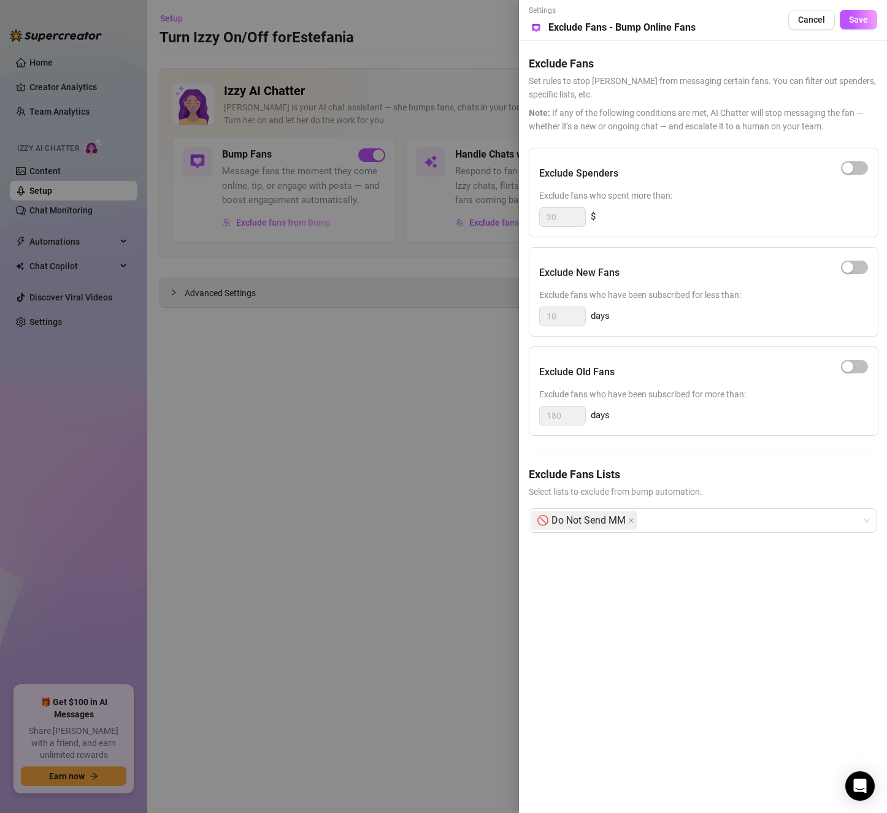
click at [413, 458] on div at bounding box center [443, 406] width 887 height 813
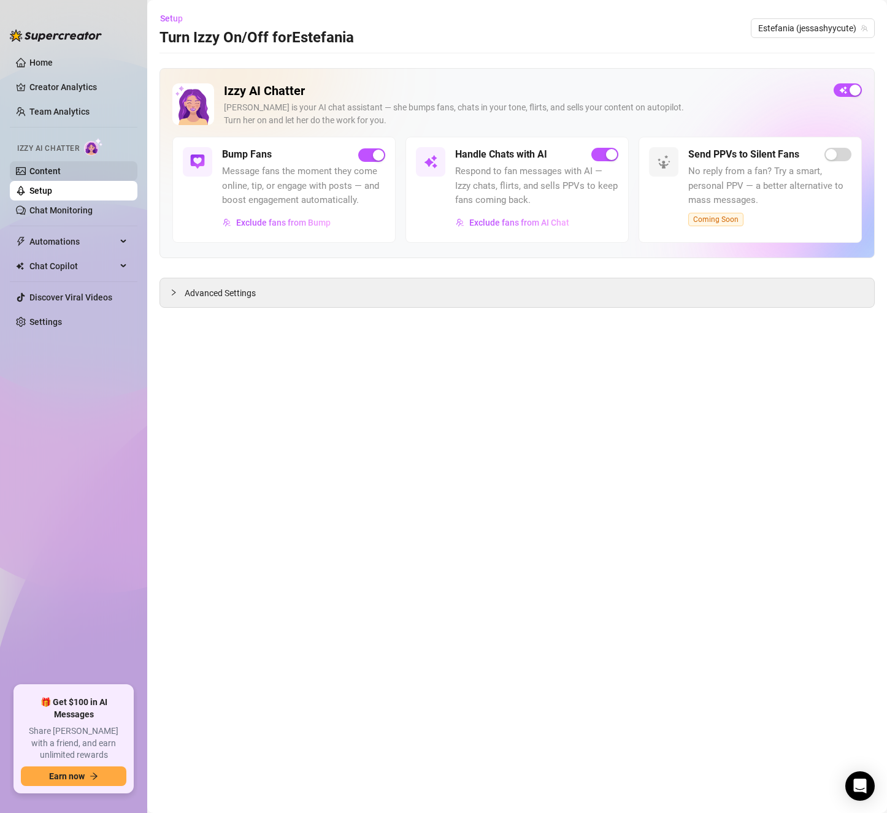
click at [56, 167] on link "Content" at bounding box center [44, 171] width 31 height 10
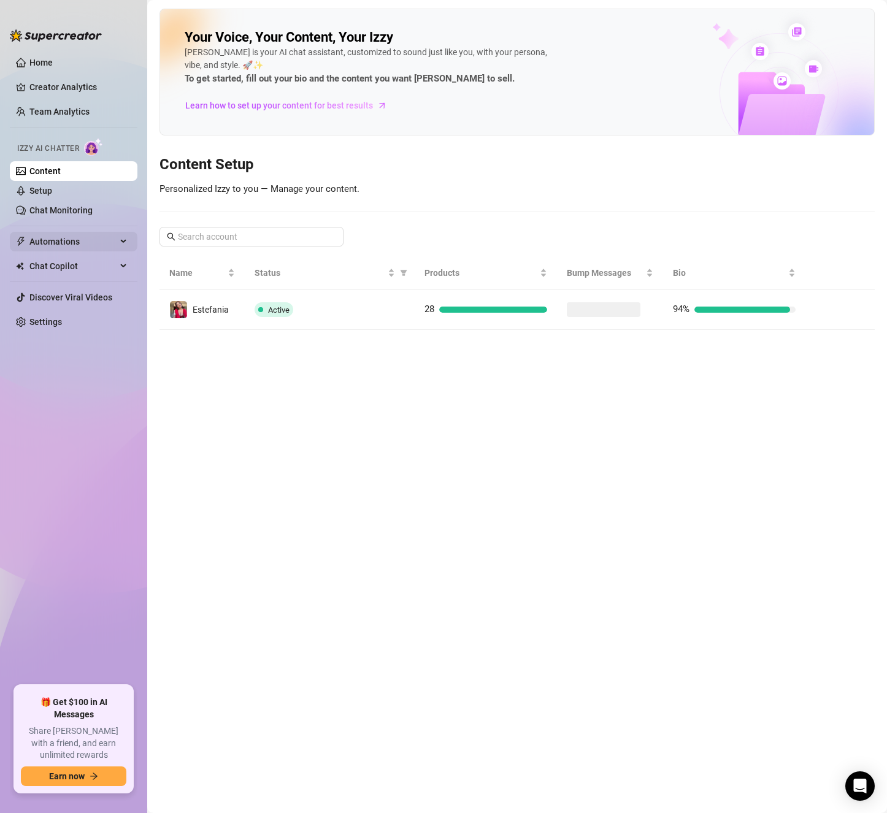
click at [71, 241] on span "Automations" at bounding box center [72, 242] width 87 height 20
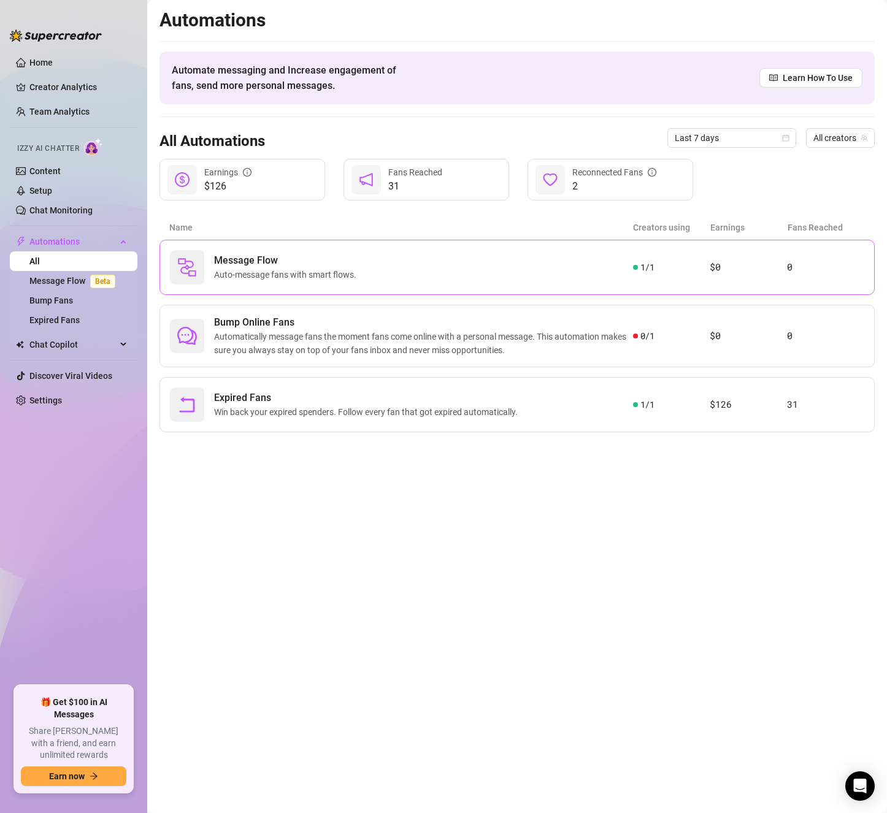
click at [291, 263] on span "Message Flow" at bounding box center [287, 260] width 147 height 15
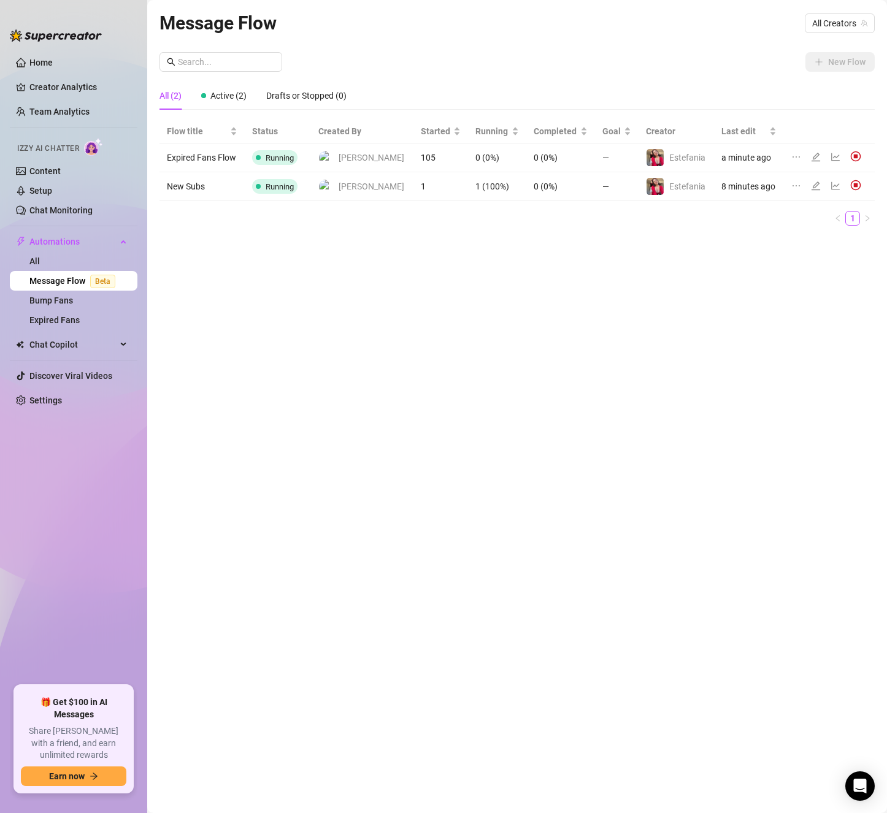
click at [414, 495] on div "Message Flow All Creators New Flow All (2) Active (2) Drafts or Stopped (0) Flo…" at bounding box center [516, 393] width 715 height 768
